Goal: Task Accomplishment & Management: Manage account settings

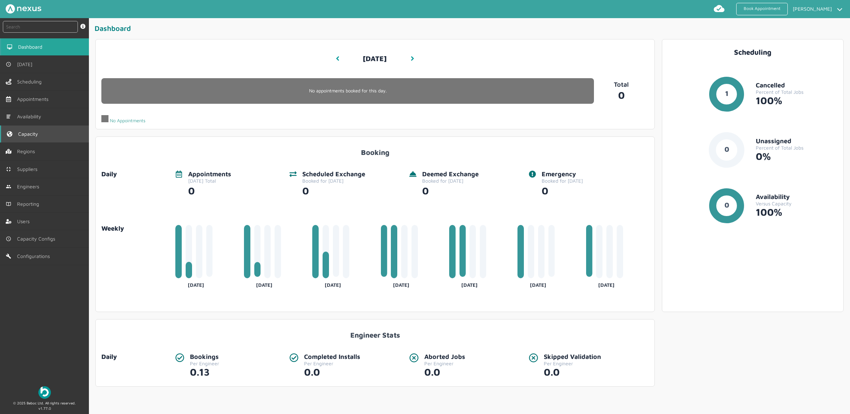
click at [47, 131] on link "Capacity" at bounding box center [44, 133] width 89 height 17
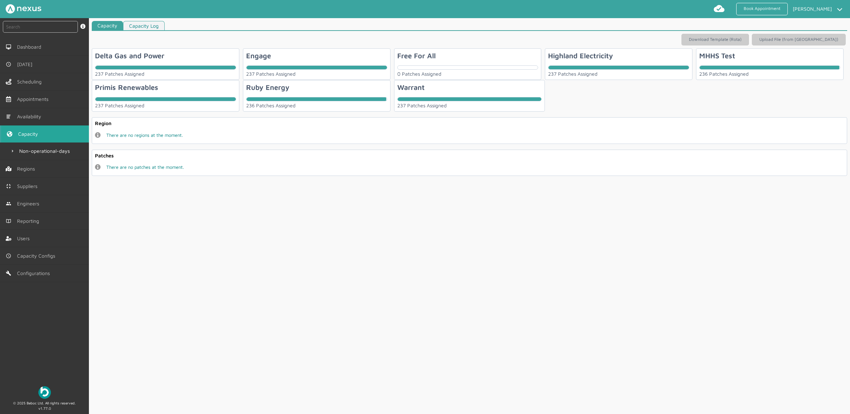
click at [337, 91] on div "Ruby Energy 236 Patches Assigned" at bounding box center [317, 96] width 148 height 32
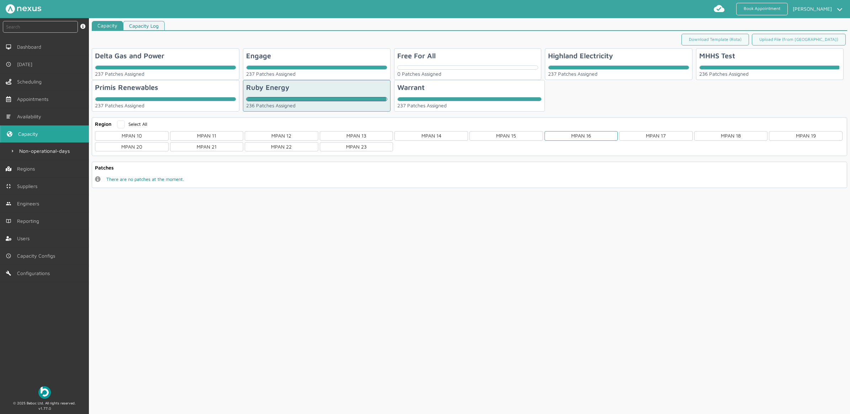
click at [591, 136] on div "MPAN 16" at bounding box center [581, 135] width 74 height 9
click at [262, 192] on div "NW06" at bounding box center [282, 188] width 74 height 9
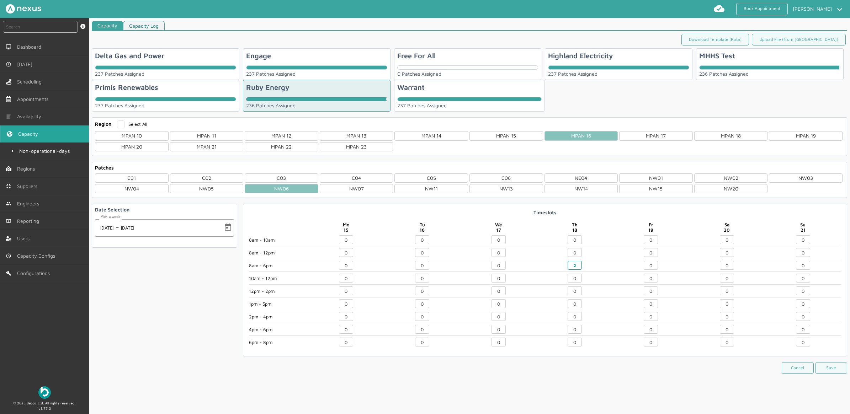
drag, startPoint x: 574, startPoint y: 266, endPoint x: 521, endPoint y: 267, distance: 53.0
click at [508, 266] on div "8am - 10am 8am - 12pm 8am - 6pm 10am - 12pm 12pm - 2pm 1pm - 5pm 2pm - 4pm 4pm …" at bounding box center [545, 292] width 592 height 115
type input "0"
drag, startPoint x: 652, startPoint y: 267, endPoint x: 558, endPoint y: 269, distance: 93.5
click at [559, 269] on div "8am - 10am 8am - 12pm 8am - 6pm 10am - 12pm 12pm - 2pm 1pm - 5pm 2pm - 4pm 4pm …" at bounding box center [545, 292] width 592 height 115
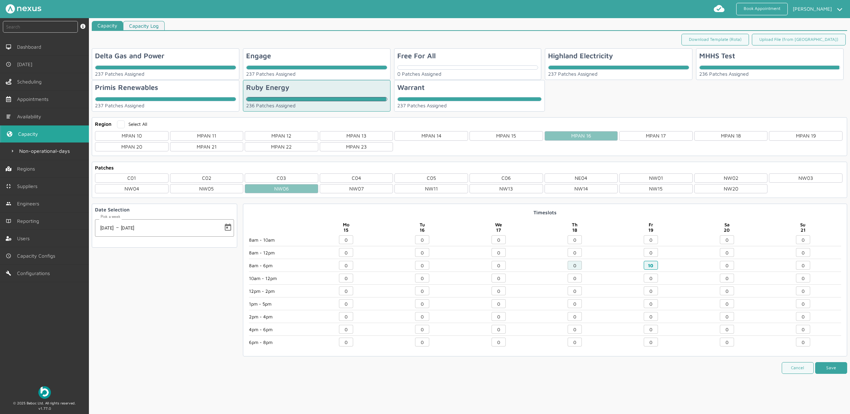
type input "10"
click at [826, 372] on button "Save" at bounding box center [831, 368] width 32 height 12
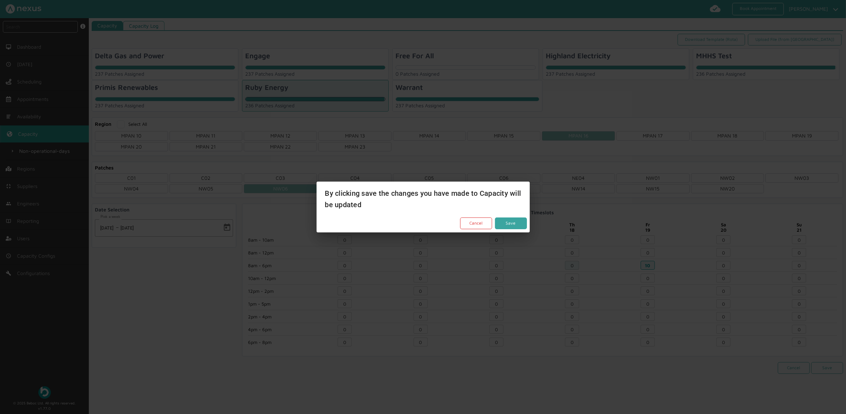
click at [513, 224] on button "Save" at bounding box center [511, 224] width 32 height 12
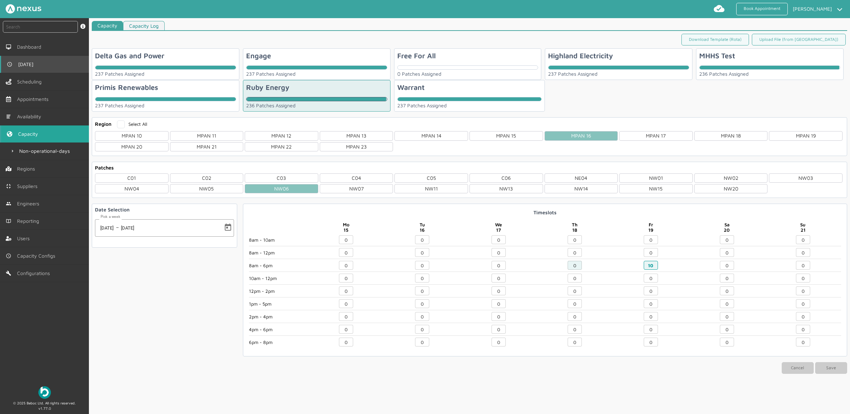
click at [38, 64] on link "[DATE]" at bounding box center [44, 64] width 89 height 17
click at [27, 62] on span "[DATE]" at bounding box center [27, 65] width 18 height 6
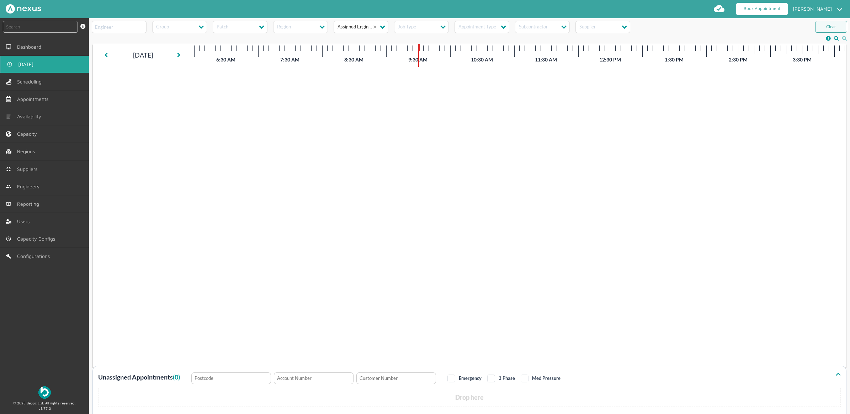
click at [751, 9] on link "Book Appointment" at bounding box center [762, 9] width 52 height 12
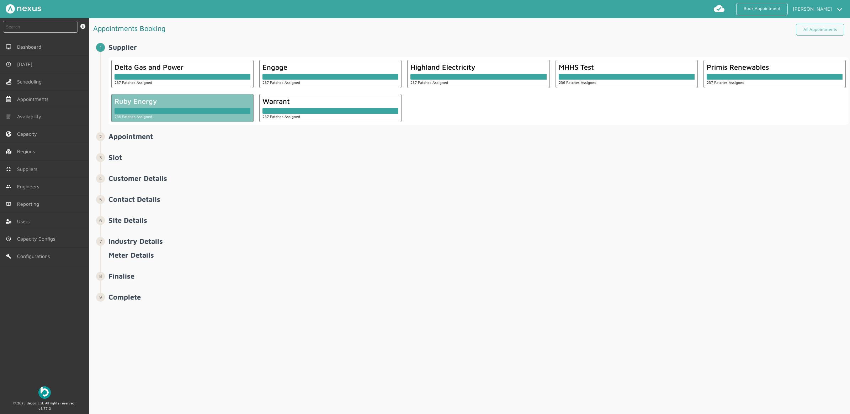
click at [178, 111] on div at bounding box center [182, 111] width 136 height 6
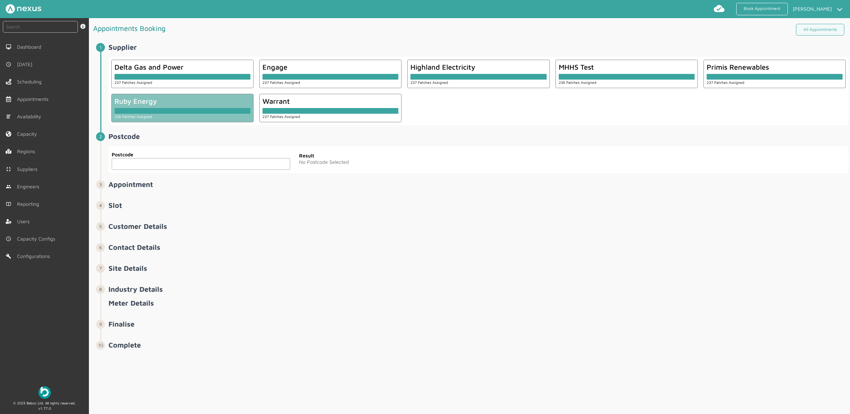
click at [171, 170] on input "text" at bounding box center [201, 164] width 178 height 12
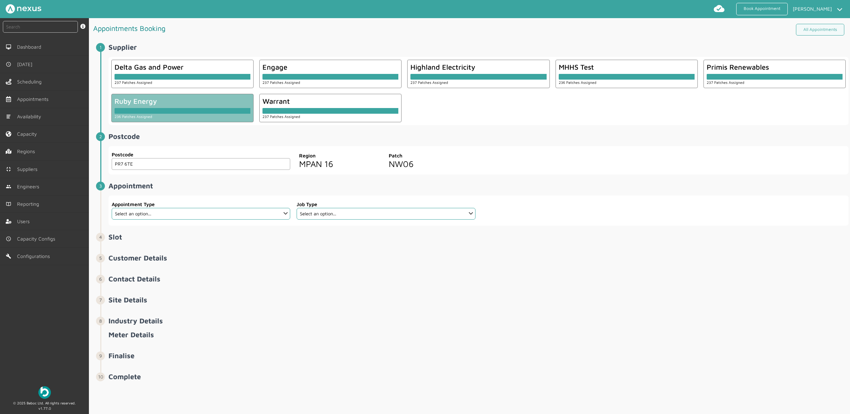
type input "PR7 6TE"
click at [134, 214] on select "Select an option... Additional Work Check Meter Electric Vehicle Emergency Exch…" at bounding box center [201, 214] width 178 height 12
click at [189, 212] on select "Select an option... Additional Work Check Meter Electric Vehicle Emergency Exch…" at bounding box center [201, 214] width 178 height 12
select select "9: 5e6b4c2e4fc5f2587355e76d"
click at [112, 208] on select "Select an option... Additional Work Check Meter Electric Vehicle Emergency Exch…" at bounding box center [201, 214] width 178 height 12
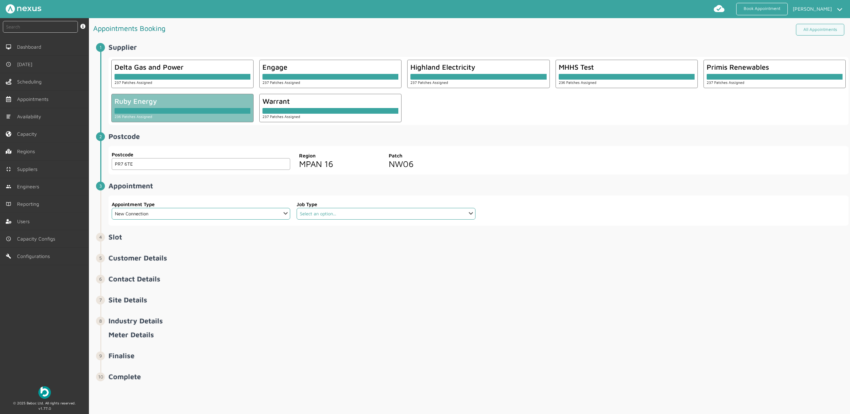
click at [346, 213] on select "Select an option... Dual Fuel Dual Fuel - SMETS 2 Electric Electric - SMETS 2 G…" at bounding box center [386, 214] width 178 height 12
select select "3: 5cc9657c13944aebe30702a4"
click at [297, 208] on select "Select an option... Dual Fuel Dual Fuel - SMETS 2 Electric Electric - SMETS 2 G…" at bounding box center [386, 214] width 178 height 12
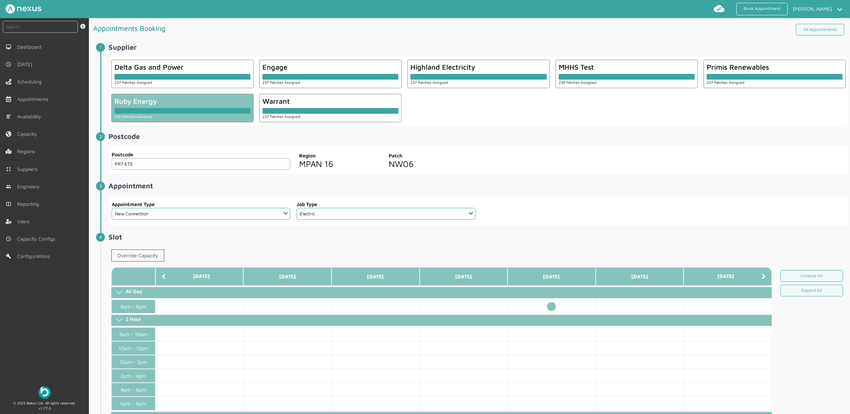
click at [550, 308] on td at bounding box center [551, 307] width 88 height 14
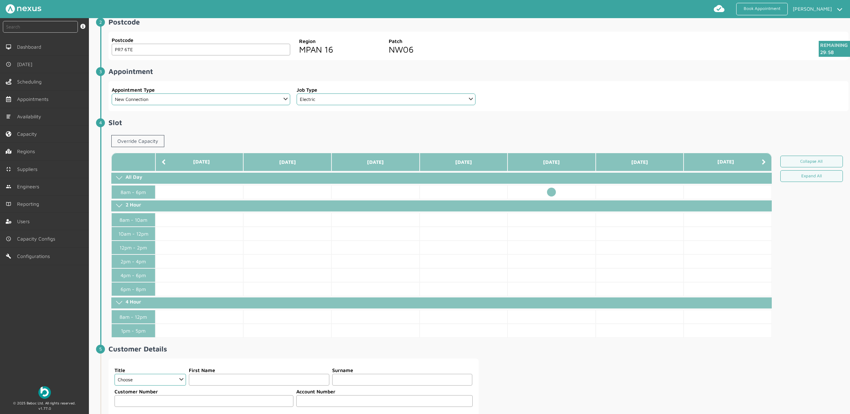
scroll to position [222, 0]
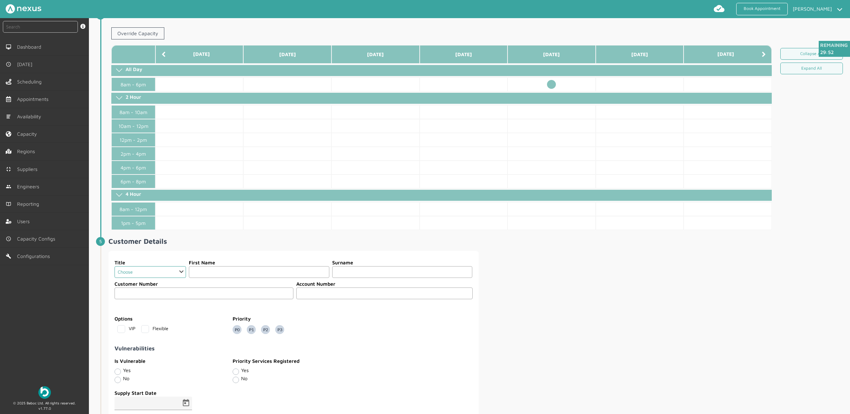
click at [156, 273] on select "Choose Dr Mr Mrs Miss Ms Mx Sir Lady" at bounding box center [149, 272] width 71 height 12
select select "2: Mr"
click at [114, 269] on select "Choose Dr Mr Mrs Miss Ms Mx Sir Lady" at bounding box center [149, 272] width 71 height 12
click at [219, 276] on input "text" at bounding box center [259, 272] width 140 height 12
type input "Customer"
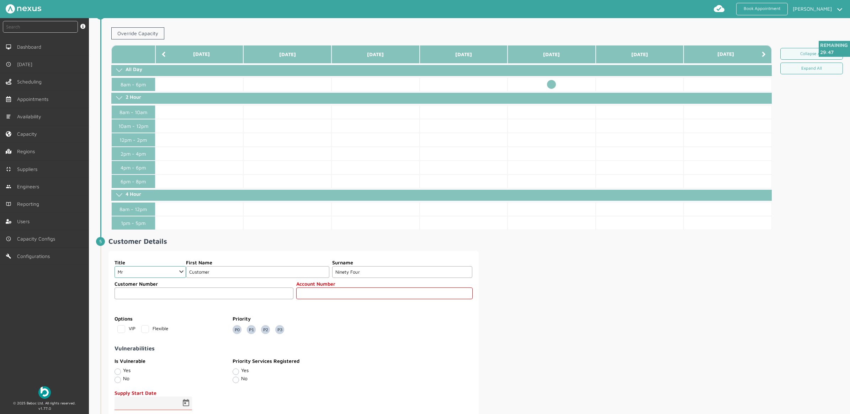
type input "Ninety Four"
type input "94"
click at [611, 255] on div "Title Choose Dr Mr Mrs Miss Ms Mx Sir Lady First Name Customer Surname Ninety F…" at bounding box center [478, 375] width 740 height 249
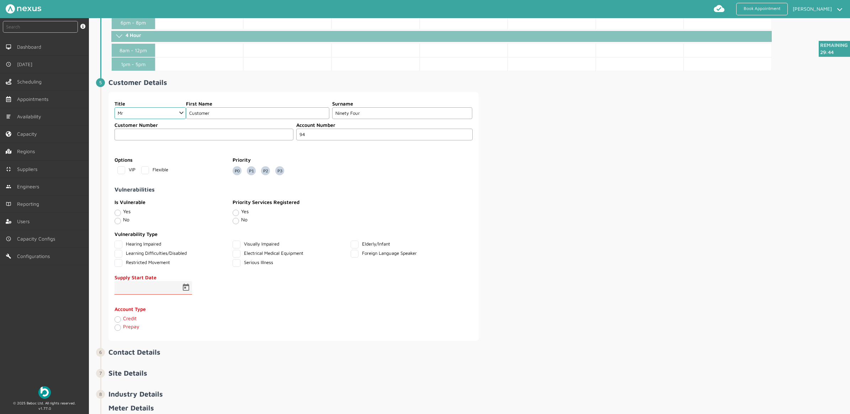
scroll to position [400, 0]
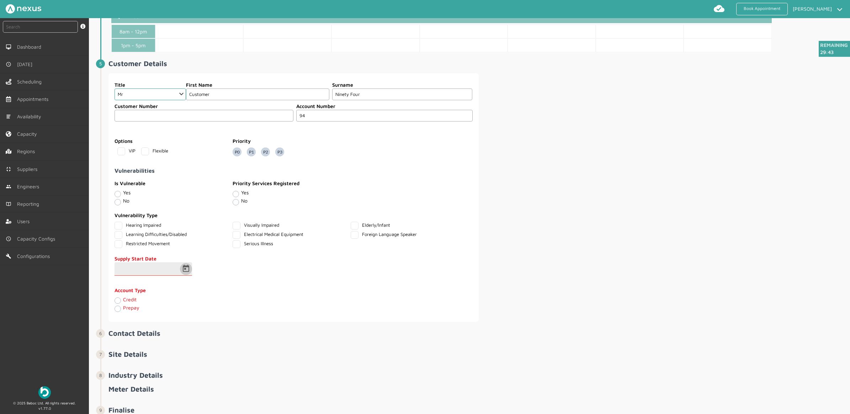
click at [182, 274] on span "Open calendar" at bounding box center [185, 269] width 17 height 17
click at [192, 369] on span "19" at bounding box center [195, 368] width 13 height 13
type input "19/09/2025"
click at [123, 303] on label "Credit" at bounding box center [130, 300] width 14 height 6
click at [116, 304] on input "Credit" at bounding box center [117, 300] width 6 height 7
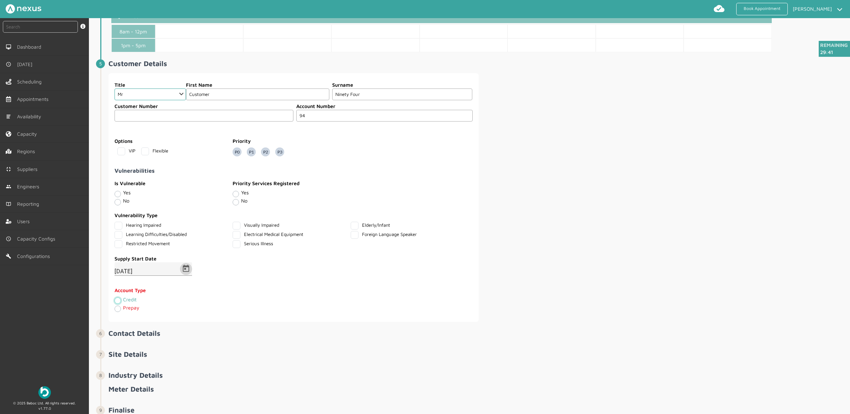
radio input "true"
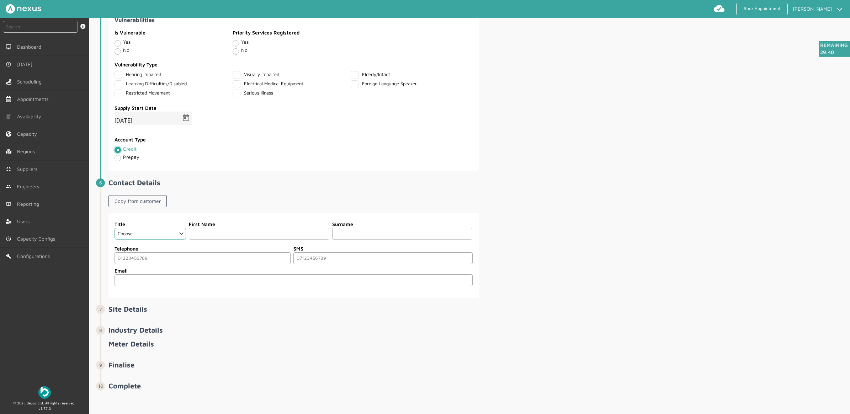
scroll to position [557, 0]
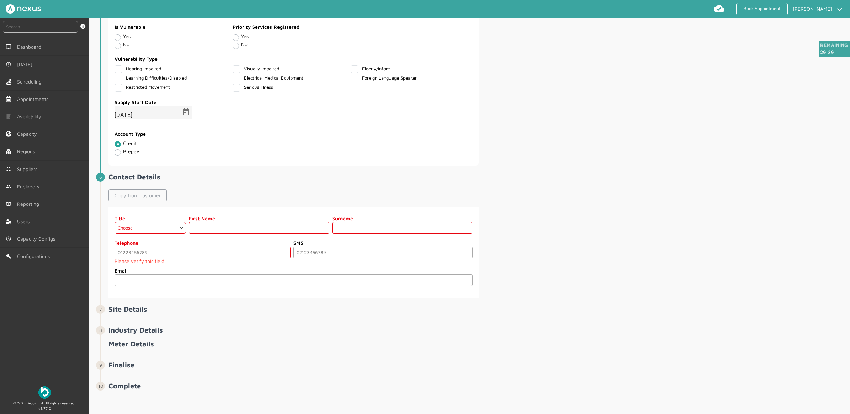
click at [143, 200] on link "Copy from customer" at bounding box center [137, 195] width 58 height 12
select select "2: Mr"
type input "Customer"
type input "Ninety Four"
click at [150, 254] on input "tel" at bounding box center [202, 253] width 176 height 12
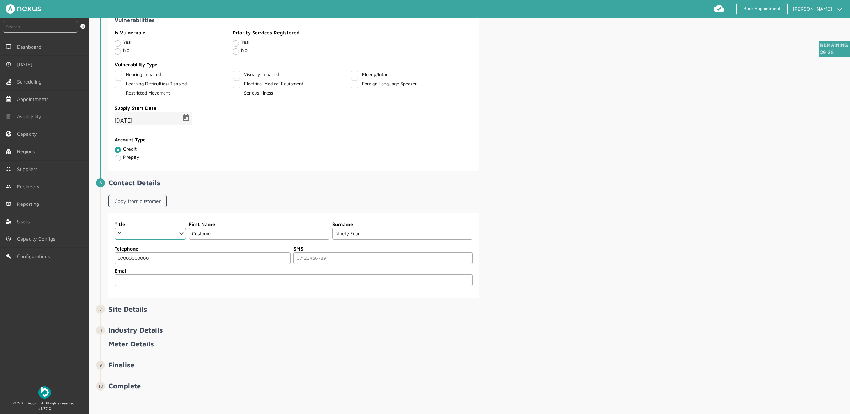
type input "07000000000"
click at [542, 262] on div "Title Choose Dr Mr Mrs Miss Ms Mx Sir Lady First Name Customer Surname Ninety F…" at bounding box center [478, 255] width 740 height 85
drag, startPoint x: 345, startPoint y: 281, endPoint x: 351, endPoint y: 278, distance: 6.2
click at [345, 281] on input "email" at bounding box center [293, 280] width 358 height 12
click at [641, 268] on div "Title Choose Dr Mr Mrs Miss Ms Mx Sir Lady First Name Customer Surname Ninety F…" at bounding box center [478, 255] width 740 height 85
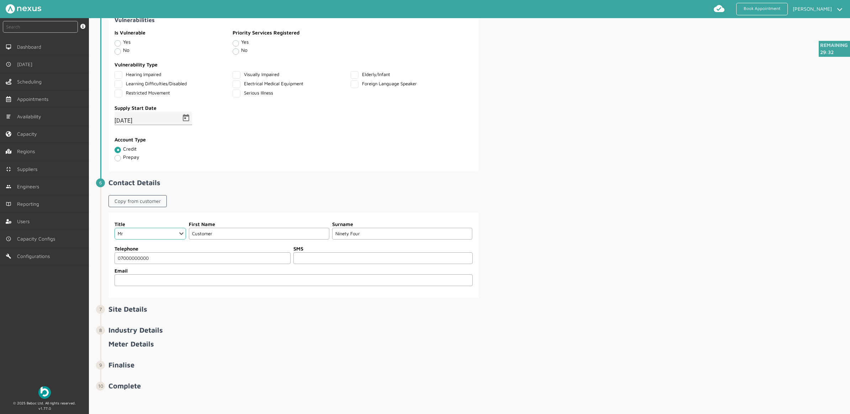
click at [345, 262] on input "tel" at bounding box center [382, 258] width 179 height 12
type input "0"
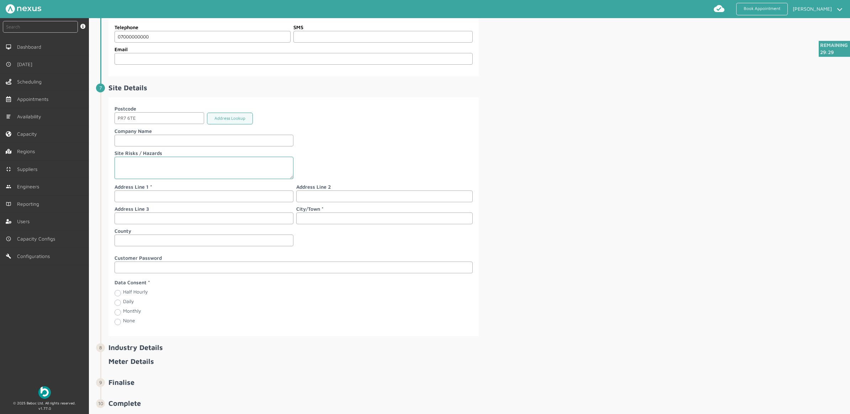
scroll to position [779, 0]
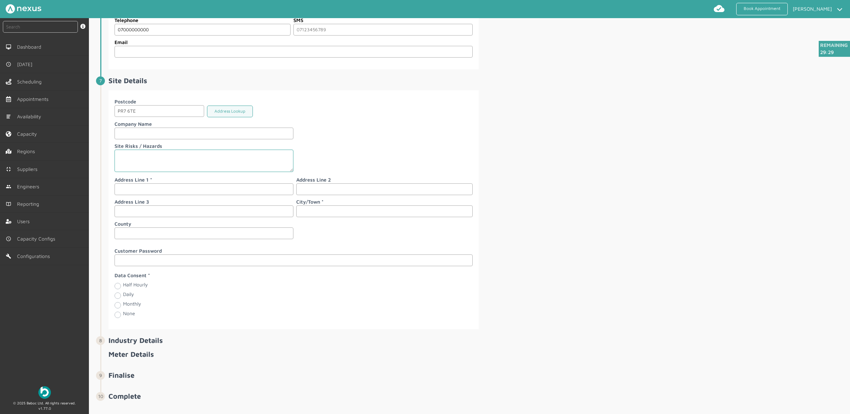
click at [137, 183] on label "Address Line 1" at bounding box center [203, 179] width 179 height 7
click at [137, 194] on input "text" at bounding box center [203, 189] width 179 height 12
type input "94 Customer Road"
type input "[PERSON_NAME]"
click at [123, 307] on label "Monthly" at bounding box center [132, 304] width 18 height 6
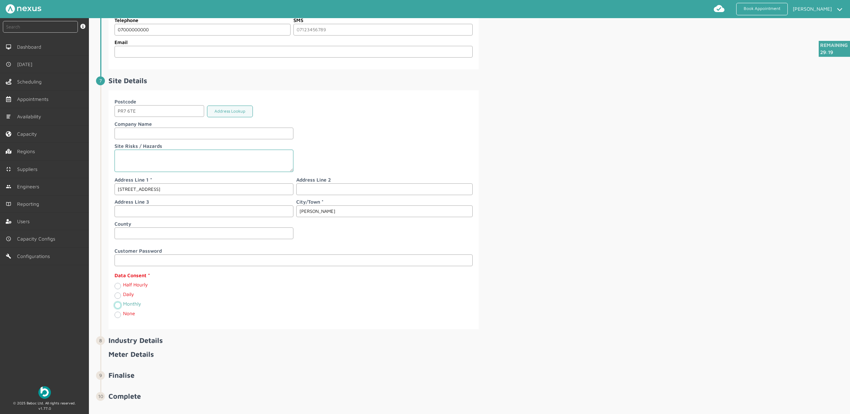
click at [118, 308] on input "Monthly" at bounding box center [117, 304] width 6 height 7
radio input "true"
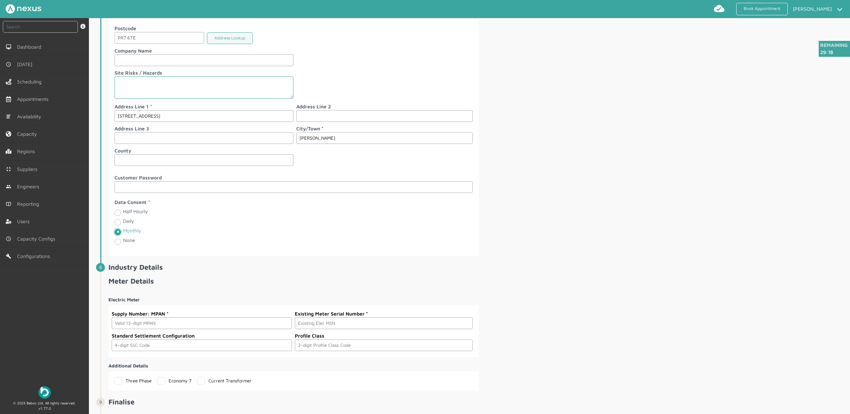
scroll to position [898, 0]
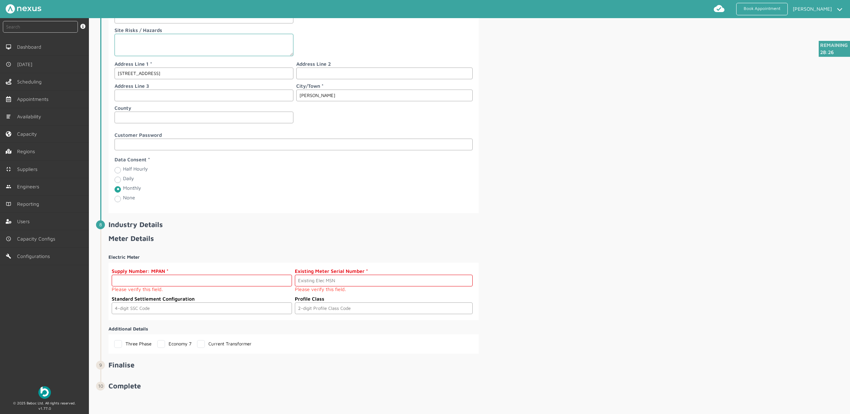
click at [191, 284] on input "text" at bounding box center [202, 281] width 180 height 12
paste input "2303000000111"
type input "2303000000111"
click at [343, 287] on input "text" at bounding box center [383, 281] width 177 height 12
type input "n/a - new connection"
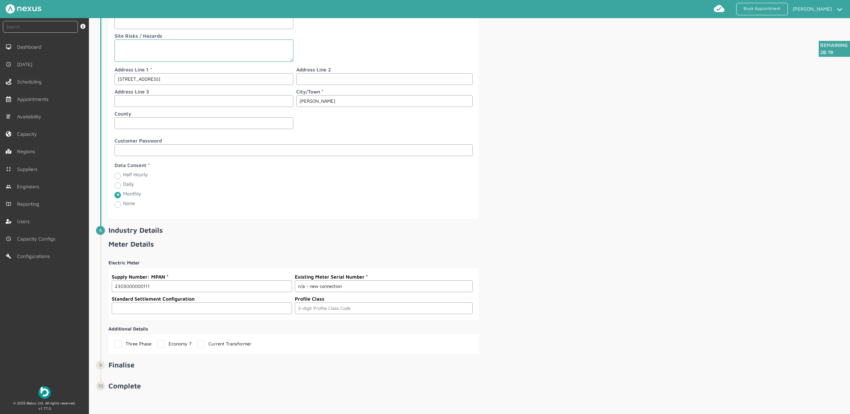
click at [170, 306] on input "text" at bounding box center [202, 309] width 180 height 12
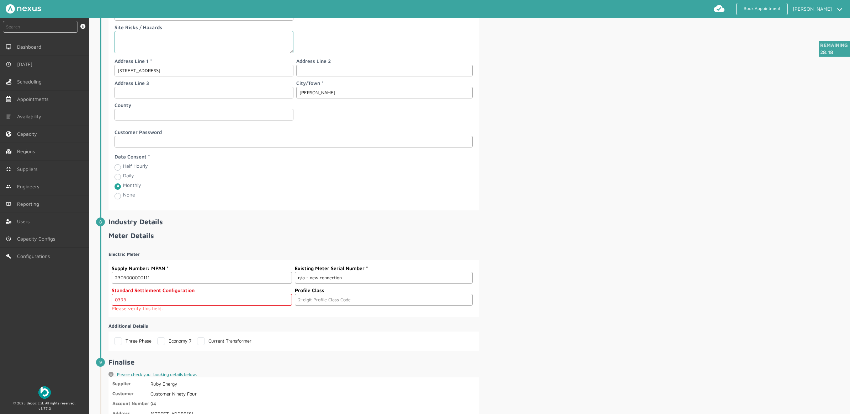
type input "0393"
type input "03"
click at [562, 249] on span "Meter Details Electric Meter Supply Number: MPAN 2303000000111 Existing Meter S…" at bounding box center [478, 288] width 740 height 114
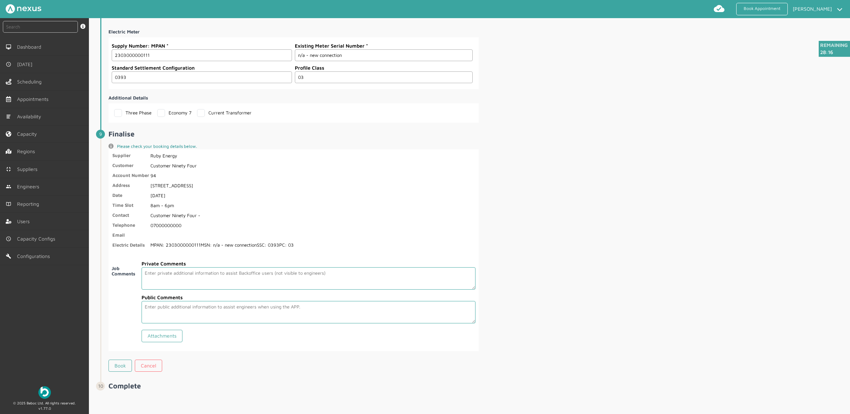
scroll to position [1127, 0]
click at [114, 362] on link "Book" at bounding box center [119, 366] width 23 height 12
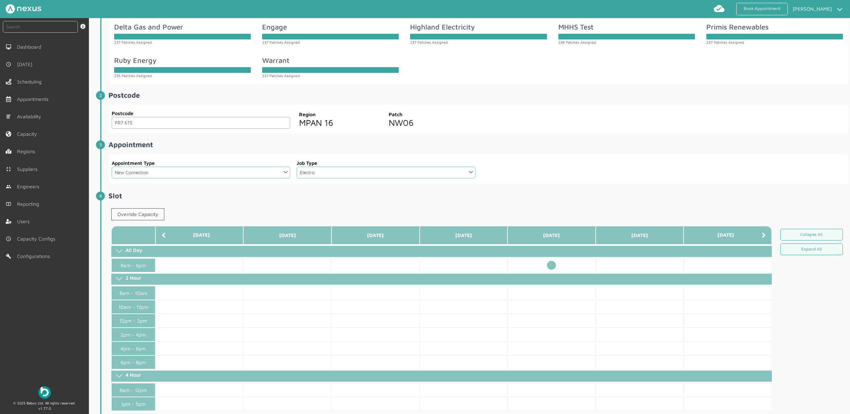
scroll to position [0, 0]
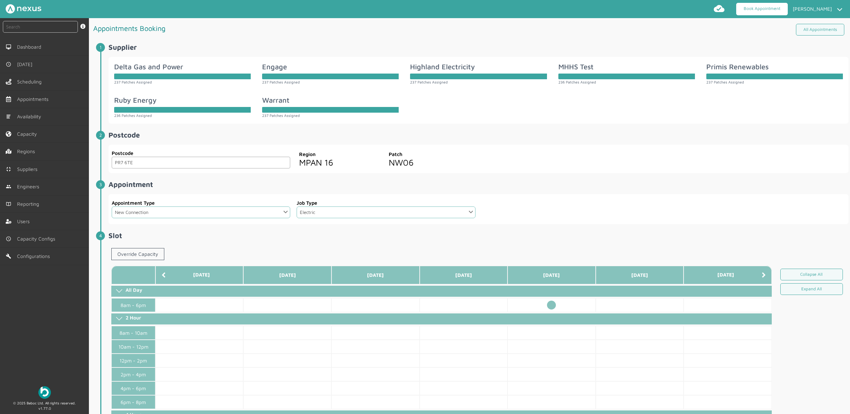
click at [755, 15] on link "Book Appointment" at bounding box center [762, 9] width 52 height 12
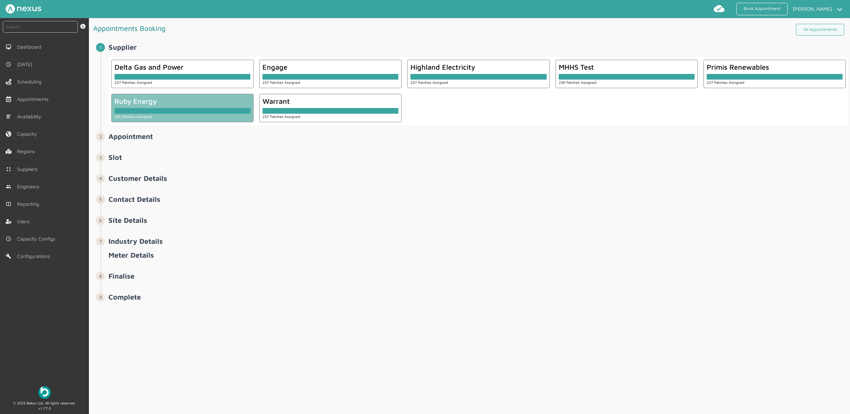
click at [166, 105] on div "Ruby Energy" at bounding box center [182, 101] width 136 height 8
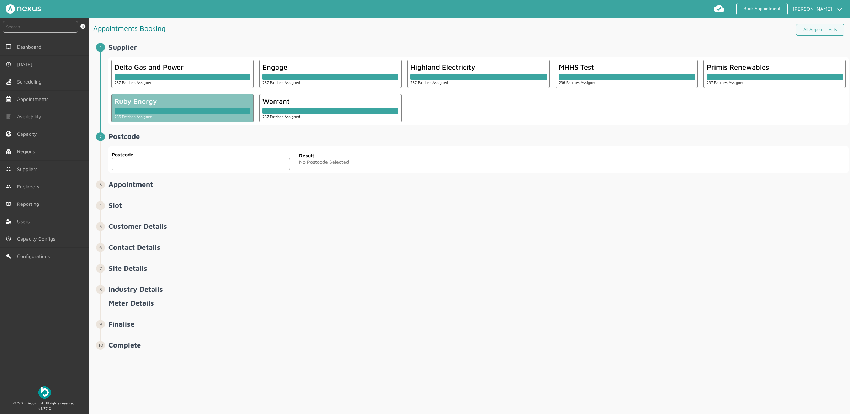
click at [160, 164] on input "text" at bounding box center [201, 164] width 178 height 12
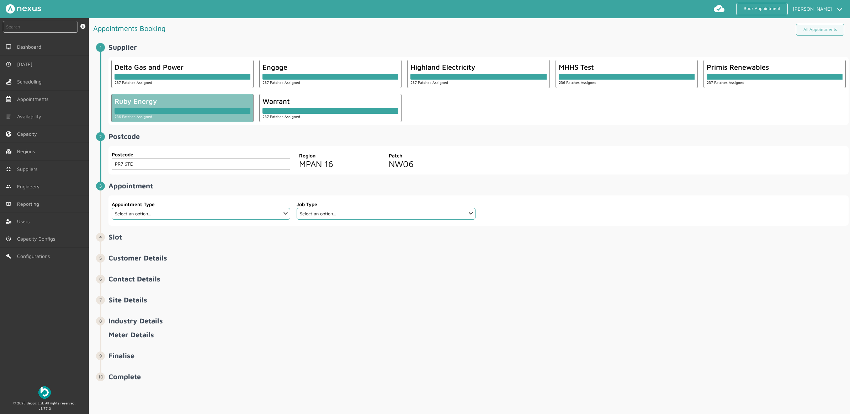
type input "PR7 6TE"
click at [192, 217] on select "Select an option... Additional Work Check Meter Electric Vehicle Emergency Exch…" at bounding box center [201, 214] width 178 height 12
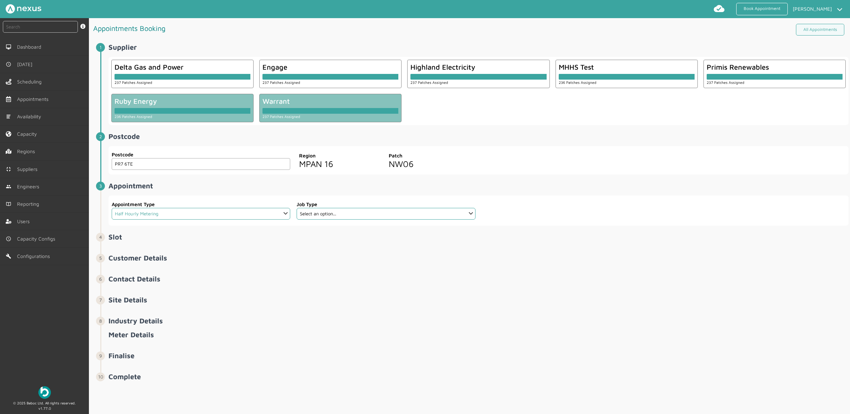
click at [112, 208] on select "Select an option... Additional Work Check Meter Electric Vehicle Emergency Exch…" at bounding box center [201, 214] width 178 height 12
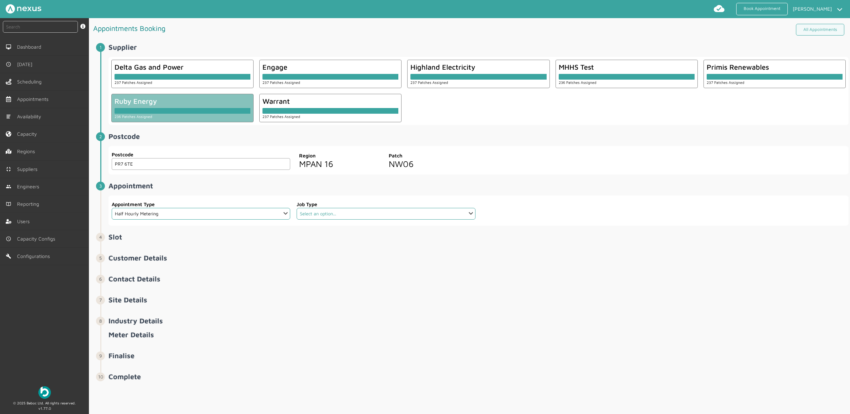
click at [374, 209] on select "Select an option... Communication Device Exchange De-Energise Energise Meter Ex…" at bounding box center [386, 214] width 178 height 12
click at [262, 210] on select "Select an option... Additional Work Check Meter Electric Vehicle Emergency Exch…" at bounding box center [201, 214] width 178 height 12
click at [112, 208] on select "Select an option... Additional Work Check Meter Electric Vehicle Emergency Exch…" at bounding box center [201, 214] width 178 height 12
click at [383, 221] on fieldset "Job Type Select an option... Dual Fuel Dual Fuel - SMETS 2 Electric Electric - …" at bounding box center [385, 210] width 179 height 25
click at [383, 208] on select "Select an option... Dual Fuel Dual Fuel - SMETS 2 Electric Electric - SMETS 2 G…" at bounding box center [386, 214] width 178 height 12
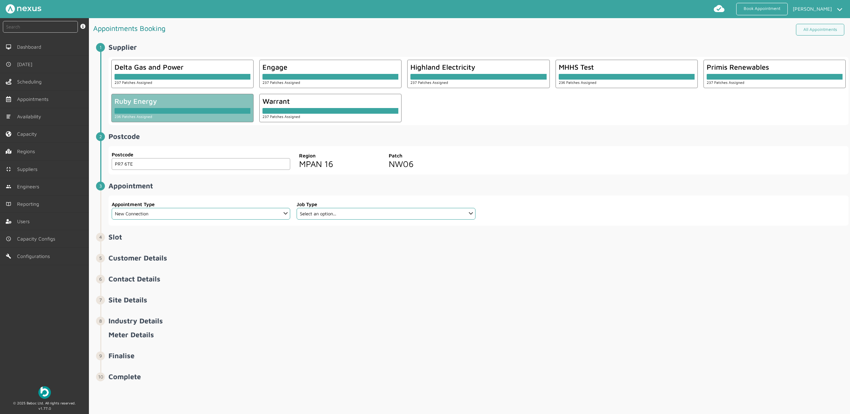
click at [167, 235] on h2 "Slot ️️️" at bounding box center [478, 237] width 740 height 8
click at [197, 213] on select "Select an option... Additional Work Check Meter Electric Vehicle Emergency Exch…" at bounding box center [201, 214] width 178 height 12
select select "7: 6422ec7fcd44966678f35e74"
click at [112, 208] on select "Select an option... Additional Work Check Meter Electric Vehicle Emergency Exch…" at bounding box center [201, 214] width 178 height 12
click at [581, 219] on div at bounding box center [664, 211] width 370 height 30
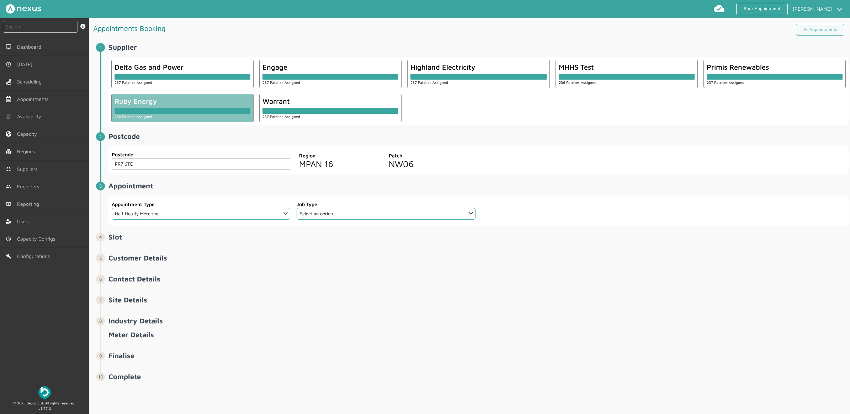
click at [332, 208] on label "Job Type" at bounding box center [386, 204] width 178 height 7
click at [333, 215] on select "Select an option... Communication Device Exchange De-Energise Energise Meter Ex…" at bounding box center [386, 214] width 178 height 12
select select "27: 648b5f9164a2910e14c32d25"
click at [297, 208] on select "Select an option... Communication Device Exchange De-Energise Energise Meter Ex…" at bounding box center [386, 214] width 178 height 12
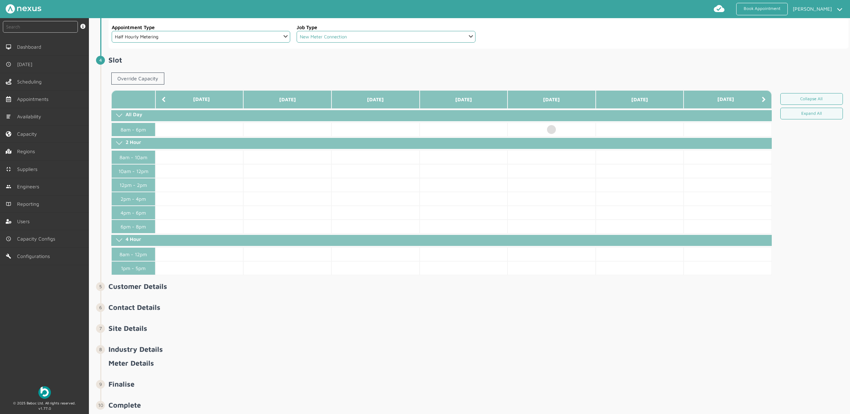
scroll to position [178, 0]
click at [552, 131] on td at bounding box center [551, 129] width 88 height 14
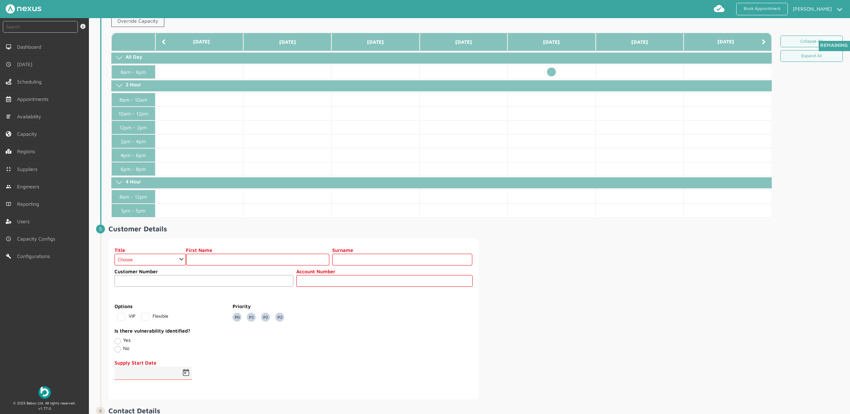
scroll to position [356, 0]
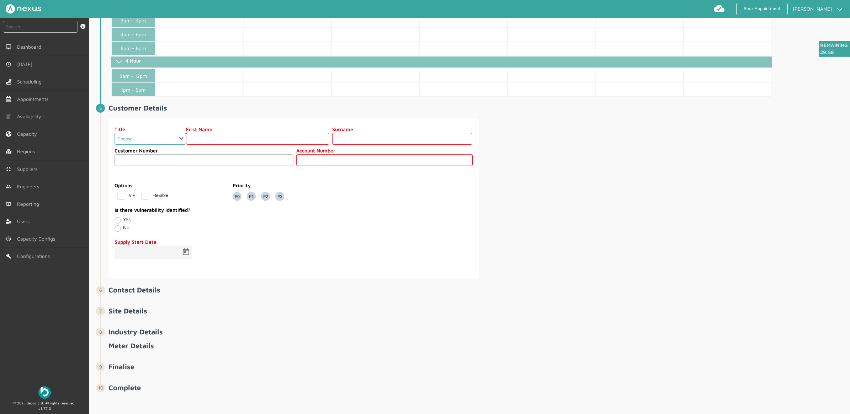
click at [173, 141] on select "Choose Dr Mr Mrs Miss Ms Mx Sir Lady" at bounding box center [149, 139] width 71 height 12
select select "2: Mr"
click at [114, 136] on select "Choose Dr Mr Mrs Miss Ms Mx Sir Lady" at bounding box center [149, 139] width 71 height 12
click at [224, 145] on input "text" at bounding box center [257, 139] width 143 height 12
type input "Customer"
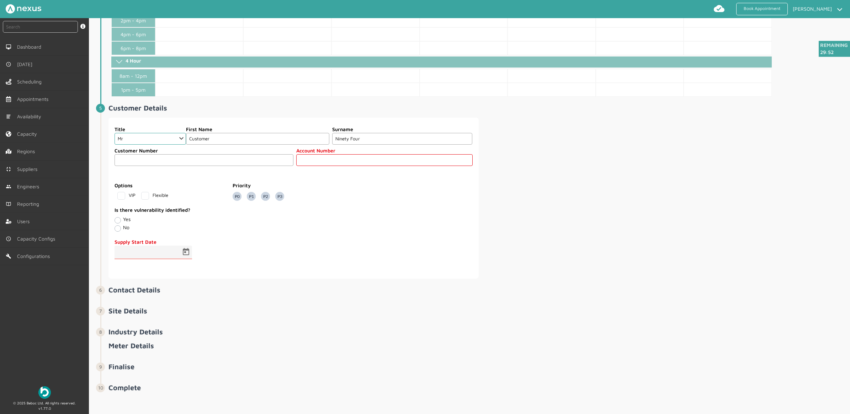
type input "Ninety Four"
click at [415, 166] on input "text" at bounding box center [384, 160] width 176 height 12
type input "94"
click at [189, 254] on span "Open calendar" at bounding box center [185, 252] width 17 height 17
click at [195, 347] on span "19" at bounding box center [195, 351] width 13 height 13
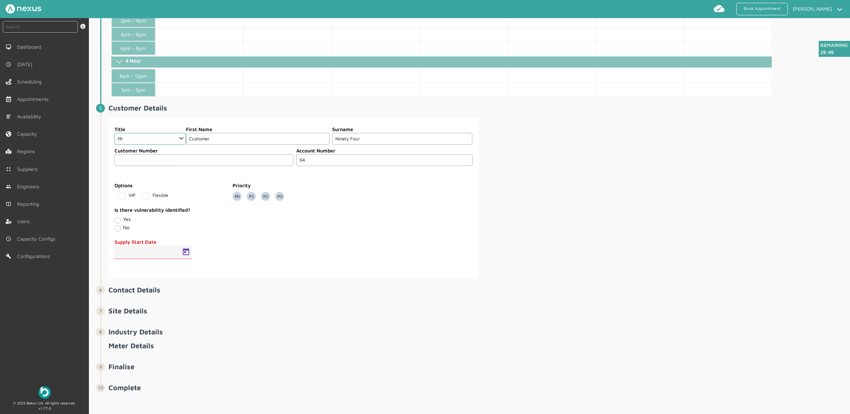
type input "19/09/2025"
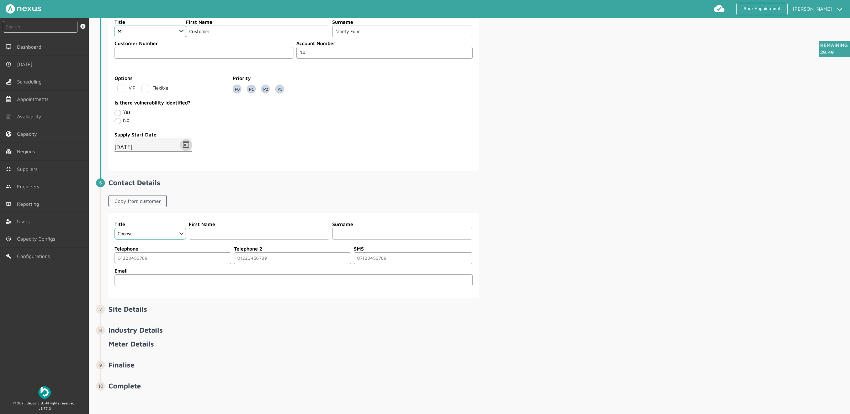
scroll to position [469, 0]
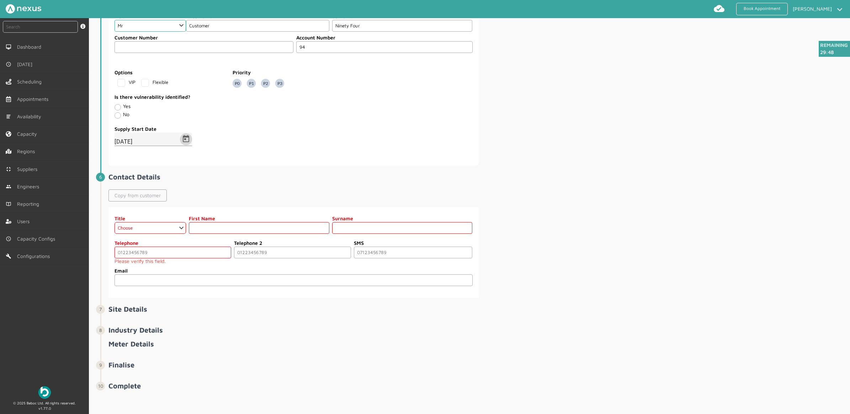
click at [144, 198] on link "Copy from customer" at bounding box center [137, 195] width 58 height 12
select select "2: Mr"
type input "Customer"
type input "Ninety Four"
click at [154, 254] on input "tel" at bounding box center [172, 253] width 117 height 12
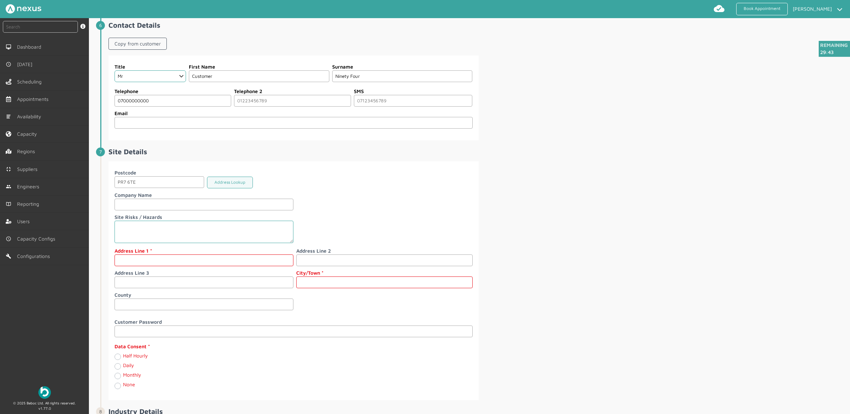
scroll to position [646, 0]
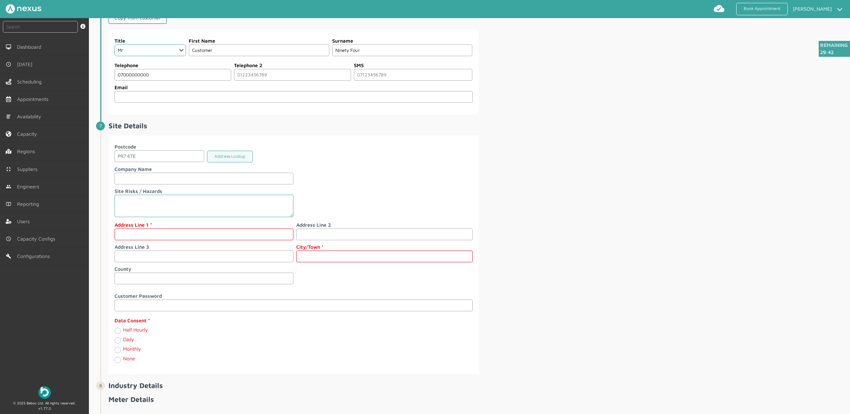
type input "07000000000"
click at [160, 238] on input "text" at bounding box center [203, 235] width 179 height 12
type input "94"
click at [356, 262] on input "text" at bounding box center [384, 257] width 176 height 12
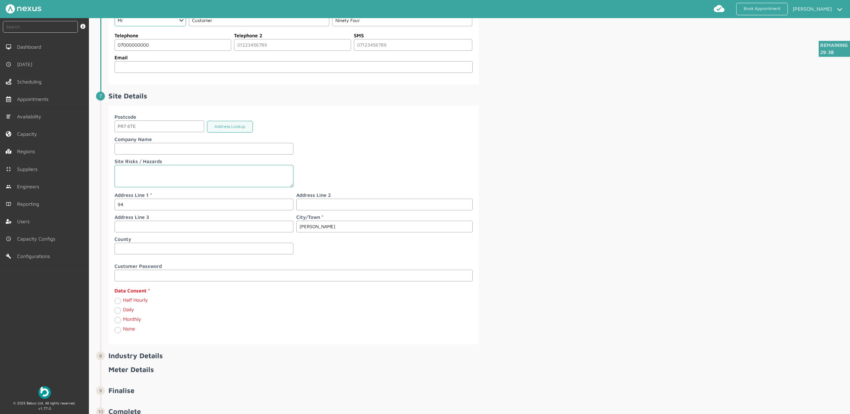
scroll to position [709, 0]
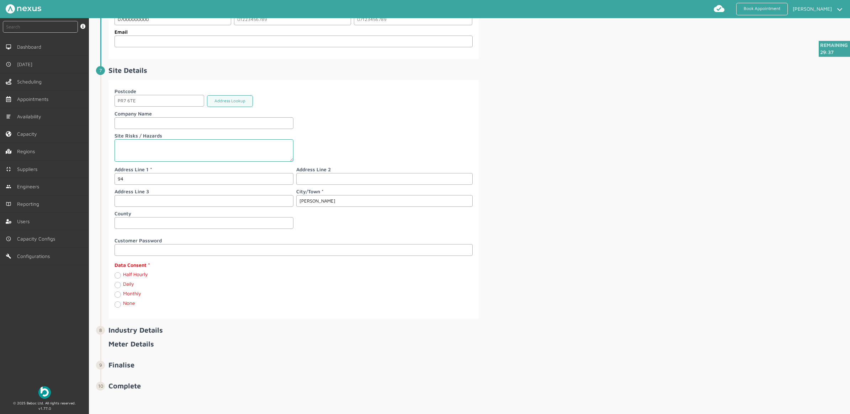
type input "[PERSON_NAME]"
click at [123, 297] on label "Monthly" at bounding box center [132, 293] width 18 height 6
click at [120, 297] on input "Monthly" at bounding box center [117, 294] width 6 height 7
radio input "true"
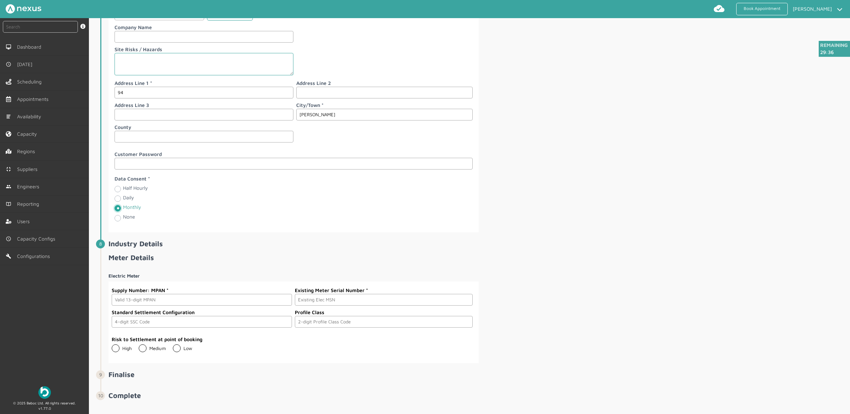
scroll to position [806, 0]
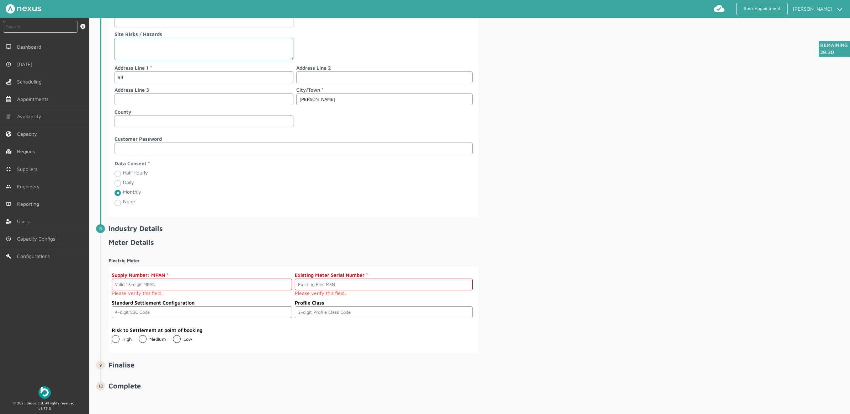
click at [123, 176] on label "Half Hourly" at bounding box center [135, 173] width 25 height 6
click at [118, 177] on Hourly "Half Hourly" at bounding box center [117, 173] width 6 height 7
radio Hourly "true"
click at [181, 287] on input "text" at bounding box center [202, 285] width 180 height 12
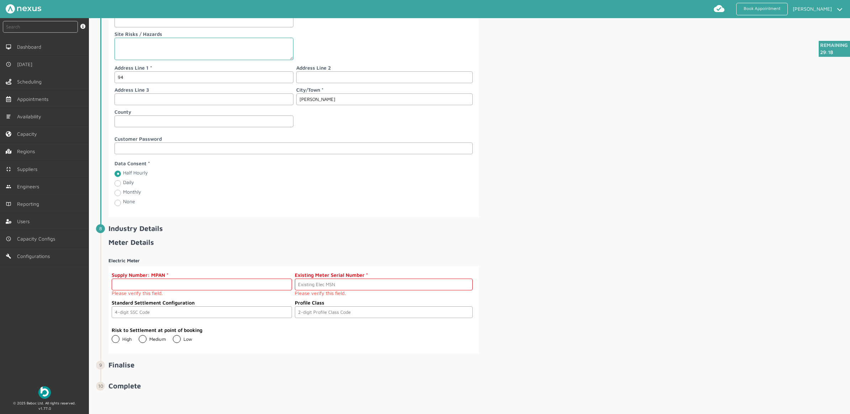
click at [206, 283] on input "text" at bounding box center [202, 285] width 180 height 12
click at [124, 310] on input "text" at bounding box center [202, 312] width 180 height 12
click at [344, 315] on input "text" at bounding box center [383, 312] width 177 height 12
click at [131, 311] on input "text" at bounding box center [202, 312] width 180 height 12
click at [386, 306] on input "text" at bounding box center [383, 312] width 177 height 12
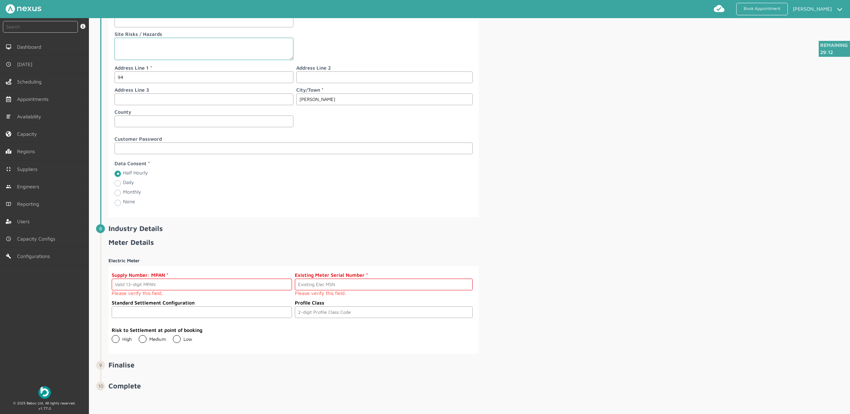
click at [198, 310] on input "text" at bounding box center [202, 312] width 180 height 12
click at [640, 306] on div "Electric Meter Supply Number: MPAN Please verify this field. Existing Meter Ser…" at bounding box center [478, 302] width 740 height 101
click at [164, 71] on input "94" at bounding box center [203, 77] width 179 height 12
type input "94 Customer Road"
click at [162, 284] on input "text" at bounding box center [202, 285] width 180 height 12
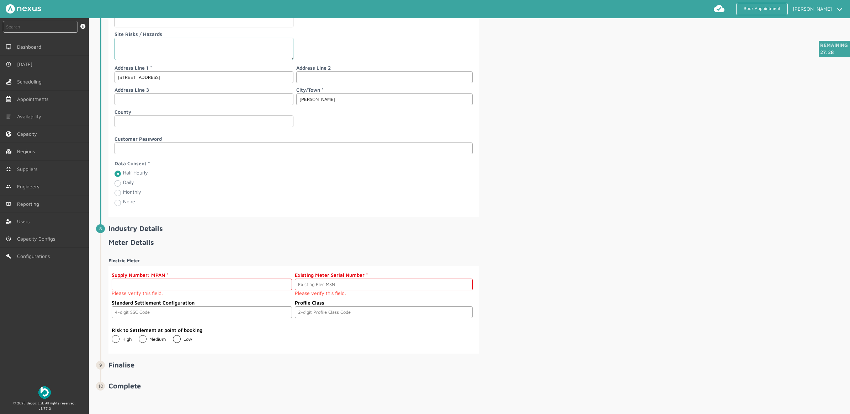
click at [241, 283] on input "text" at bounding box center [202, 285] width 180 height 12
paste input "2303000000111"
type input "2303000000111"
click at [352, 279] on input "text" at bounding box center [383, 285] width 177 height 12
type input "n/a - new connection"
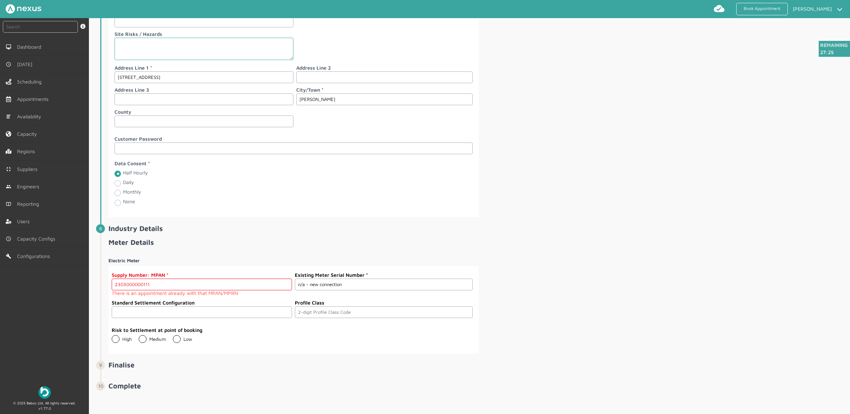
click at [205, 315] on input "text" at bounding box center [202, 312] width 180 height 12
type input "0393"
click at [345, 308] on input "text" at bounding box center [383, 312] width 177 height 12
type input "03"
click at [669, 265] on div "Electric Meter Supply Number: MPAN 2303000000111 There is an appointment alread…" at bounding box center [478, 302] width 740 height 101
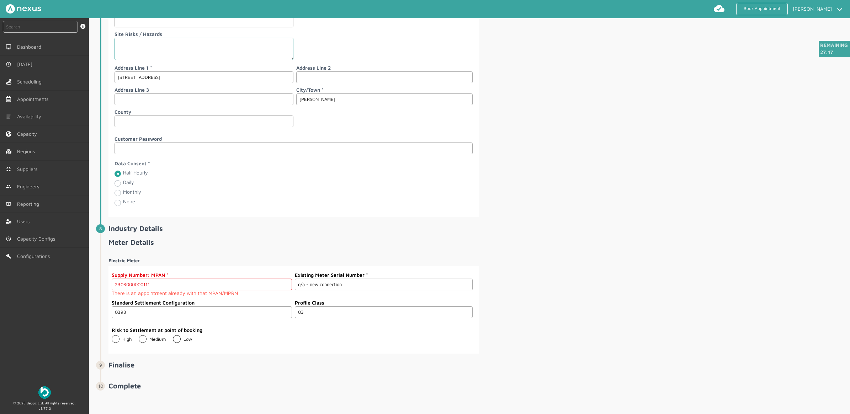
click at [159, 281] on input "2303000000111" at bounding box center [202, 285] width 180 height 12
drag, startPoint x: 212, startPoint y: 287, endPoint x: 11, endPoint y: 265, distance: 202.4
click at [11, 265] on div "instant search Search by: Booking Reference, Customer Number, Account Number, M…" at bounding box center [425, 216] width 850 height 396
click at [191, 283] on input "text" at bounding box center [202, 285] width 180 height 12
paste input "2303000000111"
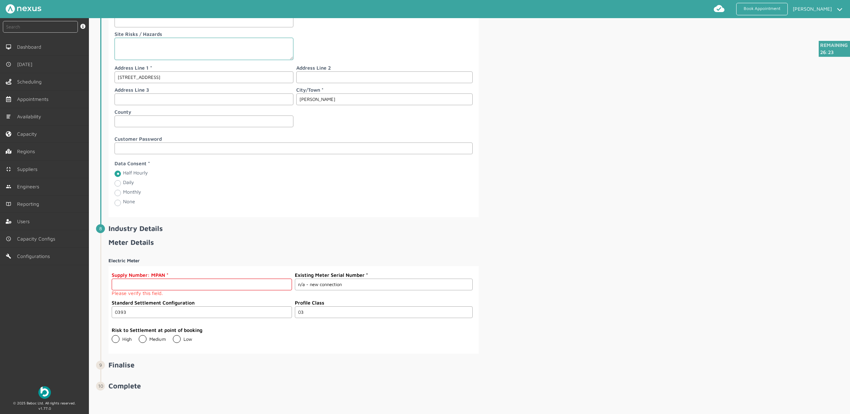
type input "2303000000111"
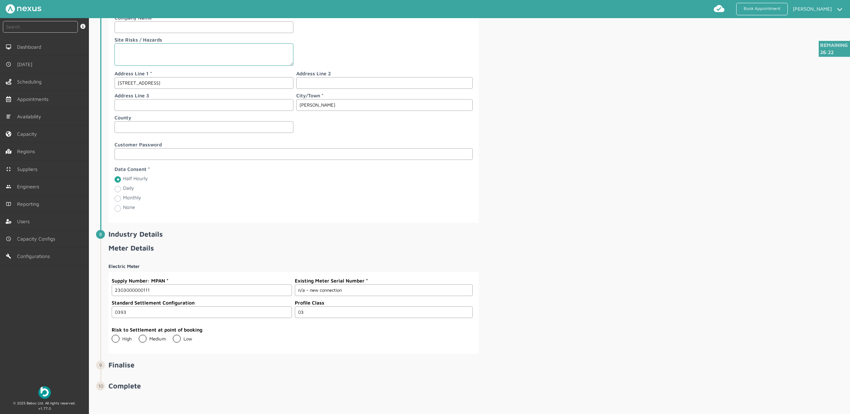
click at [342, 291] on input "n/a - new connection" at bounding box center [383, 290] width 177 height 12
click at [220, 313] on input "0393" at bounding box center [202, 312] width 180 height 12
click at [180, 342] on div "Risk to Settlement at point of booking High Medium Low" at bounding box center [202, 335] width 180 height 18
click at [179, 341] on label "Low" at bounding box center [182, 339] width 19 height 6
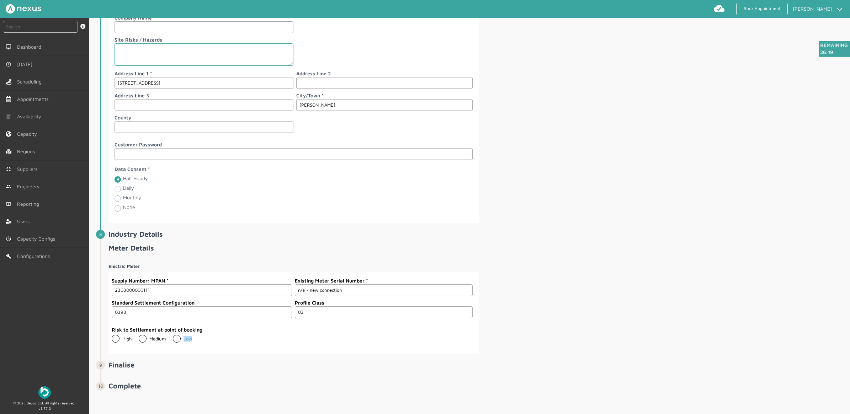
click at [173, 336] on input "Low" at bounding box center [172, 336] width 0 height 0
radio input "true"
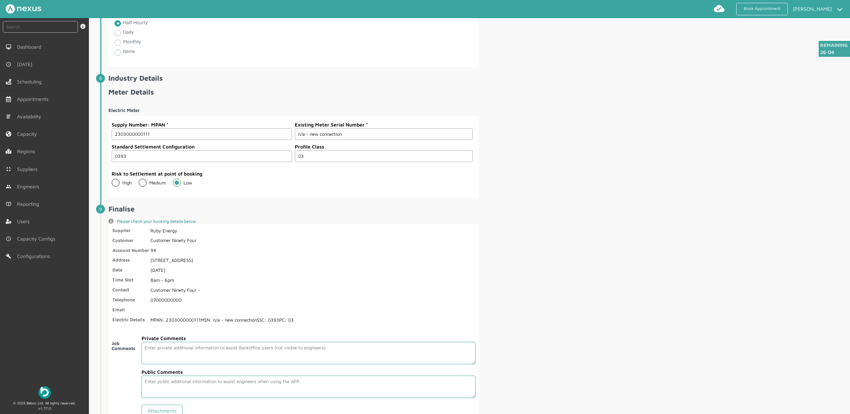
scroll to position [1035, 0]
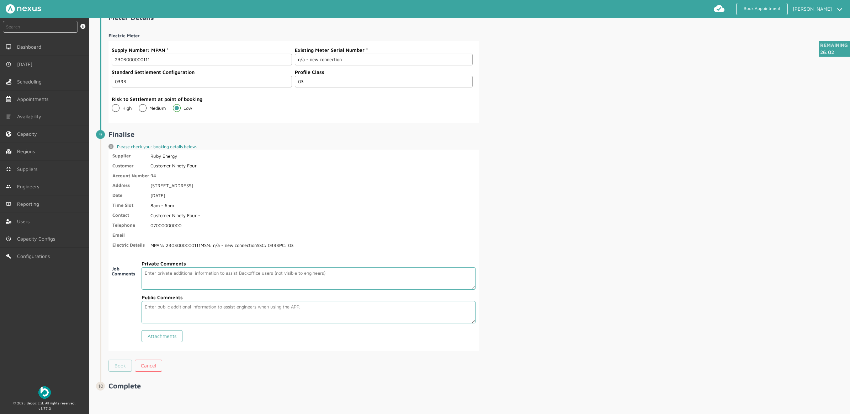
click at [124, 363] on link "Book" at bounding box center [119, 366] width 23 height 12
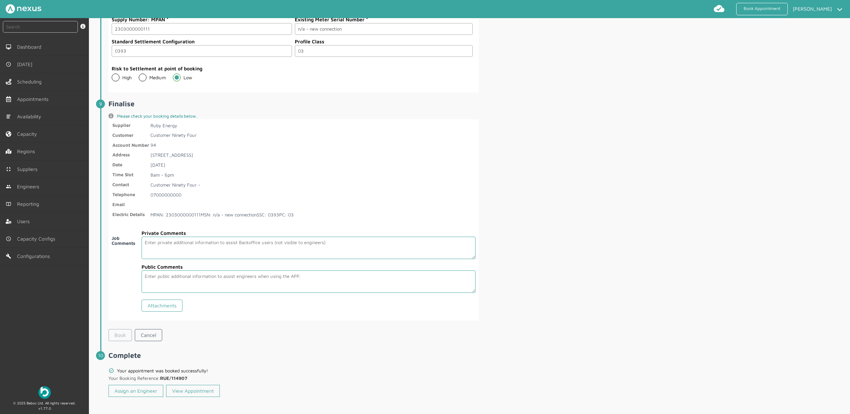
scroll to position [1068, 0]
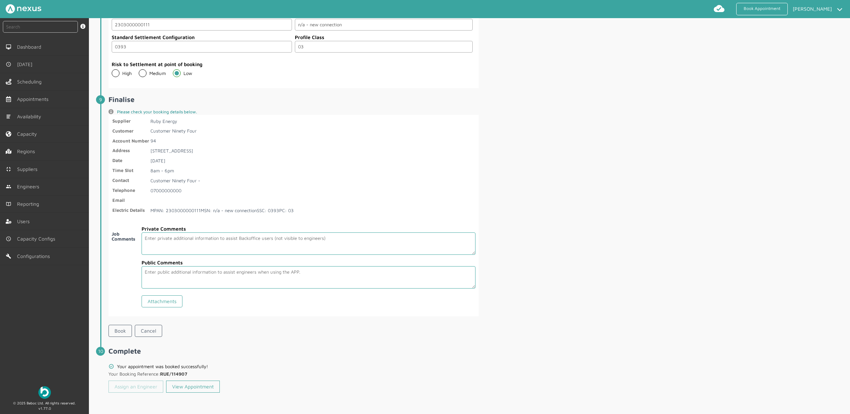
click at [132, 390] on link "Assign an Engineer" at bounding box center [135, 387] width 55 height 12
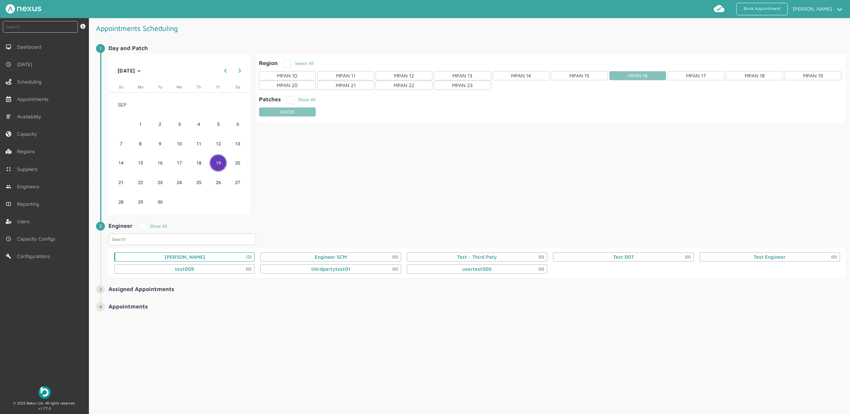
click at [194, 254] on div "Daniel Metcalfe (2)" at bounding box center [185, 257] width 41 height 6
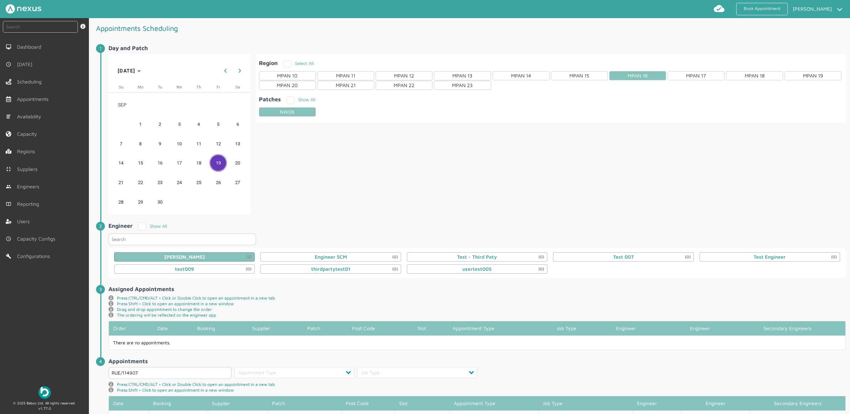
scroll to position [36, 0]
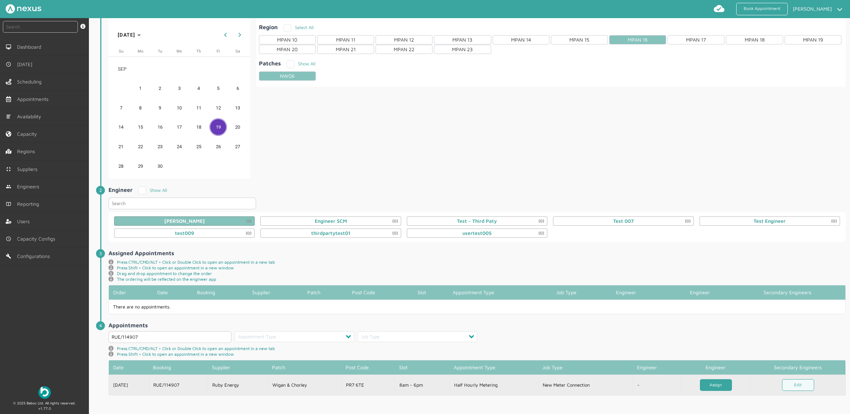
click at [718, 385] on link "Assign" at bounding box center [716, 385] width 32 height 12
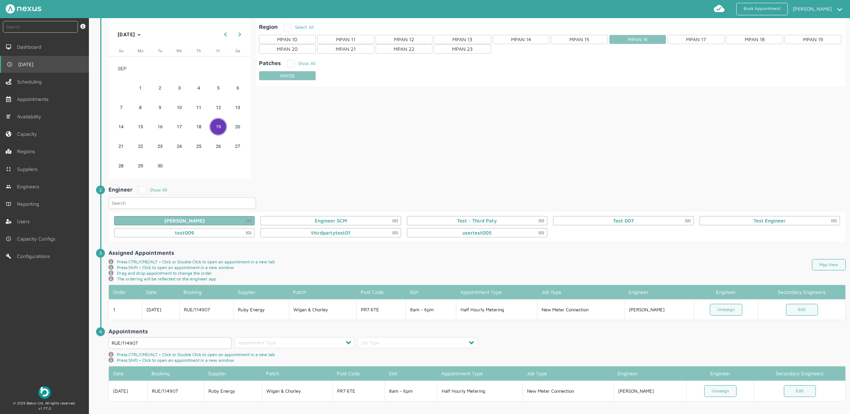
click at [34, 63] on link "[DATE]" at bounding box center [44, 64] width 89 height 17
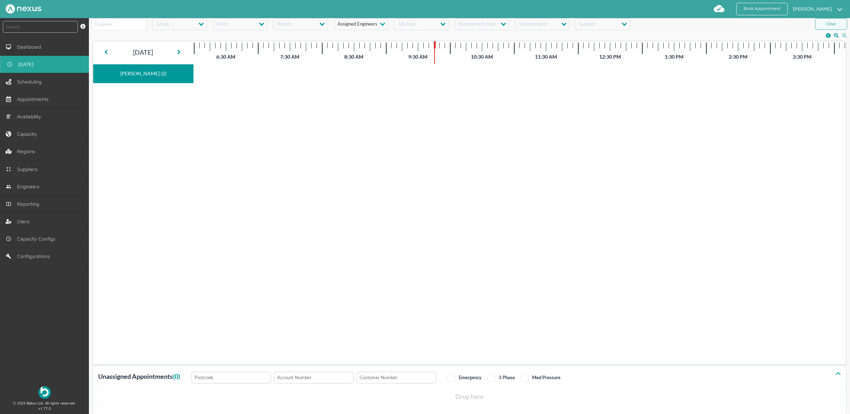
scroll to position [2, 0]
drag, startPoint x: 557, startPoint y: 170, endPoint x: 525, endPoint y: 133, distance: 48.6
click at [557, 170] on div "ELECTRIC - RUE/114906 BOOKED - (00:00m) 8am - 6pm - PR7 6TE - Wigan & Chorley N…" at bounding box center [520, 202] width 652 height 321
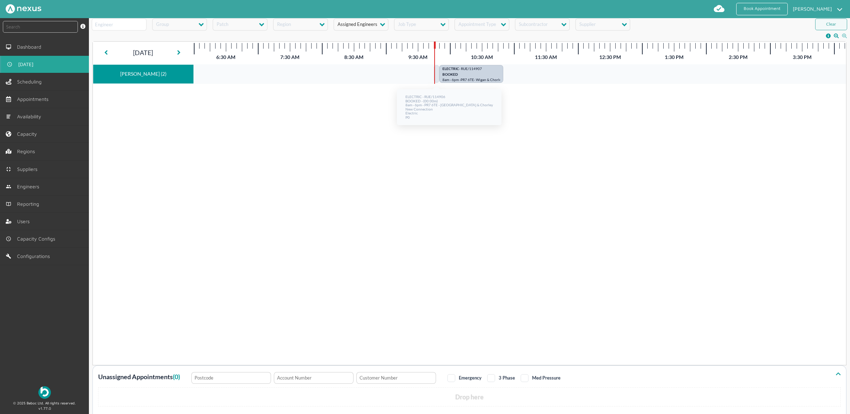
click at [436, 74] on div at bounding box center [436, 74] width 5 height 18
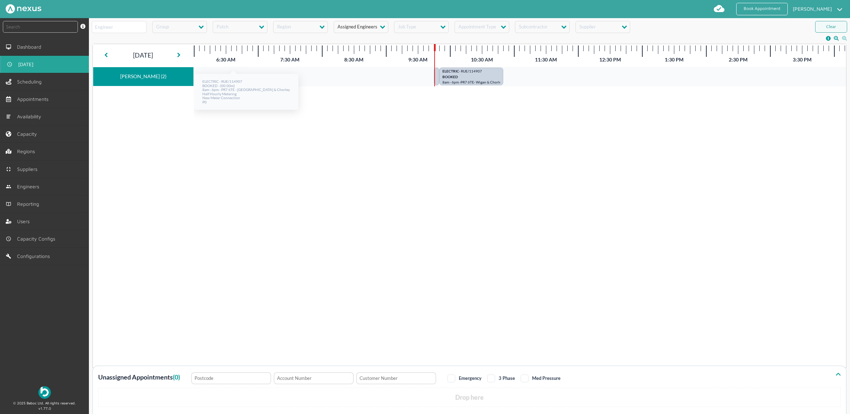
click at [509, 180] on div "ELECTRIC - RUE/114906 BOOKED - (00:00m) 8am - 6pm - PR7 6TE - Wigan & Chorley N…" at bounding box center [520, 204] width 652 height 321
click at [468, 79] on div at bounding box center [473, 251] width 761 height 414
click at [459, 76] on div at bounding box center [473, 251] width 761 height 414
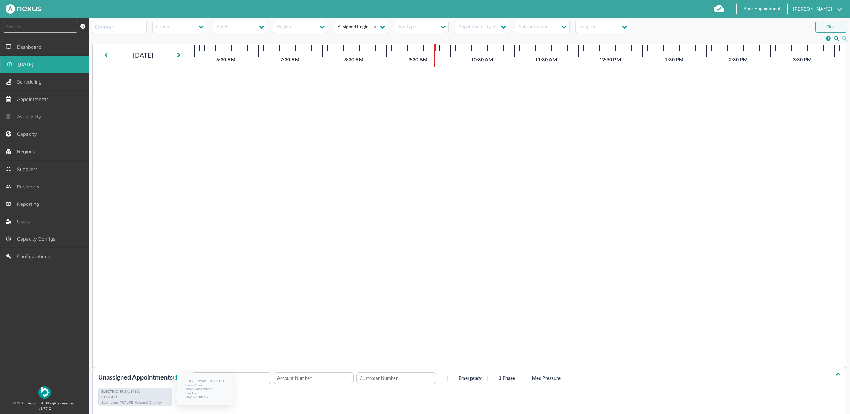
click at [136, 401] on span "- Wigan & Chorley" at bounding box center [147, 403] width 29 height 4
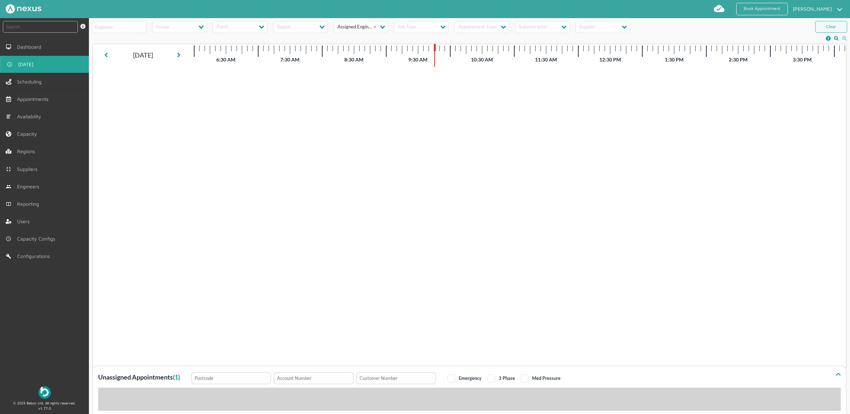
drag, startPoint x: 132, startPoint y: 398, endPoint x: 139, endPoint y: 397, distance: 7.5
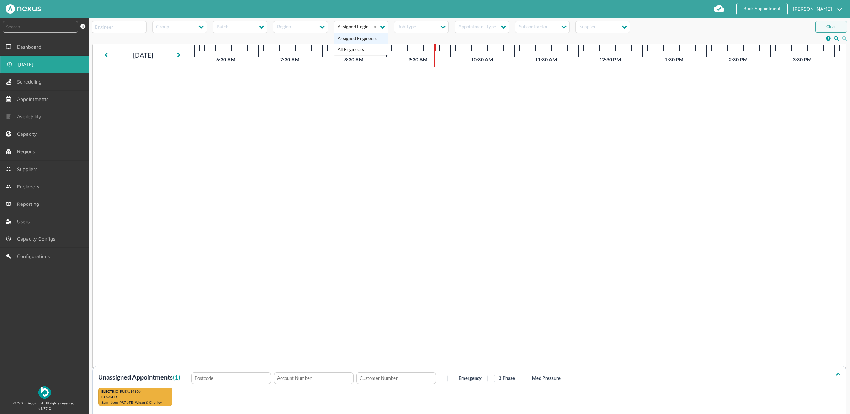
click at [381, 27] on span at bounding box center [383, 26] width 9 height 5
click at [367, 47] on div "All Engineers" at bounding box center [360, 49] width 47 height 5
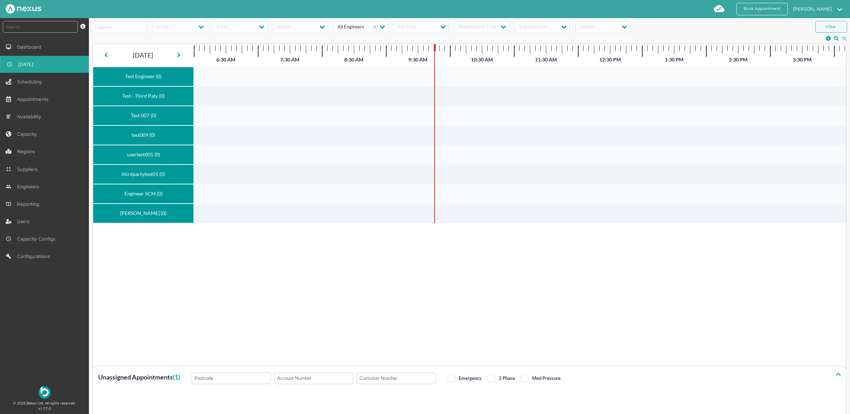
drag, startPoint x: 138, startPoint y: 402, endPoint x: 238, endPoint y: 219, distance: 208.7
click at [42, 27] on input "text" at bounding box center [40, 27] width 75 height 12
type input "114906"
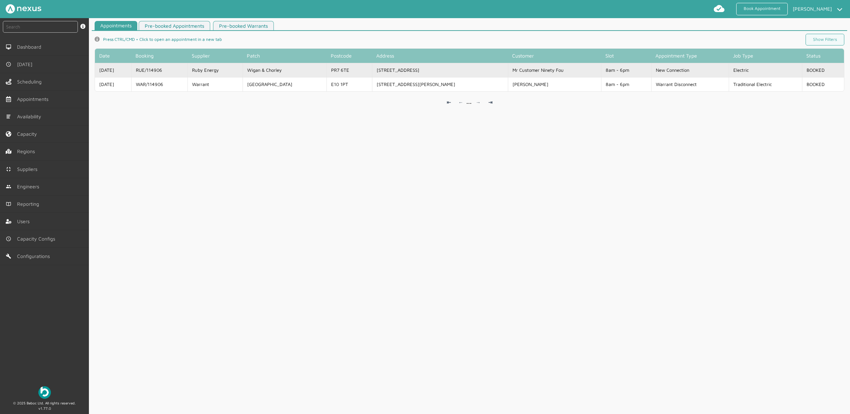
click at [213, 70] on td "Ruby Energy" at bounding box center [214, 70] width 55 height 14
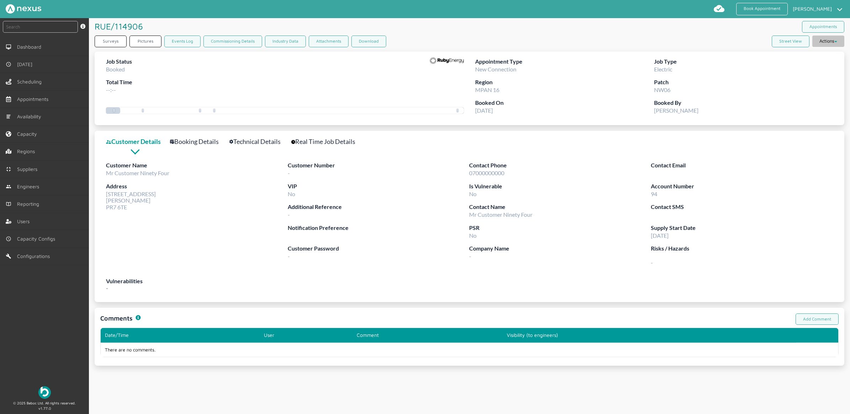
click at [825, 39] on button "Actions" at bounding box center [828, 41] width 32 height 11
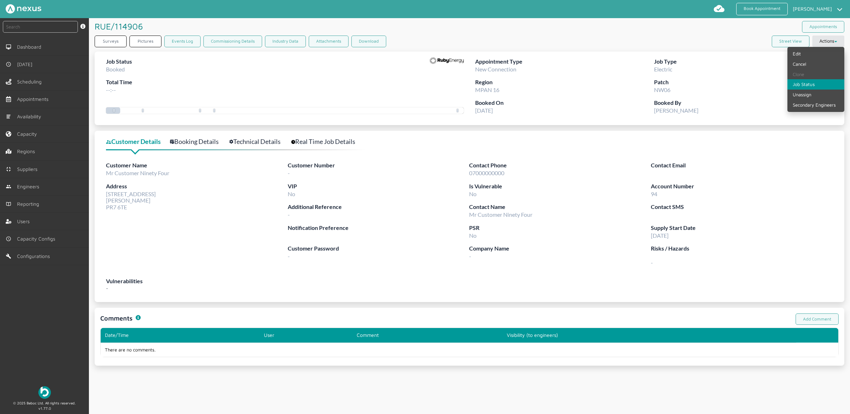
click at [803, 86] on link "Job Status" at bounding box center [815, 84] width 57 height 10
select select "6: BOOKED"
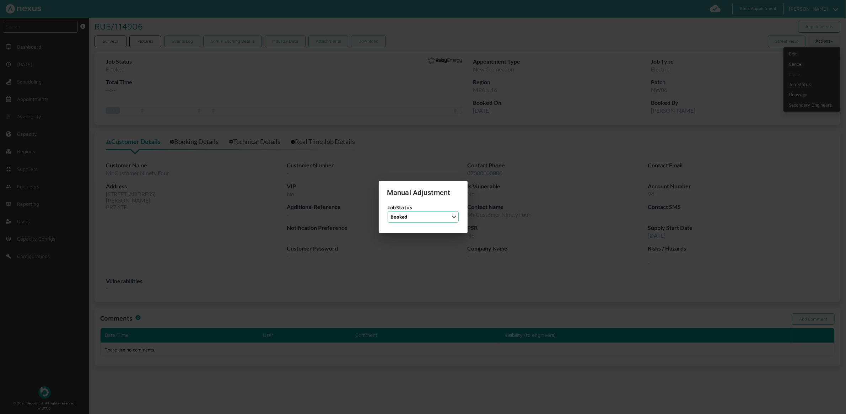
click at [415, 208] on label "JobStatus" at bounding box center [423, 207] width 71 height 7
click at [416, 215] on select "Job Status Completed Started On Site On Route Aborted Booked Paused" at bounding box center [423, 217] width 71 height 12
click at [260, 214] on div at bounding box center [423, 207] width 846 height 414
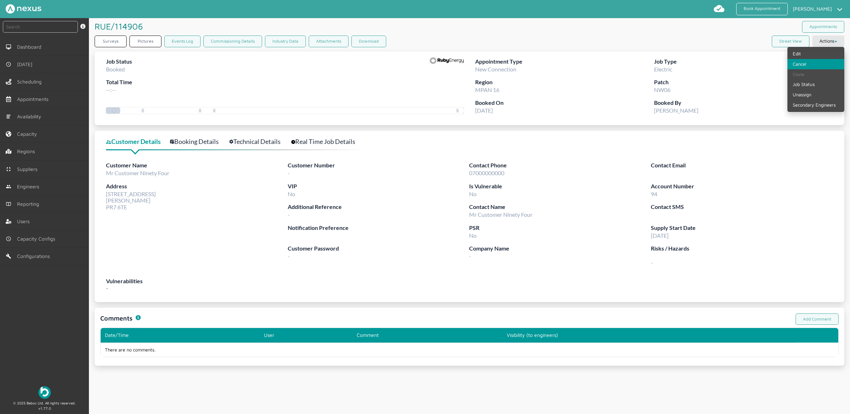
click at [787, 68] on link "Cancel" at bounding box center [815, 64] width 57 height 10
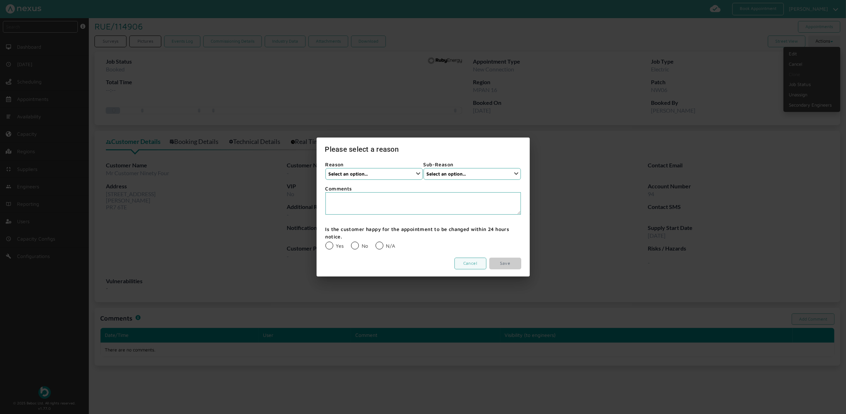
click at [372, 175] on select "Select an option... Installer Cancellation Supplier Cancellation None Customer …" at bounding box center [374, 174] width 97 height 12
select select "3: None"
click at [326, 168] on select "Select an option... Installer Cancellation Supplier Cancellation None Customer …" at bounding box center [374, 174] width 97 height 12
click at [460, 175] on select "Select an option... None" at bounding box center [472, 174] width 97 height 12
select select "1: None"
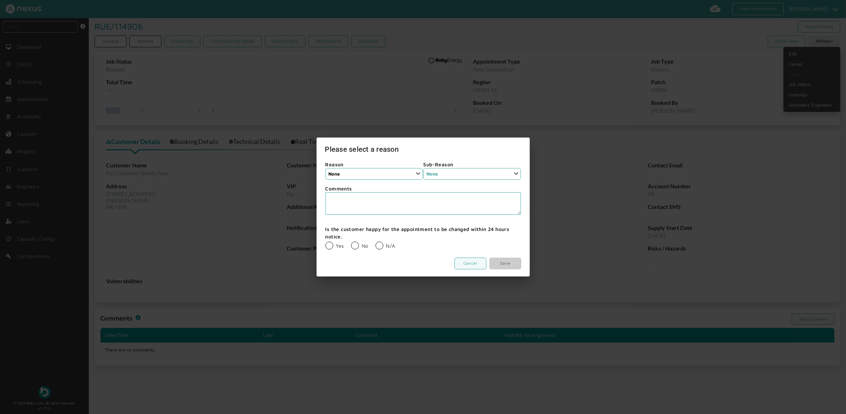
click at [424, 168] on select "Select an option... None" at bounding box center [472, 174] width 97 height 12
click at [379, 244] on label "N/A" at bounding box center [386, 246] width 20 height 6
click at [376, 242] on input "N/A" at bounding box center [375, 241] width 0 height 0
radio input "true"
click at [507, 263] on link "Save" at bounding box center [506, 264] width 32 height 12
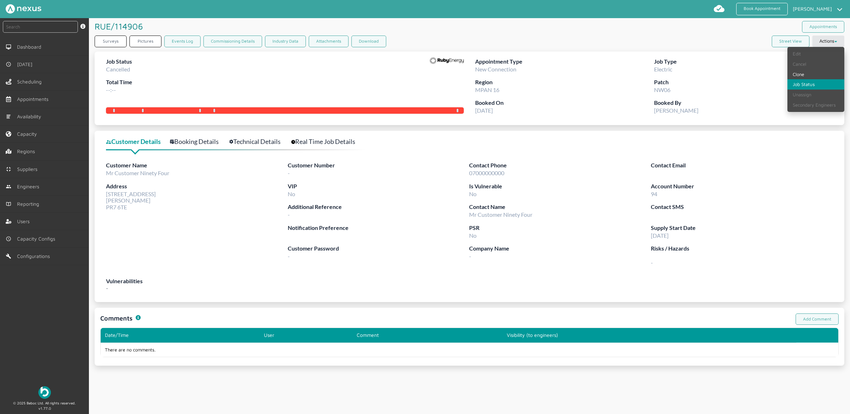
click at [794, 84] on link "Job Status" at bounding box center [815, 84] width 57 height 10
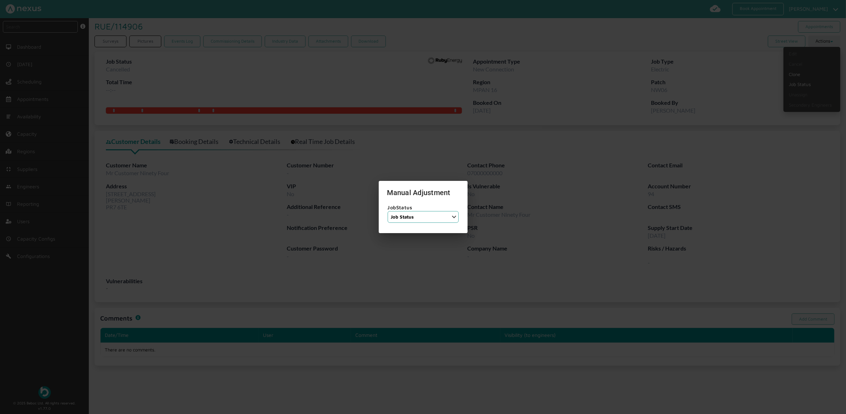
click at [418, 221] on select "Job Status Completed Started On Site On Route Aborted Booked Paused" at bounding box center [423, 217] width 71 height 12
select select "6: BOOKED"
click at [388, 211] on select "Job Status Completed Started On Site On Route Aborted Booked Paused" at bounding box center [423, 217] width 71 height 12
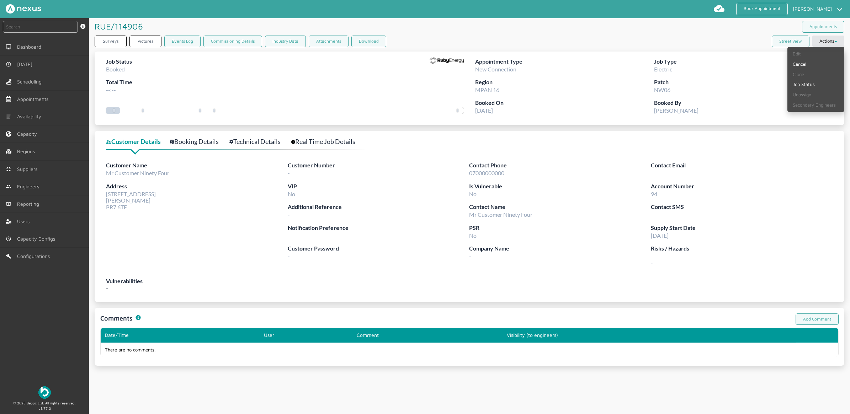
click at [269, 189] on label "Address" at bounding box center [197, 186] width 182 height 9
click at [203, 134] on div "Customer Details Booking Details Technical Details Real Time Job Details Custom…" at bounding box center [469, 216] width 749 height 171
click at [203, 142] on link "Booking Details" at bounding box center [198, 142] width 57 height 10
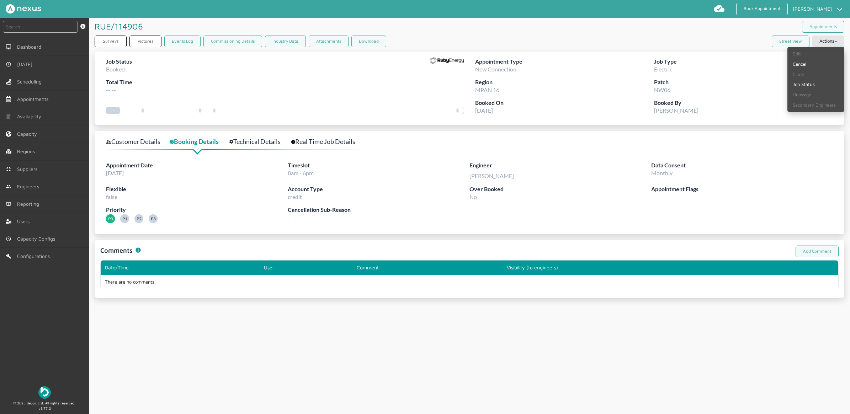
click at [262, 136] on div "Customer Details Booking Details Technical Details Real Time Job Details Appoin…" at bounding box center [469, 182] width 749 height 103
click at [191, 143] on link "Booking Details" at bounding box center [198, 142] width 57 height 10
drag, startPoint x: 292, startPoint y: 293, endPoint x: 269, endPoint y: 272, distance: 29.9
click at [290, 292] on div "Comments Private comments are hidden from engineers and only visible for Backof…" at bounding box center [469, 269] width 749 height 58
click at [36, 68] on link "[DATE]" at bounding box center [44, 64] width 89 height 17
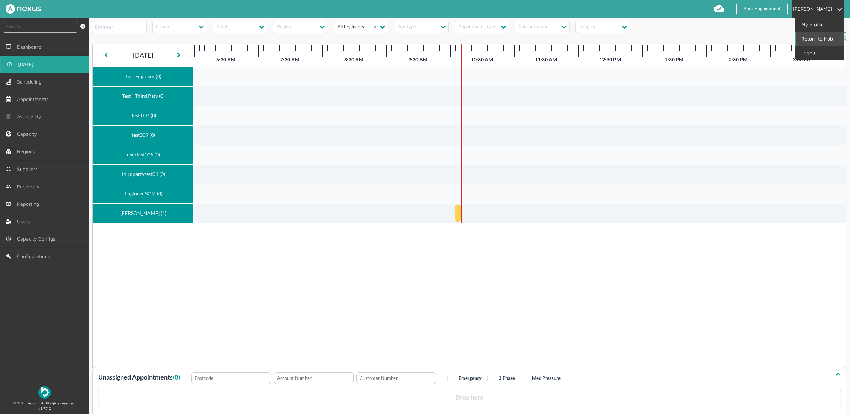
click at [814, 39] on link "Return to Hub" at bounding box center [819, 39] width 48 height 14
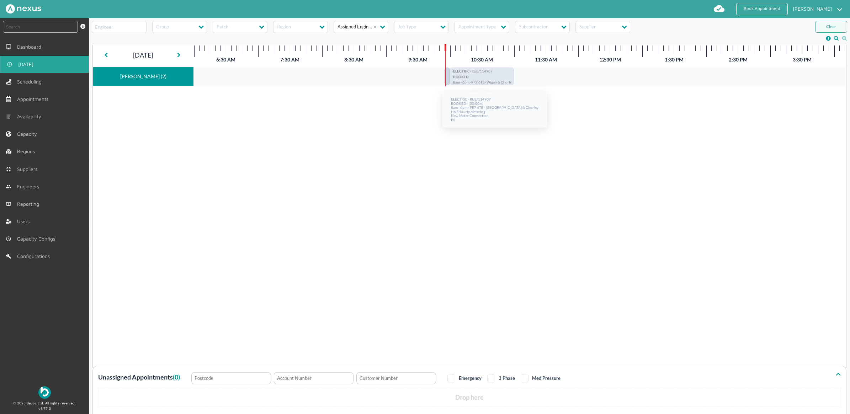
click at [487, 78] on p "BOOKED" at bounding box center [482, 78] width 58 height 6
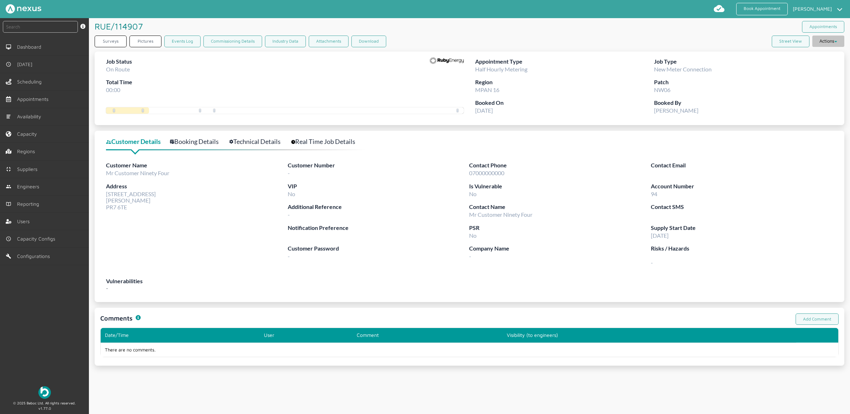
click at [822, 43] on button "Actions" at bounding box center [828, 41] width 32 height 11
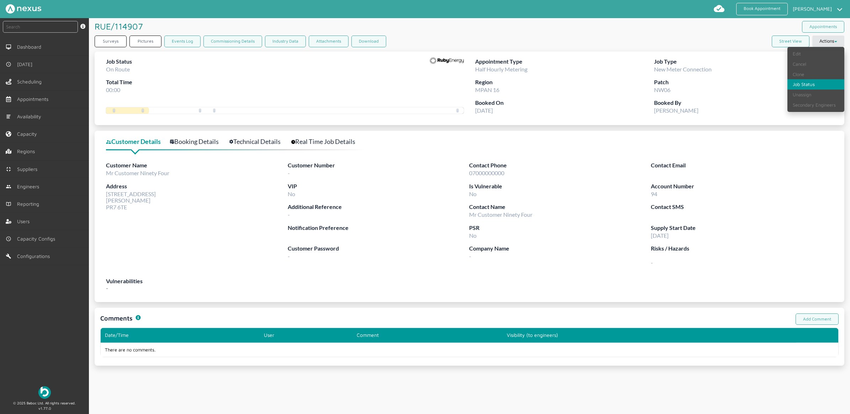
click at [809, 84] on link "Job Status" at bounding box center [815, 84] width 57 height 10
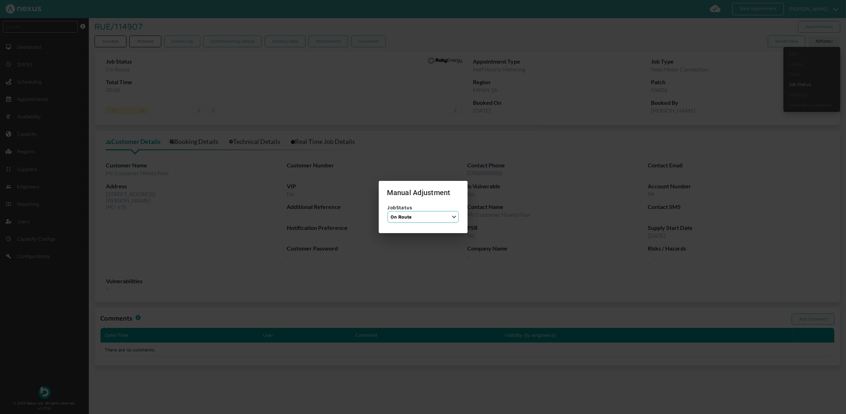
click at [436, 214] on select "Job Status Completed Started On Site On Route Aborted Booked Paused" at bounding box center [423, 217] width 71 height 12
select select "6: BOOKED"
click at [388, 211] on select "Job Status Completed Started On Site On Route Aborted Booked Paused" at bounding box center [423, 217] width 71 height 12
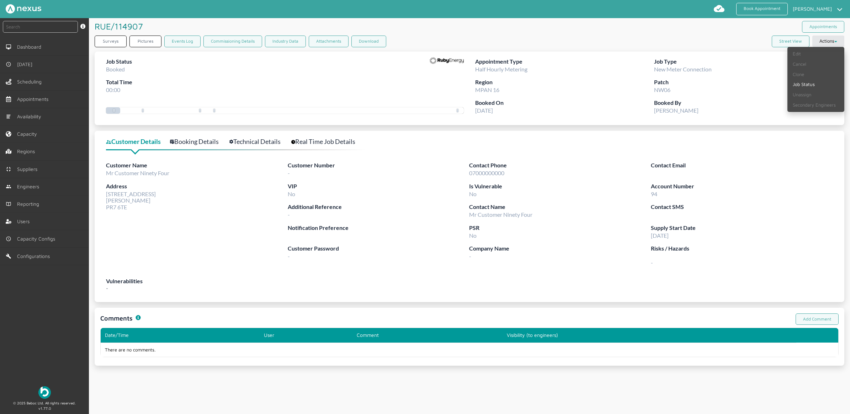
click at [605, 332] on th "Visibility (to engineers)" at bounding box center [649, 335] width 294 height 14
click at [824, 47] on ul "Edit Cancel Clone Job Status Unassign Secondary Engineers" at bounding box center [815, 79] width 57 height 65
click at [824, 43] on button "Actions" at bounding box center [828, 41] width 32 height 11
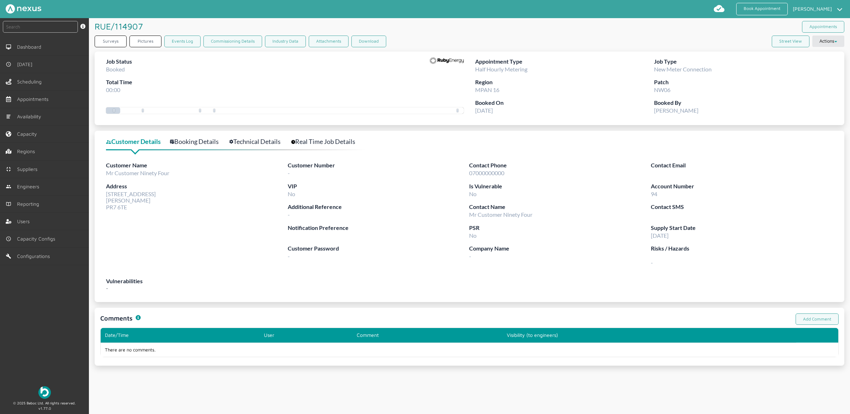
drag, startPoint x: 824, startPoint y: 39, endPoint x: 814, endPoint y: 62, distance: 24.2
click at [824, 39] on button "Actions" at bounding box center [828, 41] width 32 height 11
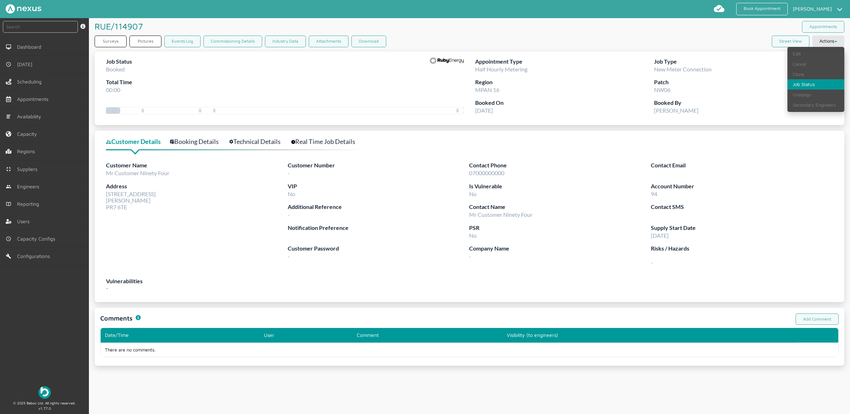
click at [797, 84] on link "Job Status" at bounding box center [815, 84] width 57 height 10
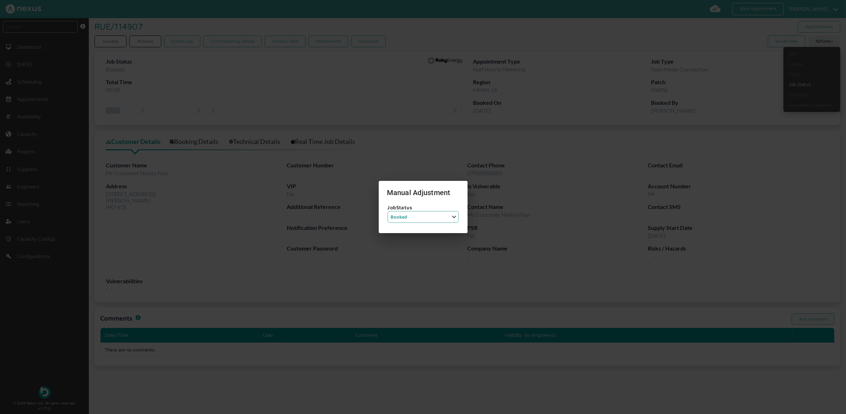
click at [428, 219] on select "Job Status Completed Started On Site On Route Aborted Booked Paused" at bounding box center [423, 217] width 71 height 12
select select "4: ON_ROUTE"
click at [388, 211] on select "Job Status Completed Started On Site On Route Aborted Booked Paused" at bounding box center [423, 217] width 71 height 12
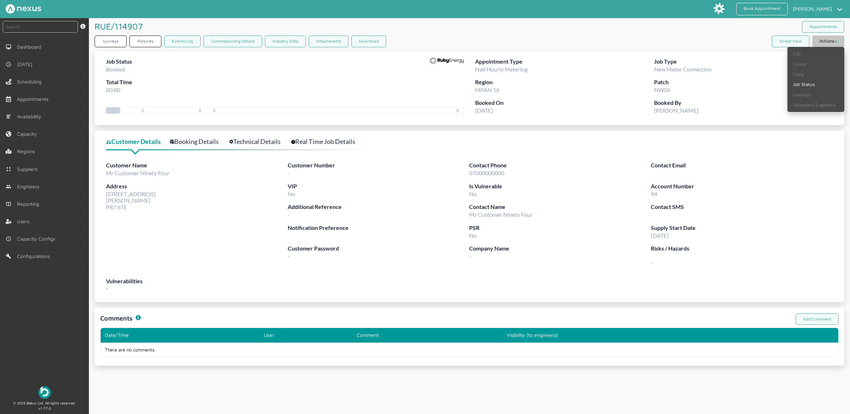
click at [820, 37] on button "Actions" at bounding box center [828, 41] width 32 height 11
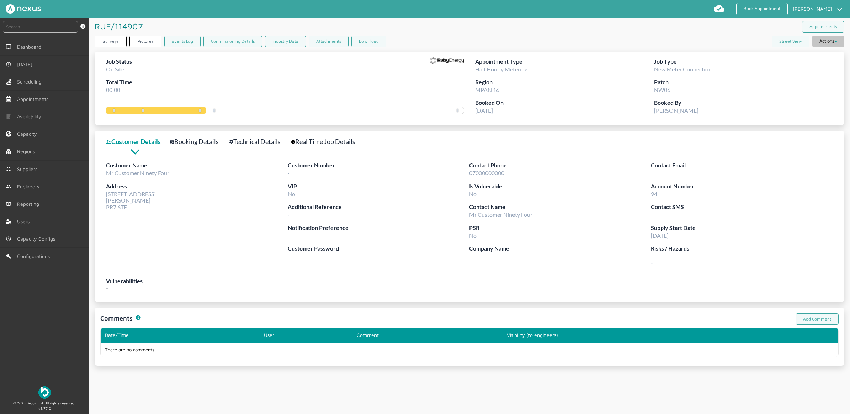
click at [820, 41] on button "Actions" at bounding box center [828, 41] width 32 height 11
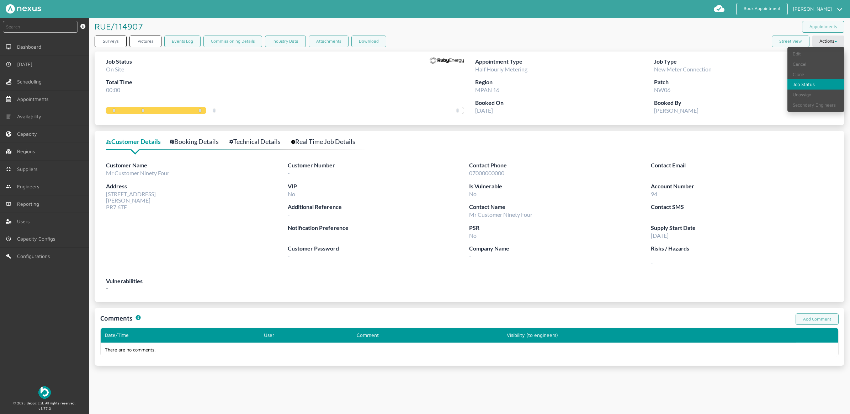
click at [801, 86] on link "Job Status" at bounding box center [815, 84] width 57 height 10
select select "3: ON_SITE"
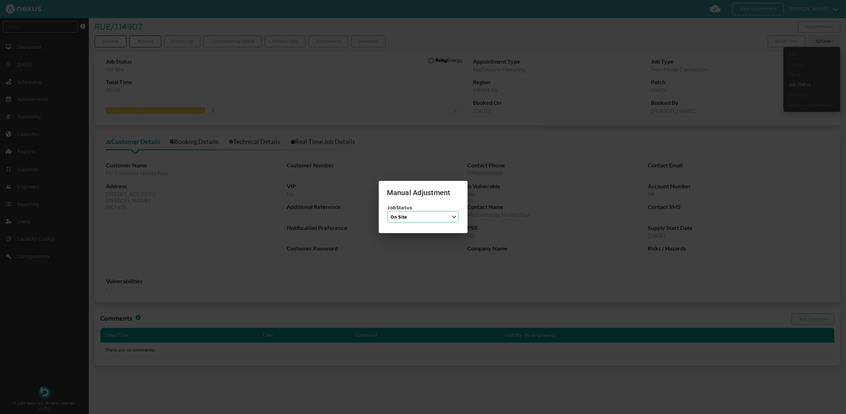
click at [281, 263] on div at bounding box center [423, 207] width 846 height 414
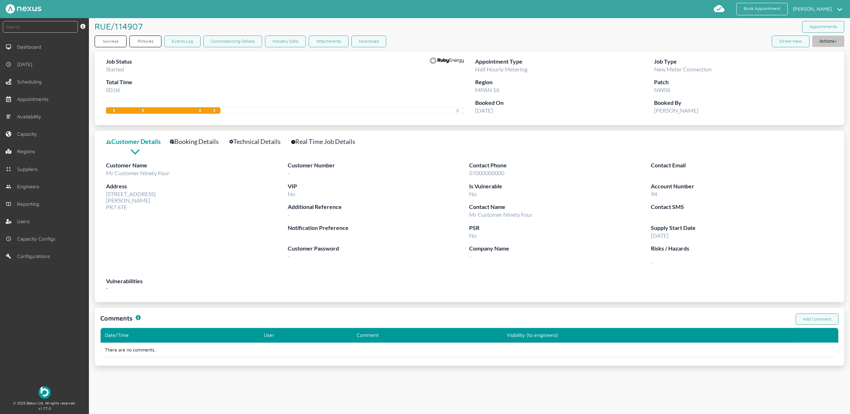
click at [819, 46] on button "Actions" at bounding box center [828, 41] width 32 height 11
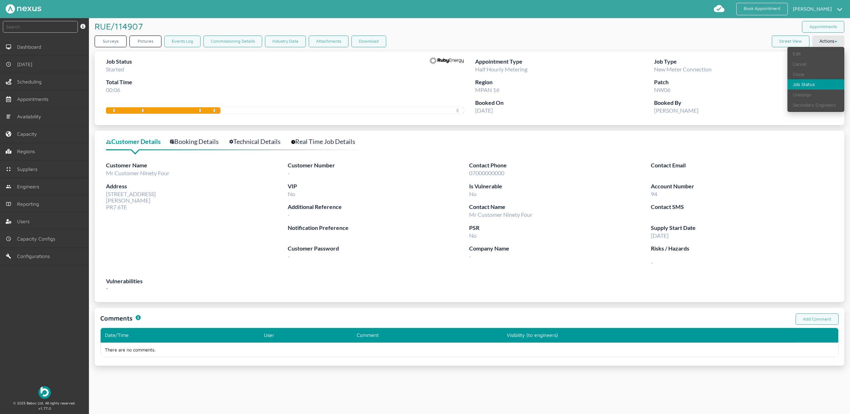
click at [819, 86] on link "Job Status" at bounding box center [815, 84] width 57 height 10
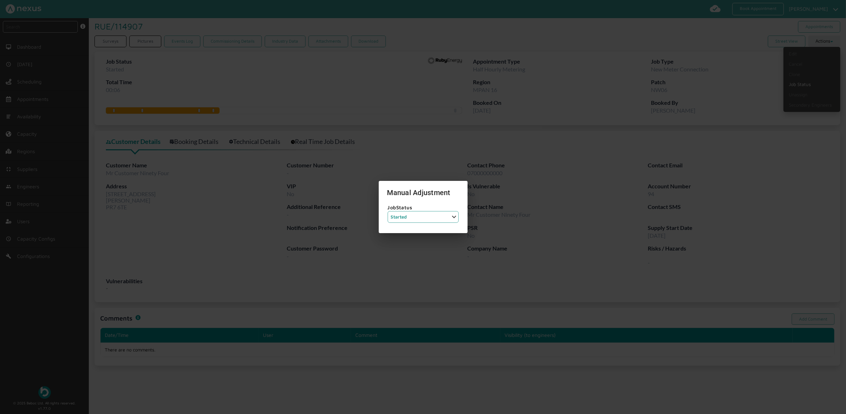
click at [427, 211] on select "Job Status Completed Started On Site On Route Aborted Booked Paused" at bounding box center [423, 217] width 71 height 12
select select "6: BOOKED"
click at [388, 211] on select "Job Status Completed Started On Site On Route Aborted Booked Paused" at bounding box center [423, 217] width 71 height 12
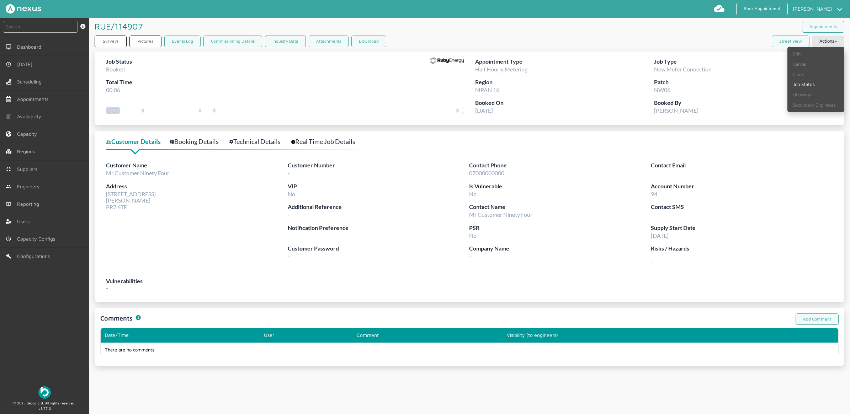
click at [255, 262] on div "Customer Name Mr [PERSON_NAME] Ninety Four Address [STREET_ADDRESS]" at bounding box center [197, 219] width 182 height 116
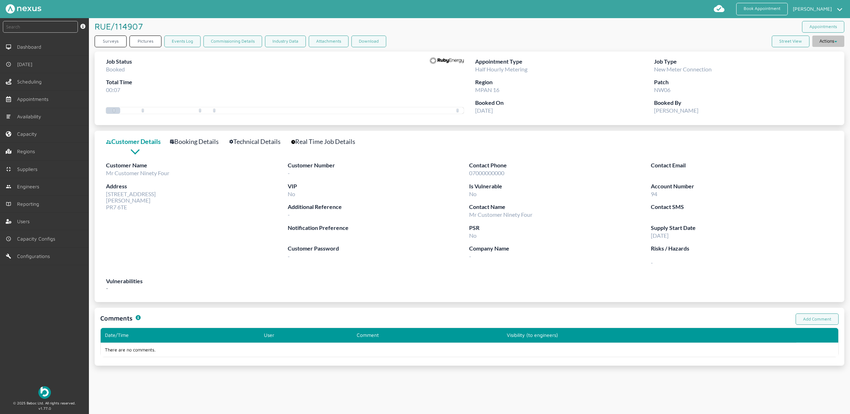
click at [826, 38] on button "Actions" at bounding box center [828, 41] width 32 height 11
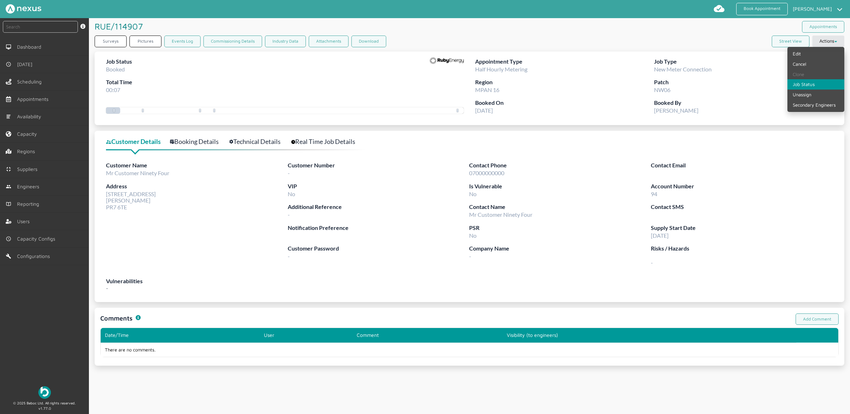
click at [803, 84] on link "Job Status" at bounding box center [815, 84] width 57 height 10
select select "6: BOOKED"
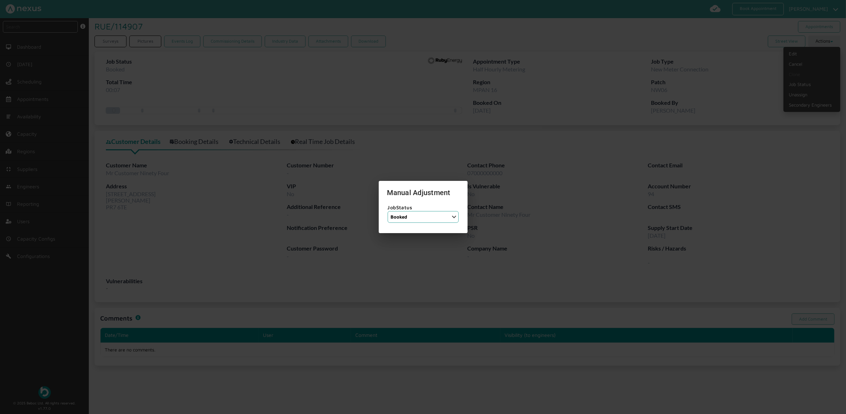
click at [548, 124] on div at bounding box center [423, 207] width 846 height 414
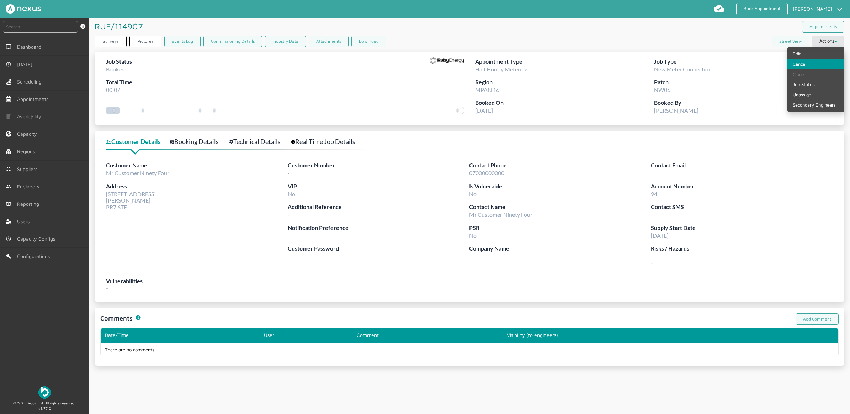
click at [799, 63] on link "Cancel" at bounding box center [815, 64] width 57 height 10
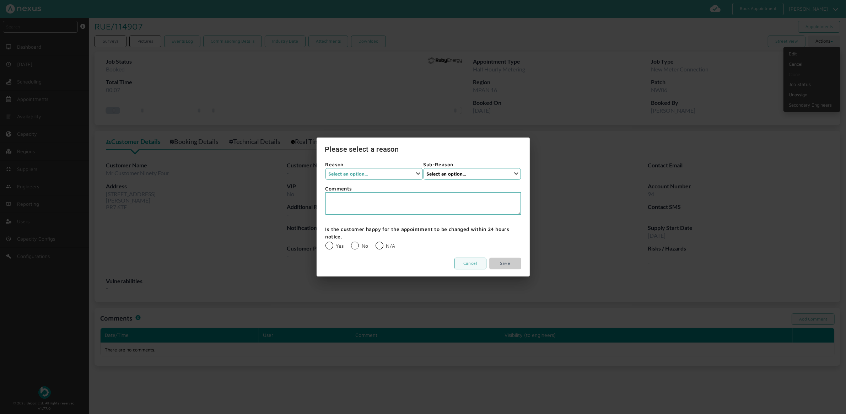
click at [383, 169] on select "Select an option... Installer Cancellation Supplier Cancellation None Customer …" at bounding box center [374, 174] width 97 height 12
select select "3: None"
click at [326, 168] on select "Select an option... Installer Cancellation Supplier Cancellation None Customer …" at bounding box center [374, 174] width 97 height 12
drag, startPoint x: 470, startPoint y: 172, endPoint x: 468, endPoint y: 178, distance: 6.0
click at [470, 172] on select "Select an option... None" at bounding box center [472, 174] width 97 height 12
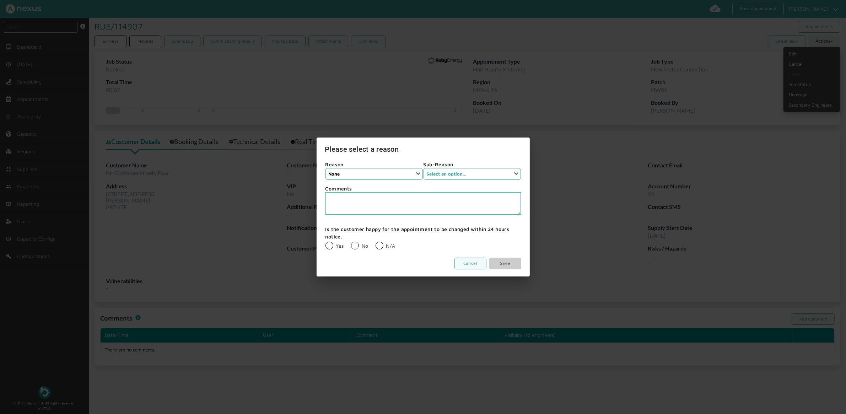
select select "1: None"
click at [424, 168] on select "Select an option... None" at bounding box center [472, 174] width 97 height 12
click at [379, 243] on label "N/A" at bounding box center [386, 246] width 20 height 6
click at [376, 242] on input "N/A" at bounding box center [375, 241] width 0 height 0
radio input "true"
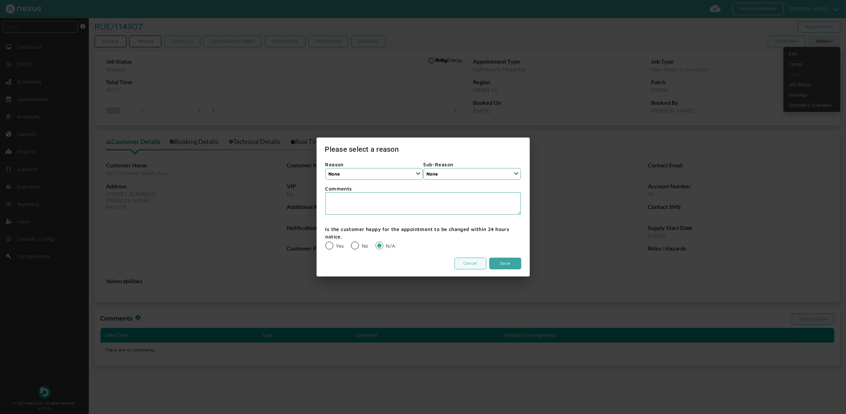
click at [498, 266] on link "Save" at bounding box center [506, 264] width 32 height 12
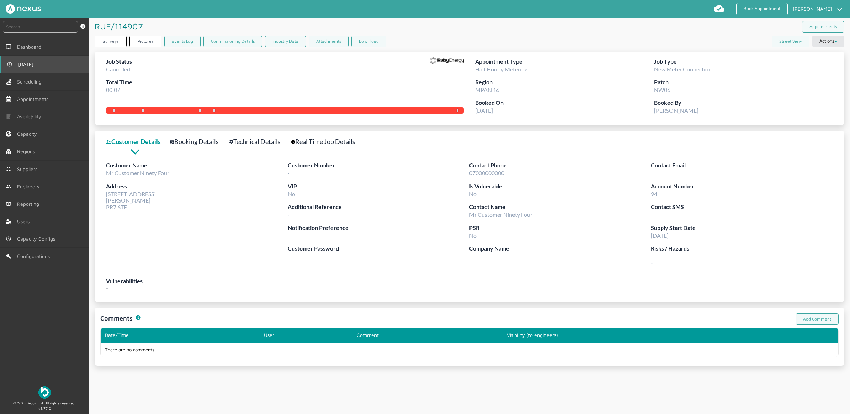
click at [36, 68] on link "[DATE]" at bounding box center [44, 64] width 89 height 17
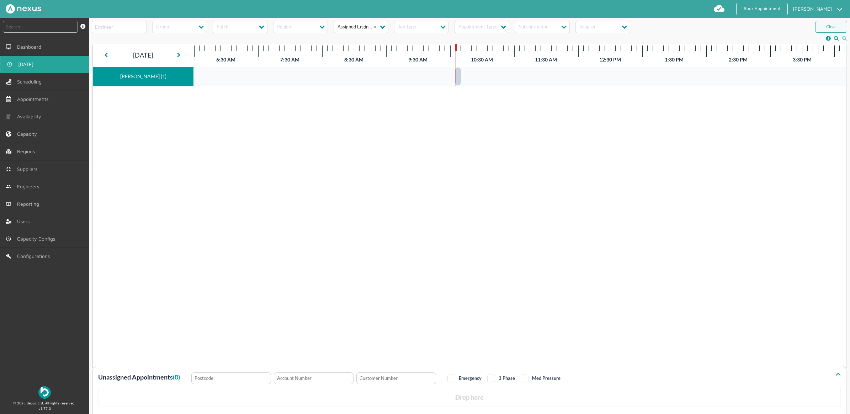
click at [456, 78] on div at bounding box center [455, 65] width 1 height 43
click at [457, 78] on div at bounding box center [457, 77] width 5 height 18
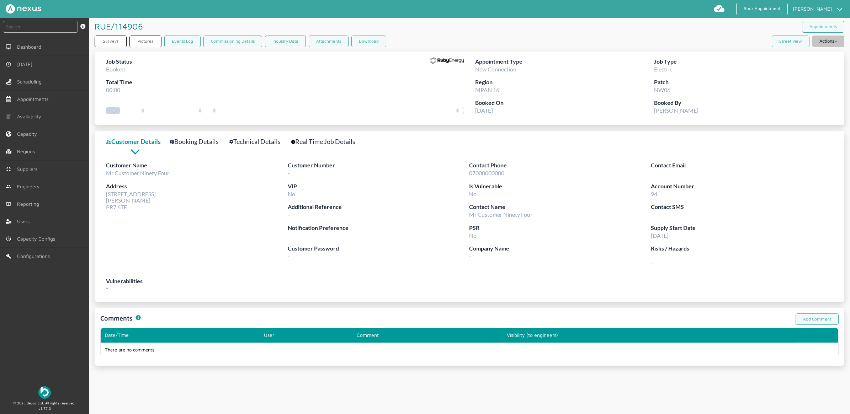
click at [824, 42] on button "Actions" at bounding box center [828, 41] width 32 height 11
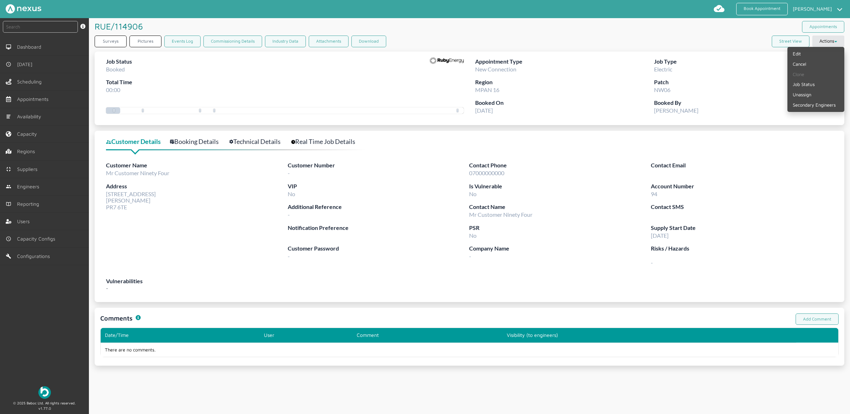
click at [480, 33] on div "RUE/114906 ️️️ Appointments" at bounding box center [469, 26] width 749 height 17
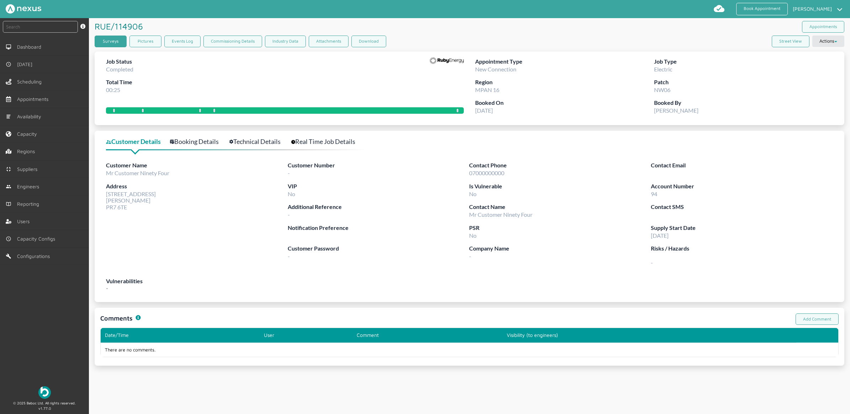
click at [111, 43] on link "Surveys" at bounding box center [111, 42] width 32 height 12
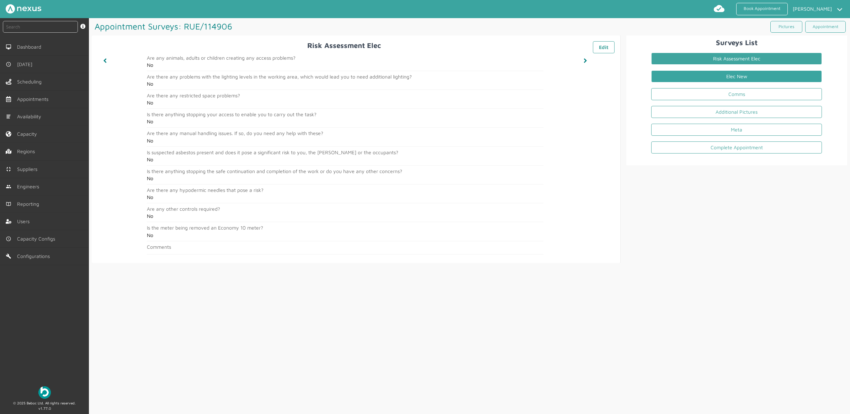
click at [680, 80] on link "Elec New" at bounding box center [736, 76] width 171 height 12
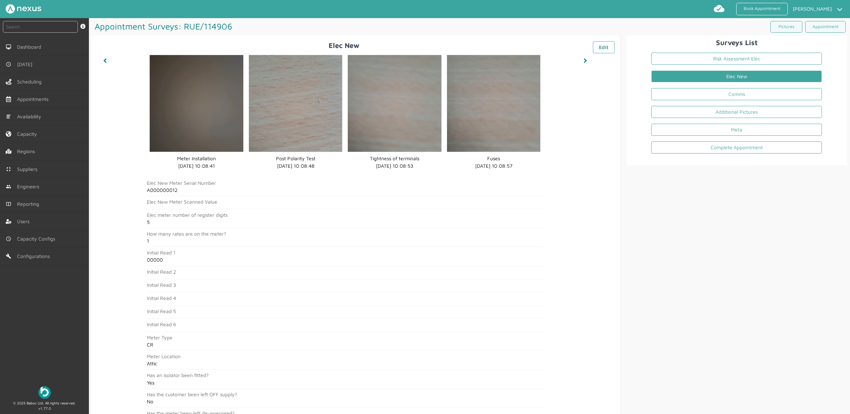
click at [715, 86] on li "Elec New" at bounding box center [736, 78] width 182 height 18
click at [711, 89] on link "Comms" at bounding box center [736, 94] width 171 height 12
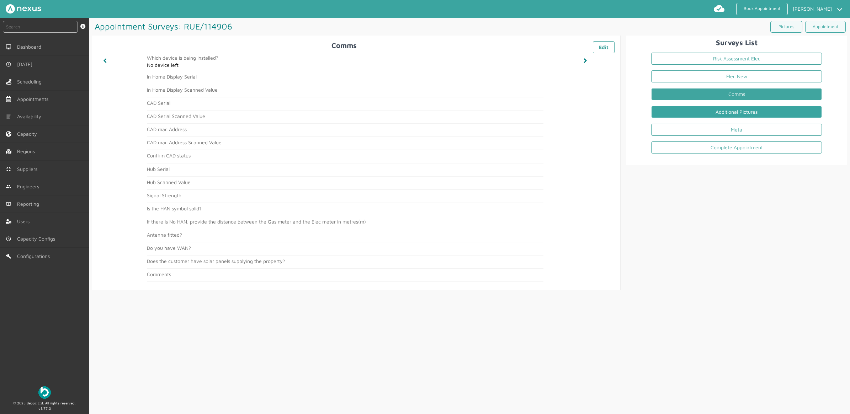
click at [798, 108] on link "Additional Pictures" at bounding box center [736, 112] width 171 height 12
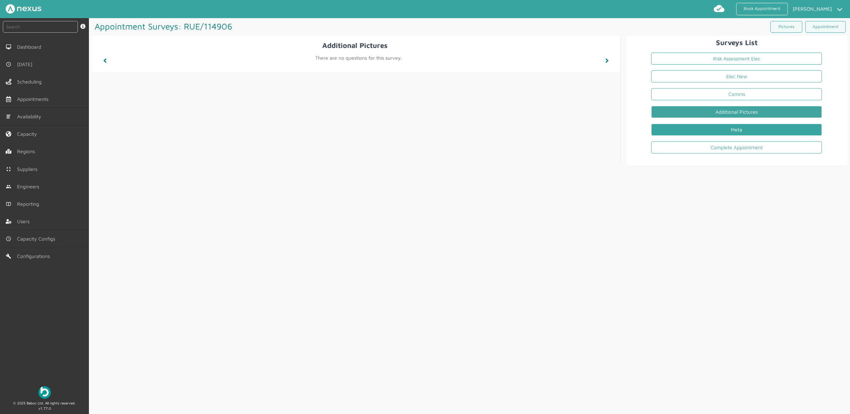
click at [723, 133] on link "Meta" at bounding box center [736, 130] width 171 height 12
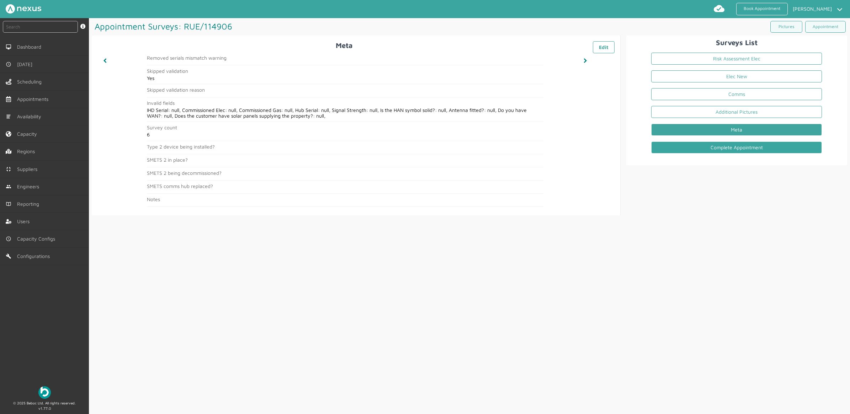
click at [716, 147] on link "Complete Appointment" at bounding box center [736, 147] width 171 height 12
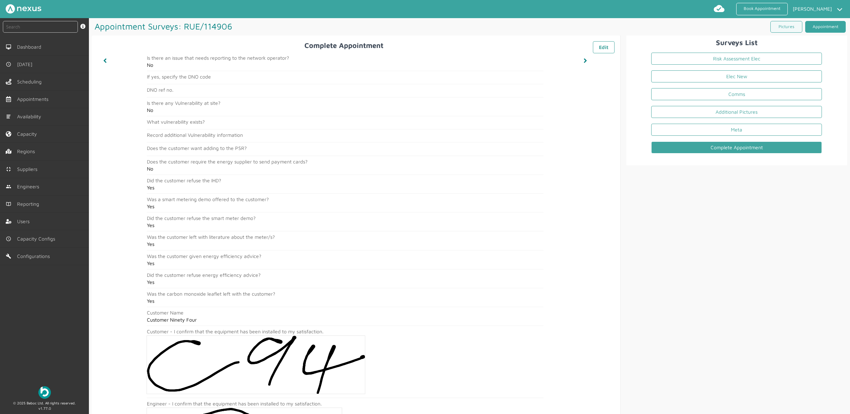
click at [831, 25] on link "Appointment" at bounding box center [825, 27] width 41 height 12
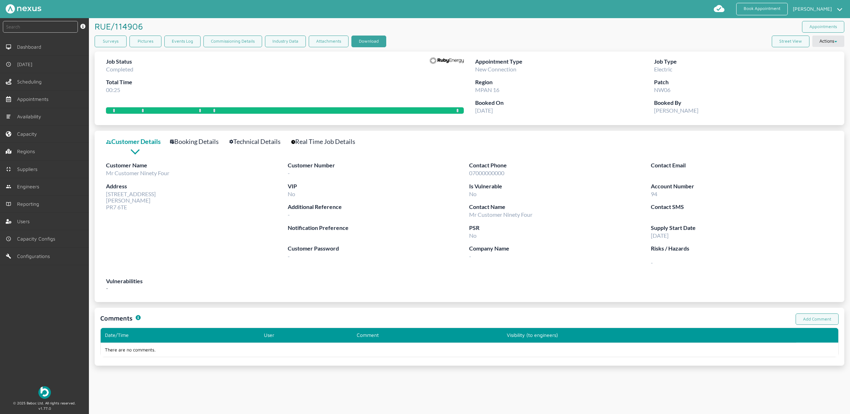
click at [360, 37] on button "Download" at bounding box center [368, 42] width 35 height 12
click at [758, 5] on link "Book Appointment" at bounding box center [762, 9] width 52 height 12
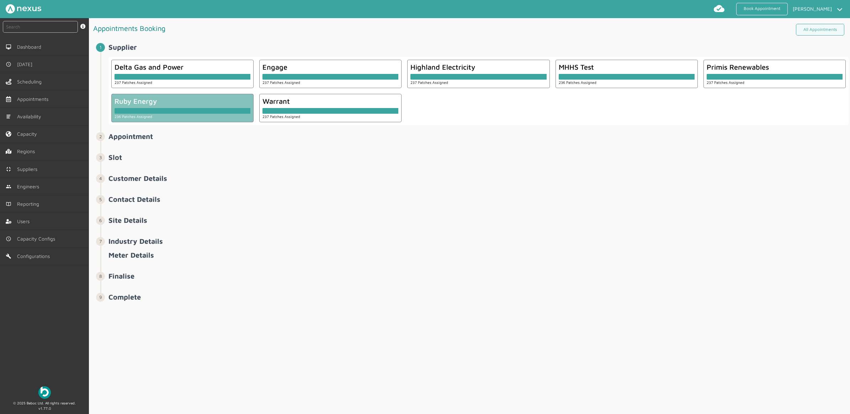
click at [167, 106] on div at bounding box center [182, 109] width 136 height 9
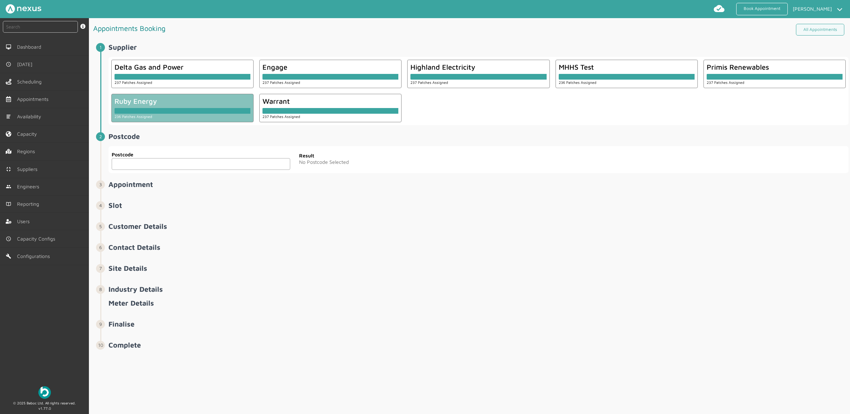
click at [150, 159] on input "text" at bounding box center [201, 164] width 178 height 12
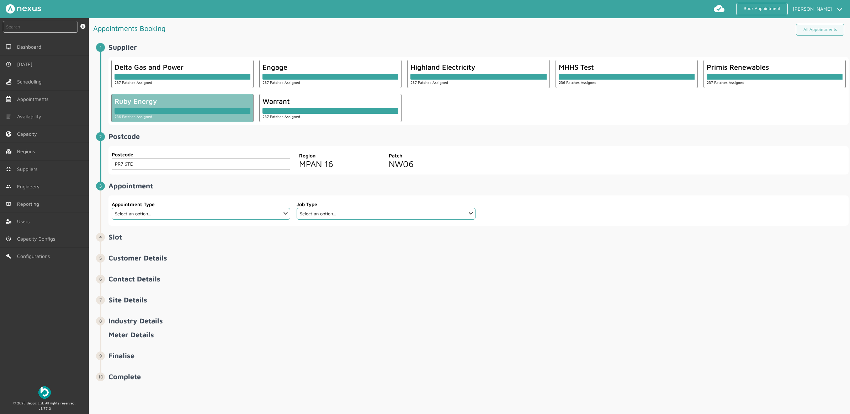
type input "PR7 6TE"
click at [197, 218] on select "Select an option... Additional Work Check Meter Electric Vehicle Emergency Exch…" at bounding box center [201, 214] width 178 height 12
select select "13: 5da647ca4fc5f258734955ce"
click at [112, 208] on select "Select an option... Additional Work Check Meter Electric Vehicle Emergency Exch…" at bounding box center [201, 214] width 178 height 12
click at [356, 208] on label "Job Type" at bounding box center [386, 204] width 178 height 7
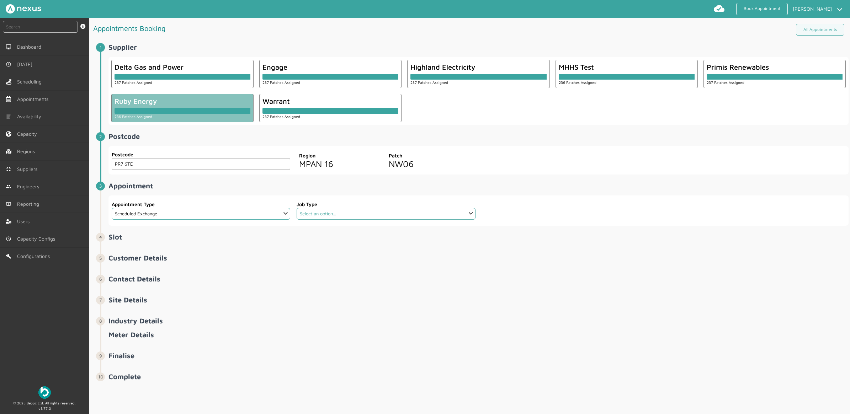
click at [356, 215] on select "Select an option... Dual Fuel Dual Fuel - SMETS 2 Electric Electric - SMETS 2 E…" at bounding box center [386, 214] width 178 height 12
select select "3: 5cc9657c13944aebe30702a4"
click at [297, 208] on select "Select an option... Dual Fuel Dual Fuel - SMETS 2 Electric Electric - SMETS 2 E…" at bounding box center [386, 214] width 178 height 12
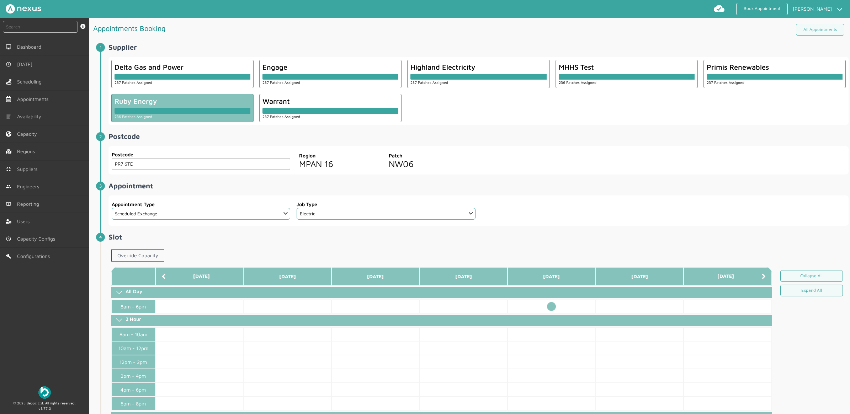
click at [552, 306] on td at bounding box center [551, 307] width 88 height 14
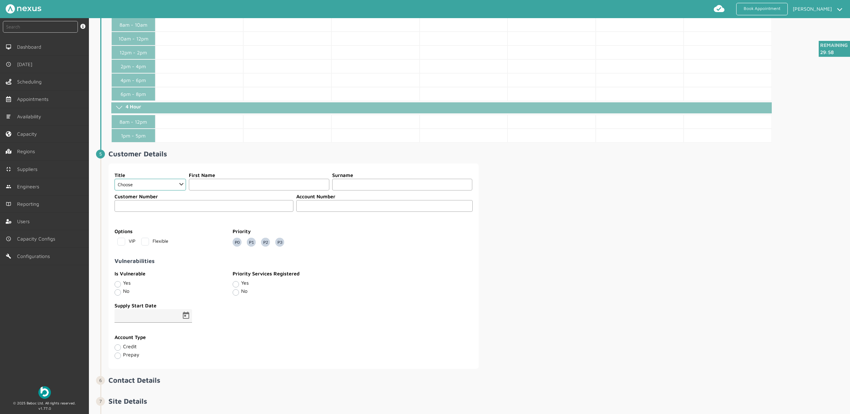
scroll to position [311, 0]
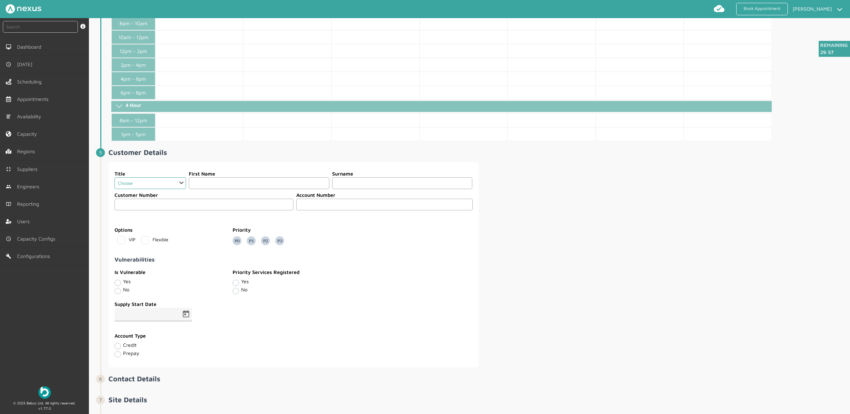
click at [175, 189] on select "Choose Dr Mr Mrs Miss Ms Mx Sir Lady" at bounding box center [149, 183] width 71 height 12
select select "2: Mr"
click at [114, 181] on select "Choose Dr Mr Mrs Miss Ms Mx Sir Lady" at bounding box center [149, 183] width 71 height 12
click at [228, 186] on input "text" at bounding box center [259, 183] width 140 height 12
type input "Customer"
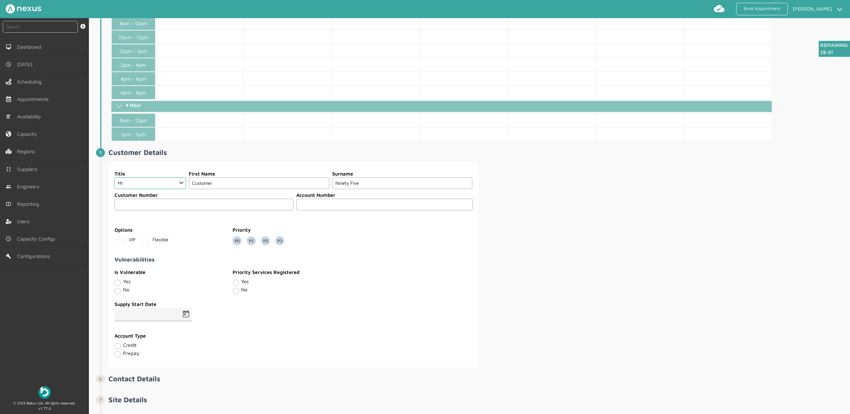
type input "Ninety Five"
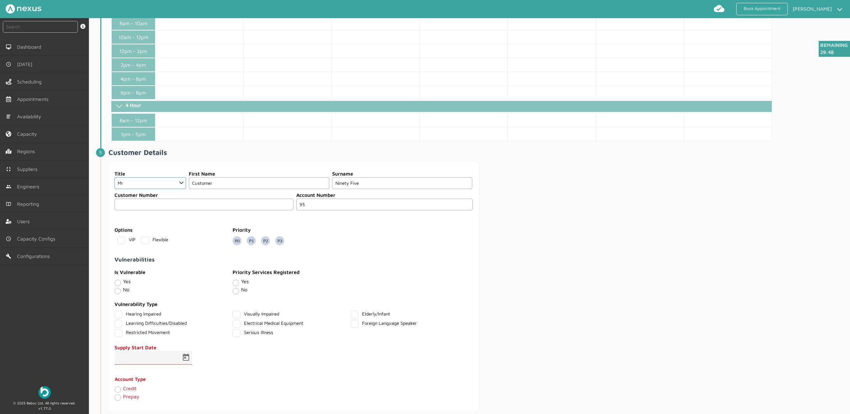
type input "95"
click at [192, 362] on div "Supply Start Date" at bounding box center [203, 358] width 179 height 29
click at [186, 363] on span "Open calendar" at bounding box center [185, 357] width 17 height 17
click at [193, 315] on span "19" at bounding box center [195, 318] width 13 height 13
type input "19/09/2025"
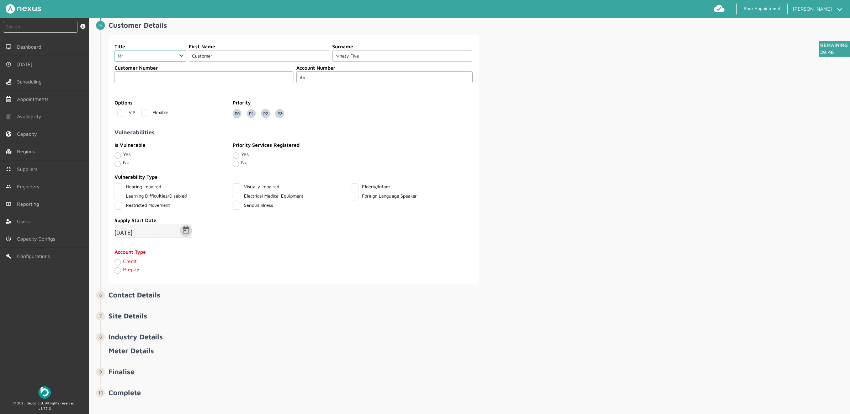
scroll to position [450, 0]
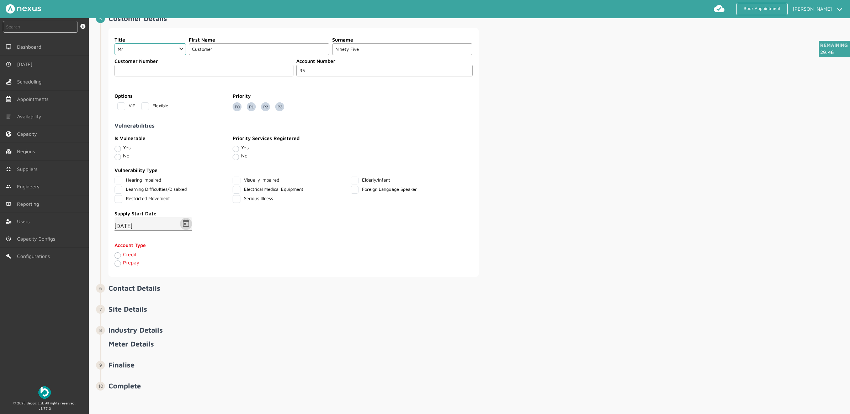
click at [123, 255] on label "Credit" at bounding box center [130, 254] width 14 height 6
click at [118, 255] on input "Credit" at bounding box center [117, 255] width 6 height 7
radio input "true"
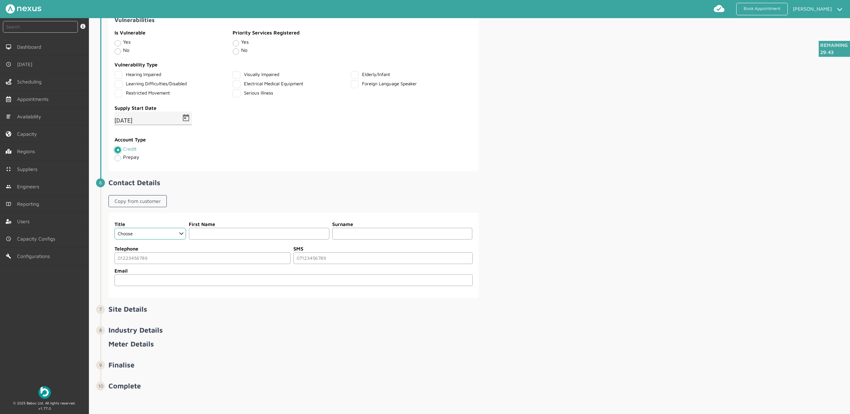
scroll to position [557, 0]
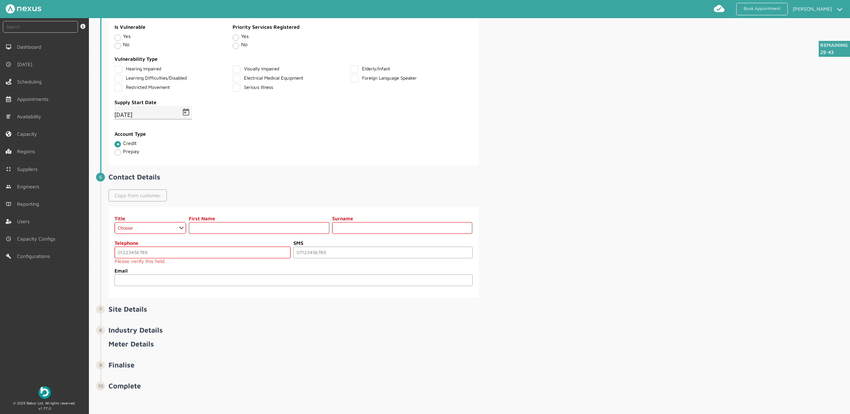
click at [147, 202] on link "Copy from customer" at bounding box center [137, 195] width 58 height 12
select select "2: Mr"
type input "Customer"
type input "Ninety Five"
click at [151, 253] on input "tel" at bounding box center [202, 253] width 176 height 12
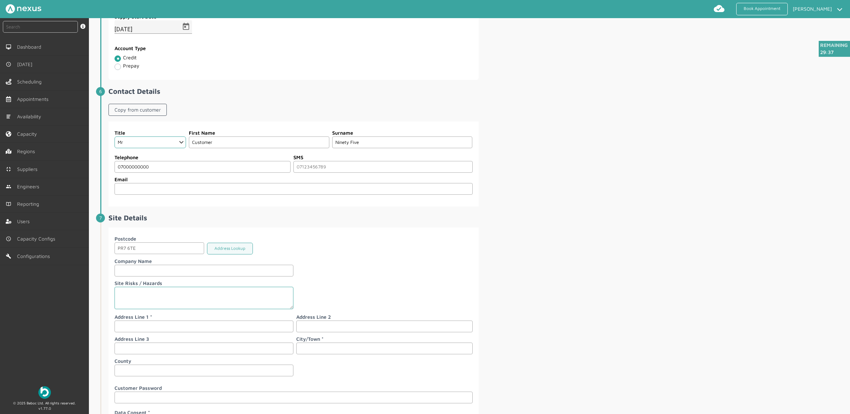
scroll to position [797, 0]
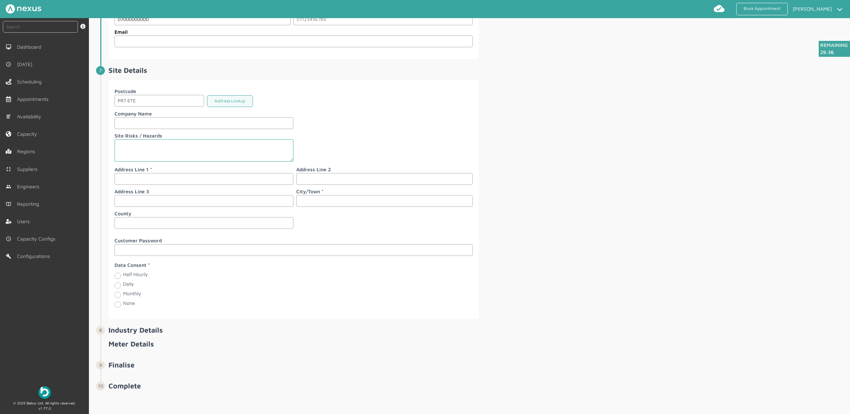
type input "07000000000"
click at [138, 171] on label "Address Line 1" at bounding box center [203, 169] width 179 height 7
click at [139, 175] on input "text" at bounding box center [203, 179] width 179 height 12
type input "95 Customer Road"
type input "[PERSON_NAME]"
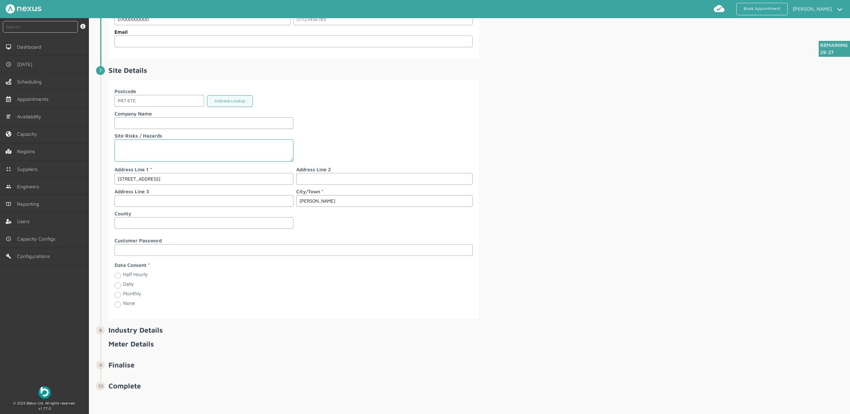
click at [123, 294] on label "Monthly" at bounding box center [132, 293] width 18 height 6
click at [116, 294] on input "Monthly" at bounding box center [117, 294] width 6 height 7
radio input "true"
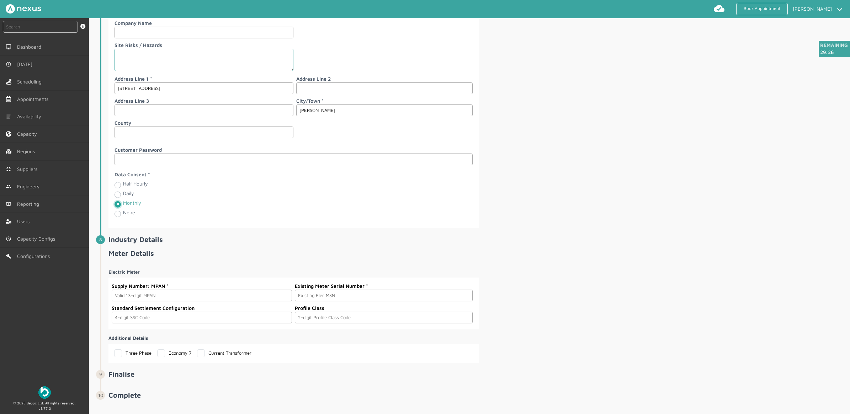
scroll to position [898, 0]
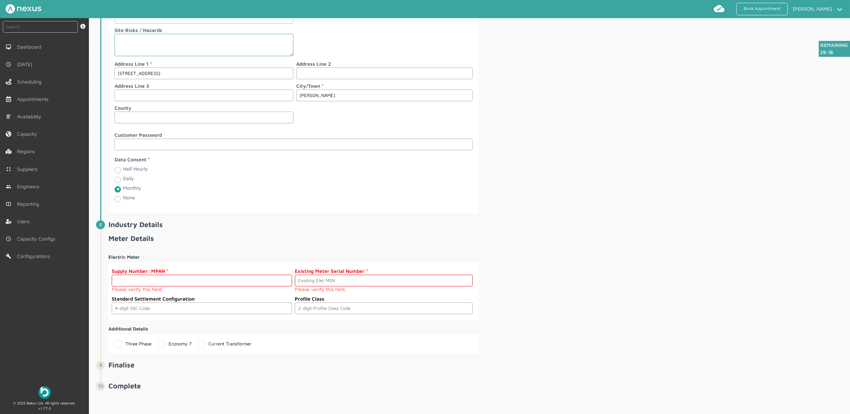
click at [196, 284] on input "text" at bounding box center [202, 281] width 180 height 12
paste input "2303000000120"
type input "2303000000120"
drag, startPoint x: 353, startPoint y: 284, endPoint x: 342, endPoint y: 287, distance: 11.5
click at [353, 284] on input "text" at bounding box center [383, 281] width 177 height 12
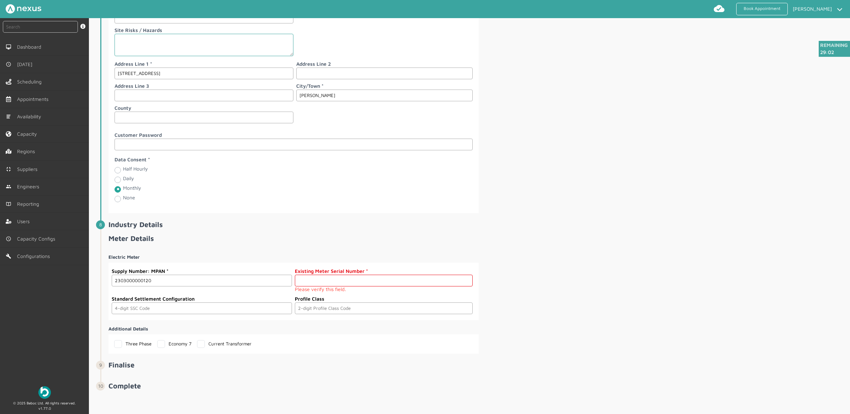
paste input "A000000013"
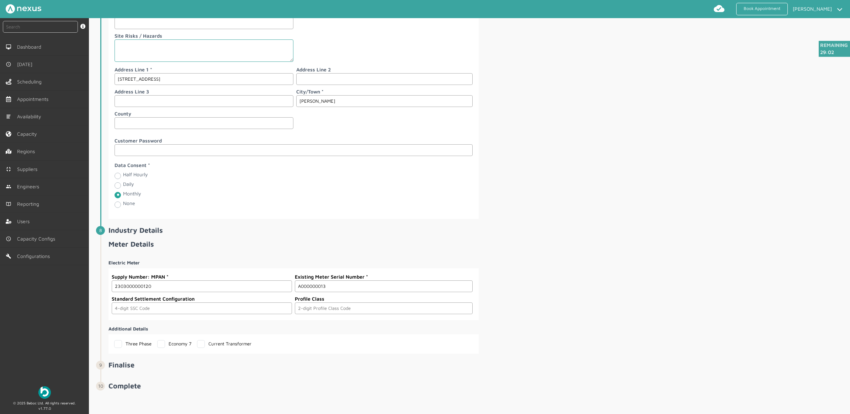
type input "A000000013"
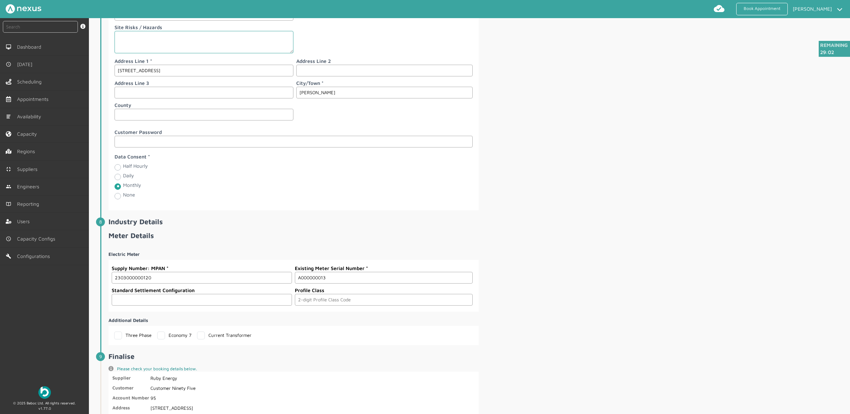
click at [164, 306] on input "text" at bounding box center [202, 300] width 180 height 12
type input "0393"
type input "03"
drag, startPoint x: 605, startPoint y: 335, endPoint x: 615, endPoint y: 301, distance: 35.0
click at [605, 334] on div "Electric Meter Supply Number: MPAN 2303000000120 Existing Meter Serial Number A…" at bounding box center [478, 295] width 740 height 100
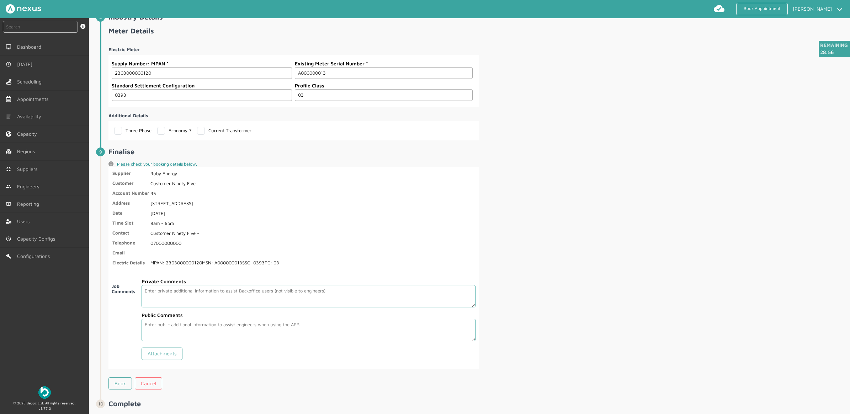
scroll to position [1127, 0]
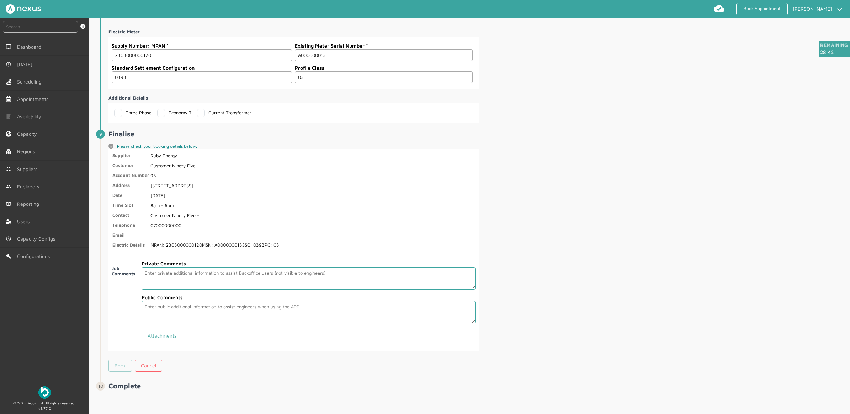
click at [126, 363] on link "Book" at bounding box center [119, 366] width 23 height 12
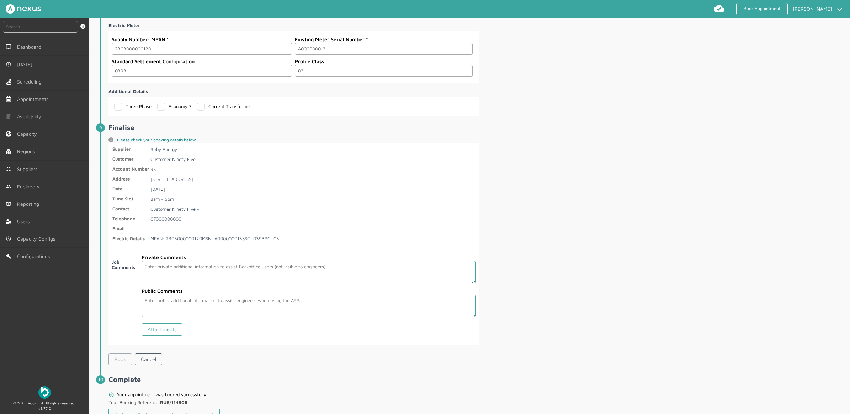
scroll to position [1161, 0]
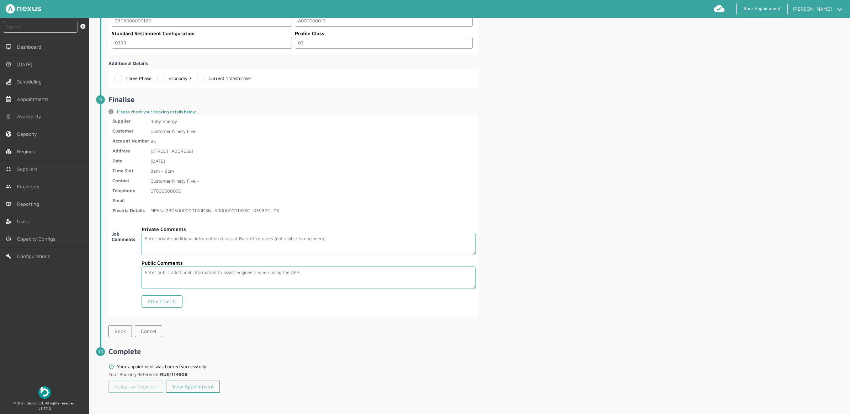
click at [135, 385] on link "Assign an Engineer" at bounding box center [135, 387] width 55 height 12
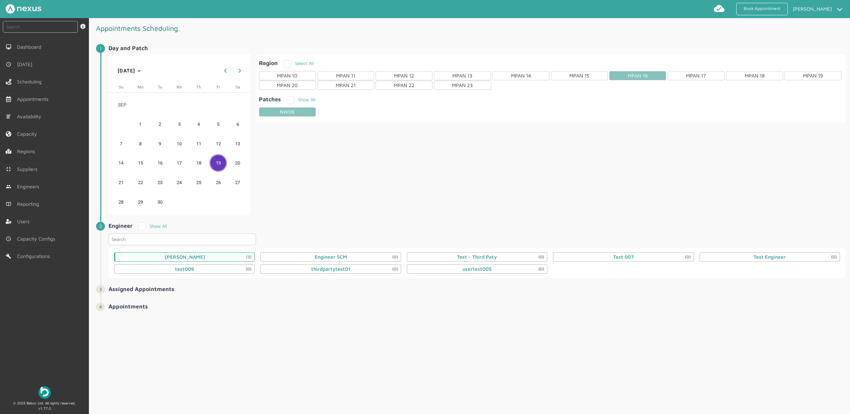
click at [191, 259] on div "Daniel Metcalfe (3)" at bounding box center [185, 257] width 41 height 6
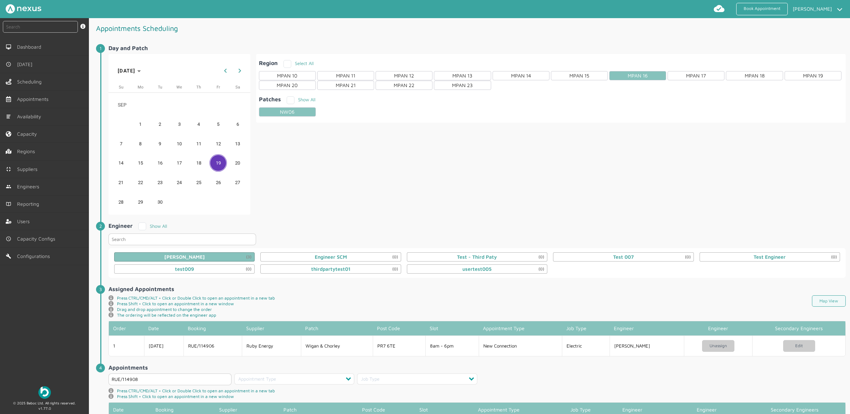
scroll to position [43, 0]
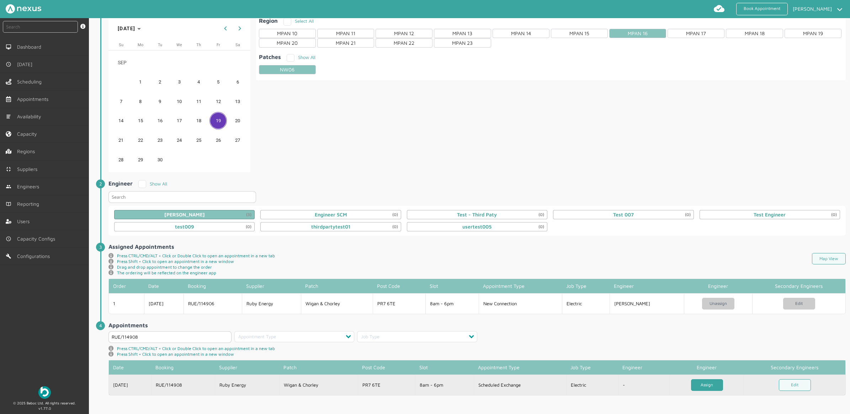
click at [707, 388] on link "Assign" at bounding box center [707, 385] width 32 height 12
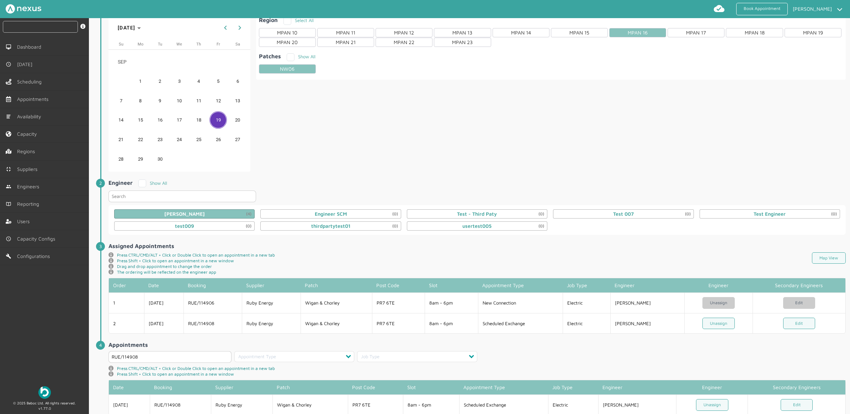
click at [20, 26] on input "text" at bounding box center [40, 27] width 75 height 12
type input "114908"
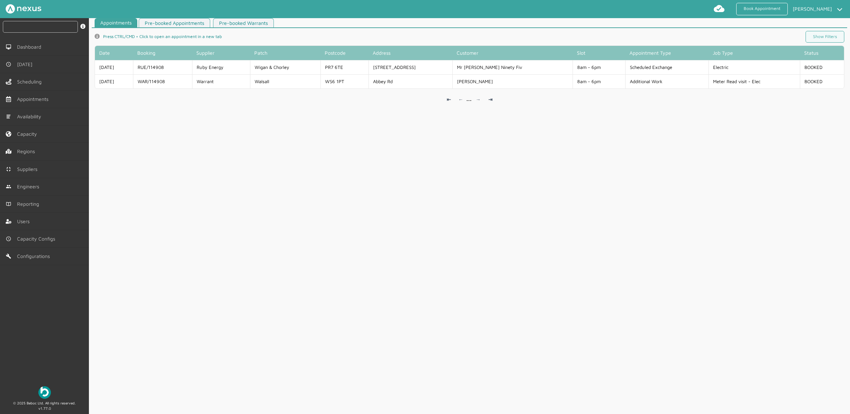
scroll to position [2, 0]
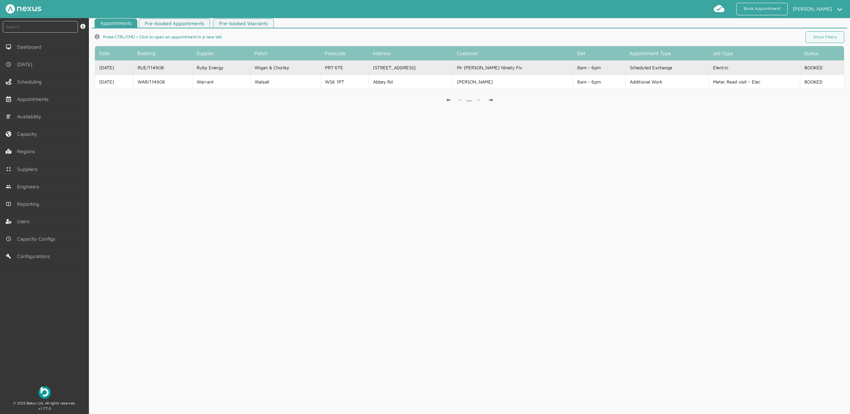
click at [276, 66] on td "Wigan & Chorley" at bounding box center [285, 67] width 70 height 14
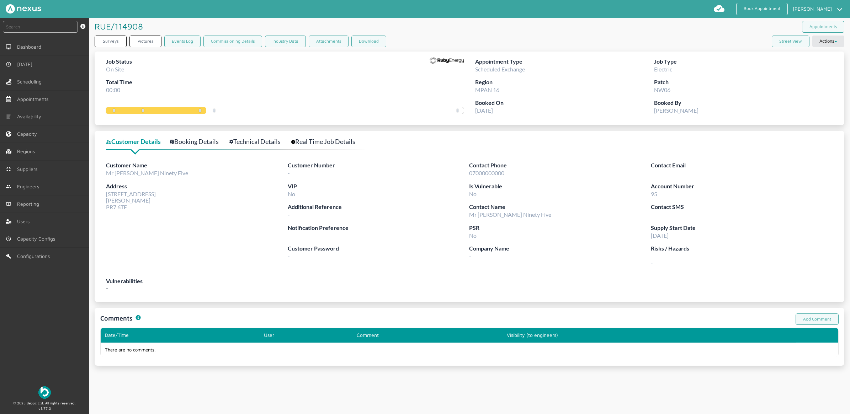
click at [264, 143] on link "Technical Details" at bounding box center [258, 142] width 59 height 10
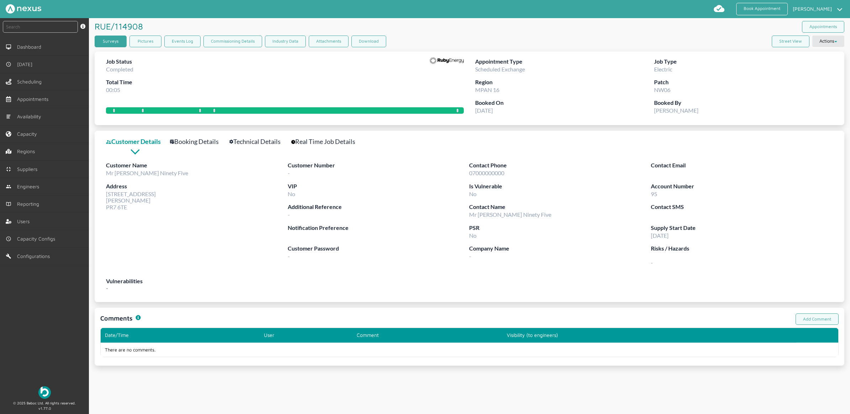
click at [115, 38] on link "Surveys" at bounding box center [111, 42] width 32 height 12
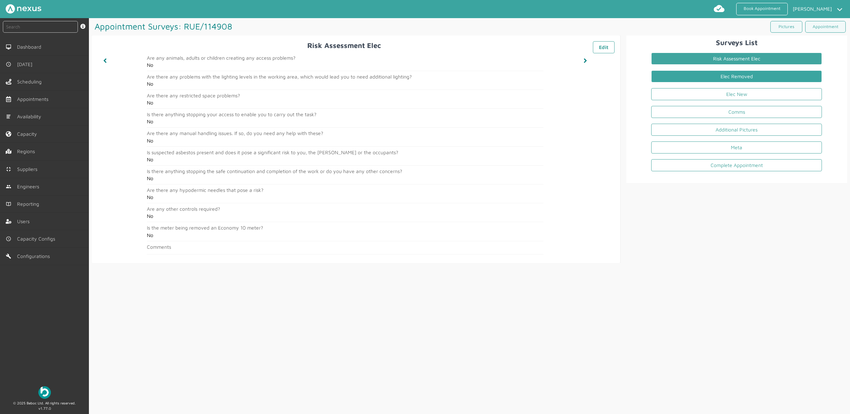
click at [688, 81] on link "Elec Removed" at bounding box center [736, 76] width 171 height 12
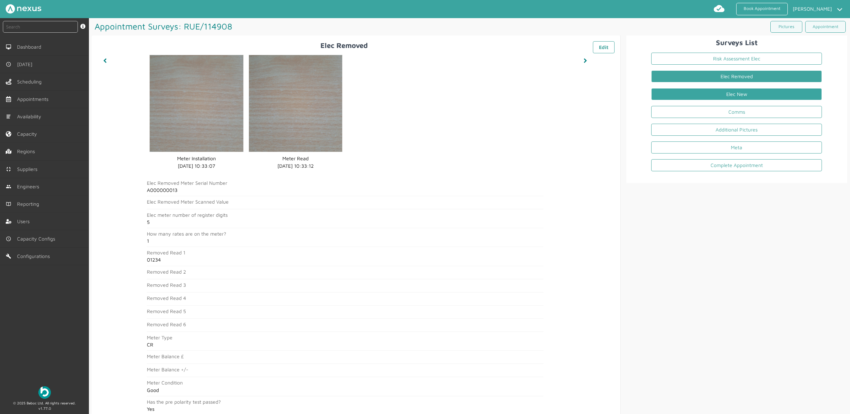
click at [776, 96] on link "Elec New" at bounding box center [736, 94] width 171 height 12
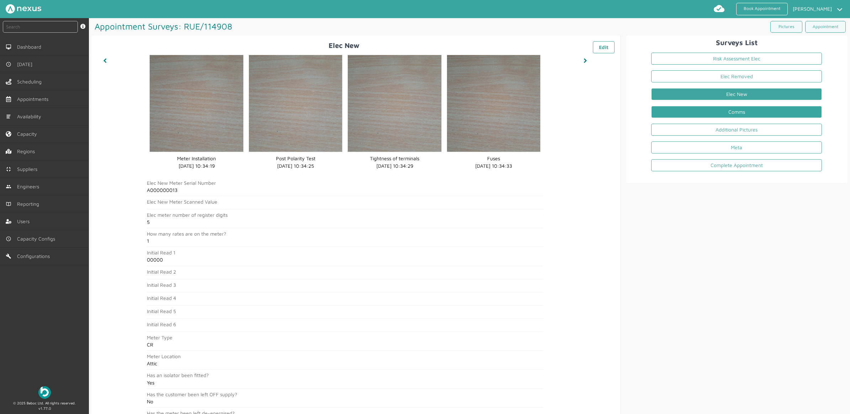
click at [717, 111] on link "Comms" at bounding box center [736, 112] width 171 height 12
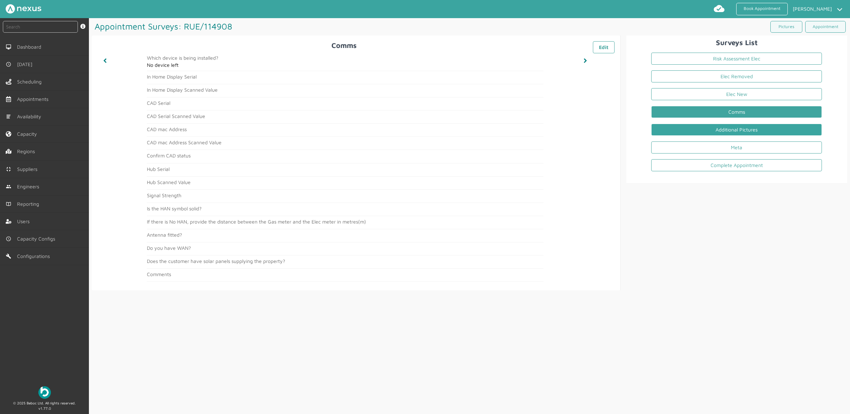
click at [743, 129] on link "Additional Pictures" at bounding box center [736, 130] width 171 height 12
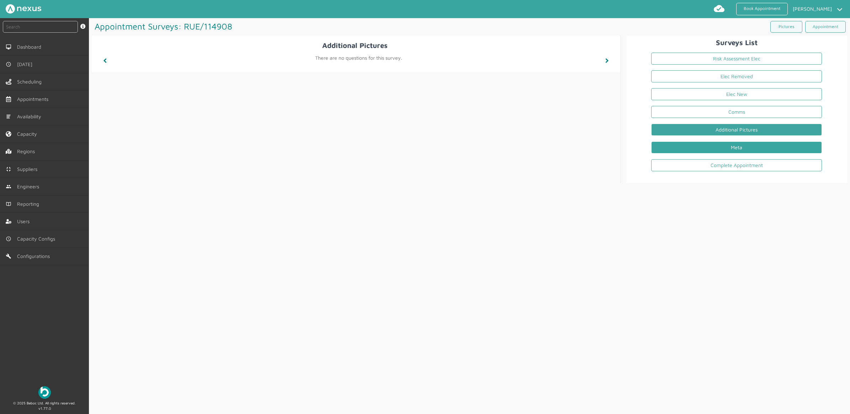
click at [747, 151] on link "Meta" at bounding box center [736, 147] width 171 height 12
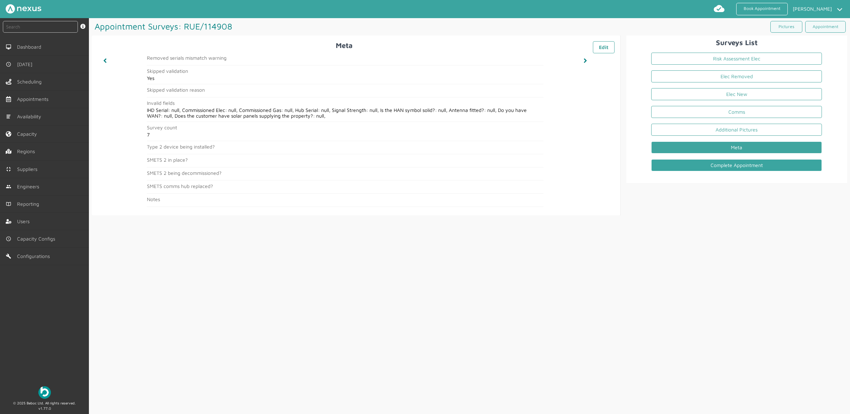
click at [679, 164] on link "Complete Appointment" at bounding box center [736, 165] width 171 height 12
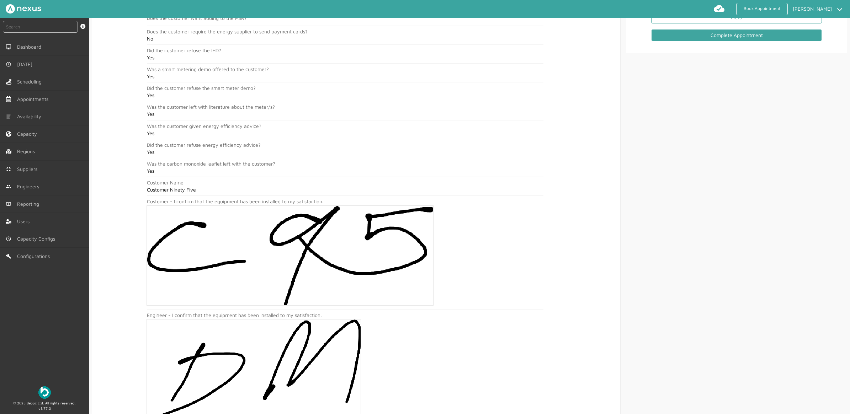
scroll to position [191, 0]
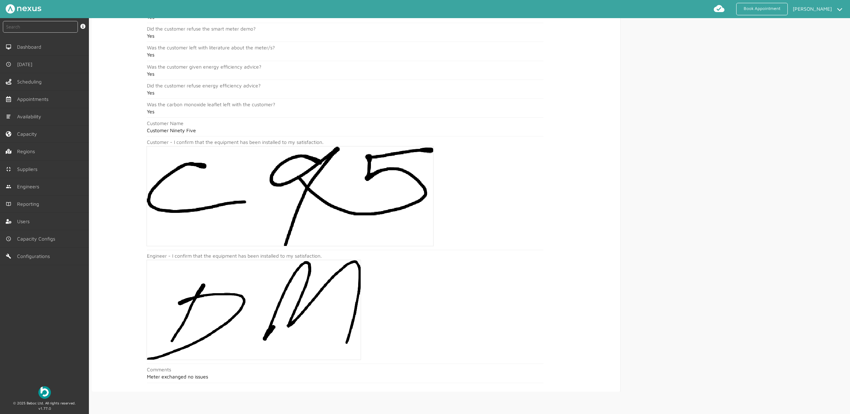
drag, startPoint x: 846, startPoint y: 413, endPoint x: 719, endPoint y: 86, distance: 351.6
click at [719, 86] on div "Surveys List Risk Assessment Elec Elec Removed Elec New Comms Additional Pictur…" at bounding box center [733, 119] width 226 height 546
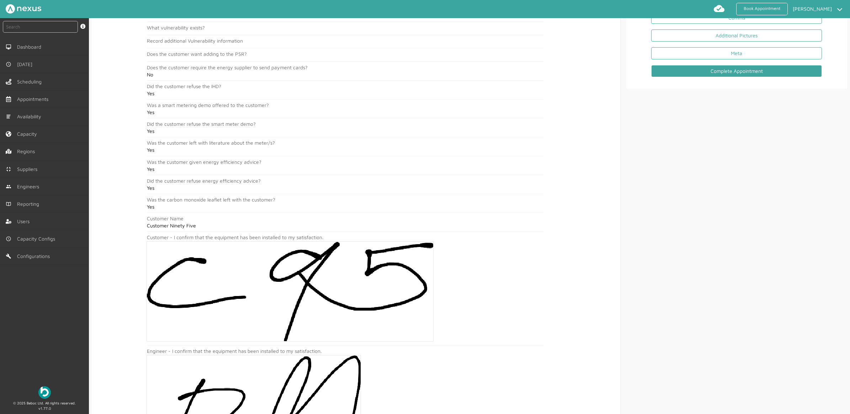
scroll to position [0, 0]
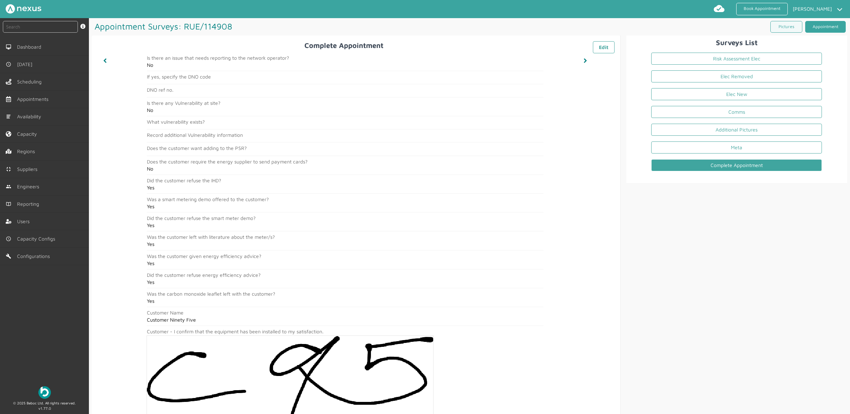
click at [823, 27] on link "Appointment" at bounding box center [825, 27] width 41 height 12
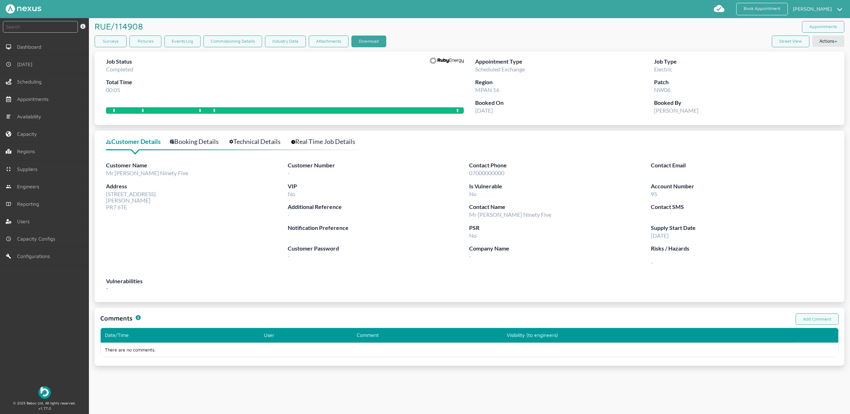
click at [373, 40] on button "Download" at bounding box center [368, 42] width 35 height 12
click at [758, 9] on link "Book Appointment" at bounding box center [762, 9] width 52 height 12
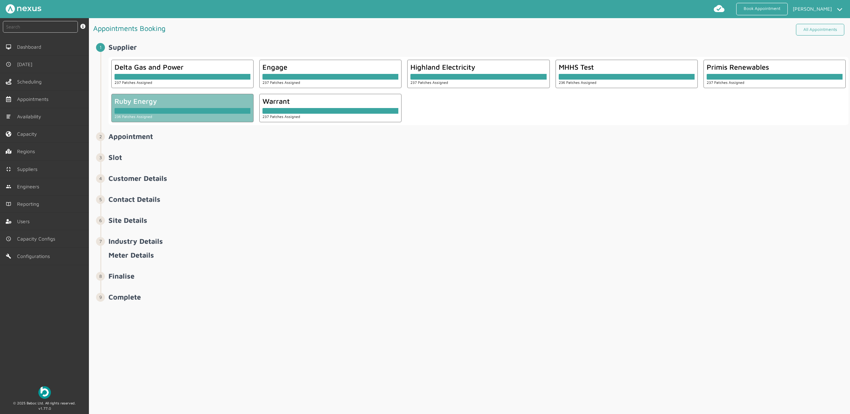
click at [180, 102] on div "Ruby Energy" at bounding box center [182, 101] width 136 height 8
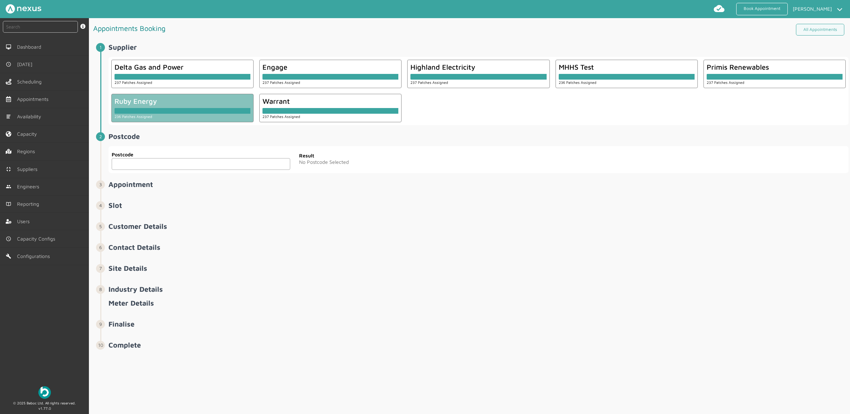
click at [195, 166] on input "text" at bounding box center [201, 164] width 178 height 12
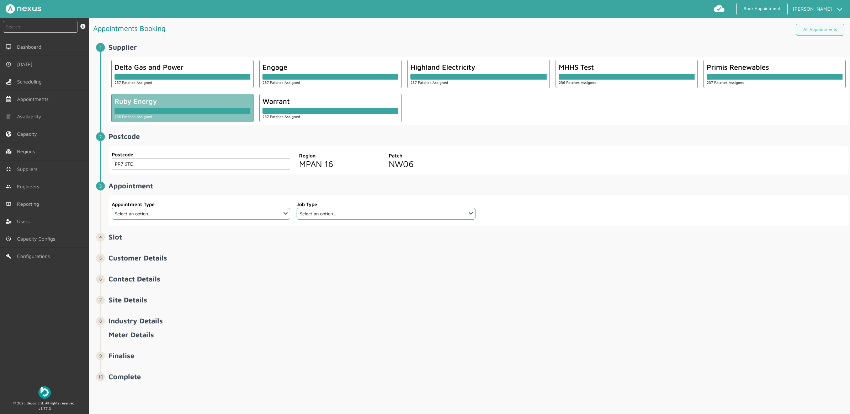
type input "PR7 6TE"
click at [200, 215] on select "Select an option... Additional Work Check Meter Electric Vehicle Emergency Exch…" at bounding box center [201, 214] width 178 height 12
select select "13: 5da647ca4fc5f258734955ce"
click at [112, 208] on select "Select an option... Additional Work Check Meter Electric Vehicle Emergency Exch…" at bounding box center [201, 214] width 178 height 12
click at [355, 211] on select "Select an option... Dual Fuel Dual Fuel - SMETS 2 Electric Electric - SMETS 2 E…" at bounding box center [386, 214] width 178 height 12
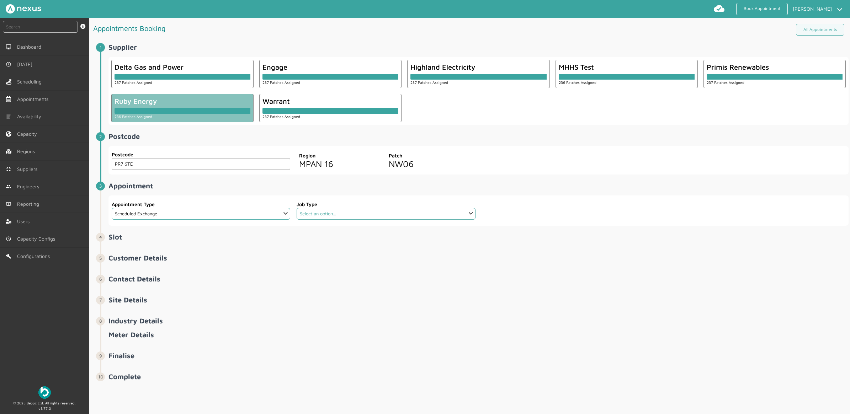
select select "3: 5cc9657c13944aebe30702a4"
click at [297, 208] on select "Select an option... Dual Fuel Dual Fuel - SMETS 2 Electric Electric - SMETS 2 E…" at bounding box center [386, 214] width 178 height 12
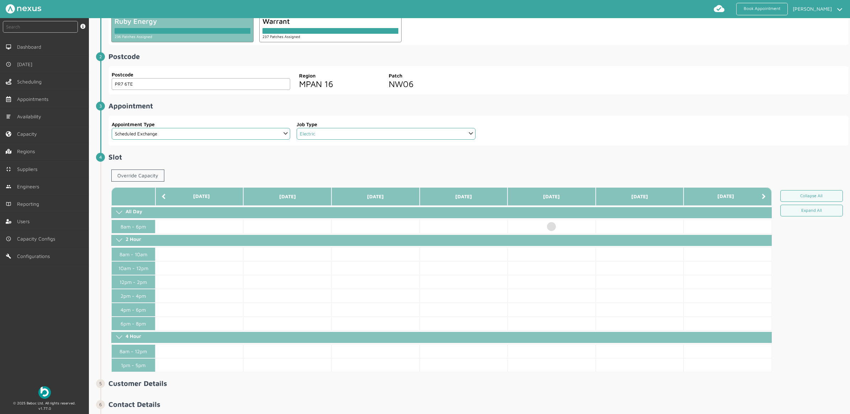
scroll to position [89, 0]
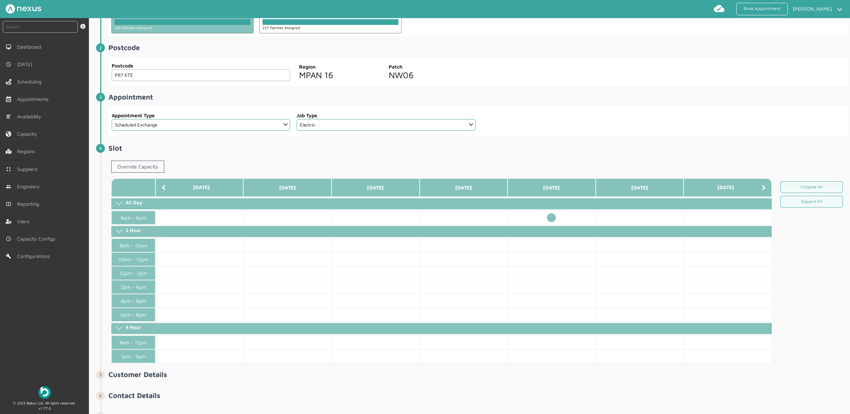
click at [547, 216] on td at bounding box center [551, 218] width 88 height 14
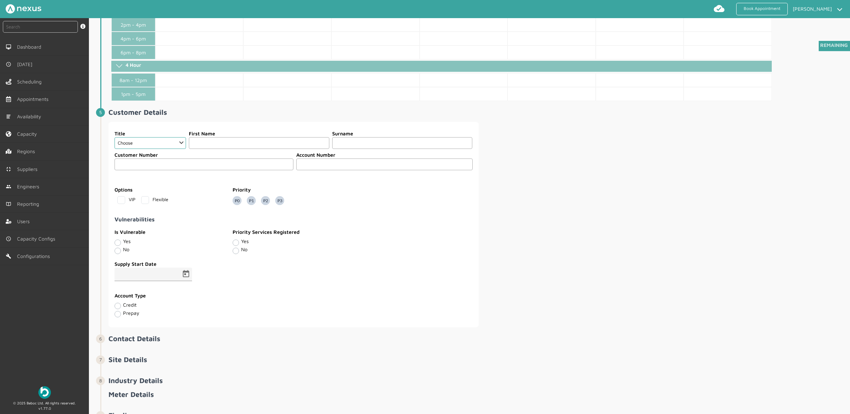
scroll to position [356, 0]
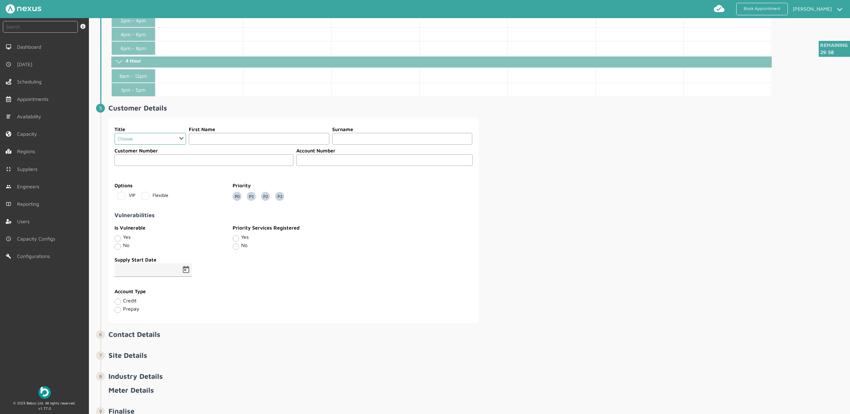
click at [158, 141] on select "Choose Dr Mr Mrs Miss Ms Mx Sir Lady" at bounding box center [149, 139] width 71 height 12
select select "2: Mr"
click at [114, 136] on select "Choose Dr Mr Mrs Miss Ms Mx Sir Lady" at bounding box center [149, 139] width 71 height 12
click at [212, 143] on input "text" at bounding box center [259, 139] width 140 height 12
drag, startPoint x: 227, startPoint y: 143, endPoint x: 202, endPoint y: 155, distance: 28.3
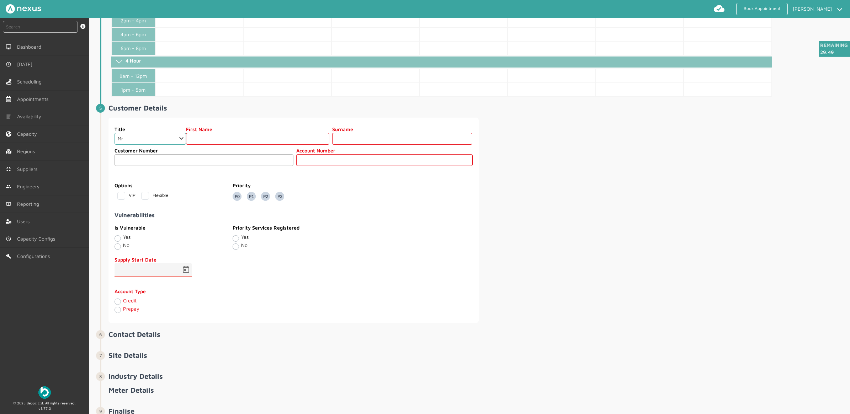
click at [227, 143] on input "text" at bounding box center [257, 139] width 143 height 12
type input "Customer"
type input "Ninety Six"
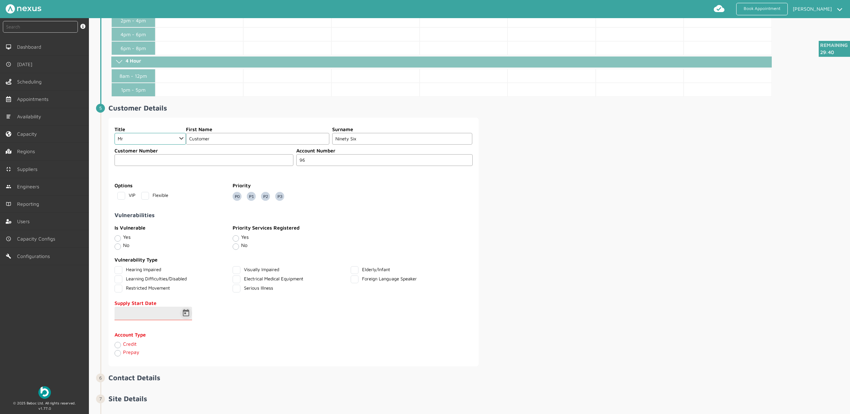
type input "96"
click at [182, 314] on span "Open calendar" at bounding box center [185, 313] width 17 height 17
click at [199, 274] on span "19" at bounding box center [195, 273] width 13 height 13
type input "[DATE]"
click at [123, 347] on label "Credit" at bounding box center [130, 344] width 14 height 6
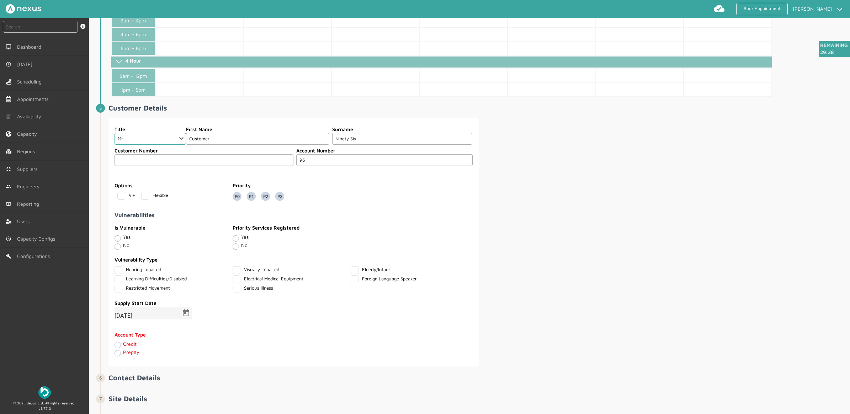
click at [117, 348] on input "Credit" at bounding box center [117, 344] width 6 height 7
radio input "true"
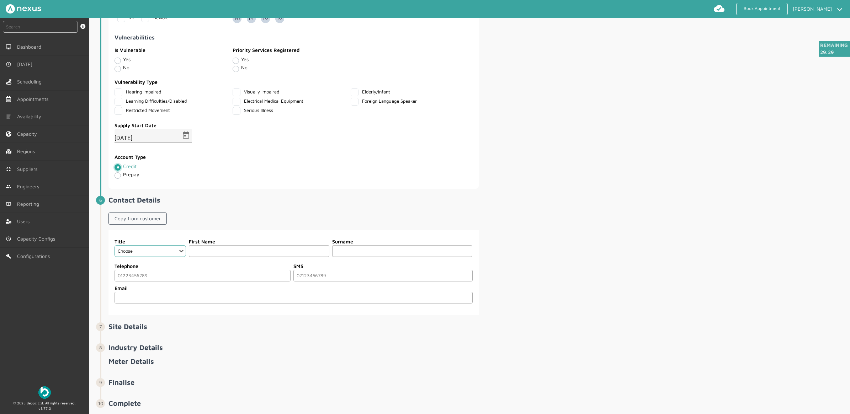
scroll to position [557, 0]
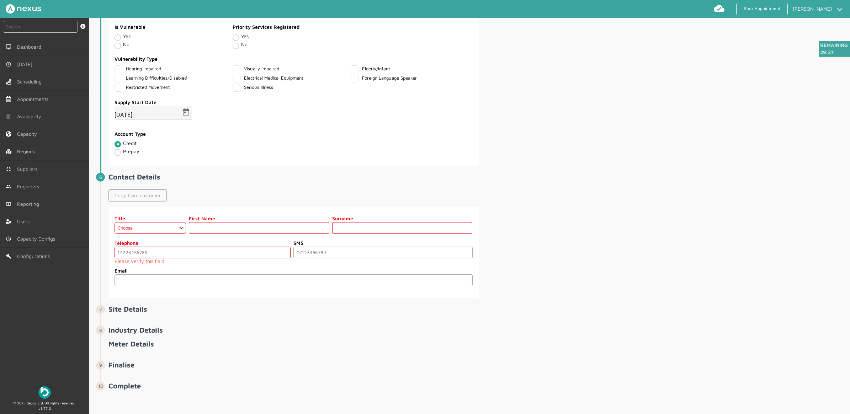
click at [144, 201] on link "Copy from customer" at bounding box center [137, 195] width 58 height 12
select select "2: Mr"
type input "Customer"
type input "Ninety Six"
click at [187, 255] on input "tel" at bounding box center [202, 253] width 176 height 12
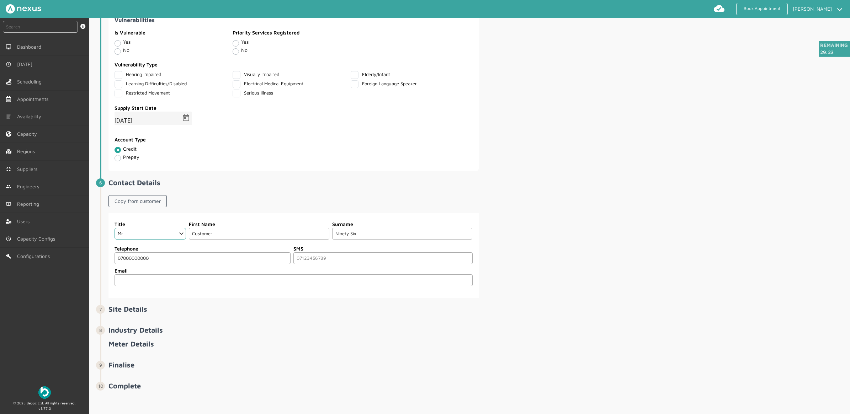
type input "07000000000"
click at [616, 239] on div "Title Choose Dr Mr Mrs Miss Ms Mx Sir Lady First Name Customer Surname Ninety S…" at bounding box center [478, 255] width 740 height 85
click at [246, 281] on input "email" at bounding box center [293, 280] width 358 height 12
click at [321, 260] on input "tel" at bounding box center [382, 258] width 179 height 12
click at [582, 253] on div "Title Choose Dr Mr Mrs Miss Ms Mx Sir Lady First Name Customer Surname Ninety S…" at bounding box center [478, 255] width 740 height 85
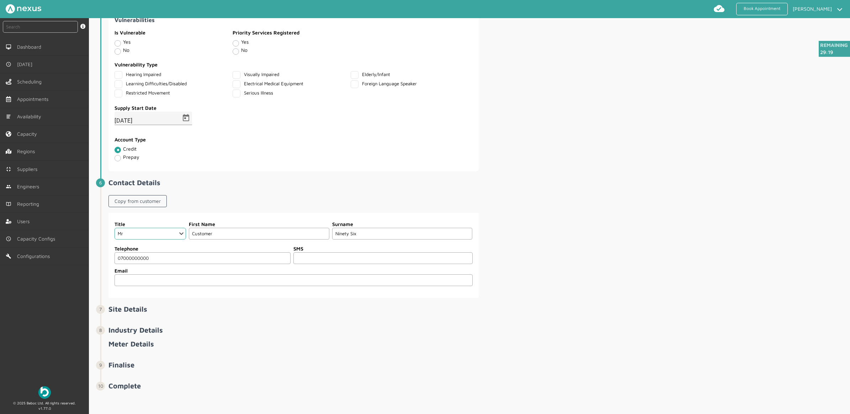
click at [333, 261] on input "tel" at bounding box center [382, 258] width 179 height 12
type input "0"
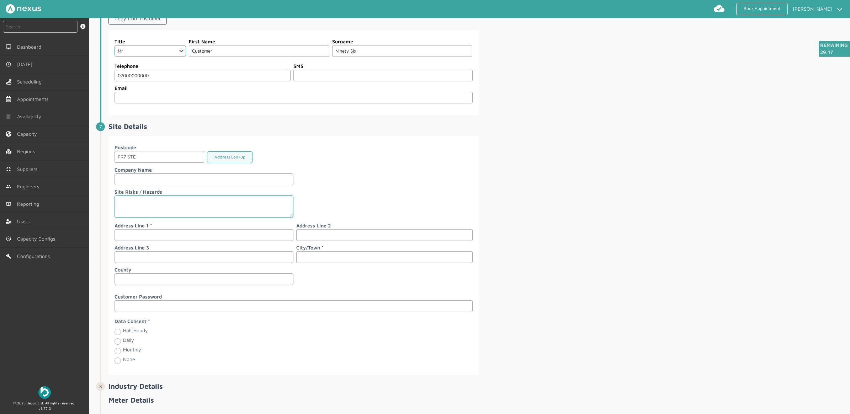
scroll to position [735, 0]
click at [238, 171] on label "Company Name" at bounding box center [203, 168] width 179 height 7
click at [240, 162] on button "Address Lookup" at bounding box center [230, 156] width 46 height 12
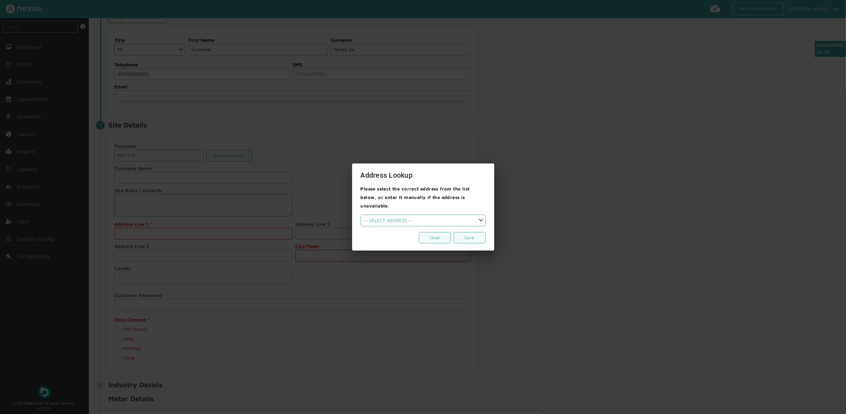
click at [385, 215] on select "-- SELECT ADDRESS --" at bounding box center [423, 221] width 125 height 12
click at [552, 202] on div at bounding box center [423, 207] width 846 height 414
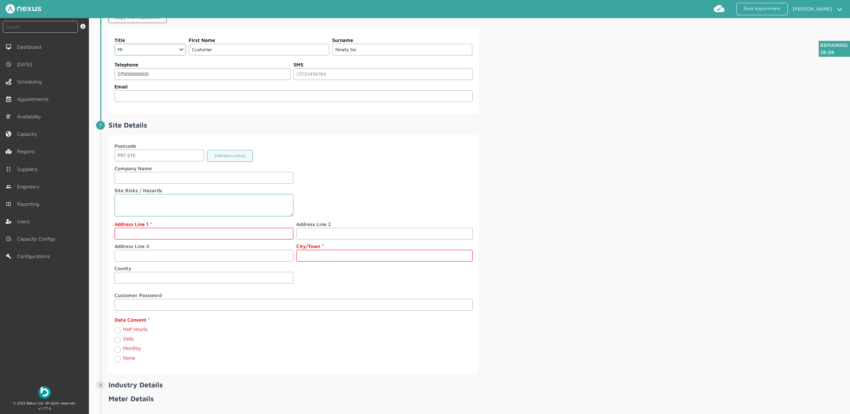
click at [165, 240] on input "text" at bounding box center [203, 234] width 179 height 12
type input "96 Customer Road"
type input "[PERSON_NAME]"
click at [123, 351] on label "Monthly" at bounding box center [132, 348] width 18 height 6
click at [119, 353] on input "Monthly" at bounding box center [117, 349] width 6 height 7
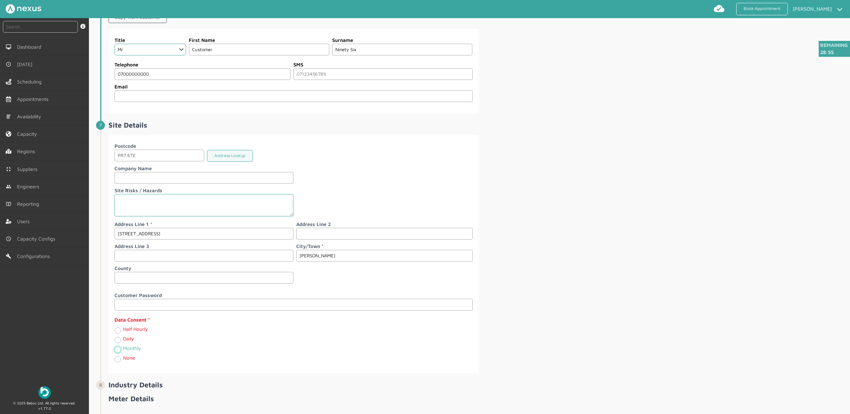
radio input "true"
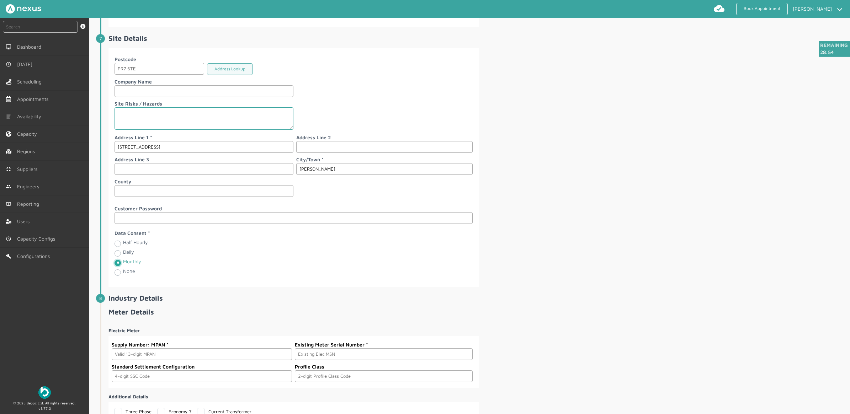
scroll to position [898, 0]
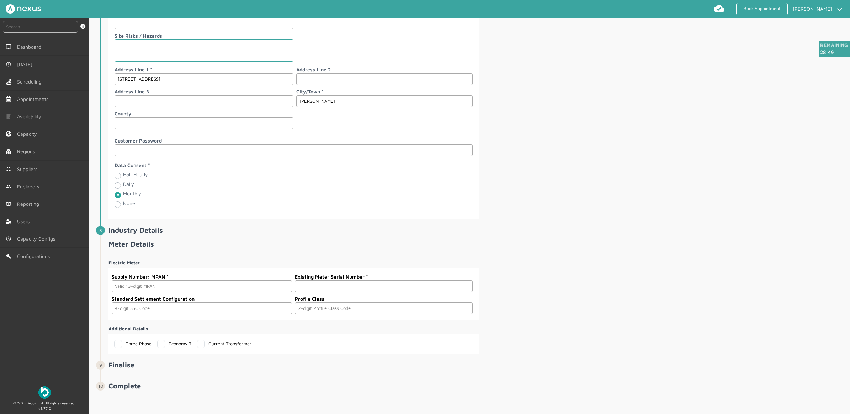
click at [323, 287] on input "text" at bounding box center [383, 287] width 177 height 12
paste input "A000000014"
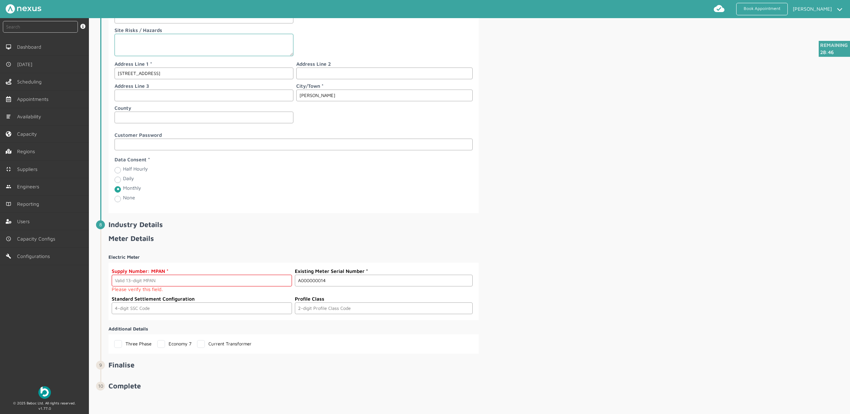
type input "A000000014"
click at [158, 287] on input "text" at bounding box center [202, 281] width 180 height 12
paste input "2303000000130"
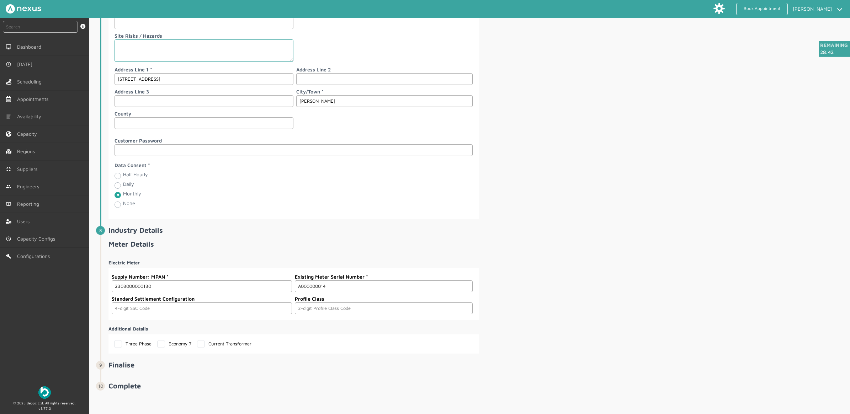
type input "2303000000130"
click at [116, 317] on fieldset "Supply Number: MPAN 2303000000130 Existing Meter Serial Number A000000014 Stand…" at bounding box center [292, 294] width 362 height 47
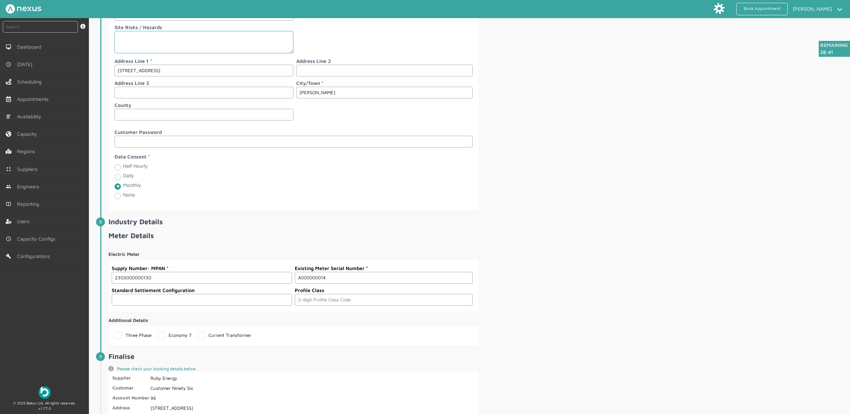
drag, startPoint x: 121, startPoint y: 309, endPoint x: 124, endPoint y: 308, distance: 4.0
click at [121, 306] on input "text" at bounding box center [202, 300] width 180 height 12
type input "0393"
type input "03"
click at [623, 210] on div "Postcode PR7 6TE Address Lookup Company Name Site Risks / Hazards Address Line …" at bounding box center [478, 91] width 740 height 239
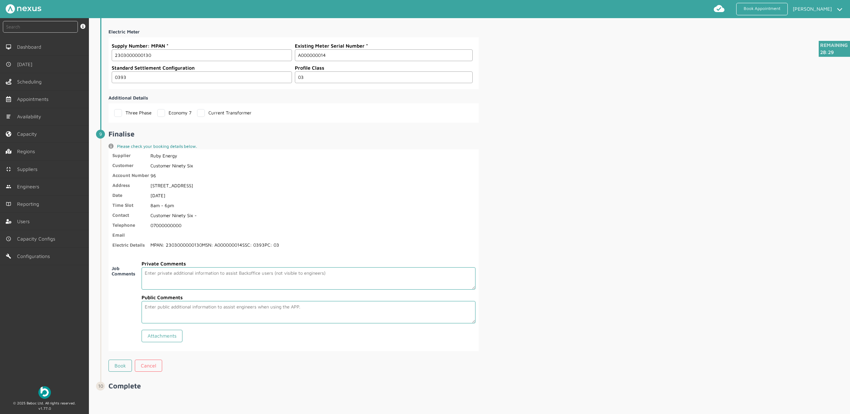
scroll to position [1127, 0]
click at [121, 367] on link "Book" at bounding box center [119, 366] width 23 height 12
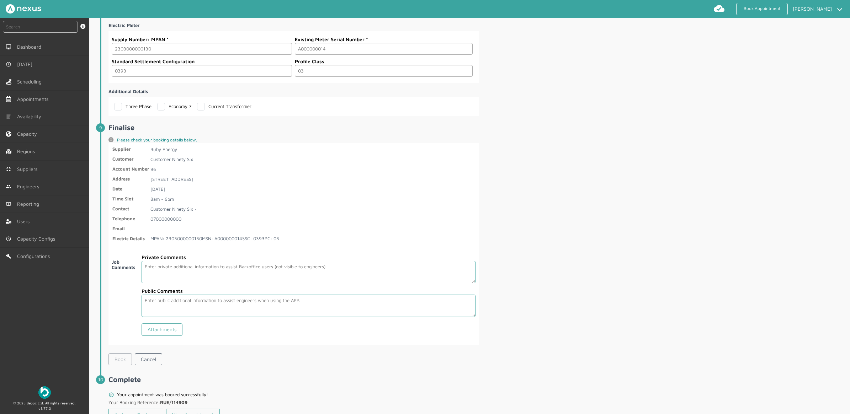
scroll to position [1161, 0]
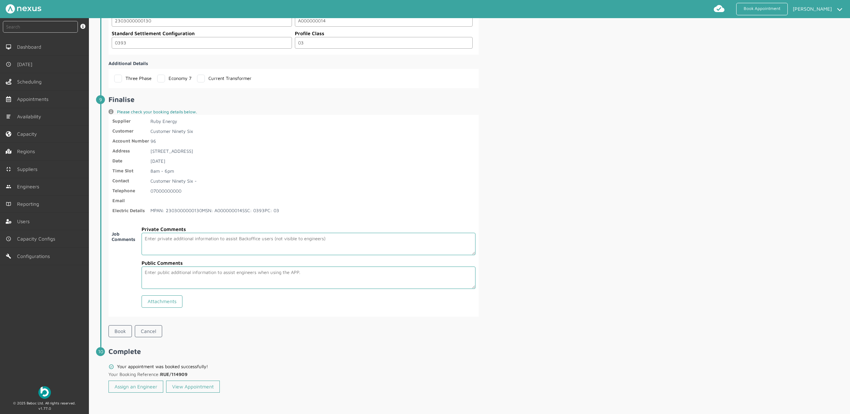
click at [727, 358] on span "Complete Your appointment was booked successfully! Your Booking Reference: RUE/…" at bounding box center [478, 371] width 740 height 49
click at [35, 18] on nav "Book Appointment Jacob Henderson My profile Return to Hub Logout" at bounding box center [425, 9] width 850 height 18
click at [24, 23] on input "text" at bounding box center [40, 27] width 75 height 12
type input "114909"
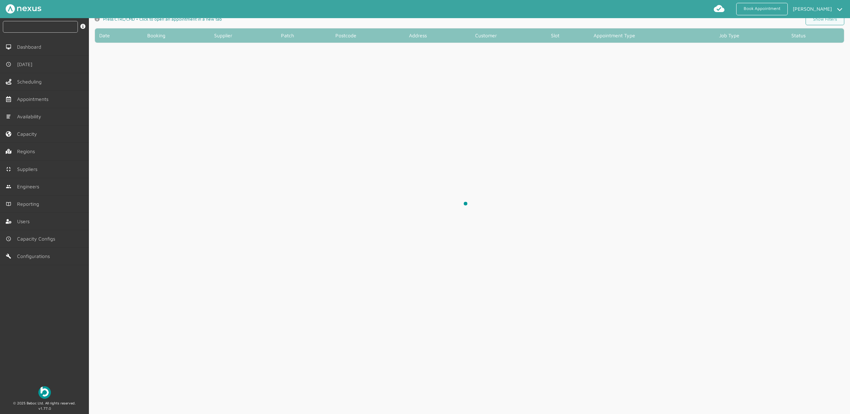
scroll to position [2, 0]
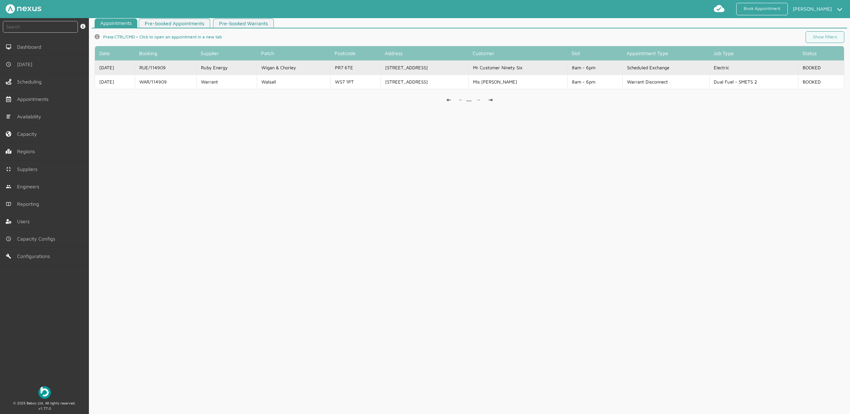
click at [330, 64] on td "Wigan & Chorley" at bounding box center [294, 67] width 74 height 14
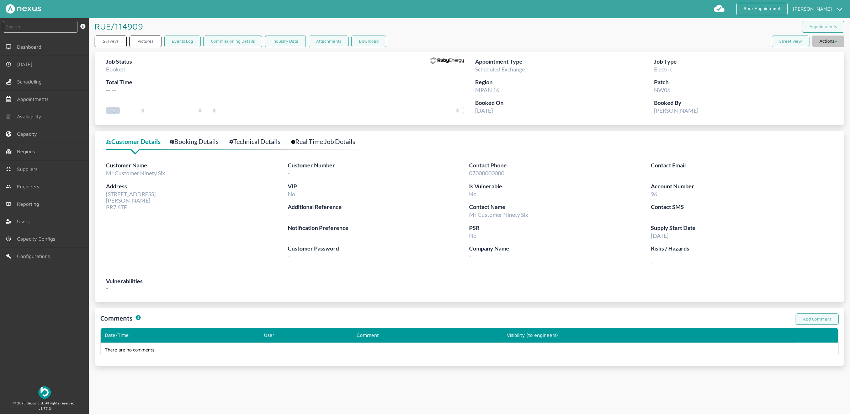
click at [818, 40] on button "Actions" at bounding box center [828, 41] width 32 height 11
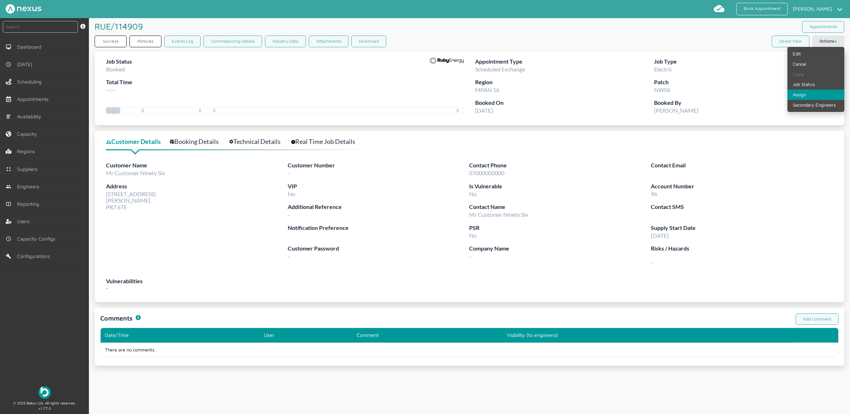
click at [798, 91] on link "Assign" at bounding box center [815, 95] width 57 height 10
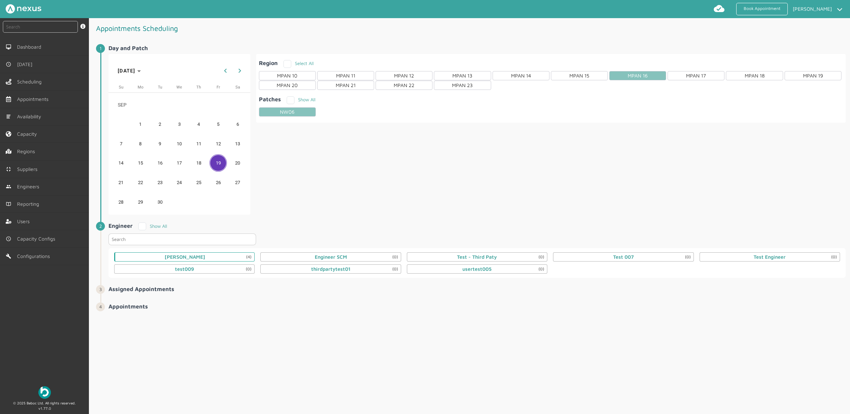
click at [203, 257] on div "Daniel Metcalfe (4)" at bounding box center [184, 256] width 140 height 9
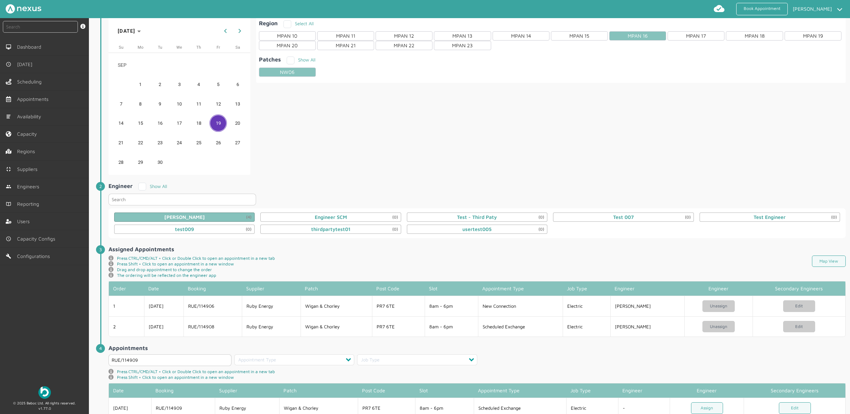
scroll to position [64, 0]
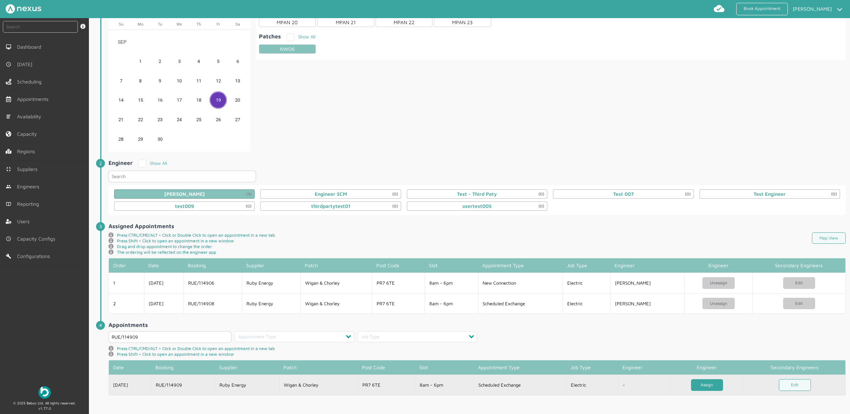
click at [709, 383] on link "Assign" at bounding box center [707, 385] width 32 height 12
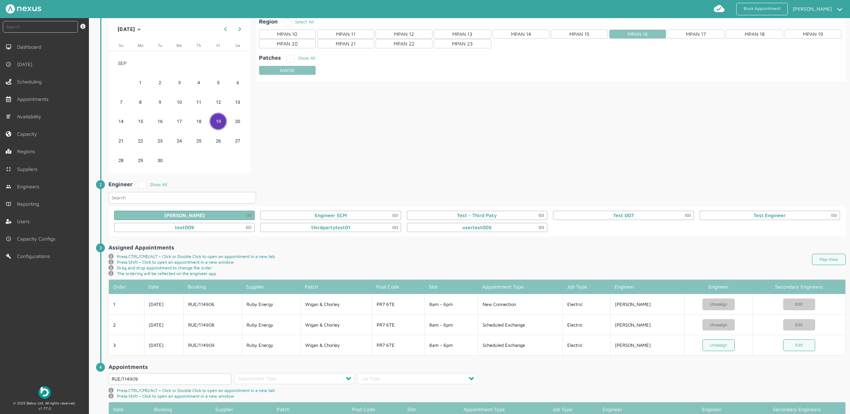
scroll to position [0, 0]
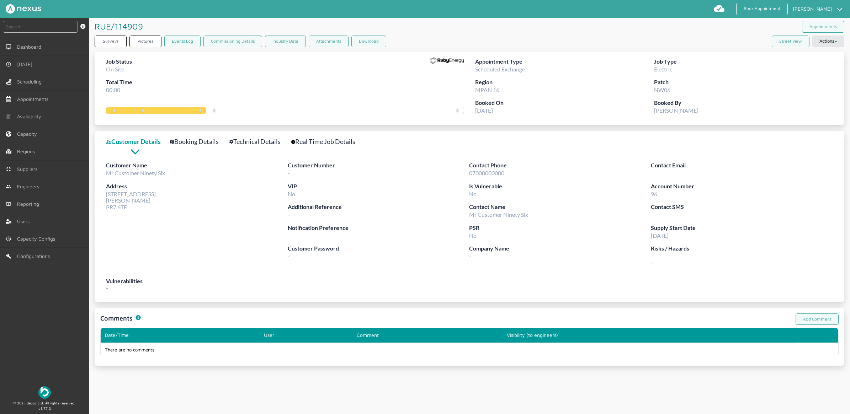
click at [244, 143] on link "Technical Details" at bounding box center [258, 142] width 59 height 10
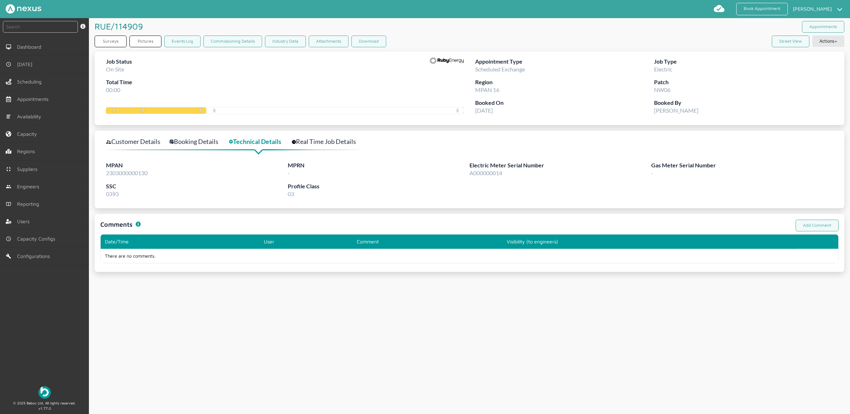
click at [152, 139] on link "Customer Details" at bounding box center [137, 142] width 62 height 10
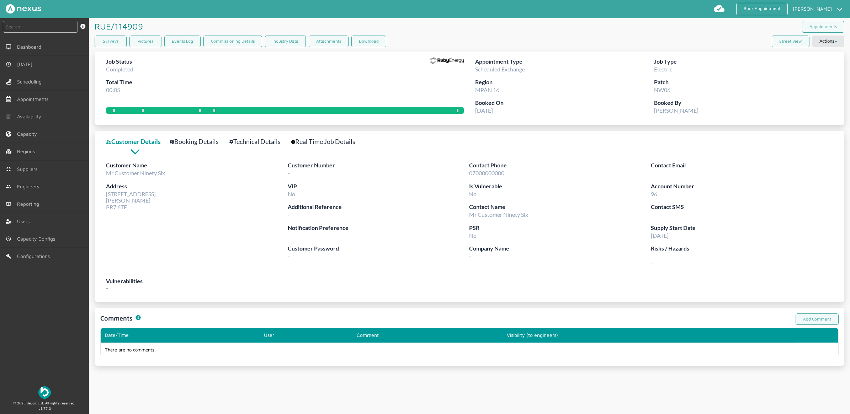
click at [38, 320] on div "instant search Search by: Booking Reference, Customer Number, Account Number, M…" at bounding box center [44, 199] width 89 height 362
drag, startPoint x: 111, startPoint y: 34, endPoint x: 111, endPoint y: 38, distance: 4.3
click at [111, 34] on h1 "RUE/114909 ️️️" at bounding box center [120, 26] width 51 height 16
click at [112, 41] on link "Surveys" at bounding box center [111, 42] width 32 height 12
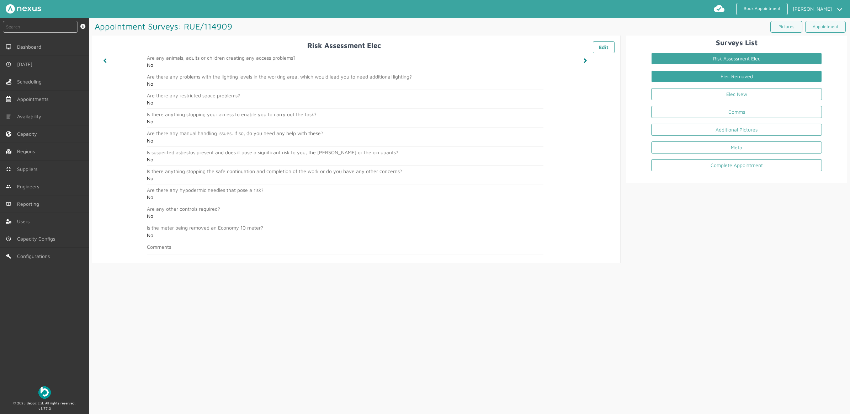
click at [752, 81] on link "Elec Removed" at bounding box center [736, 76] width 171 height 12
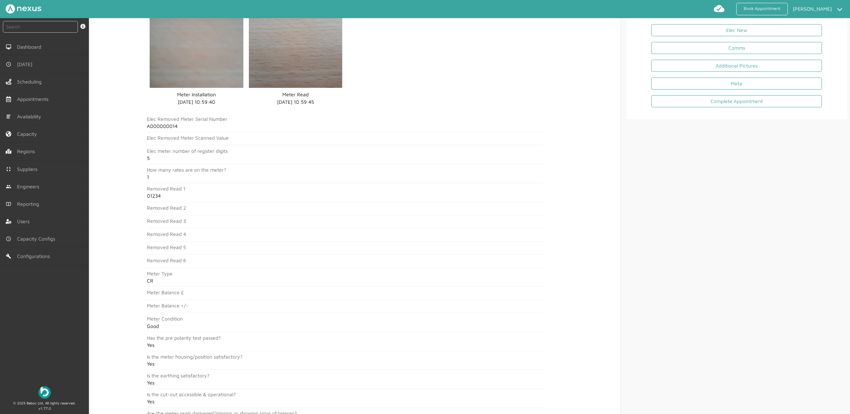
scroll to position [109, 0]
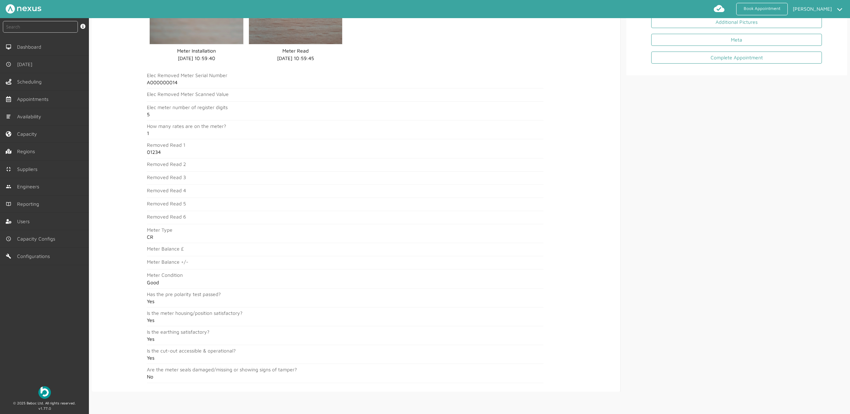
click at [59, 386] on div "instant search Search by: Booking Reference, Customer Number, Account Number, M…" at bounding box center [44, 216] width 89 height 396
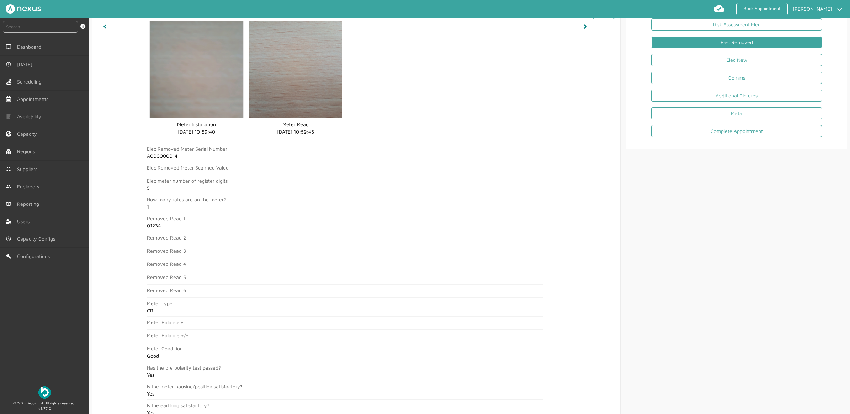
scroll to position [0, 0]
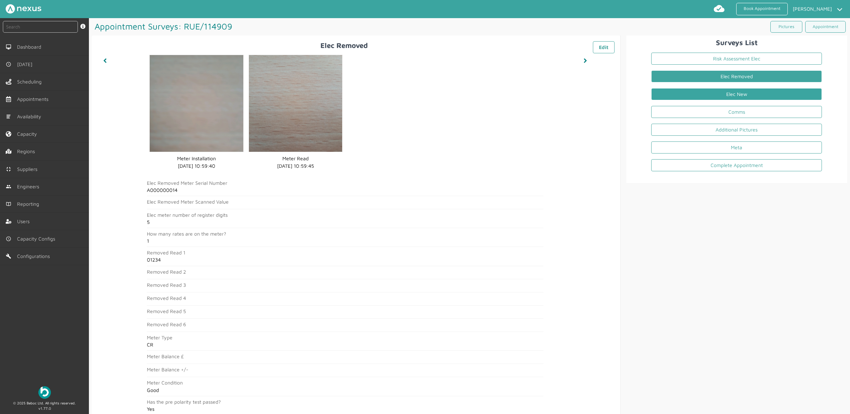
click at [726, 91] on link "Elec New" at bounding box center [736, 94] width 171 height 12
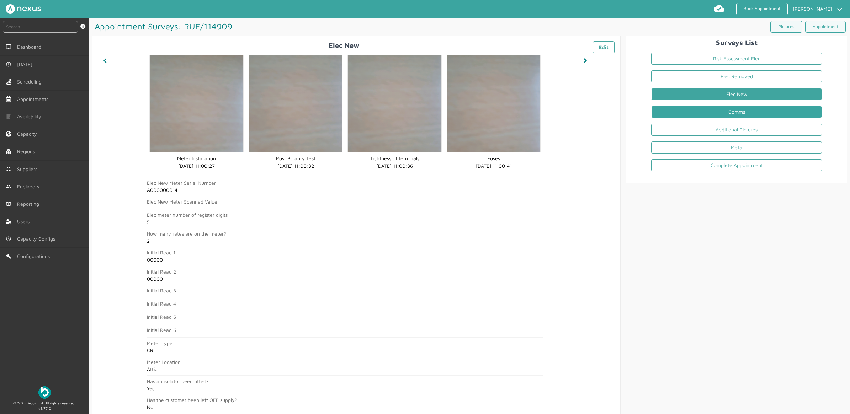
click at [735, 107] on link "Comms" at bounding box center [736, 112] width 171 height 12
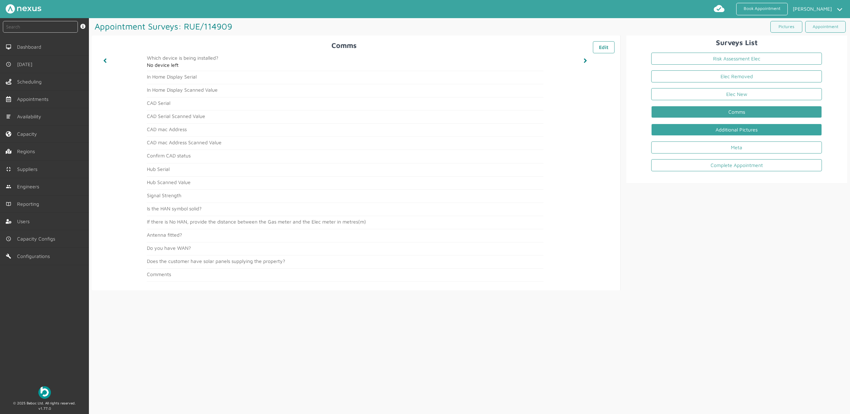
click at [677, 129] on link "Additional Pictures" at bounding box center [736, 130] width 171 height 12
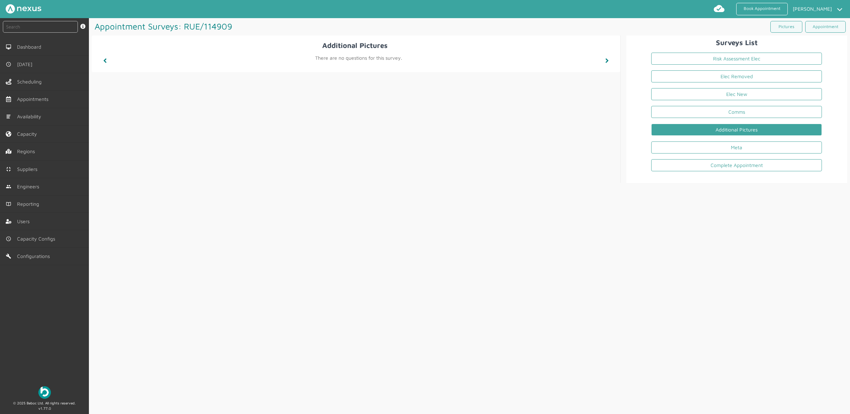
click at [723, 155] on li "Meta" at bounding box center [736, 149] width 182 height 18
click at [723, 151] on link "Meta" at bounding box center [736, 147] width 171 height 12
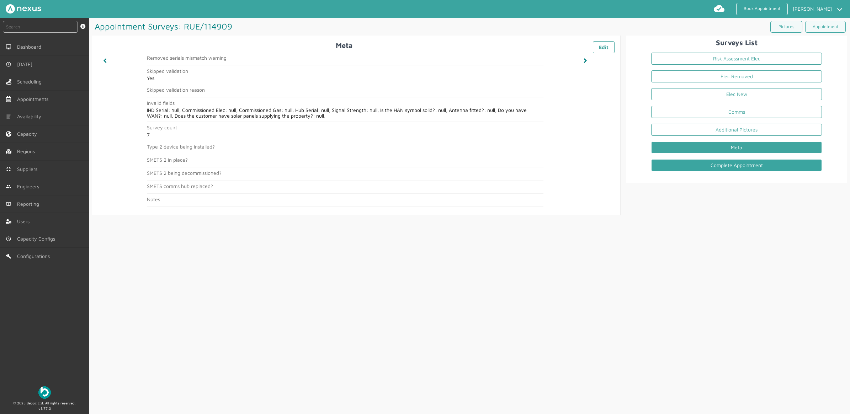
click at [759, 168] on link "Complete Appointment" at bounding box center [736, 165] width 171 height 12
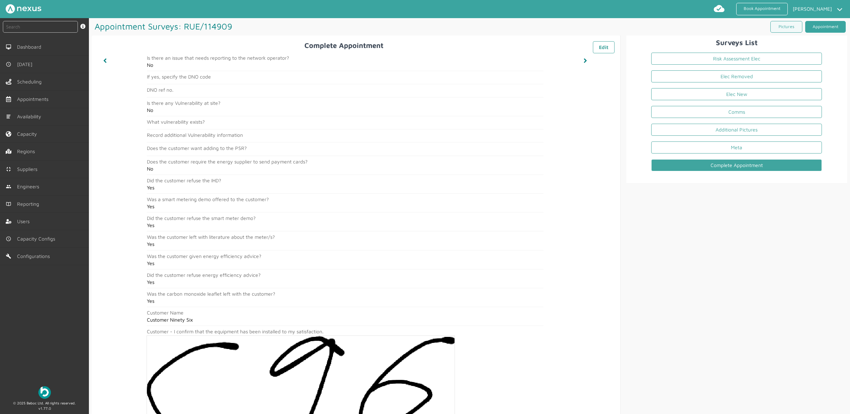
click at [817, 24] on link "Appointment" at bounding box center [825, 27] width 41 height 12
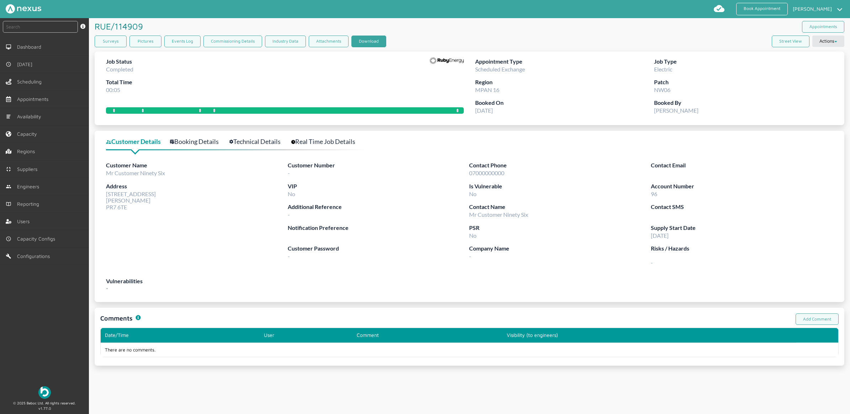
click at [369, 40] on button "Download" at bounding box center [368, 42] width 35 height 12
click at [751, 4] on link "Book Appointment" at bounding box center [762, 9] width 52 height 12
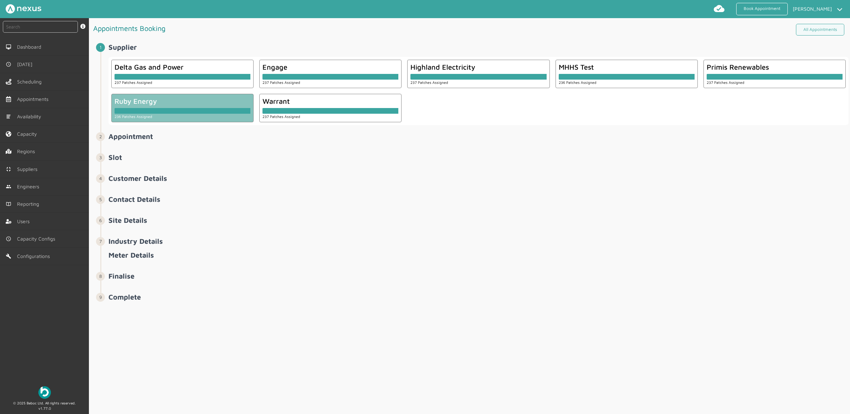
click at [198, 106] on div at bounding box center [182, 109] width 136 height 9
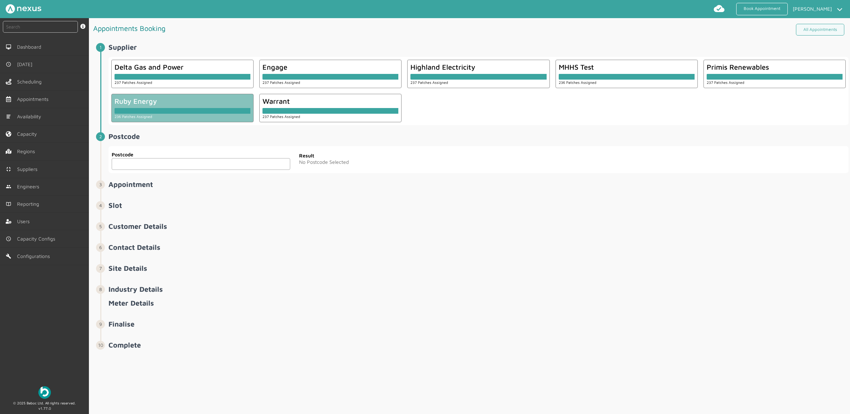
click at [214, 162] on input "text" at bounding box center [201, 164] width 178 height 12
click at [160, 167] on input "PR7 6TE" at bounding box center [201, 164] width 178 height 12
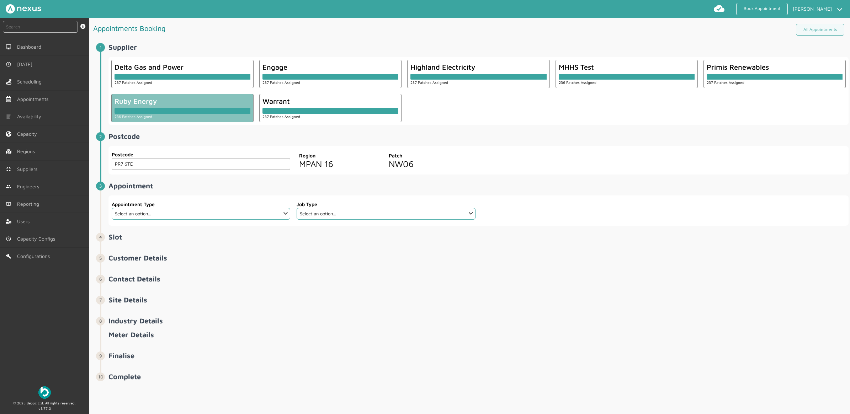
click at [162, 164] on input "PR7 6TE" at bounding box center [201, 164] width 178 height 12
type input "PR7 6TE"
click at [165, 217] on select "Select an option... Additional Work Check Meter Electric Vehicle Emergency Exch…" at bounding box center [201, 214] width 178 height 12
select select "13: 5da647ca4fc5f258734955ce"
click at [112, 208] on select "Select an option... Additional Work Check Meter Electric Vehicle Emergency Exch…" at bounding box center [201, 214] width 178 height 12
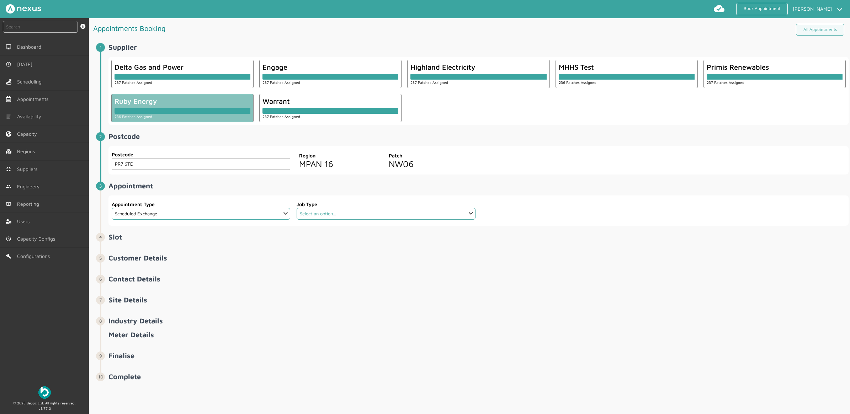
click at [346, 213] on select "Select an option... Dual Fuel Dual Fuel - SMETS 2 Electric Electric - SMETS 2 E…" at bounding box center [386, 214] width 178 height 12
select select "3: 5cc9657c13944aebe30702a4"
click at [297, 208] on select "Select an option... Dual Fuel Dual Fuel - SMETS 2 Electric Electric - SMETS 2 E…" at bounding box center [386, 214] width 178 height 12
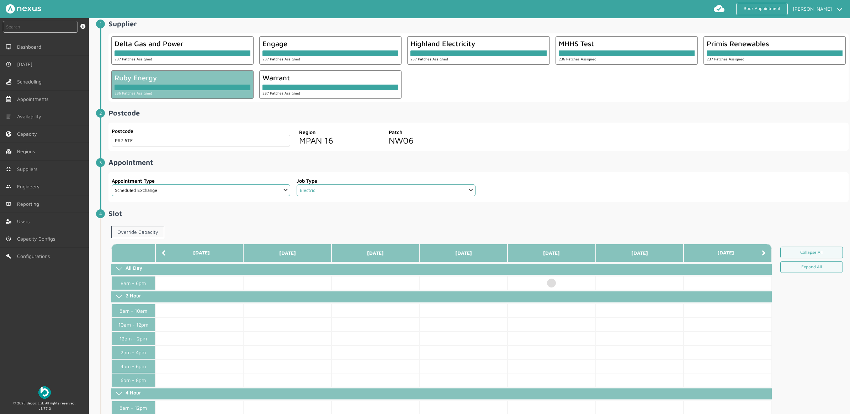
scroll to position [44, 0]
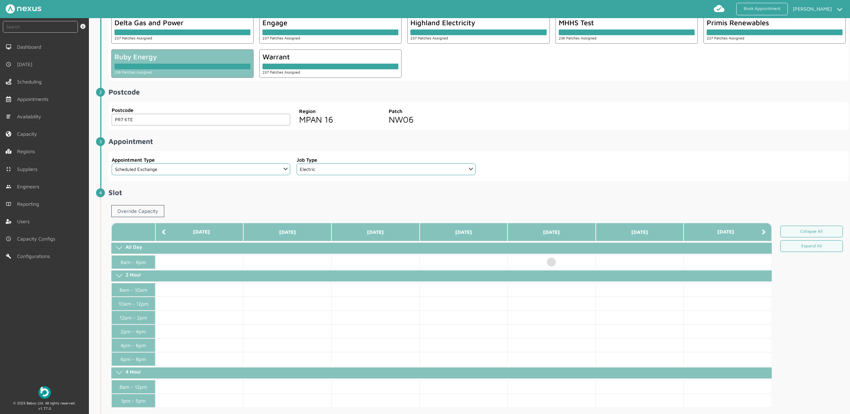
drag, startPoint x: 551, startPoint y: 262, endPoint x: 556, endPoint y: 254, distance: 9.2
click at [551, 262] on td at bounding box center [551, 262] width 88 height 14
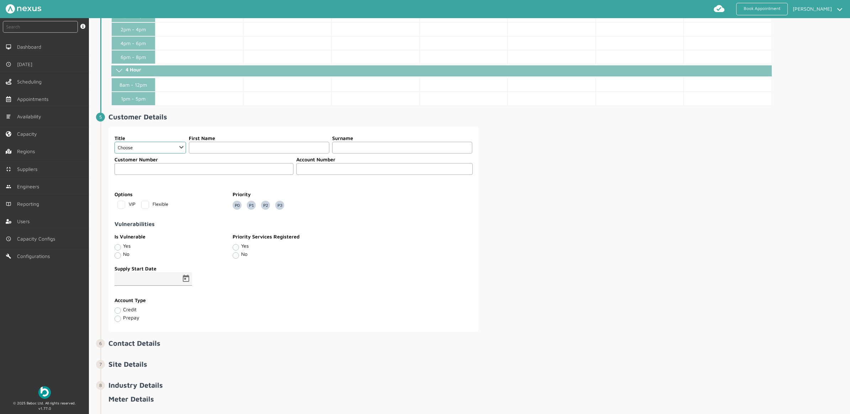
scroll to position [356, 0]
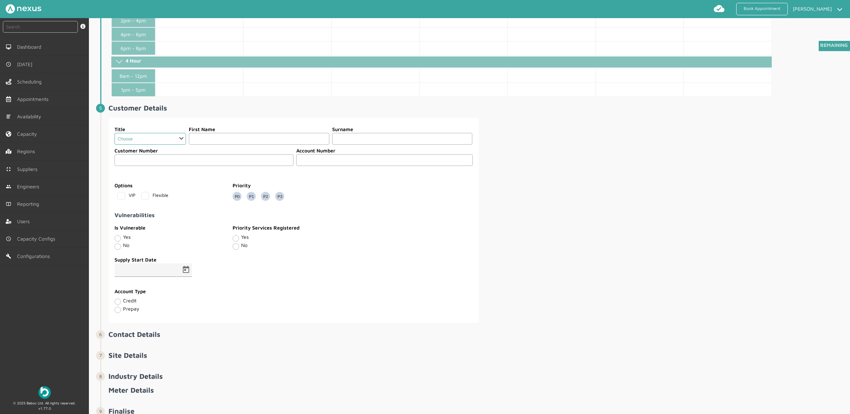
click at [148, 137] on select "Choose Dr Mr Mrs Miss Ms Mx Sir Lady" at bounding box center [149, 139] width 71 height 12
select select "2: Mr"
click at [114, 136] on select "Choose Dr Mr Mrs Miss Ms Mx Sir Lady" at bounding box center [149, 139] width 71 height 12
click at [229, 145] on input "text" at bounding box center [259, 139] width 140 height 12
click at [256, 141] on input "text" at bounding box center [257, 139] width 143 height 12
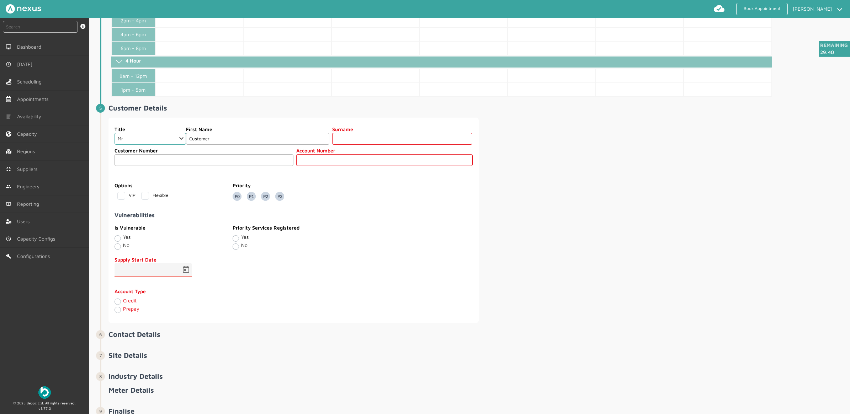
type input "Customer"
type input "Ninety Seven"
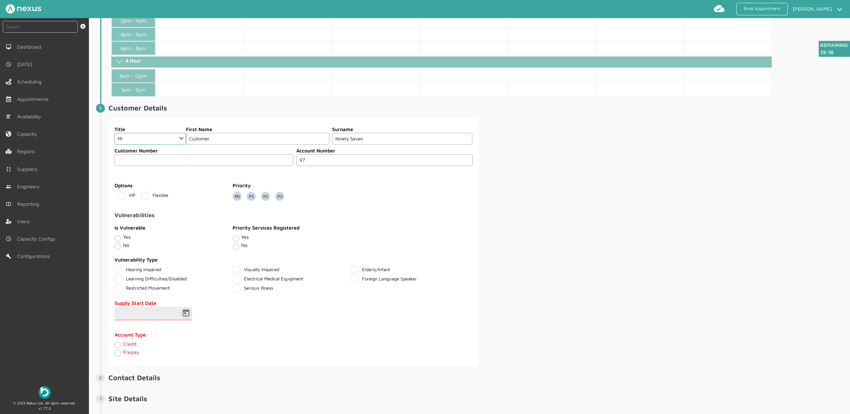
type input "97"
click at [189, 319] on span "Open calendar" at bounding box center [185, 313] width 17 height 17
click at [199, 272] on span "19" at bounding box center [195, 273] width 13 height 13
type input "19/09/2025"
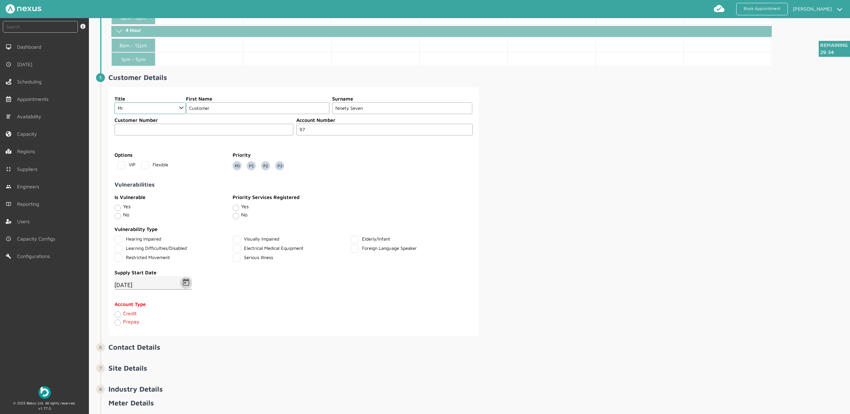
scroll to position [450, 0]
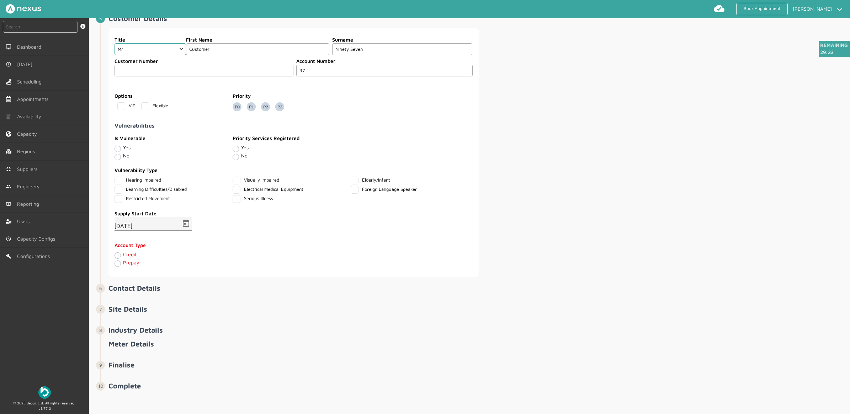
click at [123, 256] on label "Credit" at bounding box center [130, 254] width 14 height 6
click at [118, 256] on input "Credit" at bounding box center [117, 255] width 6 height 7
radio input "true"
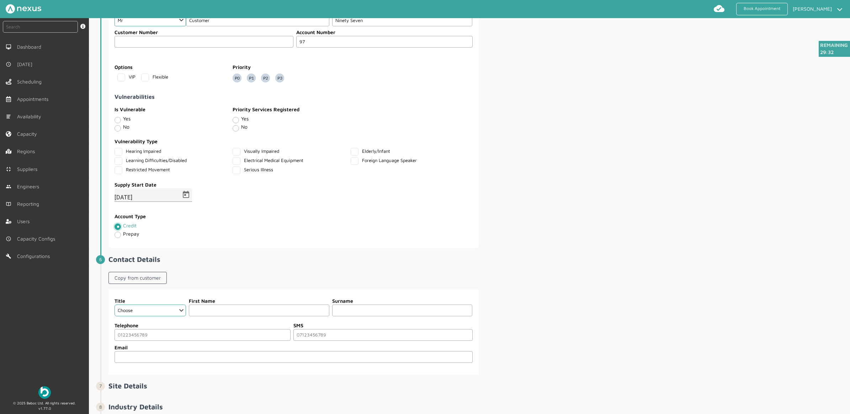
scroll to position [539, 0]
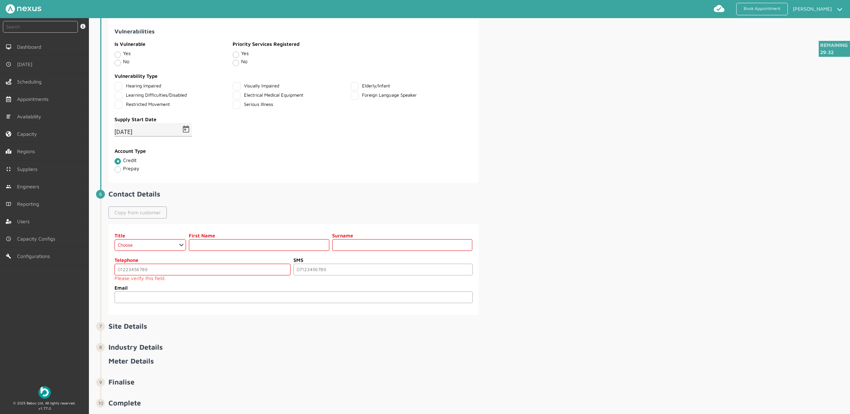
click at [132, 217] on link "Copy from customer" at bounding box center [137, 213] width 58 height 12
select select "2: Mr"
type input "Customer"
type input "Ninety Seven"
click at [148, 281] on small "Please verify this field." at bounding box center [202, 279] width 176 height 6
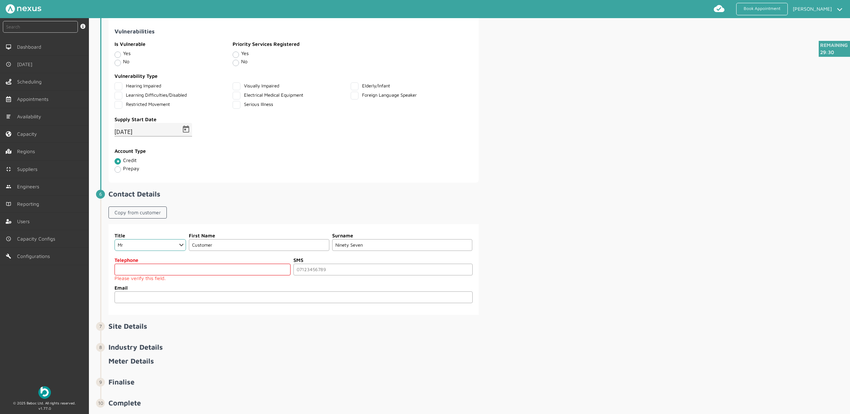
click at [193, 276] on input "tel" at bounding box center [202, 270] width 176 height 12
type input "07000000000"
click at [190, 294] on input "email" at bounding box center [293, 292] width 358 height 12
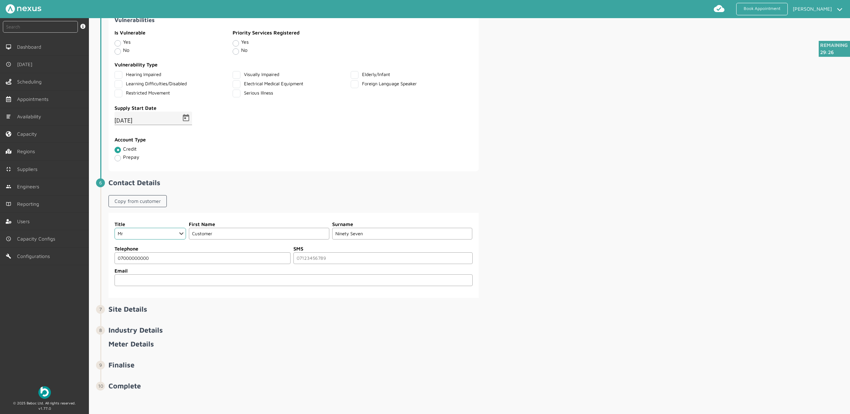
scroll to position [557, 0]
click at [610, 247] on div "Title Choose Dr Mr Mrs Miss Ms Mx Sir Lady First Name Customer Surname Ninety S…" at bounding box center [478, 255] width 740 height 85
click at [379, 253] on input "tel" at bounding box center [382, 258] width 179 height 12
click at [624, 254] on div "Title Choose Dr Mr Mrs Miss Ms Mx Sir Lady First Name Customer Surname Ninety S…" at bounding box center [478, 255] width 740 height 85
click at [343, 255] on div "SMS" at bounding box center [382, 254] width 179 height 19
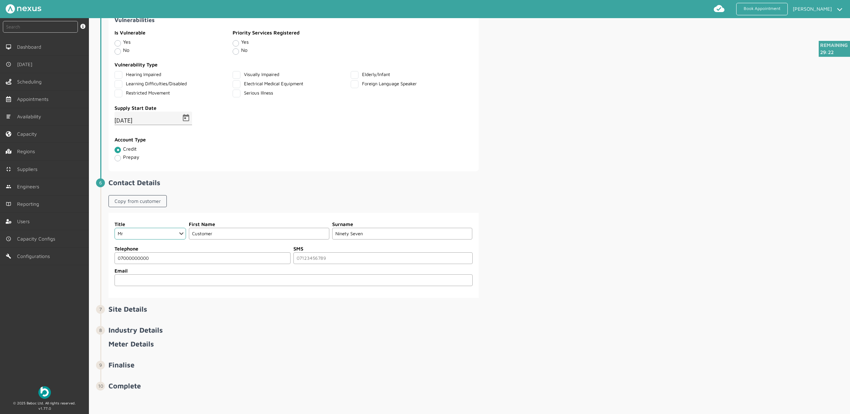
drag, startPoint x: 327, startPoint y: 264, endPoint x: 333, endPoint y: 258, distance: 8.6
click at [330, 265] on fieldset "Telephone 07000000000 SMS Email" at bounding box center [293, 267] width 359 height 49
click at [333, 258] on input "tel" at bounding box center [382, 258] width 179 height 12
type input "0"
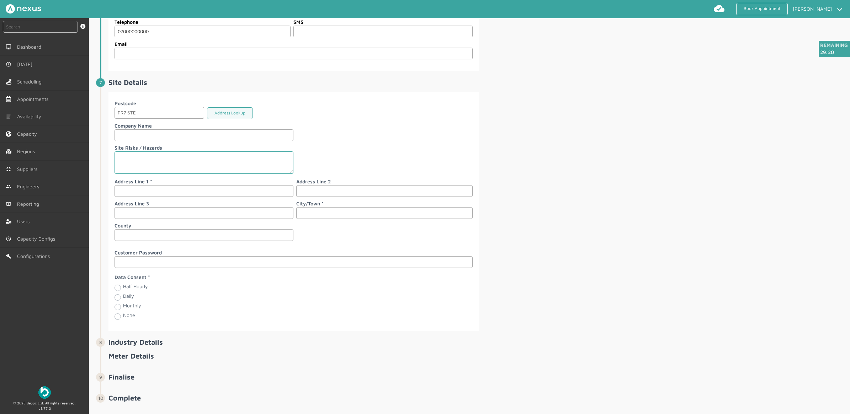
scroll to position [779, 0]
click at [146, 195] on input "text" at bounding box center [203, 189] width 179 height 12
type input "97 Customer Road"
type input "[PERSON_NAME]"
click at [383, 278] on fieldset "Data Consent Half Hourly Daily Monthly None" at bounding box center [293, 296] width 359 height 54
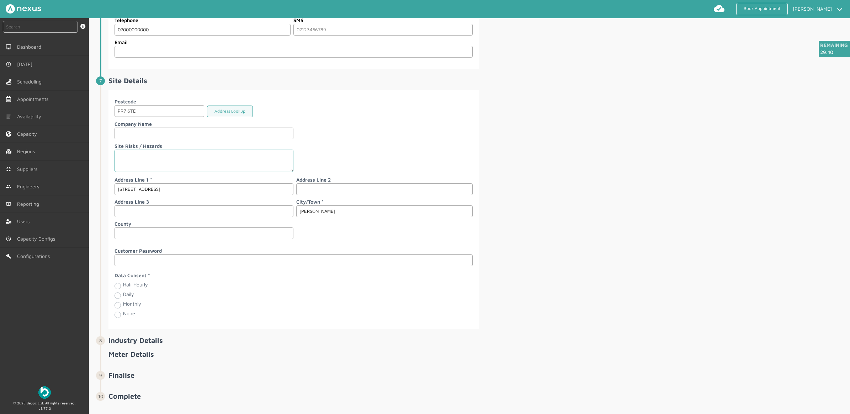
click at [384, 266] on input "text" at bounding box center [293, 261] width 358 height 12
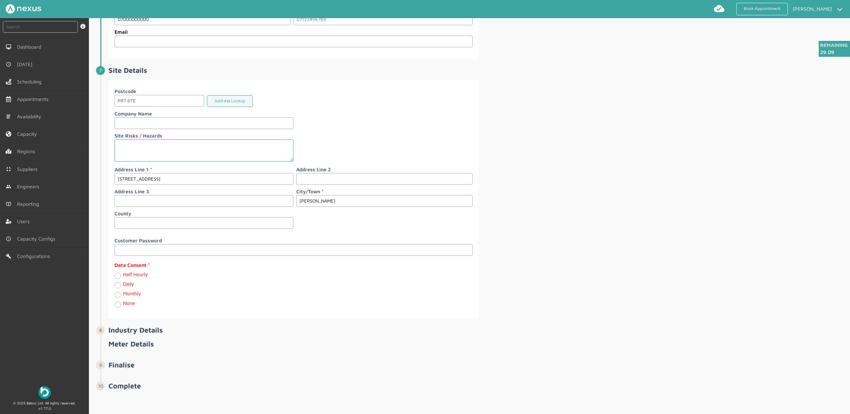
scroll to position [797, 0]
click at [123, 295] on label "Monthly" at bounding box center [132, 293] width 18 height 6
click at [117, 295] on input "Monthly" at bounding box center [117, 294] width 6 height 7
radio input "true"
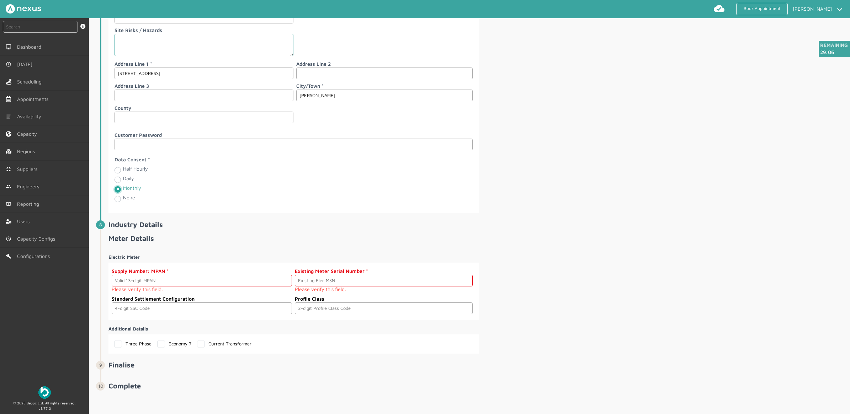
scroll to position [904, 0]
click at [159, 276] on input "text" at bounding box center [202, 281] width 180 height 12
paste input "2303000000149"
type input "2303000000149"
click at [385, 276] on input "text" at bounding box center [383, 281] width 177 height 12
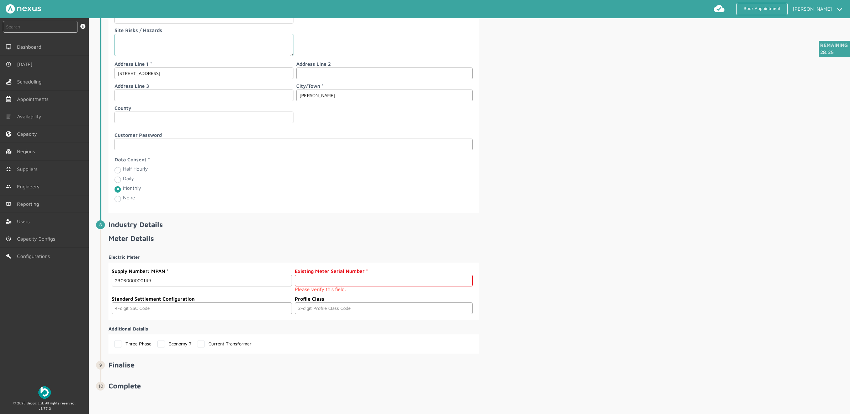
paste input "A000000015"
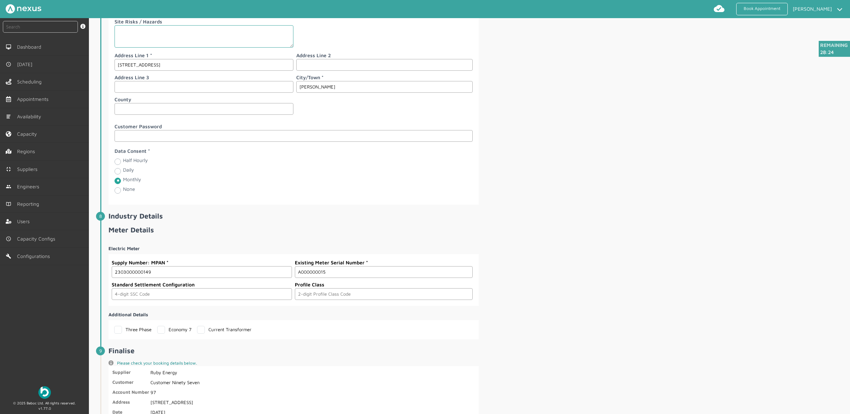
type input "A000000015"
click at [162, 300] on input "text" at bounding box center [202, 294] width 180 height 12
type input "0393"
type input "03"
click at [201, 332] on label "Current Transformer" at bounding box center [224, 330] width 54 height 6
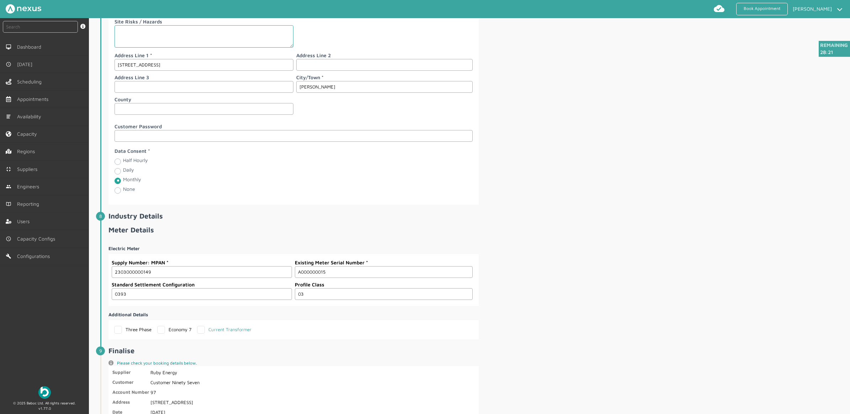
click at [201, 331] on input "Current Transformer" at bounding box center [199, 328] width 5 height 5
checkbox input "true"
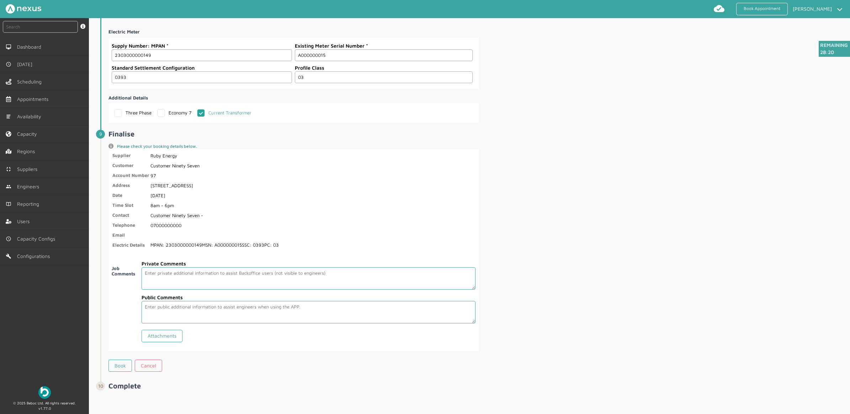
scroll to position [1127, 0]
click at [118, 364] on link "Book" at bounding box center [119, 366] width 23 height 12
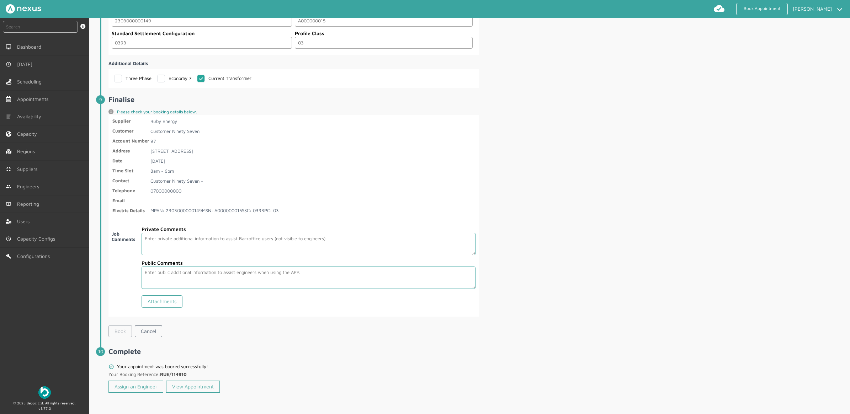
scroll to position [1161, 0]
click at [130, 384] on link "Assign an Engineer" at bounding box center [135, 387] width 55 height 12
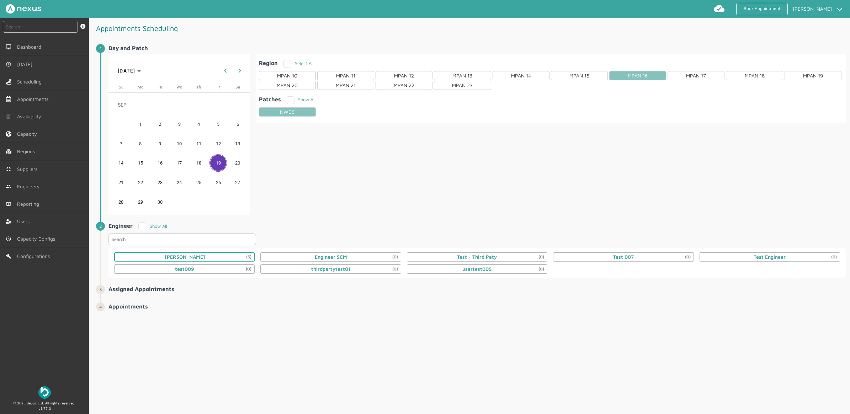
click at [205, 257] on div "Daniel Metcalfe (5)" at bounding box center [184, 256] width 140 height 9
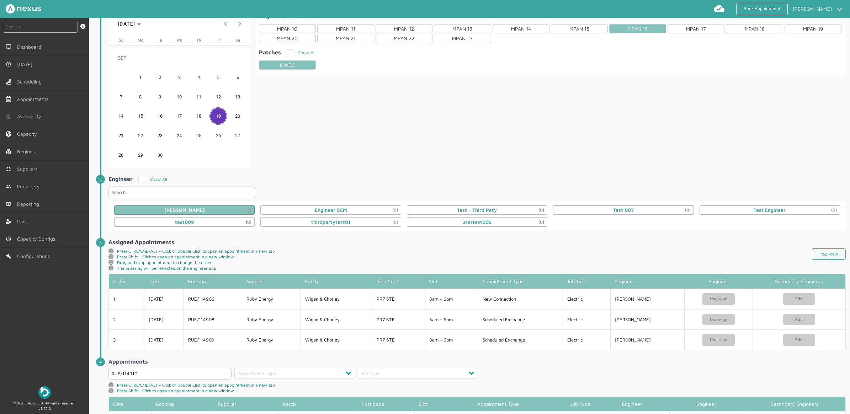
scroll to position [85, 0]
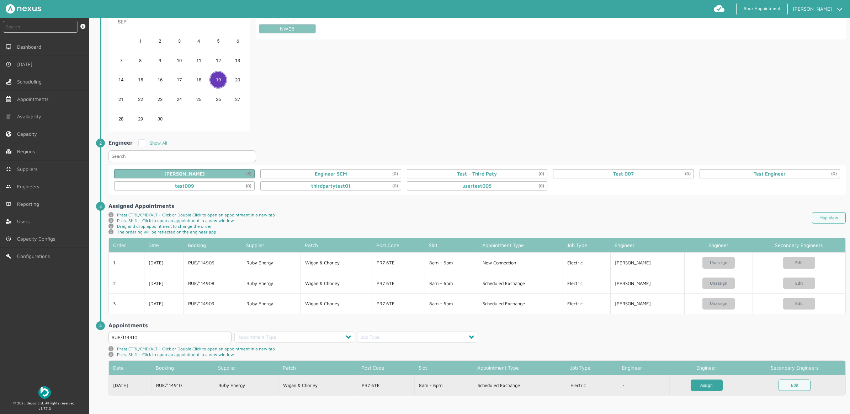
click at [706, 387] on link "Assign" at bounding box center [706, 386] width 32 height 12
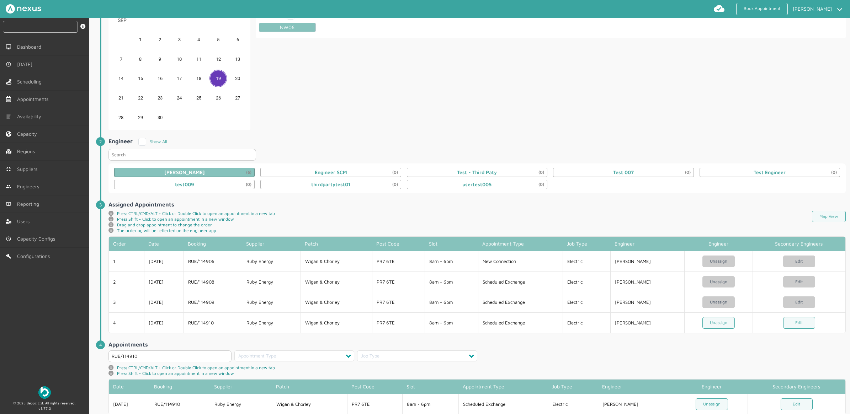
click at [31, 30] on input "text" at bounding box center [40, 27] width 75 height 12
type input "0"
type input "114910"
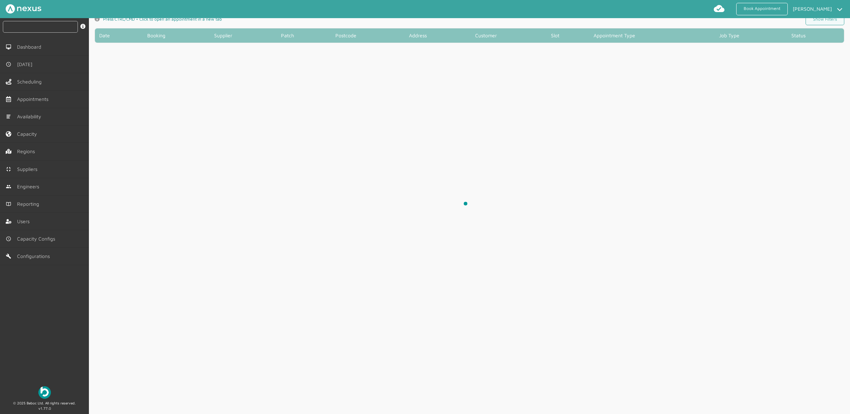
scroll to position [2, 0]
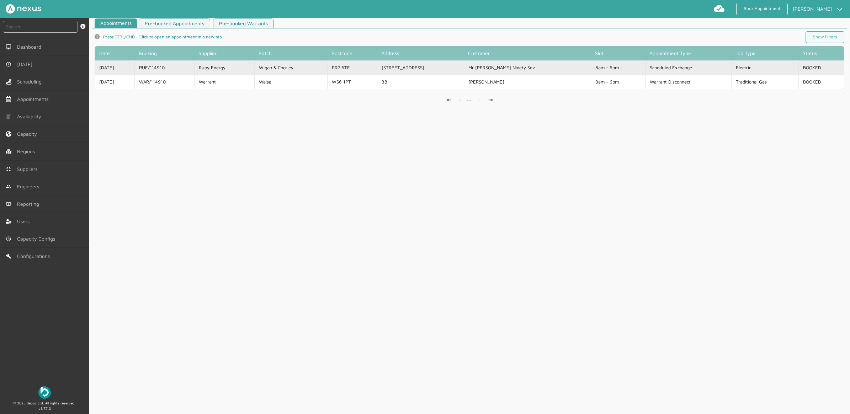
click at [239, 71] on td "Ruby Energy" at bounding box center [224, 67] width 60 height 14
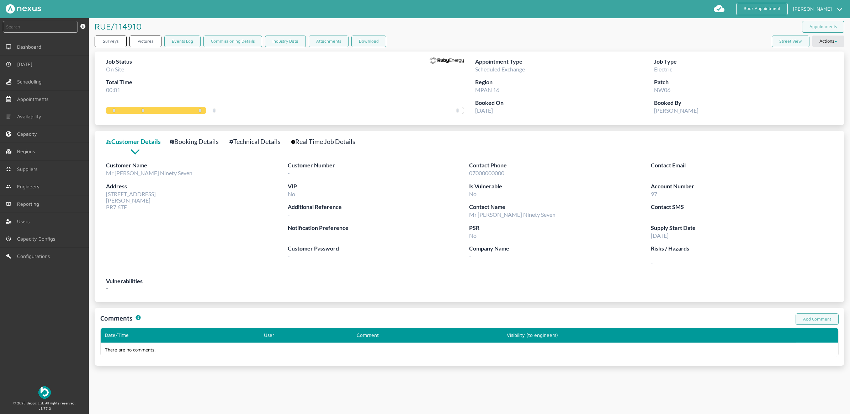
click at [248, 136] on div "Customer Details Booking Details Technical Details Real Time Job Details Custom…" at bounding box center [469, 216] width 749 height 171
click at [247, 143] on link "Technical Details" at bounding box center [258, 142] width 59 height 10
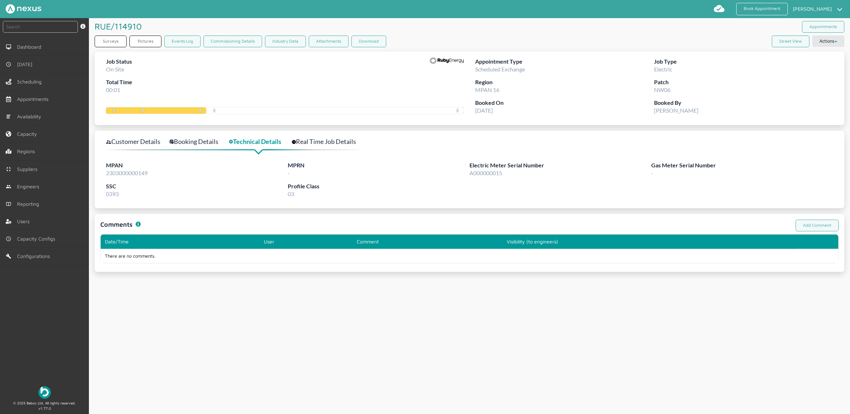
click at [118, 146] on link "Customer Details" at bounding box center [137, 142] width 62 height 10
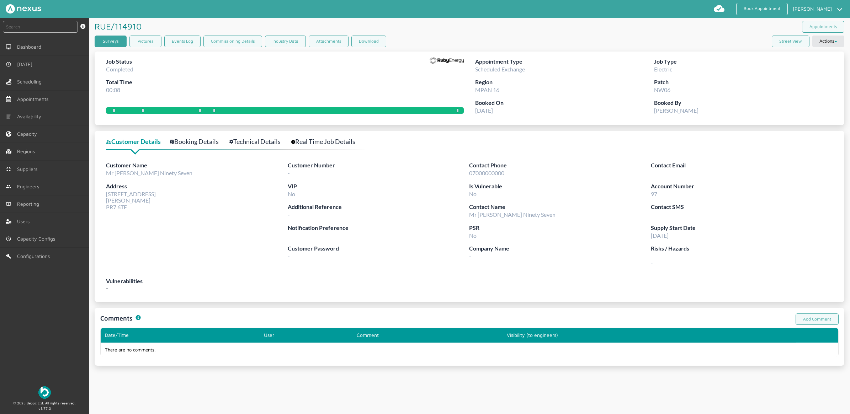
click at [111, 44] on link "Surveys" at bounding box center [111, 42] width 32 height 12
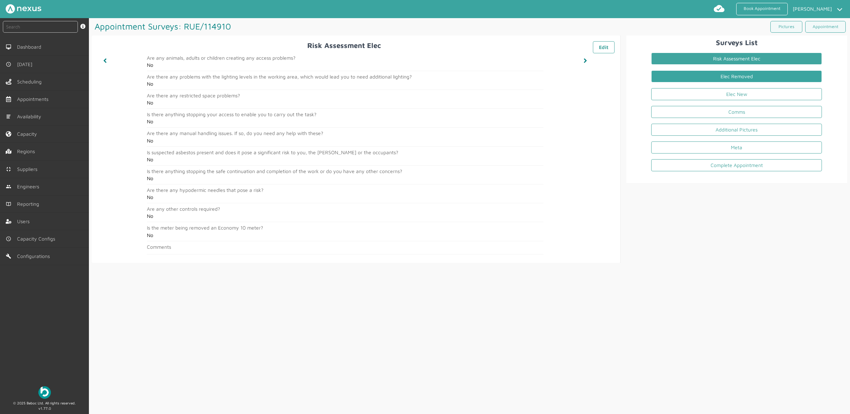
click at [693, 79] on link "Elec Removed" at bounding box center [736, 76] width 171 height 12
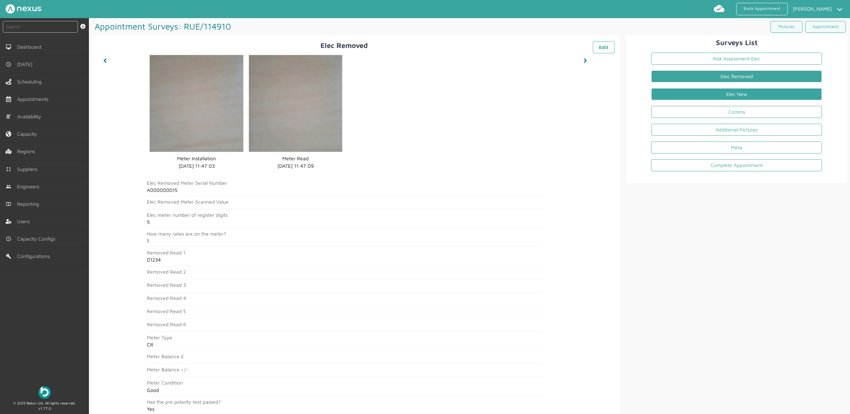
click at [753, 93] on link "Elec New" at bounding box center [736, 94] width 171 height 12
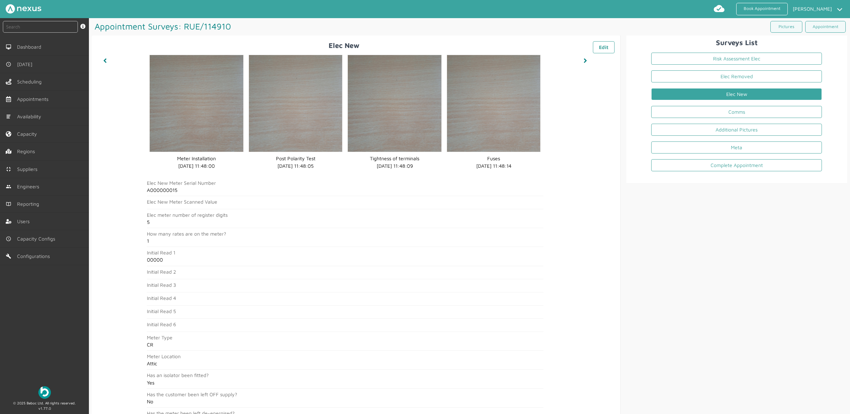
click at [744, 100] on link "Elec New" at bounding box center [736, 94] width 171 height 12
click at [736, 112] on link "Comms" at bounding box center [736, 112] width 171 height 12
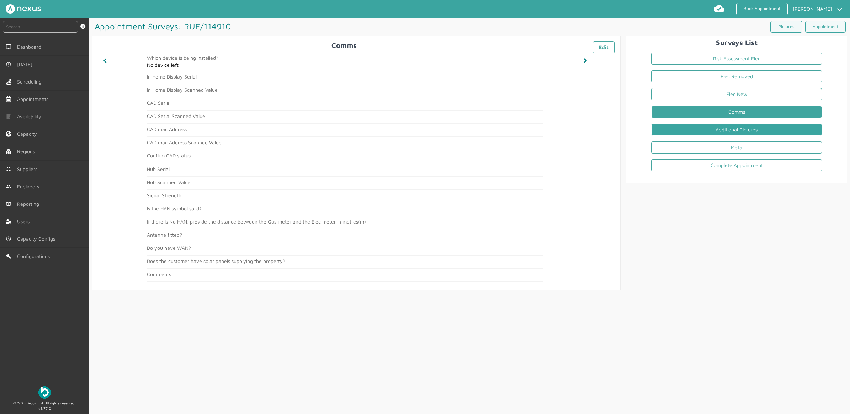
click at [709, 132] on link "Additional Pictures" at bounding box center [736, 130] width 171 height 12
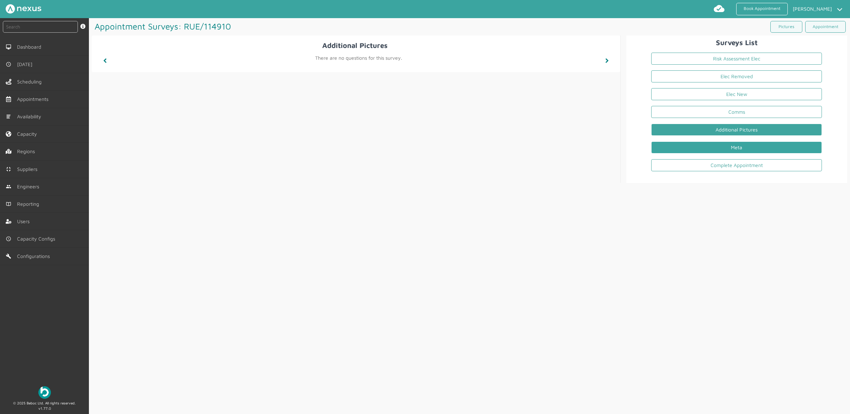
click at [727, 152] on link "Meta" at bounding box center [736, 147] width 171 height 12
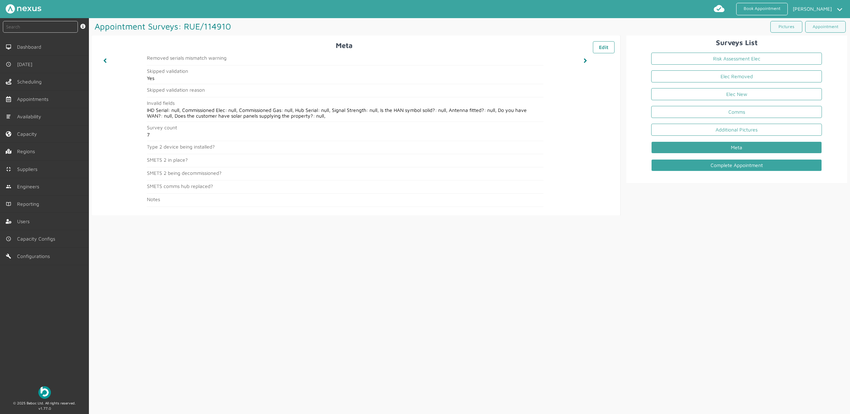
click at [729, 167] on link "Complete Appointment" at bounding box center [736, 165] width 171 height 12
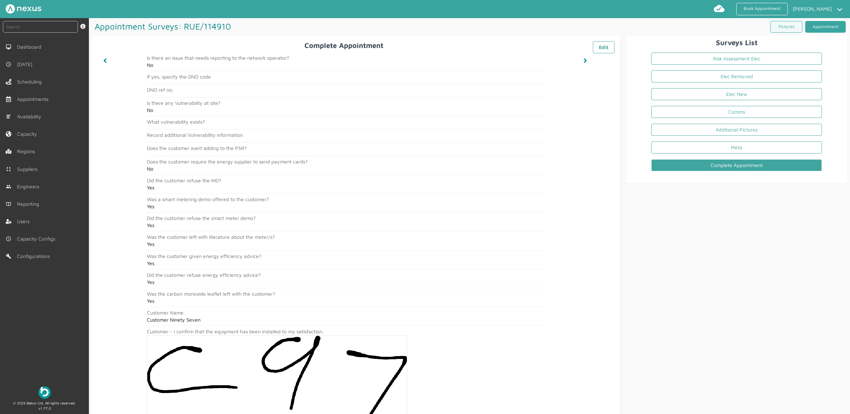
click at [818, 25] on link "Appointment" at bounding box center [825, 27] width 41 height 12
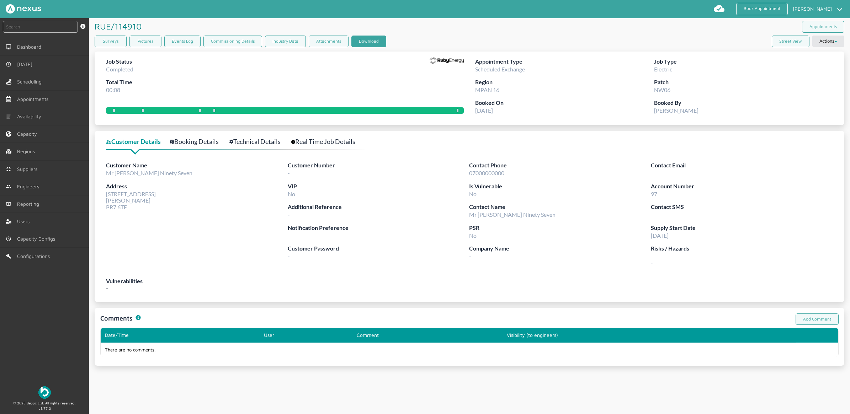
click at [368, 37] on button "Download" at bounding box center [368, 42] width 35 height 12
click at [754, 9] on link "Book Appointment" at bounding box center [762, 9] width 52 height 12
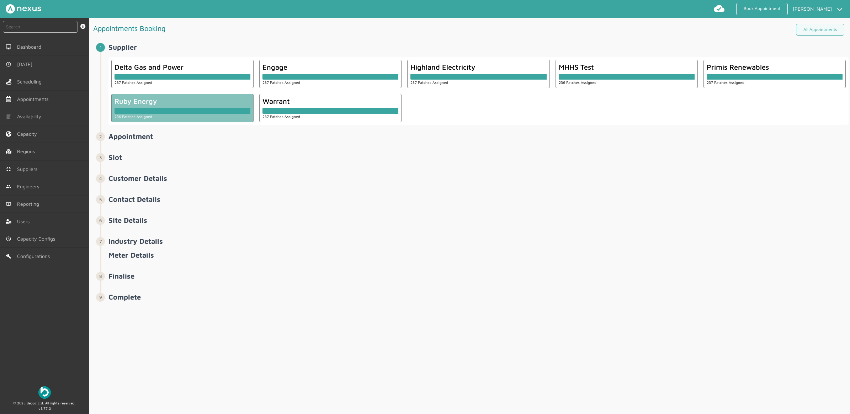
click at [170, 107] on div at bounding box center [182, 109] width 136 height 9
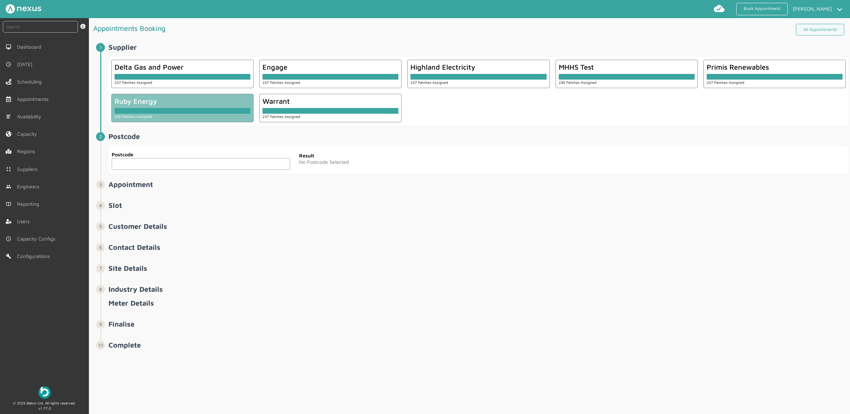
click at [168, 165] on input "text" at bounding box center [201, 164] width 178 height 12
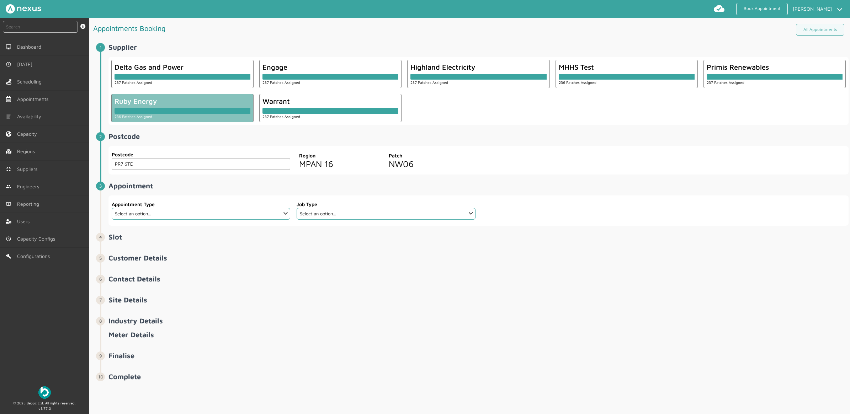
type input "PR7 6TE"
click at [160, 214] on select "Select an option... Additional Work Check Meter Electric Vehicle Emergency Exch…" at bounding box center [201, 214] width 178 height 12
select select "8: 5e6b4c2e4fc5f2587355e76e"
click at [112, 208] on select "Select an option... Additional Work Check Meter Electric Vehicle Emergency Exch…" at bounding box center [201, 214] width 178 height 12
click at [358, 216] on select "Select an option... Dual Fuel Electric Gas Traditional Dual Fuel Traditional El…" at bounding box center [386, 214] width 178 height 12
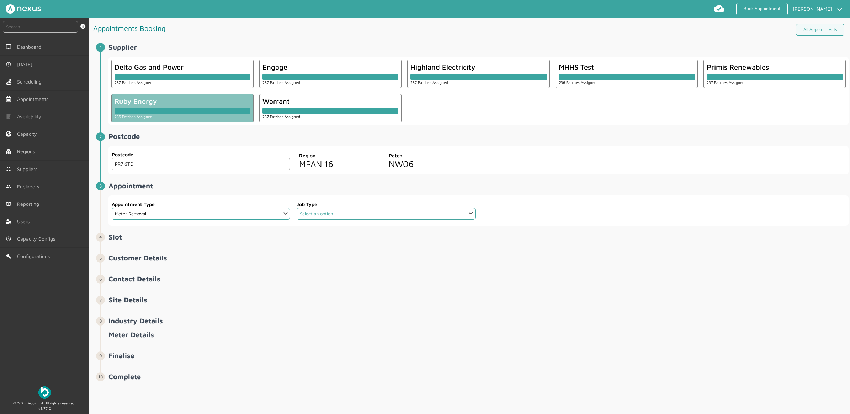
select select "2: 5cc9657c13944aebe30702a4"
click at [297, 208] on select "Select an option... Dual Fuel Electric Gas Traditional Dual Fuel Traditional El…" at bounding box center [386, 214] width 178 height 12
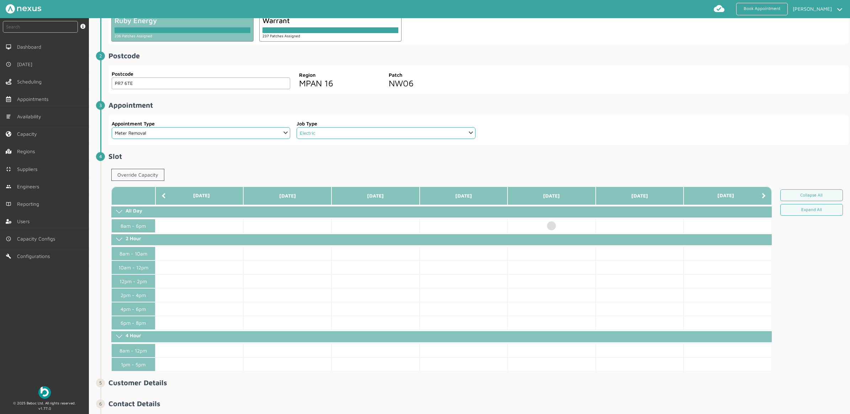
scroll to position [89, 0]
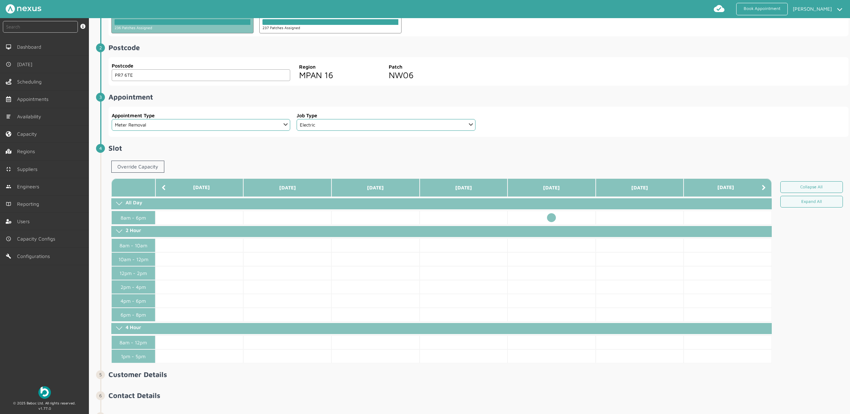
click at [546, 217] on td at bounding box center [551, 218] width 88 height 14
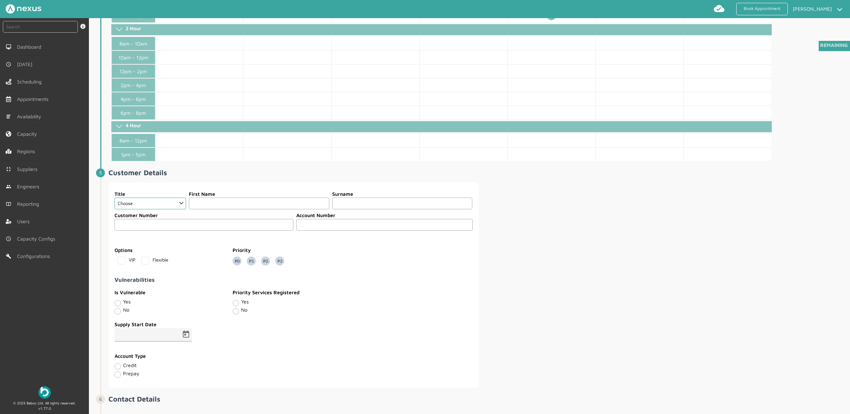
scroll to position [356, 0]
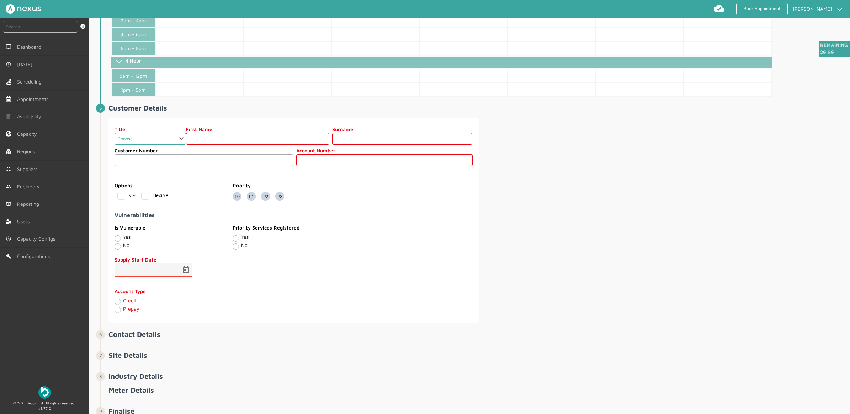
click at [172, 141] on select "Choose Dr Mr Mrs Miss Ms Mx Sir Lady" at bounding box center [149, 139] width 71 height 12
select select "2: Mr"
click at [114, 136] on select "Choose Dr Mr Mrs Miss Ms Mx Sir Lady" at bounding box center [149, 139] width 71 height 12
click at [203, 148] on fieldset "Customer Number Account Number" at bounding box center [293, 157] width 359 height 25
drag, startPoint x: 210, startPoint y: 143, endPoint x: 211, endPoint y: 132, distance: 11.7
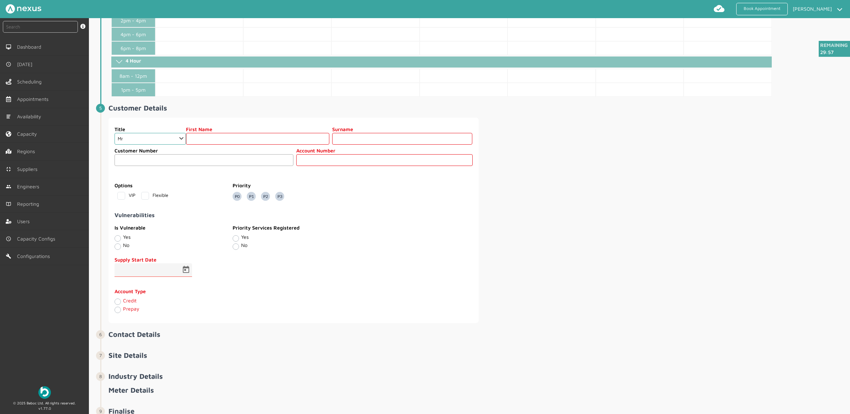
click at [210, 143] on input "text" at bounding box center [257, 139] width 143 height 12
type input "Customer"
type input "One Hundred Two"
click at [394, 161] on input "text" at bounding box center [384, 160] width 176 height 12
type input "102"
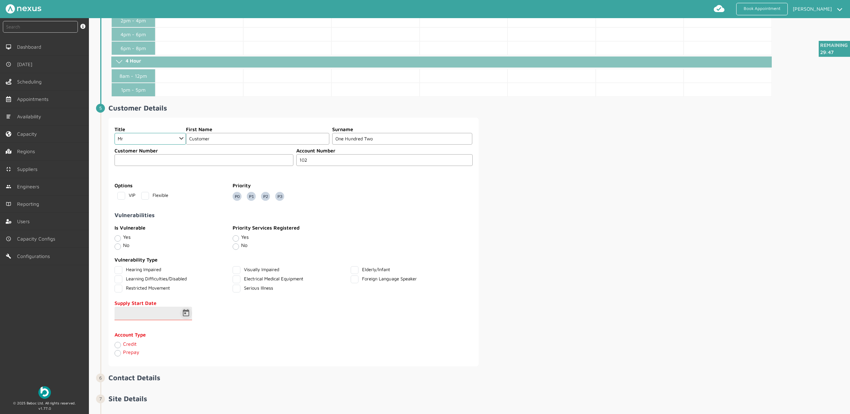
click at [185, 320] on span "Open calendar" at bounding box center [185, 313] width 17 height 17
click at [193, 276] on span "19" at bounding box center [195, 273] width 13 height 13
type input "19/09/2025"
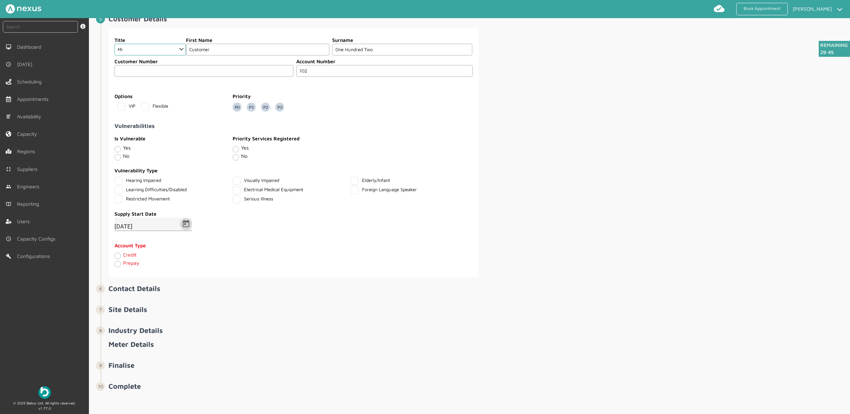
scroll to position [450, 0]
click at [123, 255] on label "Credit" at bounding box center [130, 254] width 14 height 6
click at [116, 255] on input "Credit" at bounding box center [117, 255] width 6 height 7
radio input "true"
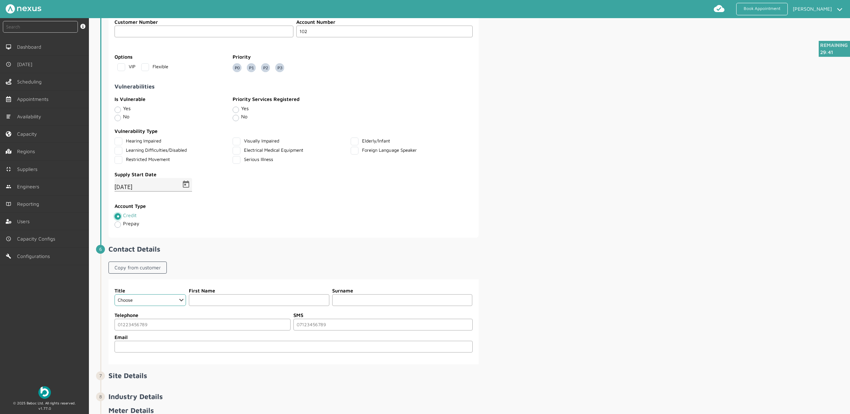
scroll to position [557, 0]
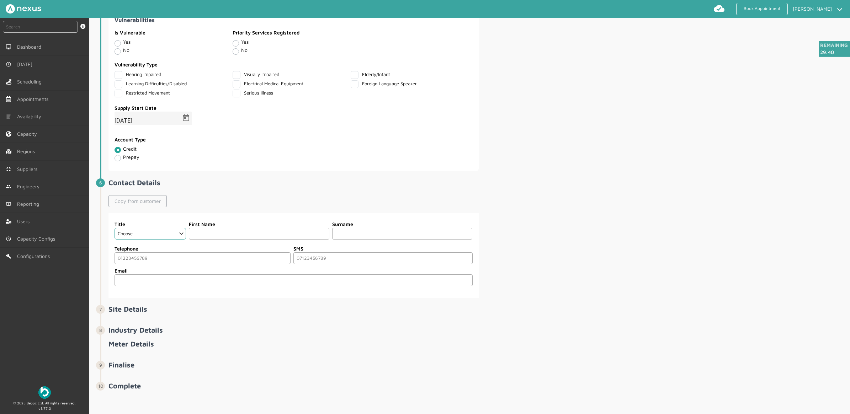
click at [149, 202] on link "Copy from customer" at bounding box center [137, 201] width 58 height 12
select select "2: Mr"
type input "Customer"
type input "One Hundred Two"
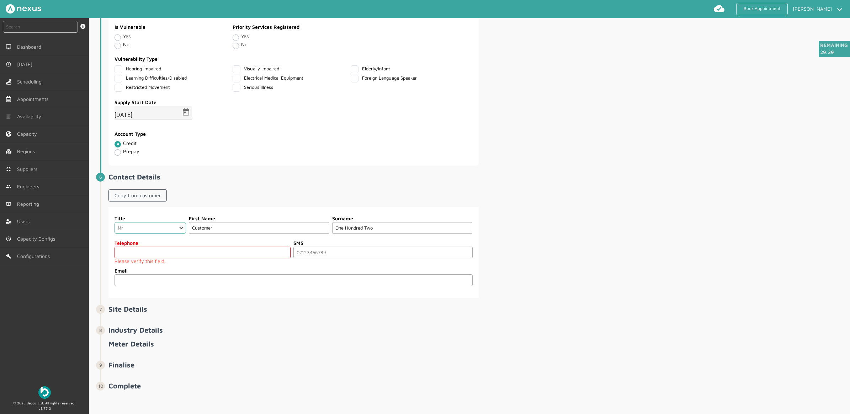
click at [161, 255] on input "tel" at bounding box center [202, 253] width 176 height 12
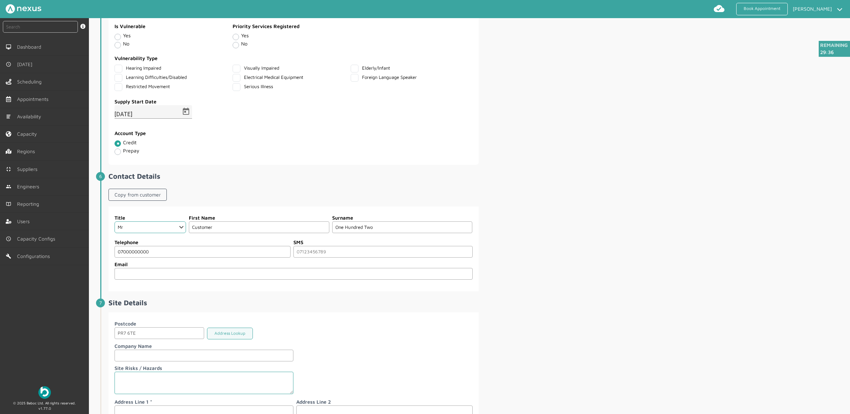
type input "07000000000"
click at [576, 217] on div "Title Choose Dr Mr Mrs Miss Ms Mx Sir Lady First Name Customer Surname One Hund…" at bounding box center [478, 249] width 740 height 85
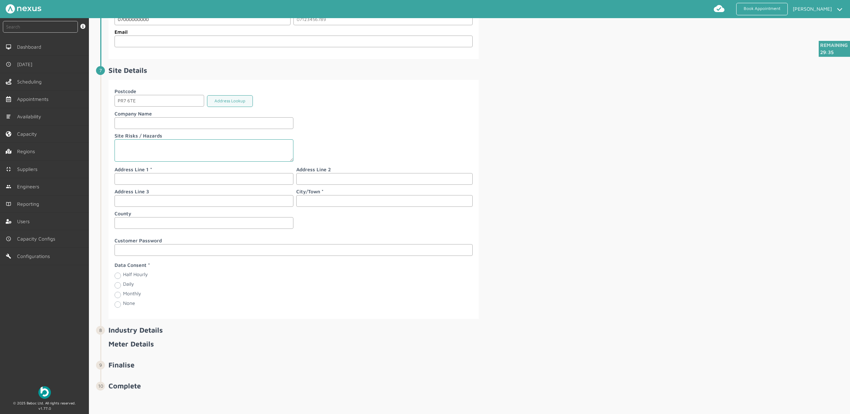
click at [154, 171] on label "Address Line 1" at bounding box center [203, 169] width 179 height 7
click at [153, 179] on input "text" at bounding box center [203, 179] width 179 height 12
type input "1"
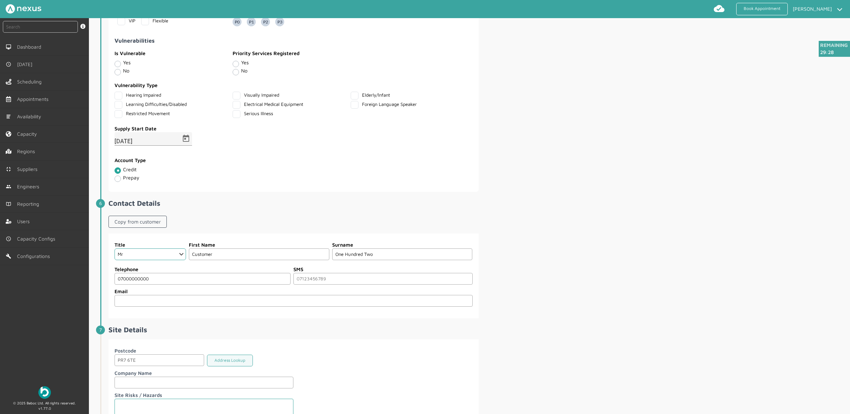
scroll to position [531, 0]
type input "98 Customer Road"
drag, startPoint x: 395, startPoint y: 255, endPoint x: 157, endPoint y: 254, distance: 237.5
click at [199, 260] on div "Title Choose Dr Mr Mrs Miss Ms Mx Sir Lady First Name Customer Surname One Hund…" at bounding box center [293, 249] width 358 height 19
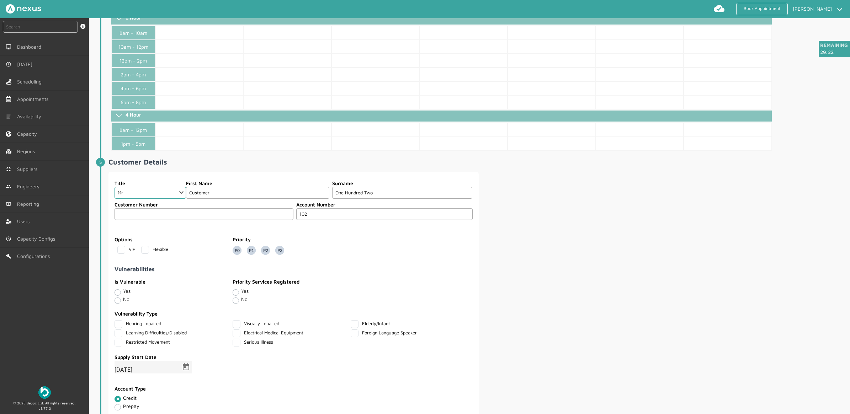
scroll to position [264, 0]
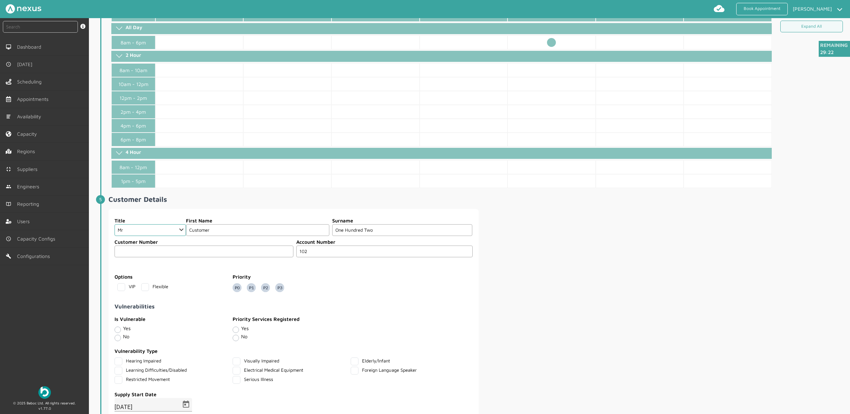
type input "Ninety Eight"
drag, startPoint x: 316, startPoint y: 256, endPoint x: 181, endPoint y: 240, distance: 136.0
click at [203, 245] on div "Customer Number Account Number 102" at bounding box center [293, 247] width 358 height 19
type input "98"
drag, startPoint x: 407, startPoint y: 233, endPoint x: 4, endPoint y: 113, distance: 421.0
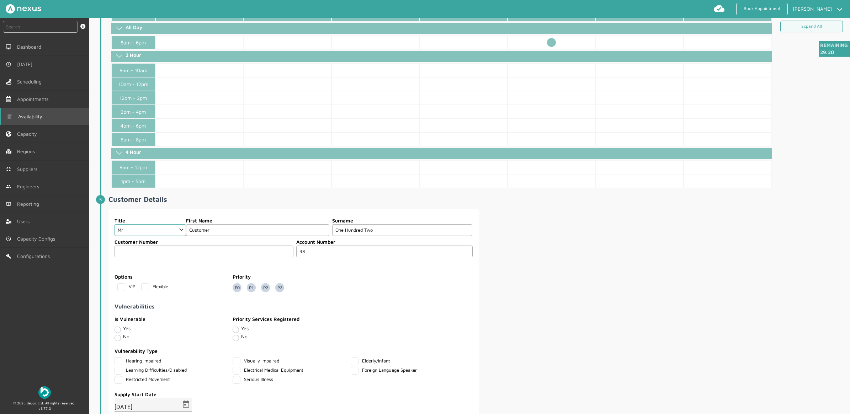
click at [77, 189] on div "instant search Search by: Booking Reference, Customer Number, Account Number, M…" at bounding box center [425, 216] width 850 height 396
type input "Ninety Eight"
click at [323, 252] on input "98" at bounding box center [384, 252] width 176 height 12
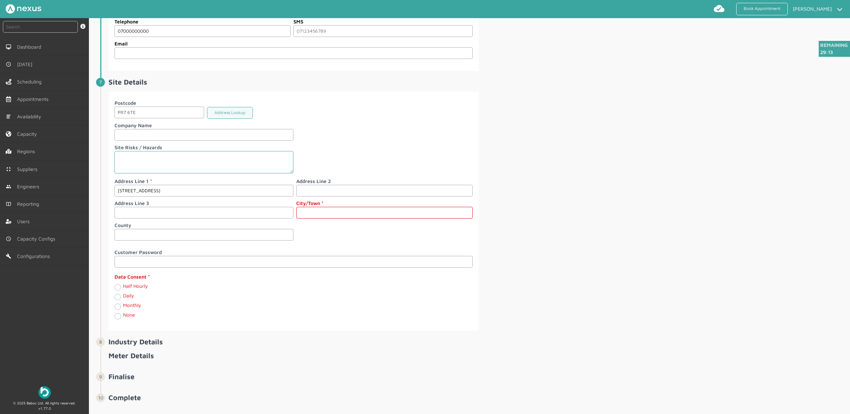
scroll to position [797, 0]
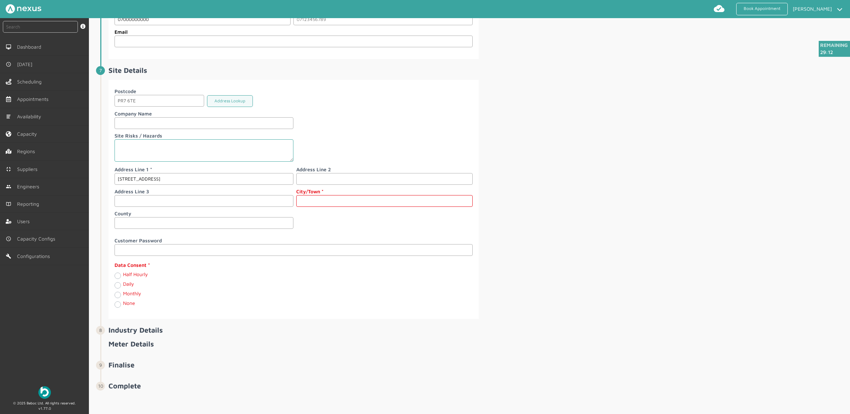
click at [350, 202] on input "text" at bounding box center [384, 201] width 176 height 12
type input "[PERSON_NAME]"
click at [123, 294] on label "Monthly" at bounding box center [132, 293] width 18 height 6
click at [117, 294] on input "Monthly" at bounding box center [117, 294] width 6 height 7
radio input "true"
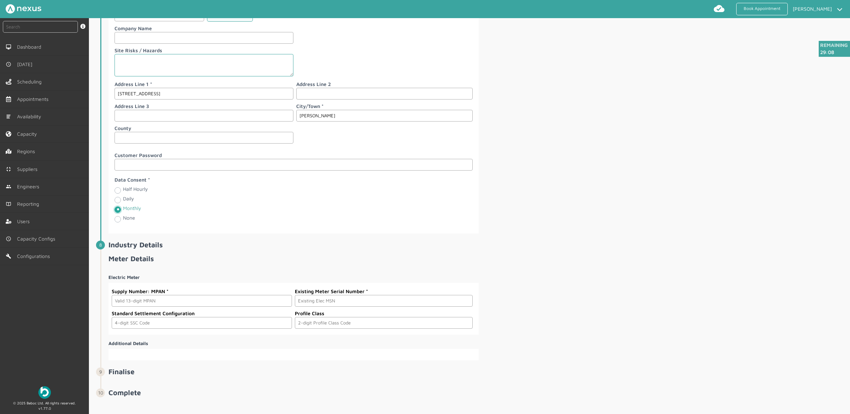
scroll to position [890, 0]
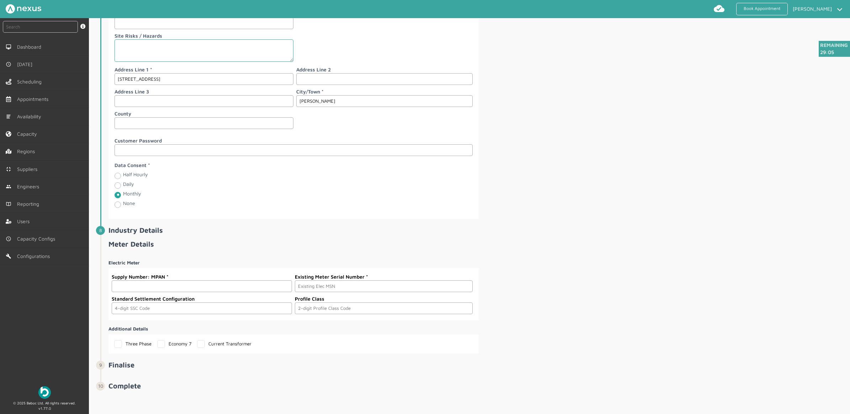
click at [157, 292] on input "text" at bounding box center [202, 287] width 180 height 12
paste input "2303000000158"
type input "2303000000158"
click at [381, 290] on input "text" at bounding box center [383, 286] width 177 height 12
paste input "A000000016"
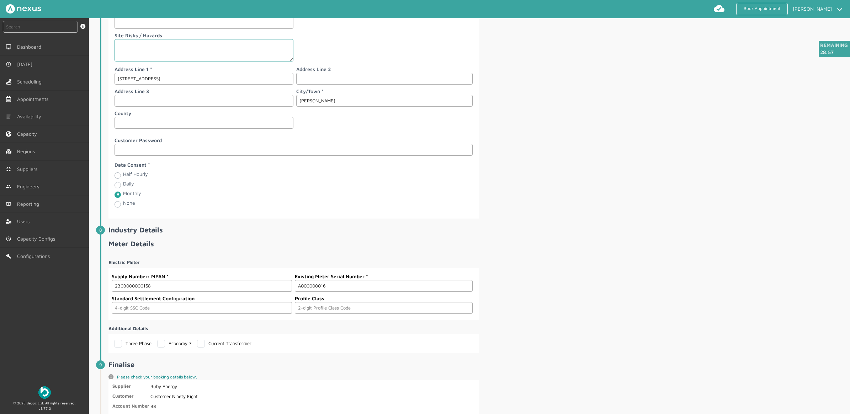
type input "A000000016"
click at [168, 312] on input "text" at bounding box center [202, 308] width 180 height 12
type input "0393"
type input "03"
click at [639, 296] on div "Electric Meter Supply Number: MPAN 2303000000158 Existing Meter Serial Number A…" at bounding box center [478, 303] width 740 height 100
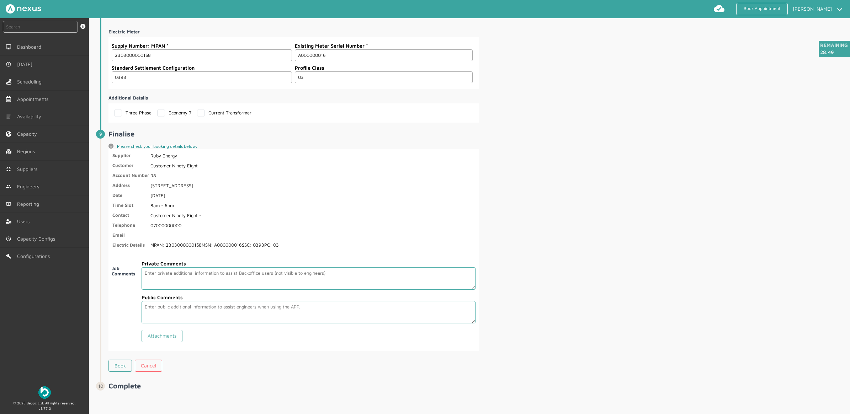
scroll to position [1127, 0]
click at [120, 361] on link "Book" at bounding box center [119, 366] width 23 height 12
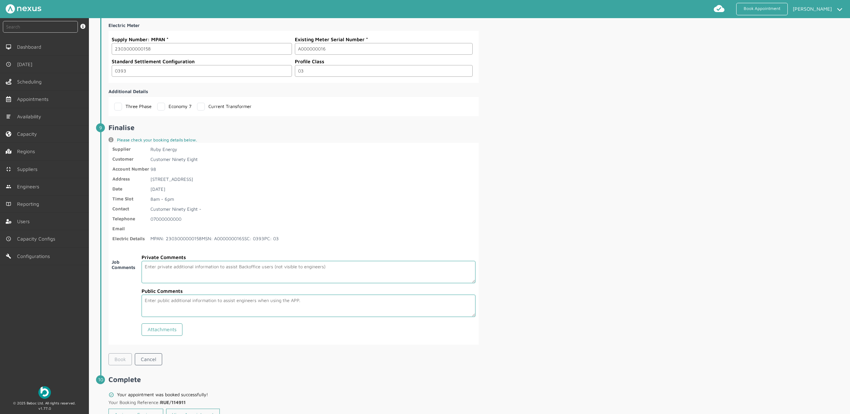
scroll to position [1161, 0]
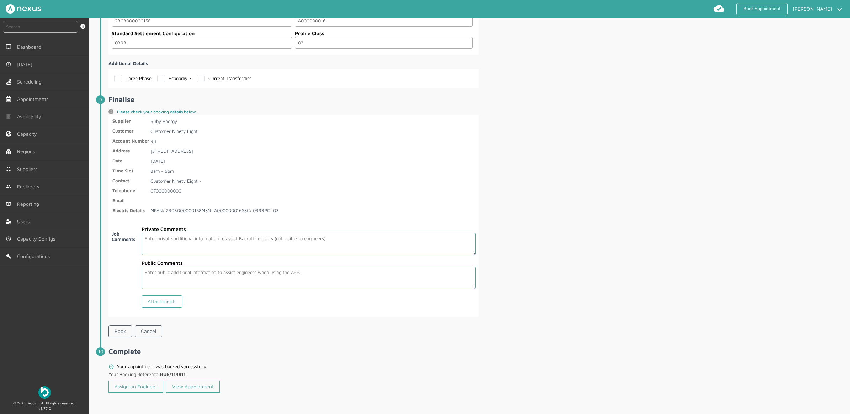
click at [37, 340] on div "instant search Search by: Booking Reference, Customer Number, Account Number, M…" at bounding box center [44, 199] width 89 height 362
click at [147, 385] on link "Assign an Engineer" at bounding box center [135, 387] width 55 height 12
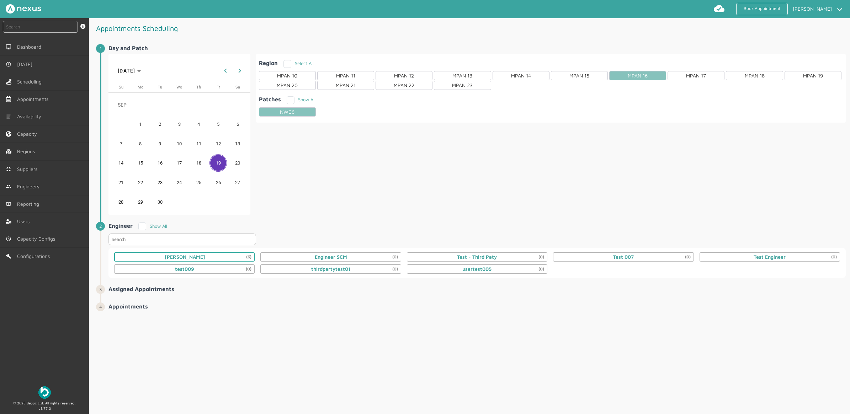
click at [207, 256] on div "Daniel Metcalfe (6)" at bounding box center [184, 256] width 140 height 9
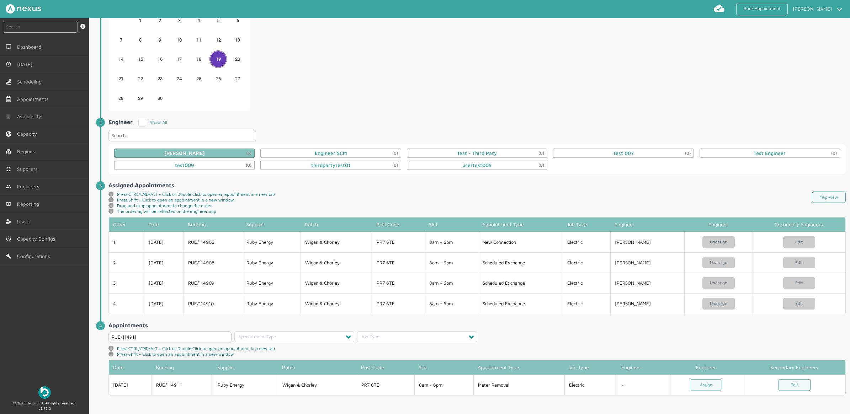
scroll to position [105, 0]
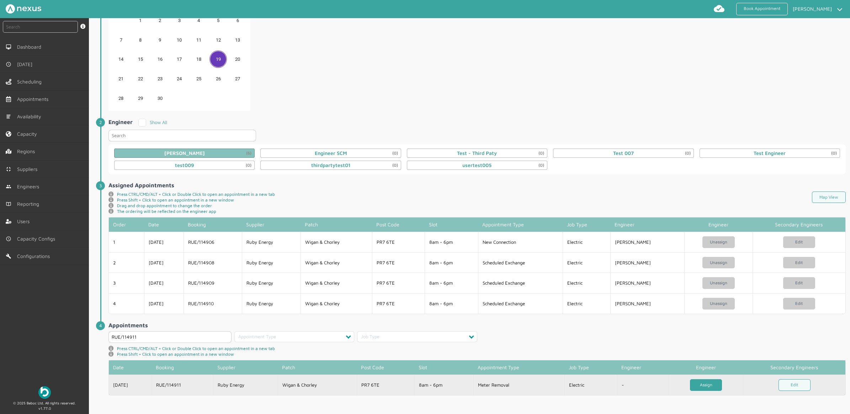
click at [710, 386] on link "Assign" at bounding box center [706, 385] width 32 height 12
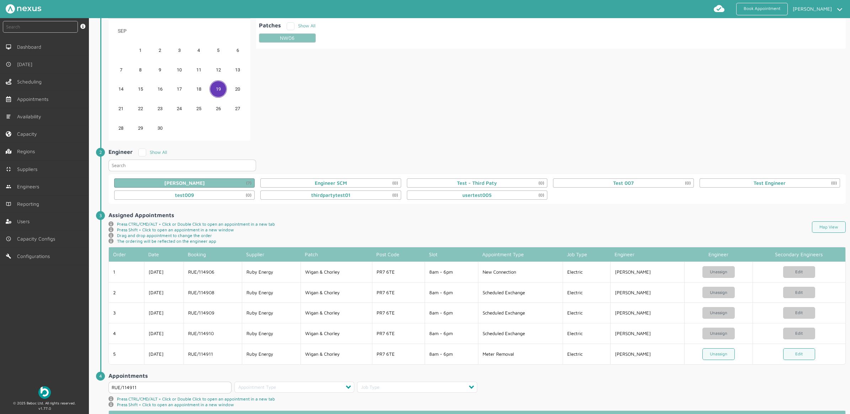
scroll to position [126, 0]
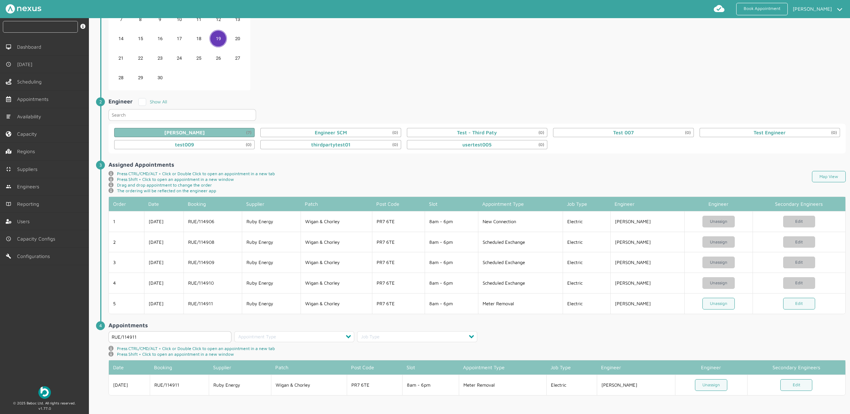
click at [24, 25] on input "text" at bounding box center [40, 27] width 75 height 12
type input "114911"
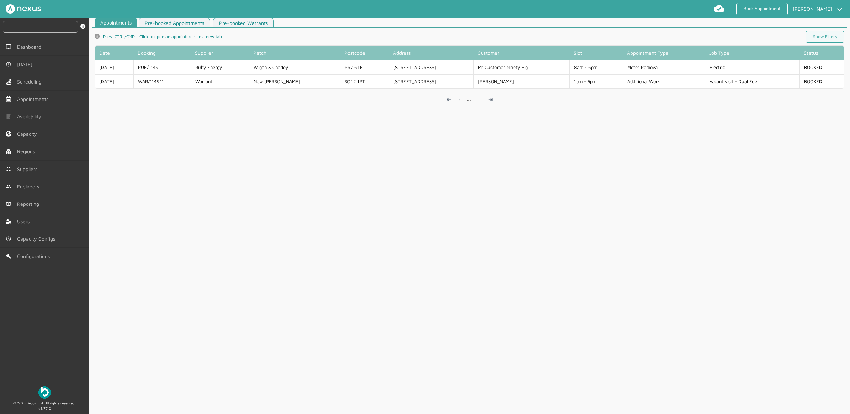
scroll to position [2, 0]
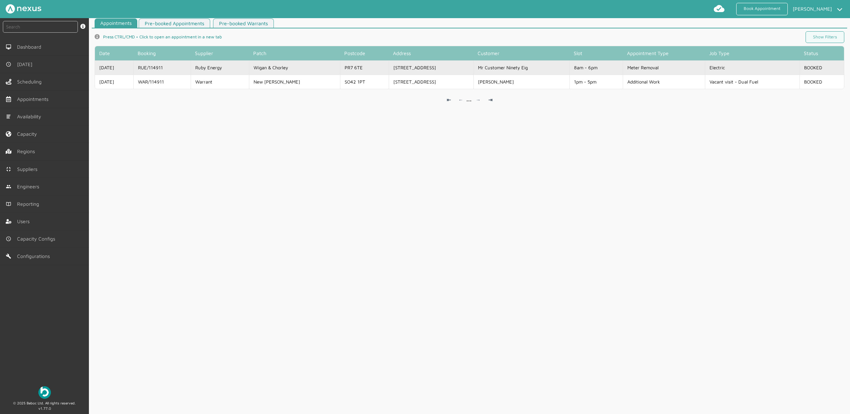
click at [203, 68] on td "Ruby Energy" at bounding box center [220, 67] width 58 height 14
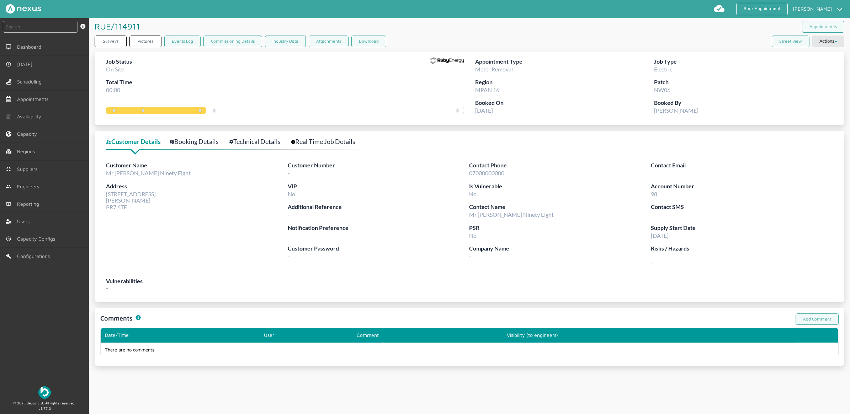
click at [257, 140] on link "Technical Details" at bounding box center [258, 142] width 59 height 10
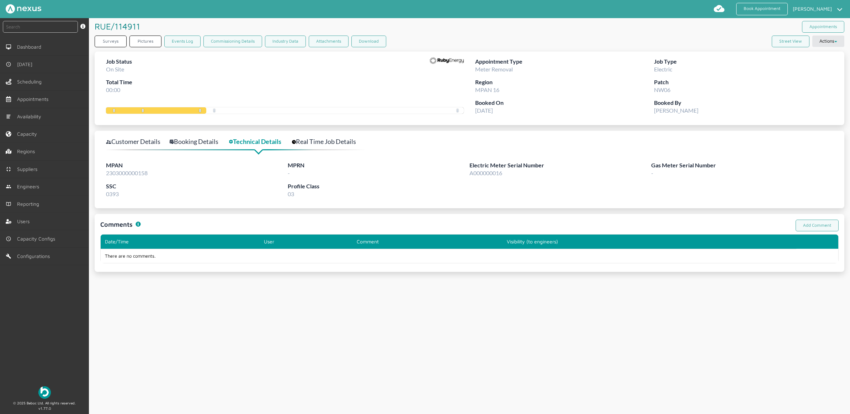
click at [141, 125] on div "Job Status On Site Total Time 00:00 Booked On Route 12:06 On Site 12:06 Started…" at bounding box center [287, 89] width 363 height 74
click at [128, 140] on link "Customer Details" at bounding box center [137, 142] width 62 height 10
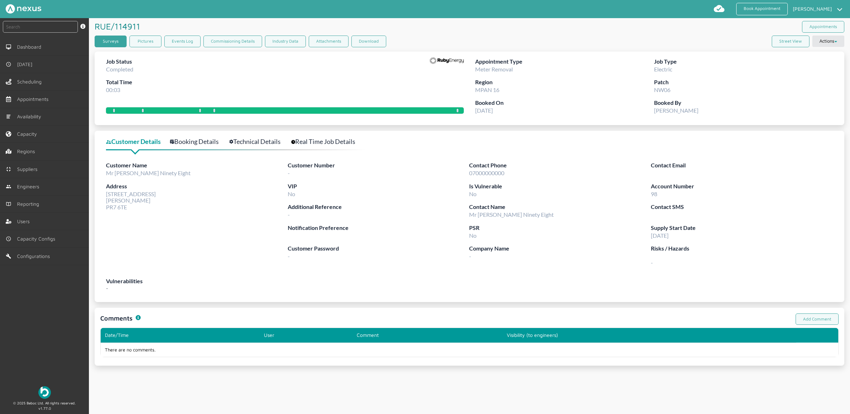
click at [105, 37] on link "Surveys" at bounding box center [111, 42] width 32 height 12
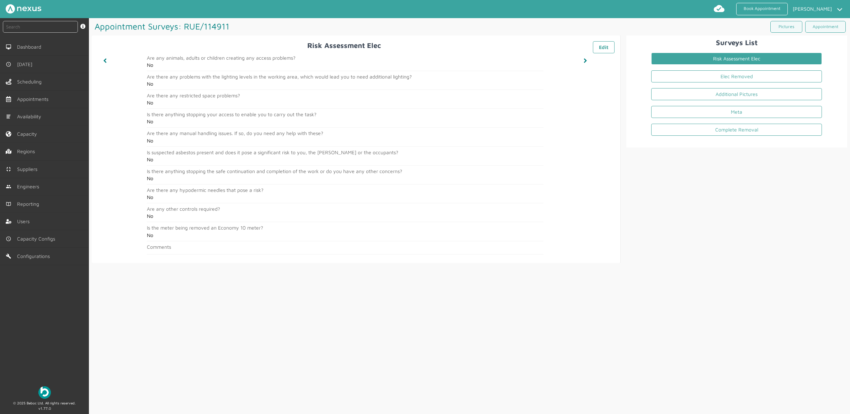
click at [720, 70] on li "Elec Removed" at bounding box center [736, 78] width 182 height 18
click at [716, 80] on link "Elec Removed" at bounding box center [736, 76] width 171 height 12
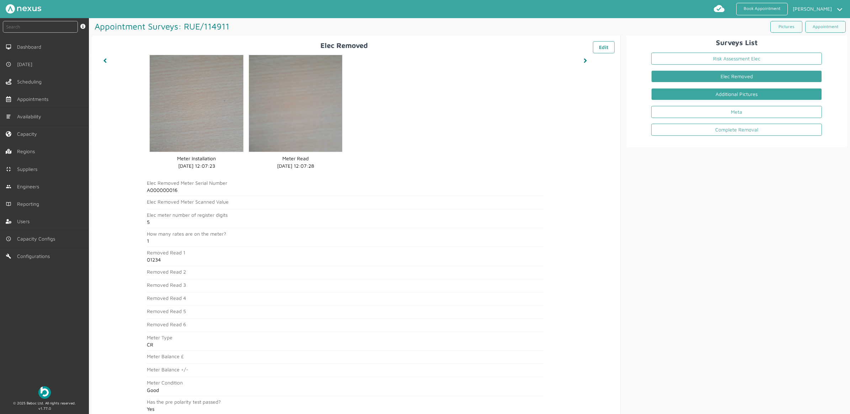
click at [712, 96] on link "Additional Pictures" at bounding box center [736, 94] width 171 height 12
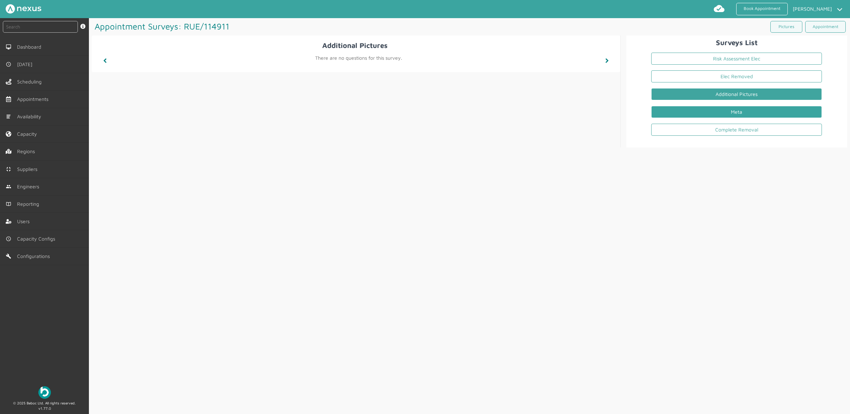
click at [684, 112] on link "Meta" at bounding box center [736, 112] width 171 height 12
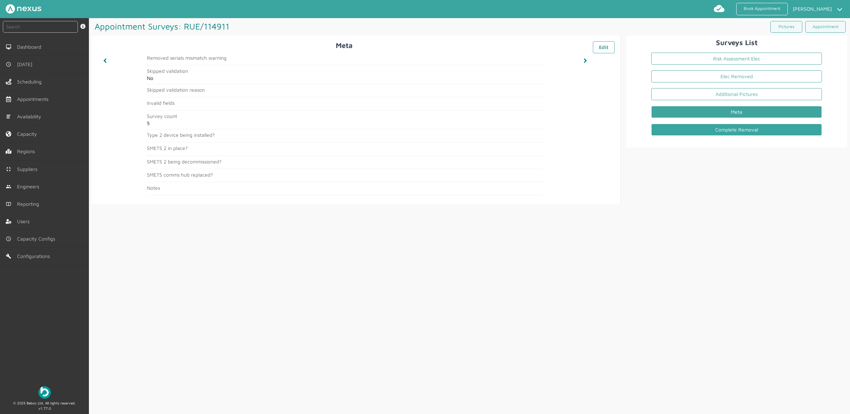
click at [708, 133] on link "Complete Removal" at bounding box center [736, 130] width 171 height 12
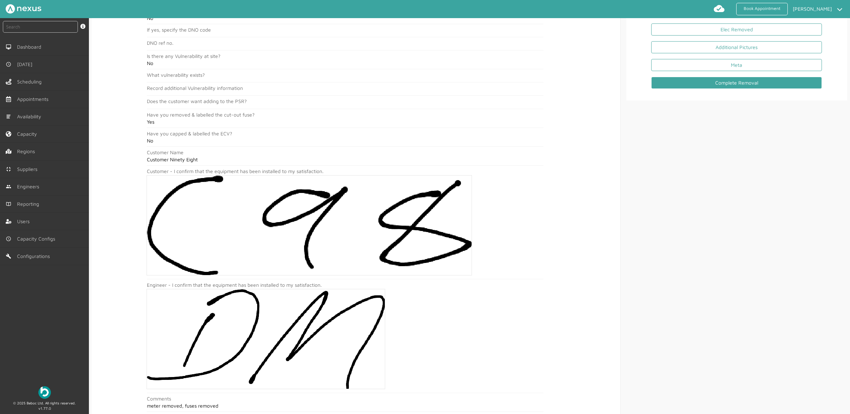
scroll to position [77, 0]
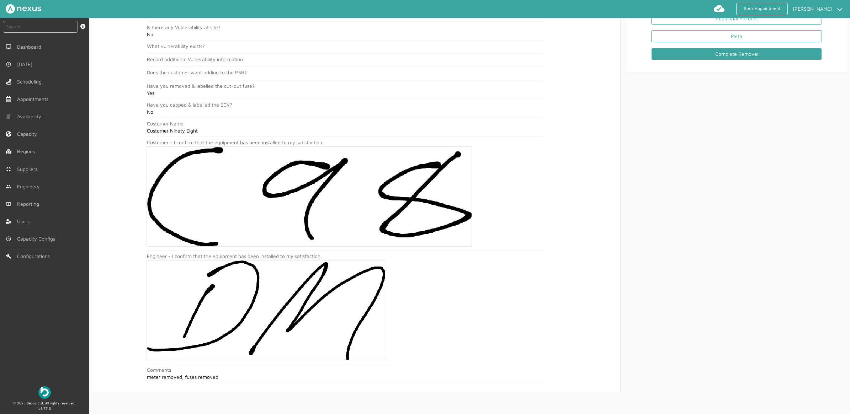
click at [779, 152] on div "Surveys List Risk Assessment Elec Elec Removed Additional Pictures Meta Complet…" at bounding box center [733, 176] width 226 height 432
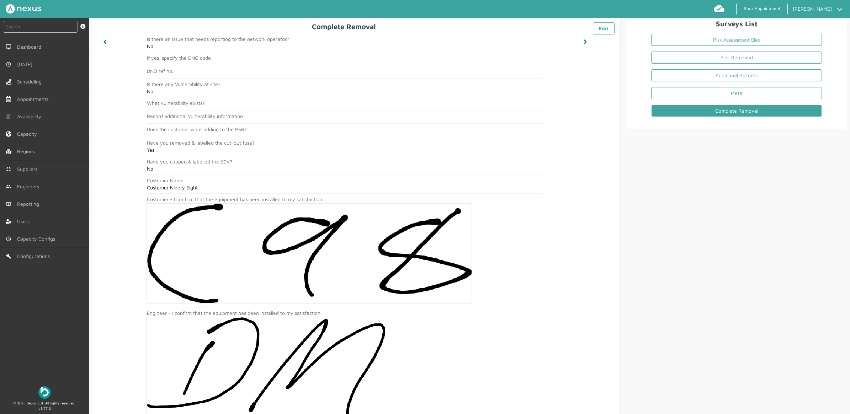
scroll to position [0, 0]
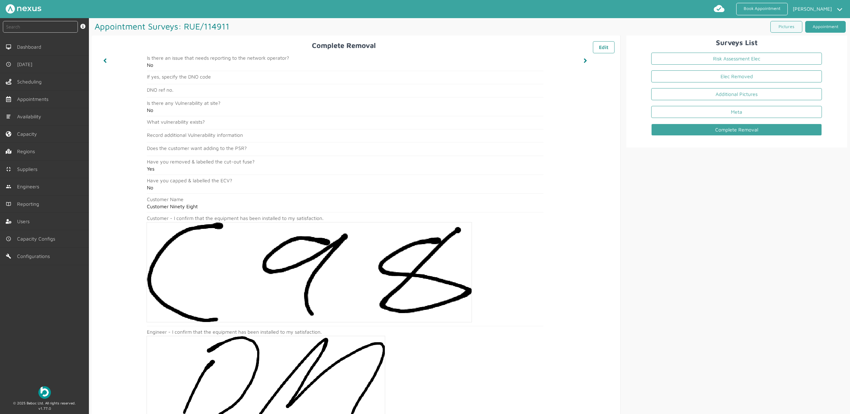
drag, startPoint x: 816, startPoint y: 28, endPoint x: 803, endPoint y: 27, distance: 12.8
click at [816, 28] on link "Appointment" at bounding box center [825, 27] width 41 height 12
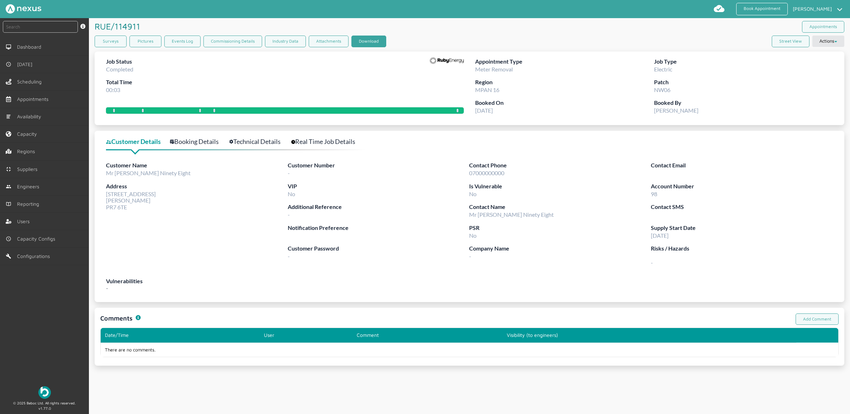
click at [367, 40] on button "Download" at bounding box center [368, 42] width 35 height 12
click at [217, 397] on div "RUE/114911 ️️️ Appointments Surveys Pictures Events Log Commissioning Details I…" at bounding box center [469, 216] width 761 height 396
click at [751, 11] on link "Book Appointment" at bounding box center [762, 9] width 52 height 12
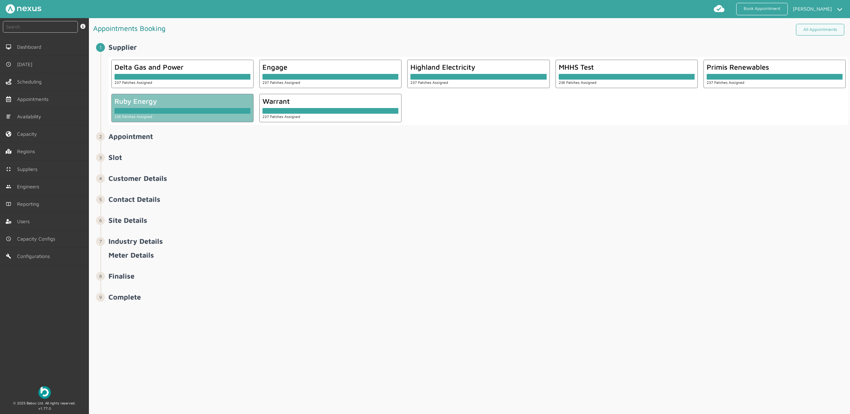
click at [217, 112] on div at bounding box center [182, 111] width 136 height 6
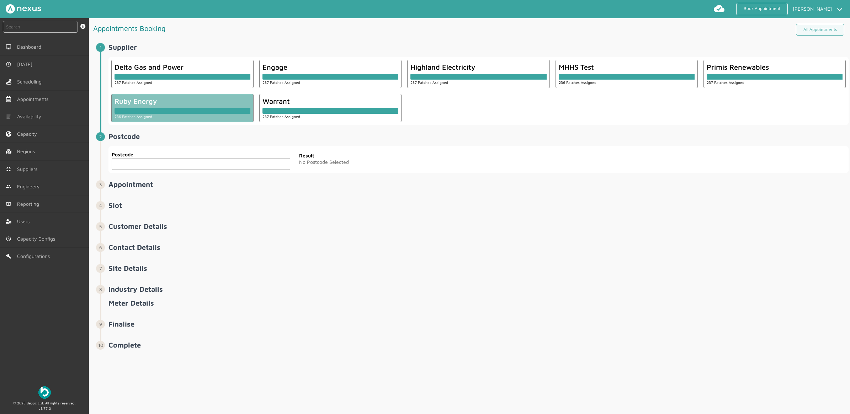
click at [167, 172] on div "Postcode Postcode" at bounding box center [200, 159] width 185 height 27
click at [169, 163] on input "text" at bounding box center [201, 164] width 178 height 12
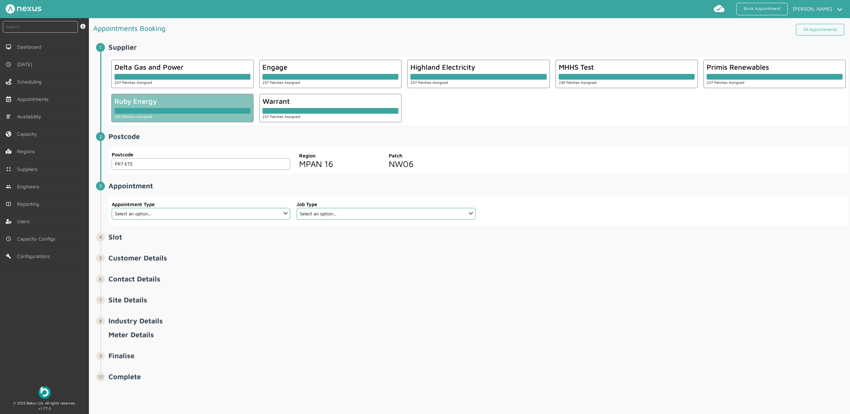
type input "PR7 6TE"
click at [187, 215] on select "Select an option... Additional Work Check Meter Electric Vehicle Emergency Exch…" at bounding box center [201, 214] width 178 height 12
click at [197, 219] on select "Select an option... Additional Work Check Meter Electric Vehicle Emergency Exch…" at bounding box center [201, 214] width 178 height 12
select select "13: 5da647ca4fc5f258734955ce"
click at [112, 208] on select "Select an option... Additional Work Check Meter Electric Vehicle Emergency Exch…" at bounding box center [201, 214] width 178 height 12
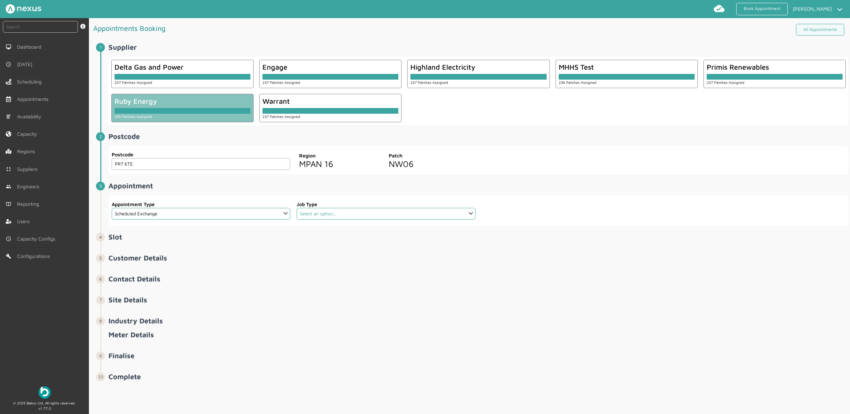
click at [380, 216] on select "Select an option... Dual Fuel Dual Fuel - SMETS 2 Electric Electric - SMETS 2 E…" at bounding box center [386, 214] width 178 height 12
select select "3: 5cc9657c13944aebe30702a4"
click at [297, 208] on select "Select an option... Dual Fuel Dual Fuel - SMETS 2 Electric Electric - SMETS 2 E…" at bounding box center [386, 214] width 178 height 12
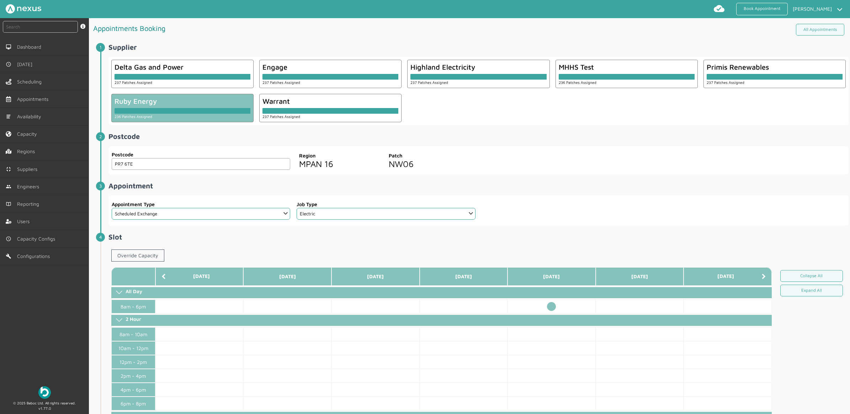
click at [550, 308] on td at bounding box center [551, 307] width 88 height 14
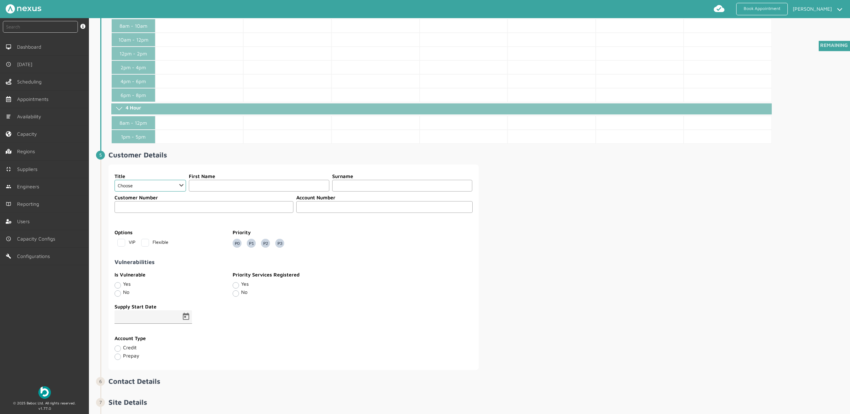
scroll to position [356, 0]
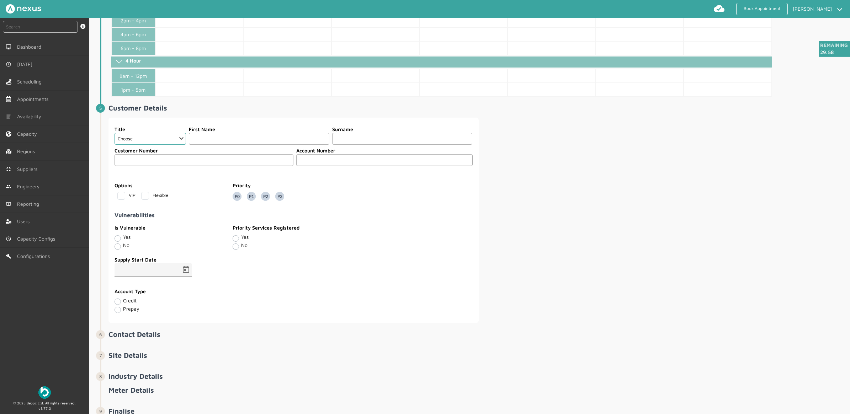
click at [167, 150] on fieldset "Customer Number Account Number" at bounding box center [293, 157] width 359 height 25
click at [168, 144] on select "Choose Dr Mr Mrs Miss Ms Mx Sir Lady" at bounding box center [149, 139] width 71 height 12
select select "2: Mr"
click at [114, 136] on select "Choose Dr Mr Mrs Miss Ms Mx Sir Lady" at bounding box center [149, 139] width 71 height 12
click at [222, 145] on input "text" at bounding box center [259, 139] width 140 height 12
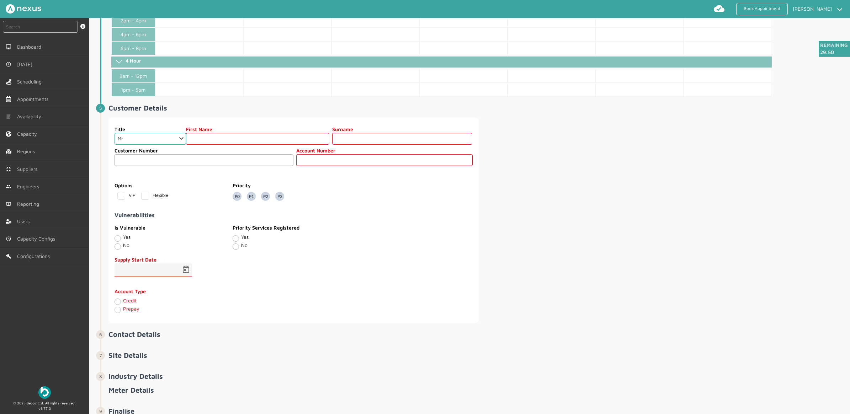
click at [223, 133] on label "First Name" at bounding box center [257, 128] width 143 height 7
click at [221, 144] on input "text" at bounding box center [257, 139] width 143 height 12
type input "Customer"
type input "One Hundred Two"
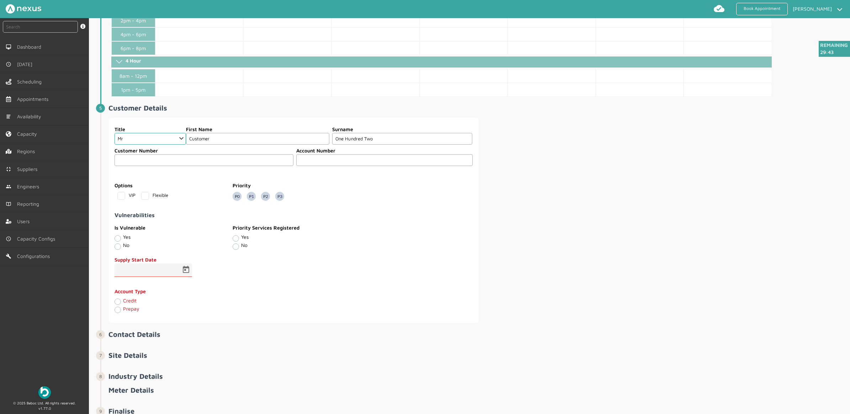
type input "0"
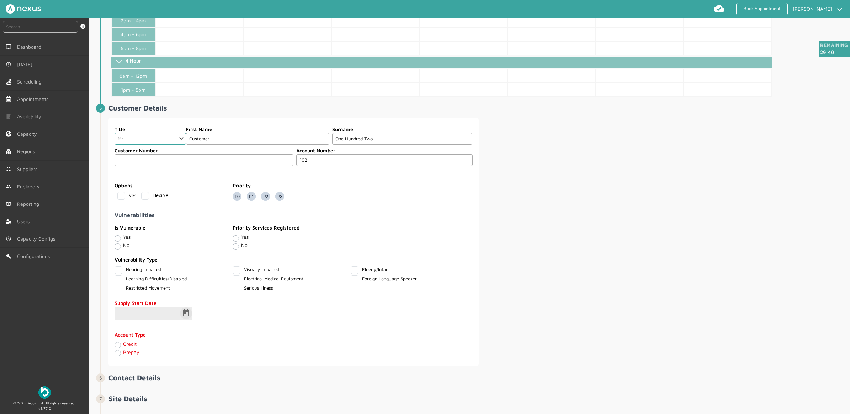
type input "102"
click at [187, 319] on span "Open calendar" at bounding box center [185, 313] width 17 height 17
click at [192, 273] on span "19" at bounding box center [195, 273] width 13 height 13
type input "19/09/2025"
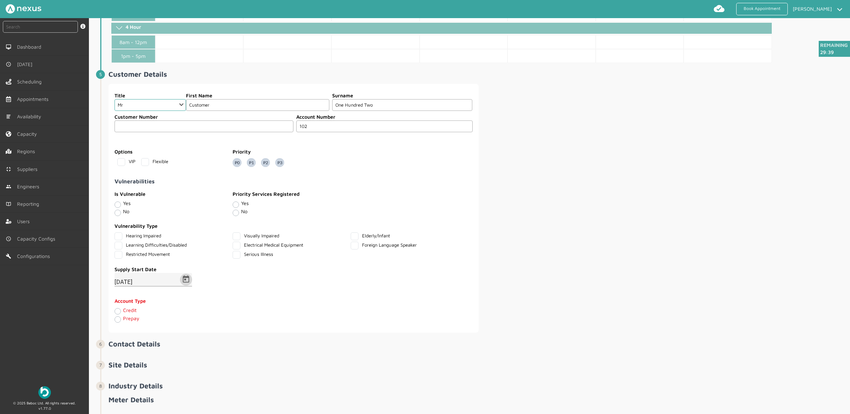
scroll to position [450, 0]
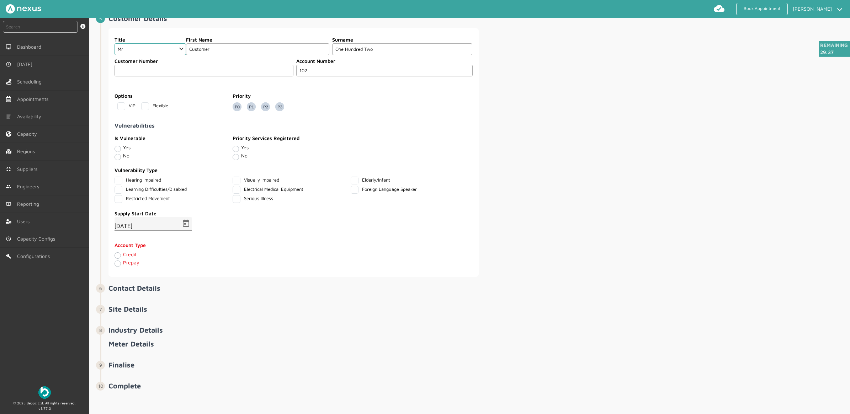
click at [123, 256] on label "Credit" at bounding box center [130, 254] width 14 height 6
click at [118, 256] on input "Credit" at bounding box center [117, 255] width 6 height 7
radio input "true"
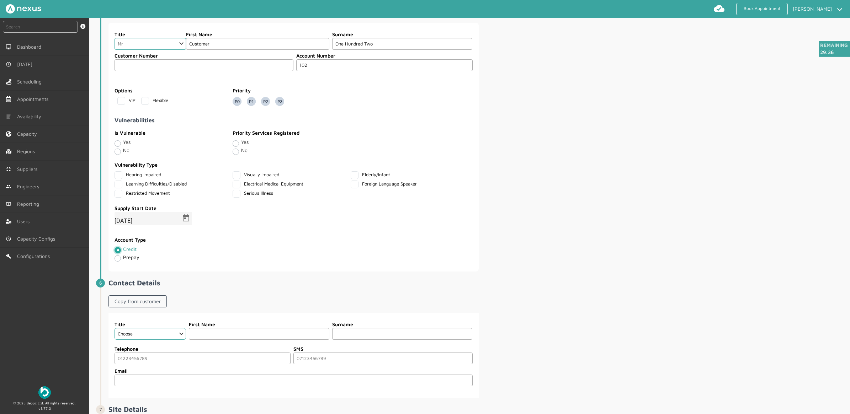
scroll to position [557, 0]
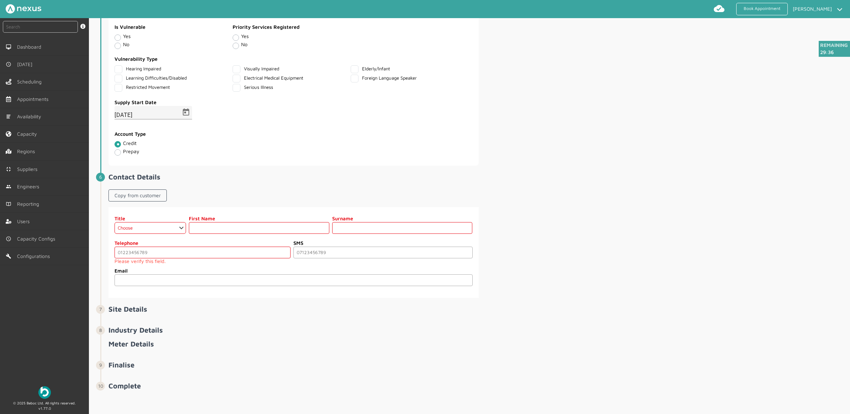
click at [142, 193] on div "Copy from customer" at bounding box center [137, 197] width 58 height 21
click at [141, 199] on link "Copy from customer" at bounding box center [137, 195] width 58 height 12
select select "2: Mr"
type input "Customer"
type input "One Hundred Two"
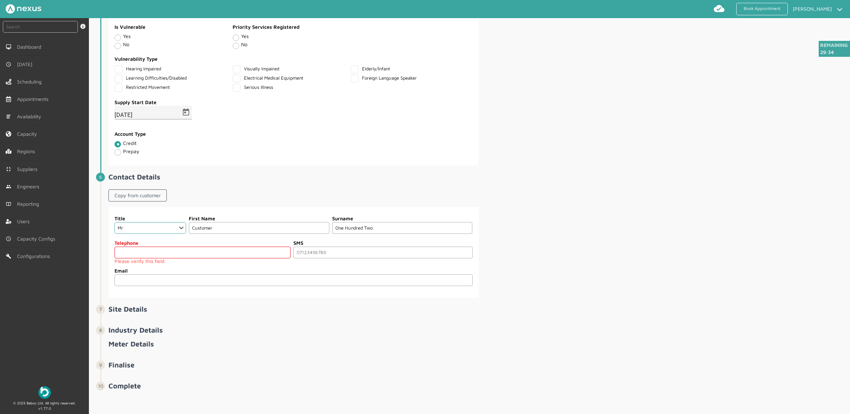
click at [166, 258] on input "tel" at bounding box center [202, 253] width 176 height 12
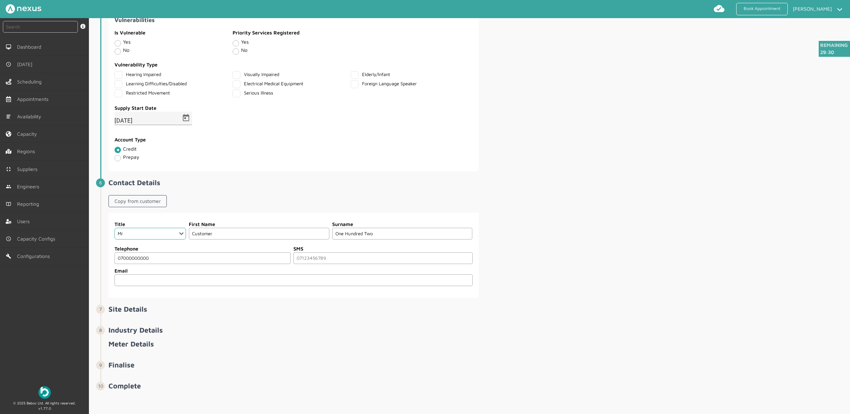
type input "07000000000"
click at [612, 234] on div "Title Choose Dr Mr Mrs Miss Ms Mx Sir Lady First Name Customer Surname One Hund…" at bounding box center [478, 255] width 740 height 85
click at [249, 283] on input "email" at bounding box center [293, 280] width 358 height 12
click at [485, 284] on div "Title Choose Dr Mr Mrs Miss Ms Mx Sir Lady First Name Customer Surname One Hund…" at bounding box center [478, 255] width 740 height 85
click at [305, 249] on label "SMS" at bounding box center [382, 248] width 179 height 7
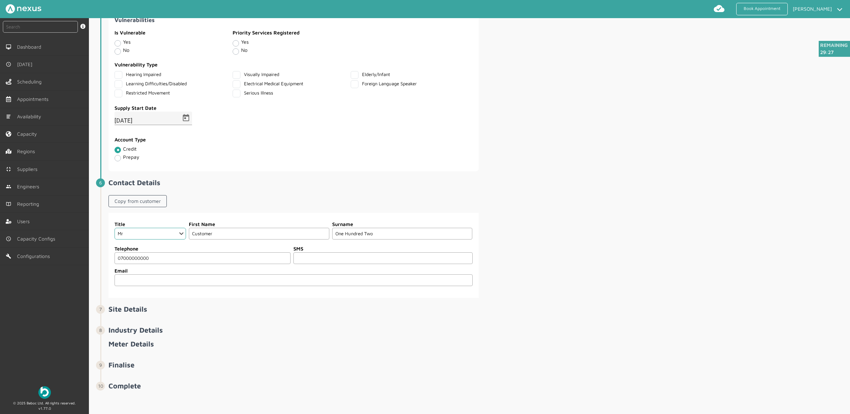
click at [303, 253] on input "tel" at bounding box center [382, 258] width 179 height 12
type input "0"
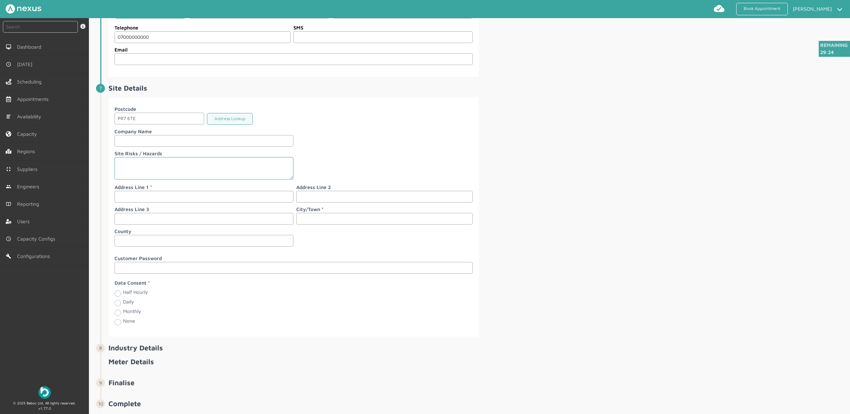
scroll to position [779, 0]
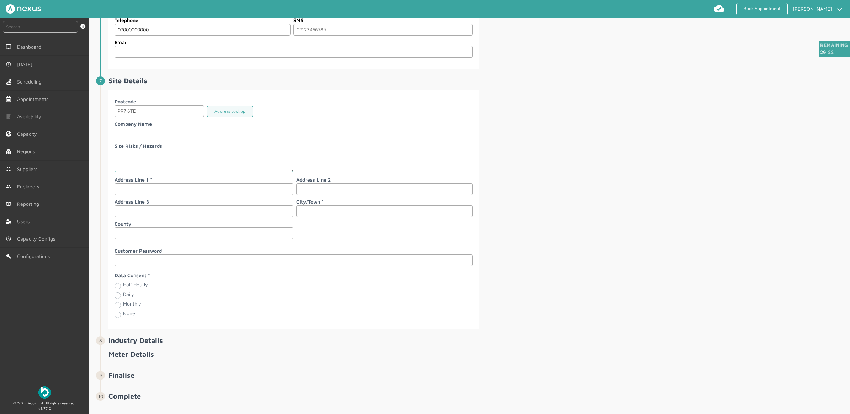
click at [144, 195] on input "text" at bounding box center [203, 189] width 179 height 12
type input "4"
type input "[STREET_ADDRESS]"
type input "[PERSON_NAME]"
click at [123, 307] on label "Monthly" at bounding box center [132, 304] width 18 height 6
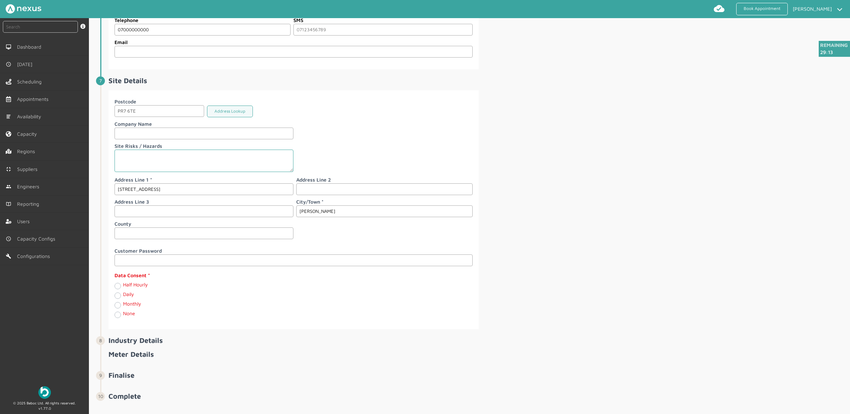
click at [118, 308] on input "Monthly" at bounding box center [117, 304] width 6 height 7
radio input "true"
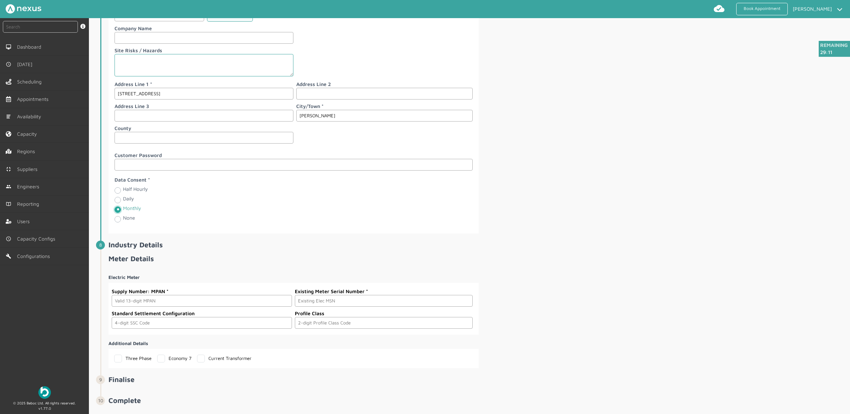
scroll to position [898, 0]
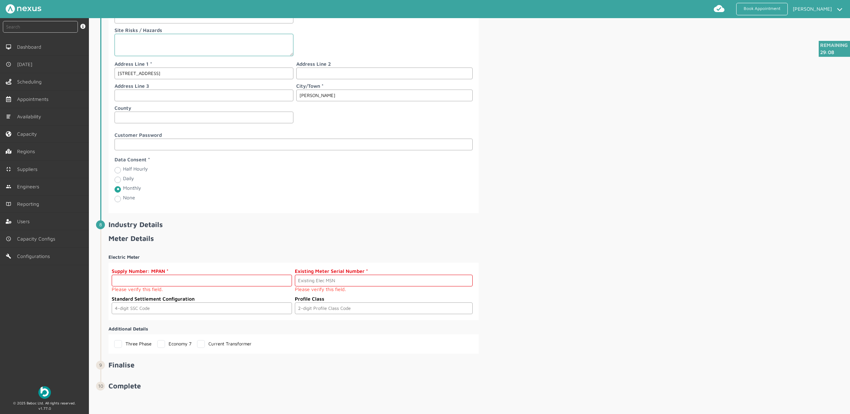
drag, startPoint x: 162, startPoint y: 285, endPoint x: 155, endPoint y: 286, distance: 7.9
click at [162, 285] on input "text" at bounding box center [202, 281] width 180 height 12
paste input "2303000000194"
type input "2303000000194"
click at [357, 283] on input "text" at bounding box center [383, 281] width 177 height 12
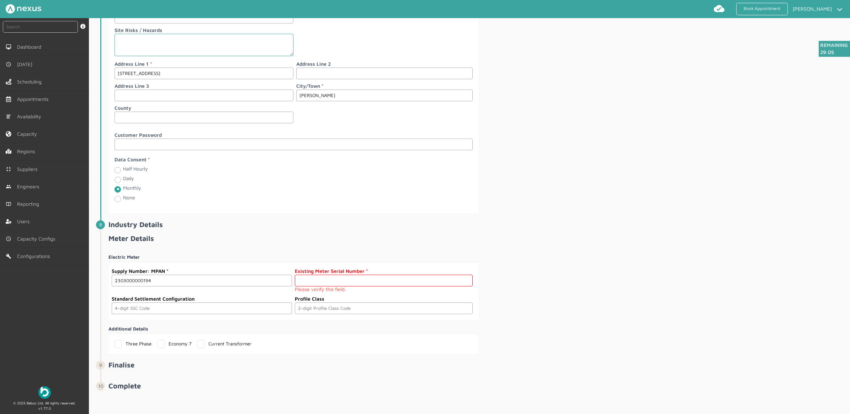
paste input "A000000020"
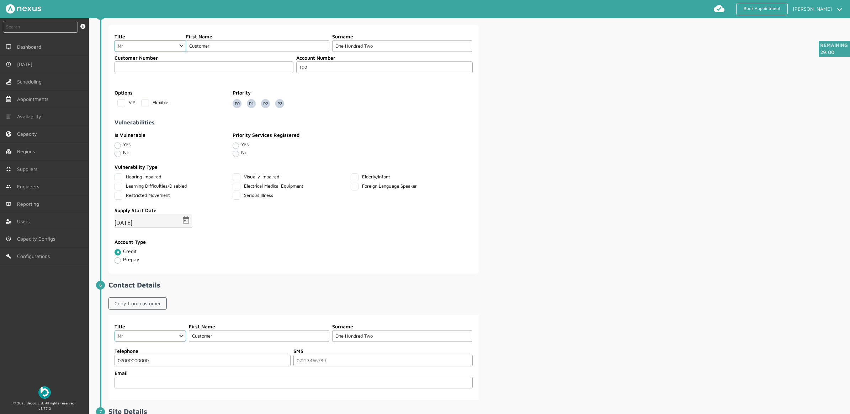
scroll to position [409, 0]
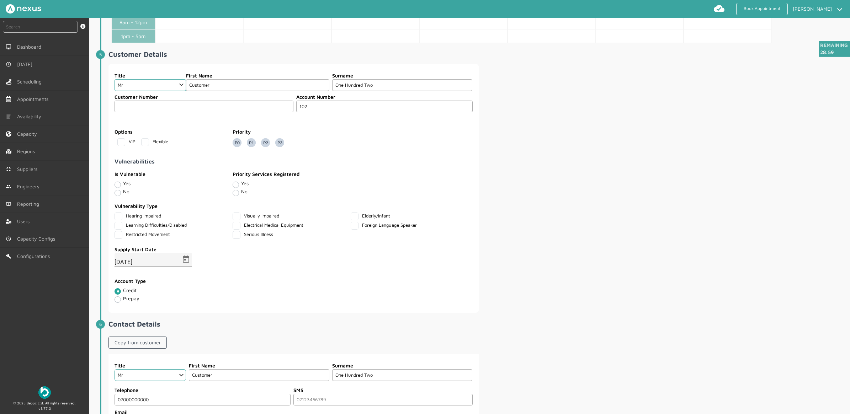
type input "A000000020"
click at [241, 186] on label "Yes" at bounding box center [244, 183] width 7 height 6
click at [235, 188] on input "Yes" at bounding box center [236, 184] width 6 height 7
radio input "true"
click at [243, 219] on label "Visually Impaired" at bounding box center [256, 216] width 47 height 6
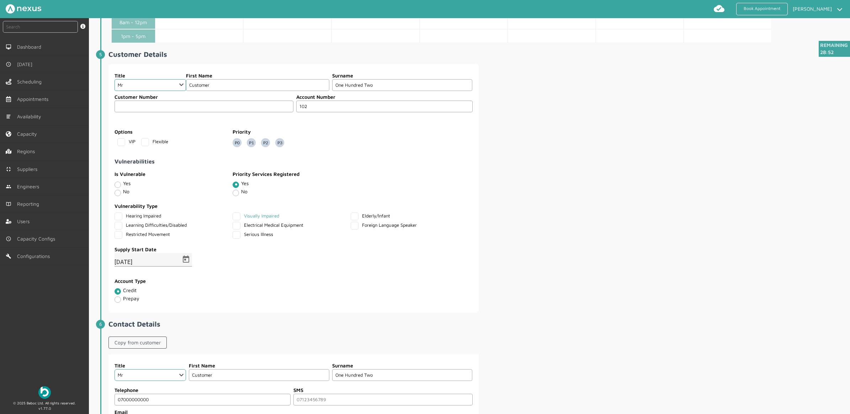
click at [237, 217] on Impaired "Visually Impaired" at bounding box center [235, 215] width 5 height 5
checkbox Impaired "true"
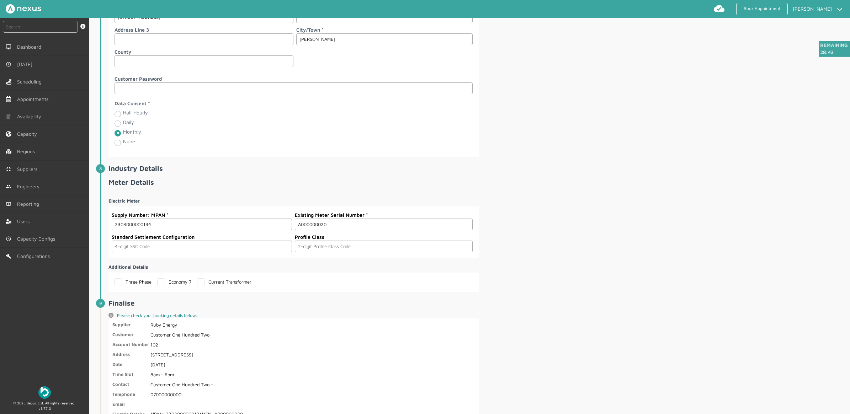
scroll to position [950, 0]
click at [143, 254] on input "text" at bounding box center [202, 248] width 180 height 12
type input "0393"
type input "03"
click at [530, 219] on div "Electric Meter Supply Number: MPAN 2303000000194 Existing Meter Serial Number A…" at bounding box center [478, 243] width 740 height 100
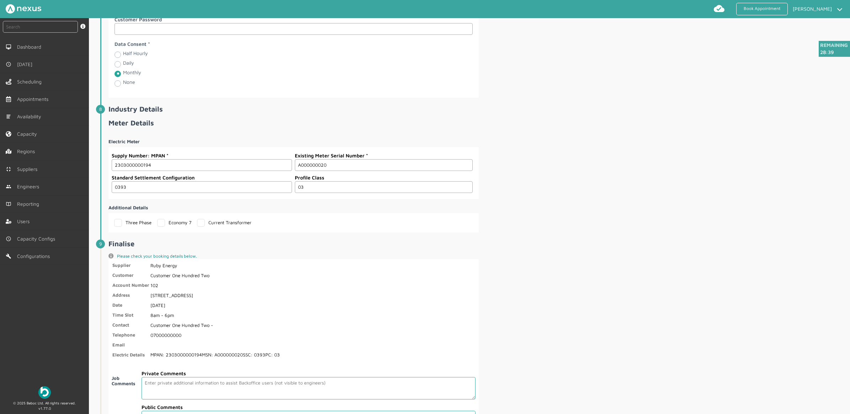
scroll to position [1127, 0]
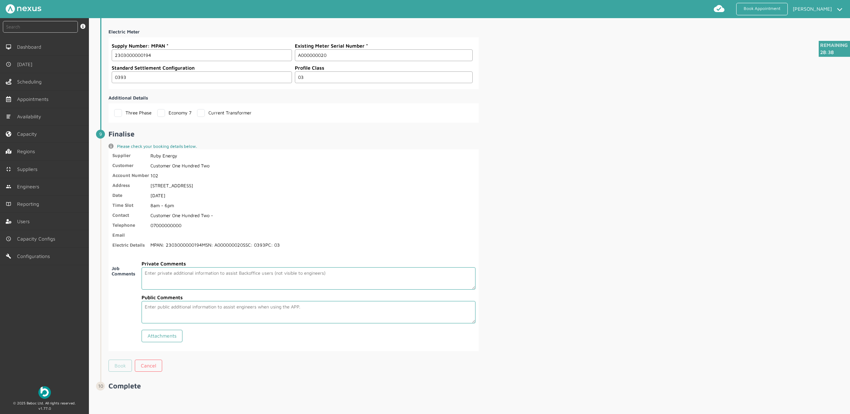
click at [120, 362] on link "Book" at bounding box center [119, 366] width 23 height 12
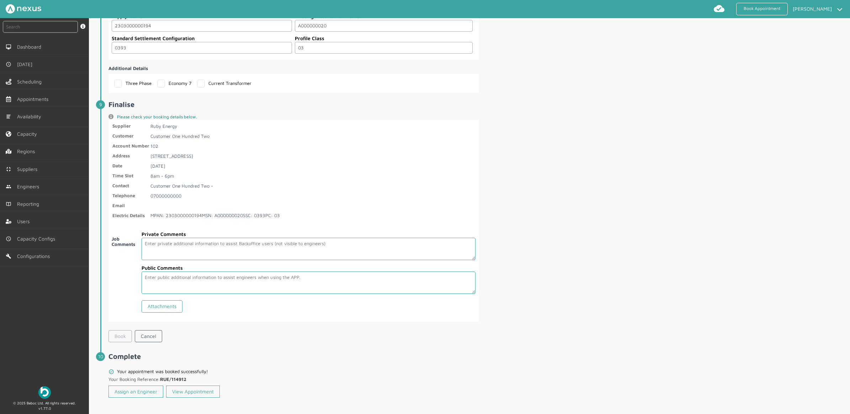
scroll to position [1161, 0]
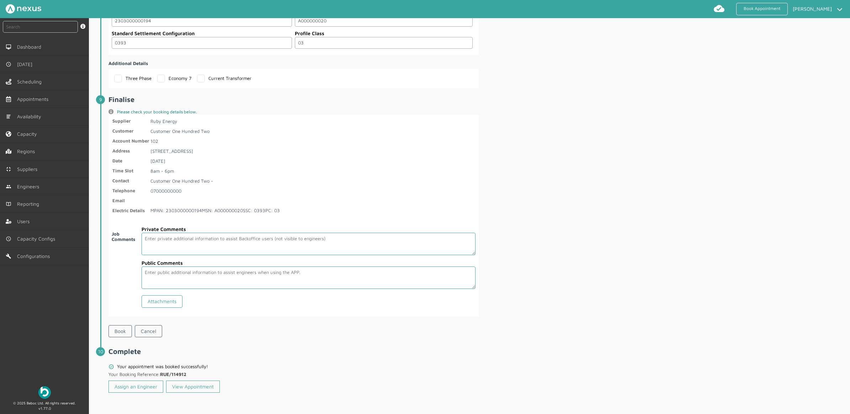
click at [52, 340] on div "instant search Search by: Booking Reference, Customer Number, Account Number, M…" at bounding box center [44, 199] width 89 height 362
click at [140, 389] on link "Assign an Engineer" at bounding box center [135, 387] width 55 height 12
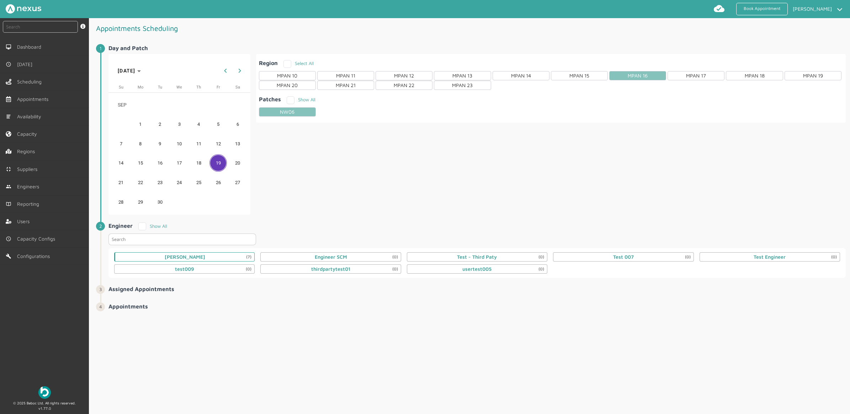
click at [184, 258] on div "Daniel Metcalfe (7)" at bounding box center [185, 257] width 41 height 6
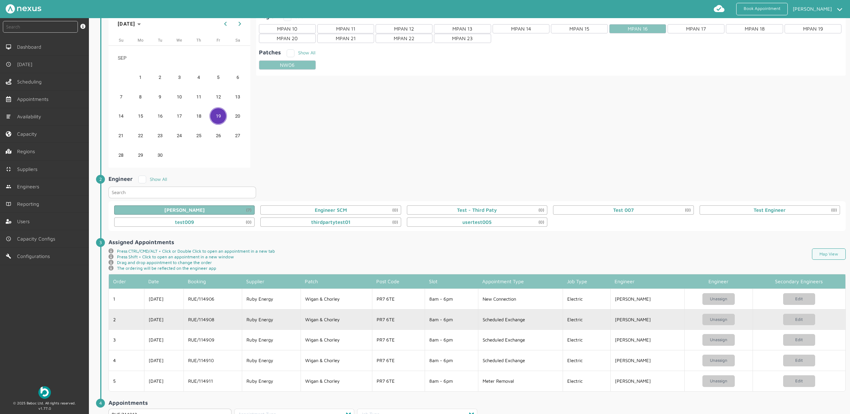
scroll to position [126, 0]
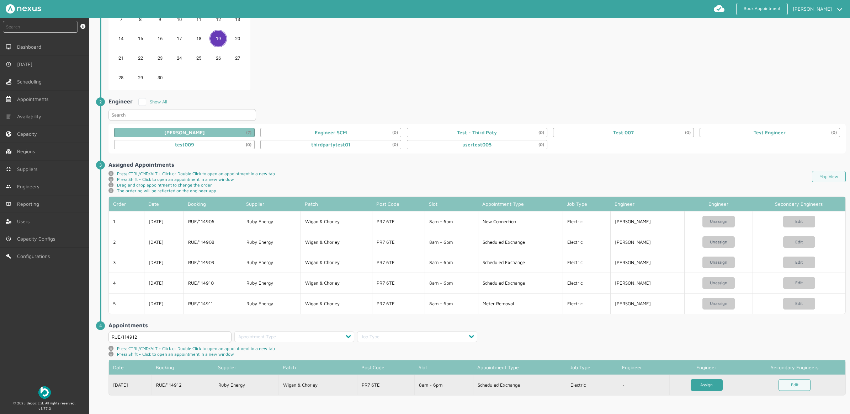
click at [716, 383] on link "Assign" at bounding box center [706, 385] width 32 height 12
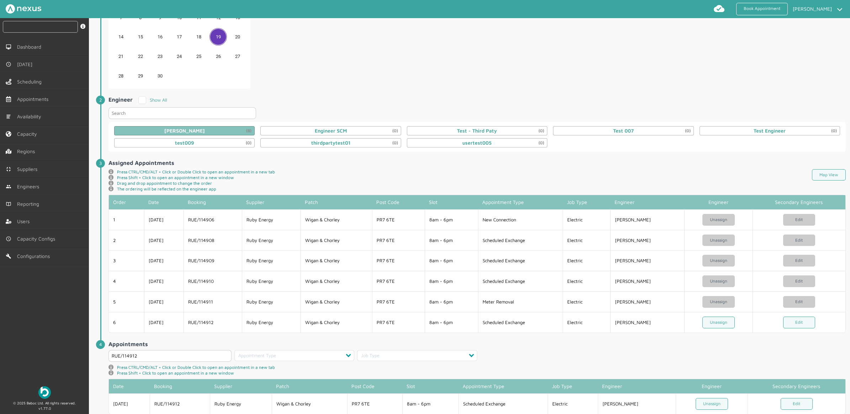
click at [54, 25] on input "text" at bounding box center [40, 27] width 75 height 12
type input "114912"
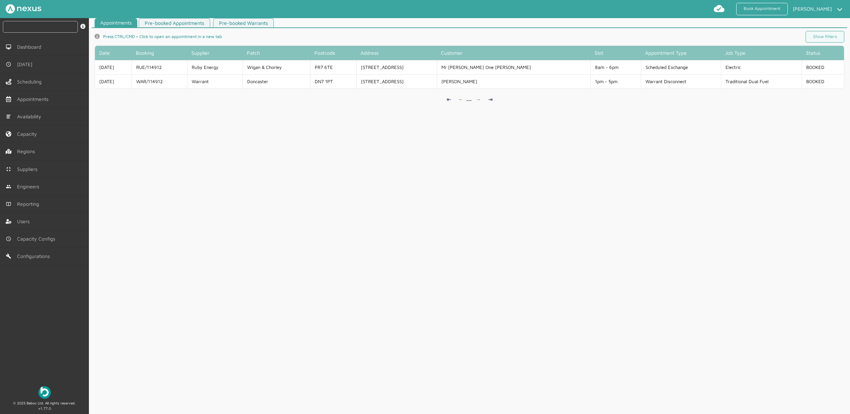
scroll to position [2, 0]
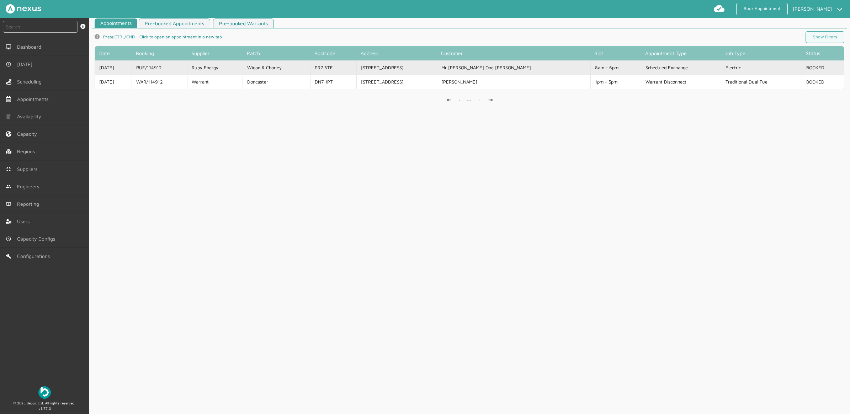
click at [484, 66] on td "Mr Customer One Hundre" at bounding box center [514, 67] width 154 height 14
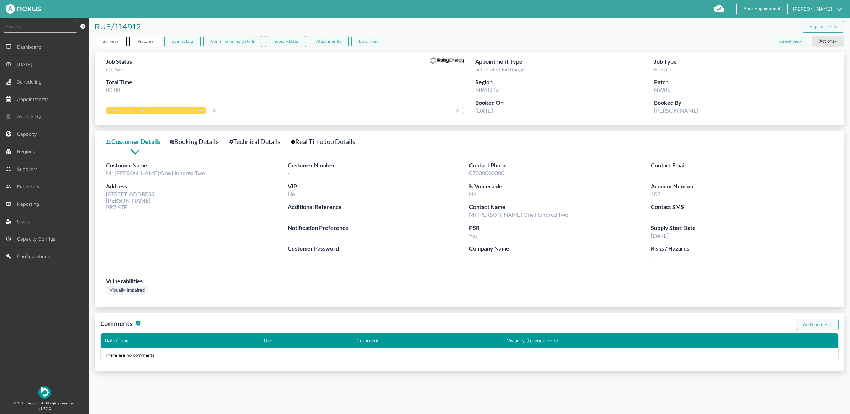
click at [260, 143] on link "Technical Details" at bounding box center [258, 142] width 59 height 10
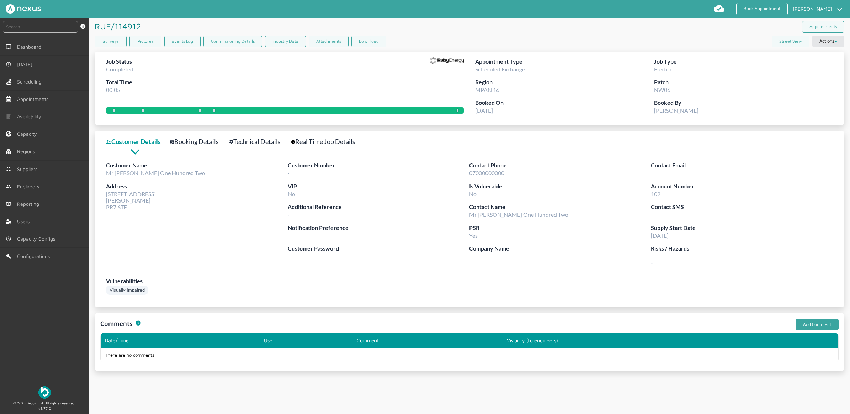
click at [821, 326] on link "Add Comment" at bounding box center [816, 325] width 43 height 12
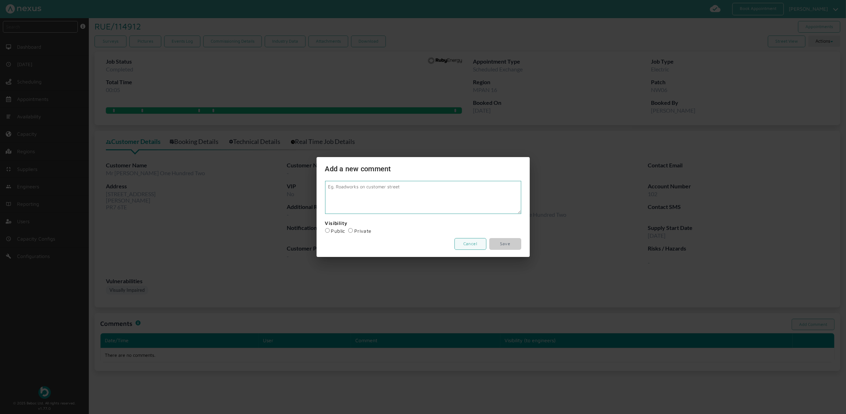
click at [327, 228] on div "Visibility Public Private" at bounding box center [423, 227] width 196 height 16
click at [325, 228] on input "Public" at bounding box center [327, 230] width 5 height 5
radio input "true"
click at [401, 189] on textarea at bounding box center [423, 197] width 196 height 33
click at [474, 245] on link "Cancel" at bounding box center [471, 244] width 32 height 12
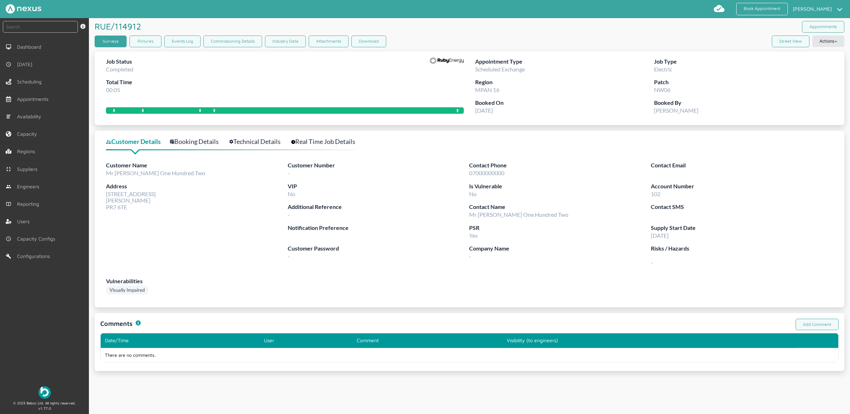
click at [112, 40] on link "Surveys" at bounding box center [111, 42] width 32 height 12
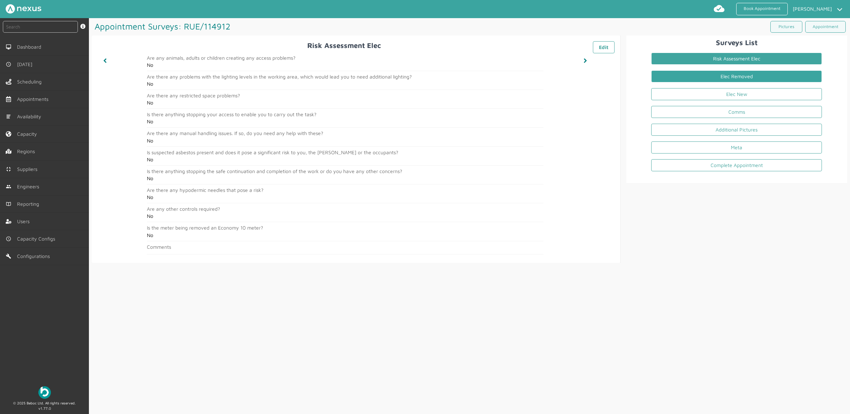
click at [701, 81] on link "Elec Removed" at bounding box center [736, 76] width 171 height 12
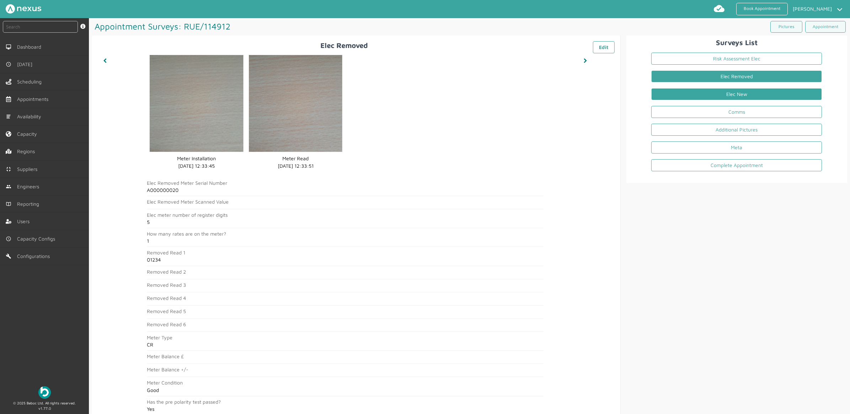
click at [735, 95] on link "Elec New" at bounding box center [736, 94] width 171 height 12
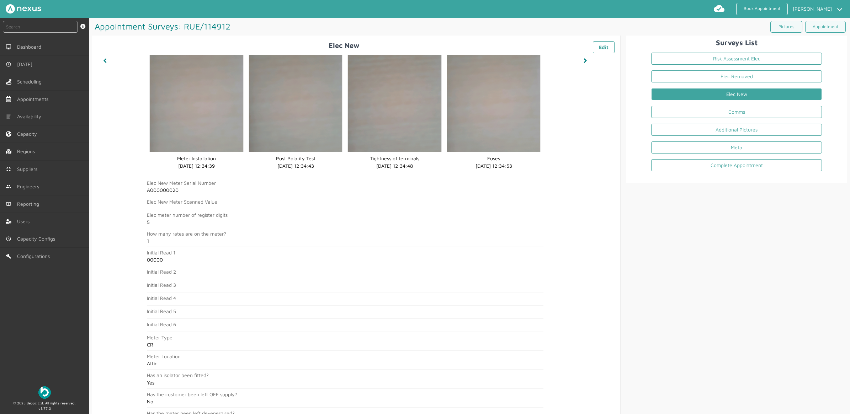
click at [743, 103] on li "Elec New" at bounding box center [736, 96] width 182 height 18
click at [740, 105] on li "Comms" at bounding box center [736, 114] width 182 height 18
click at [738, 113] on link "Comms" at bounding box center [736, 112] width 171 height 12
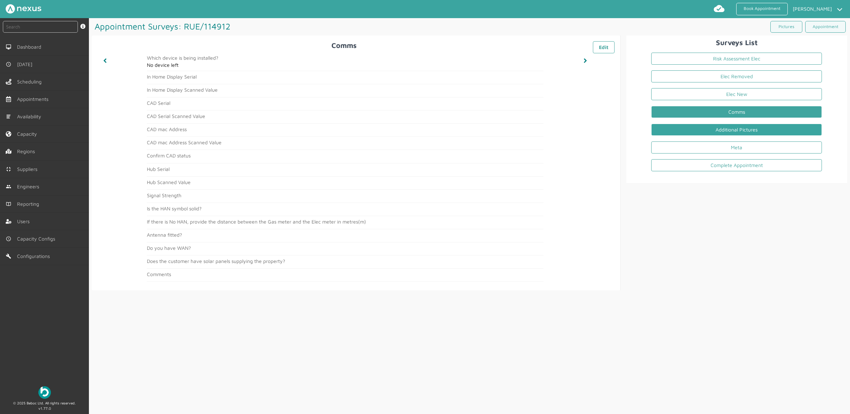
click at [700, 130] on link "Additional Pictures" at bounding box center [736, 130] width 171 height 12
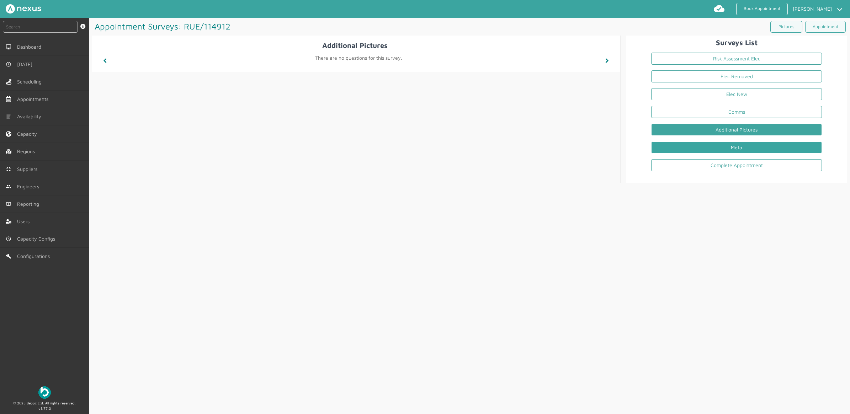
click at [695, 152] on link "Meta" at bounding box center [736, 147] width 171 height 12
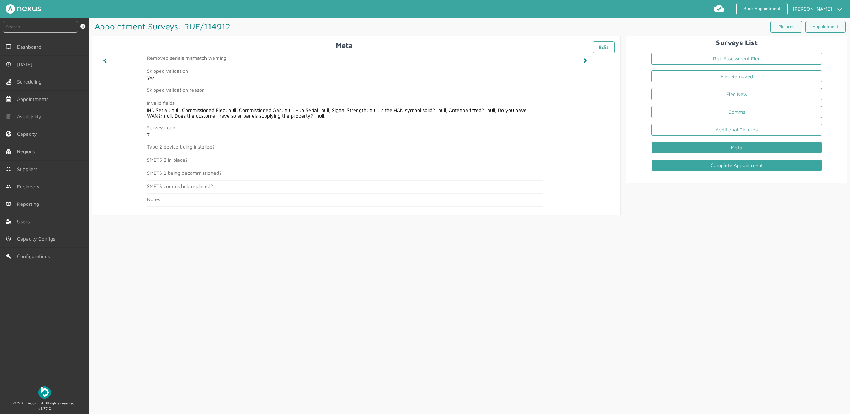
click at [721, 167] on link "Complete Appointment" at bounding box center [736, 165] width 171 height 12
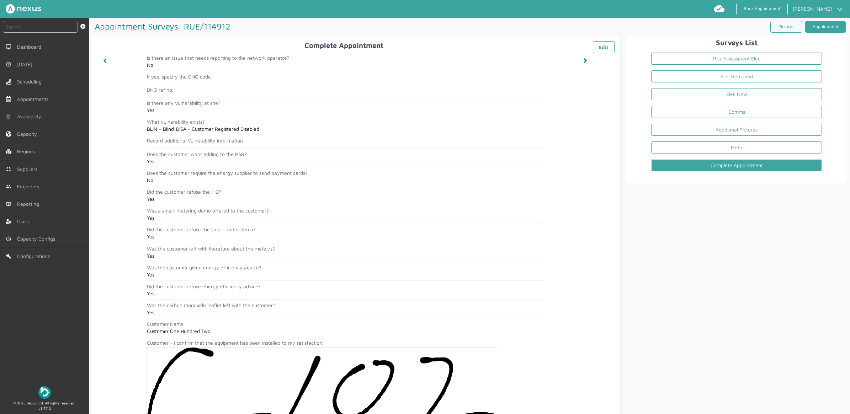
click at [816, 29] on link "Appointment" at bounding box center [825, 27] width 41 height 12
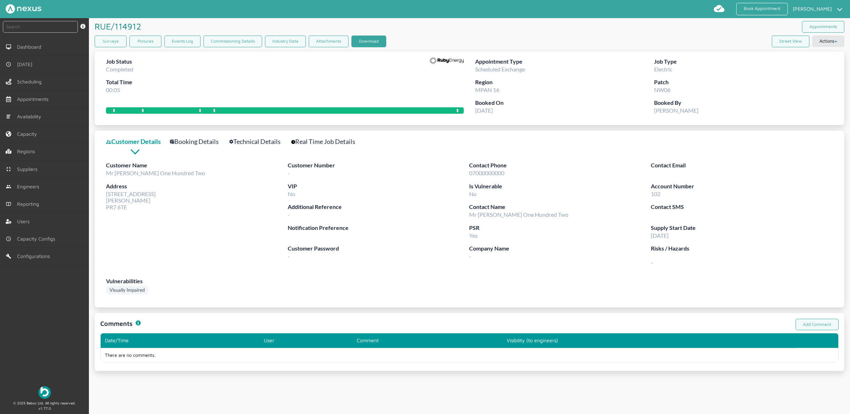
click at [374, 44] on button "Download" at bounding box center [368, 42] width 35 height 12
